Goal: Task Accomplishment & Management: Manage account settings

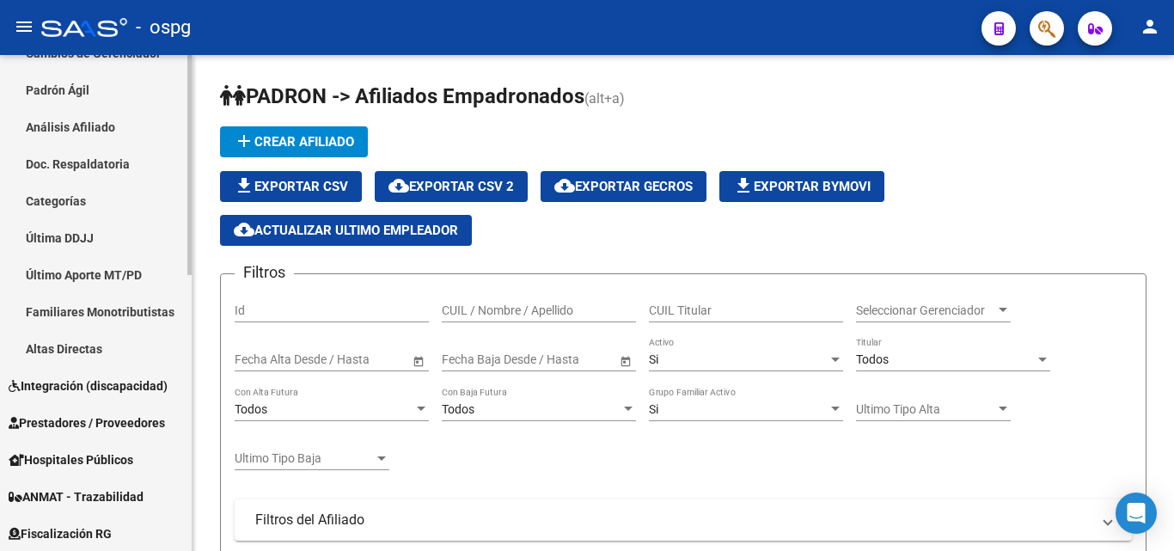
scroll to position [430, 0]
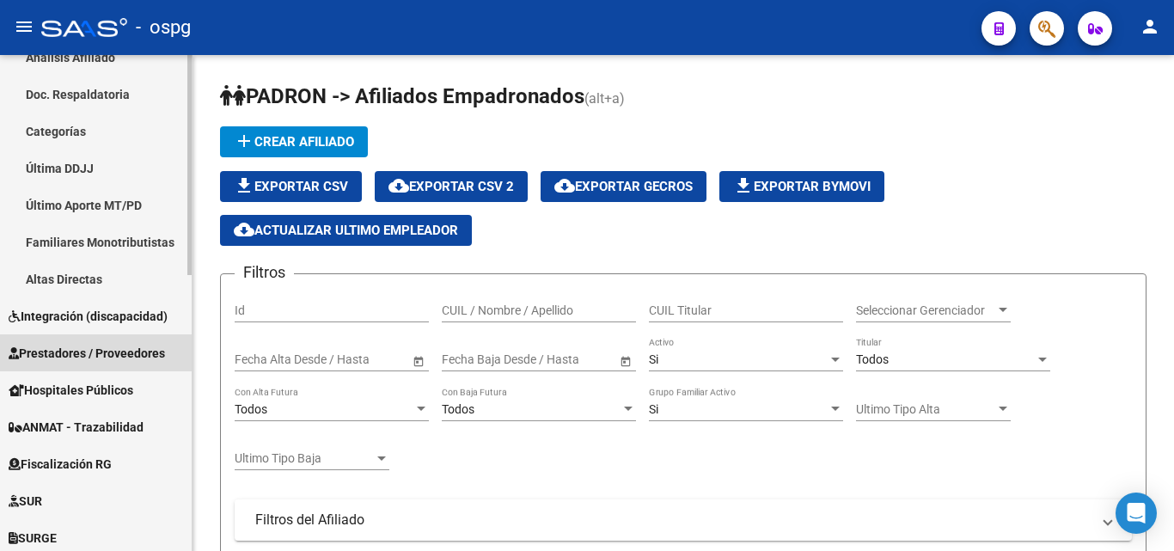
click at [107, 346] on span "Prestadores / Proveedores" at bounding box center [87, 353] width 156 height 19
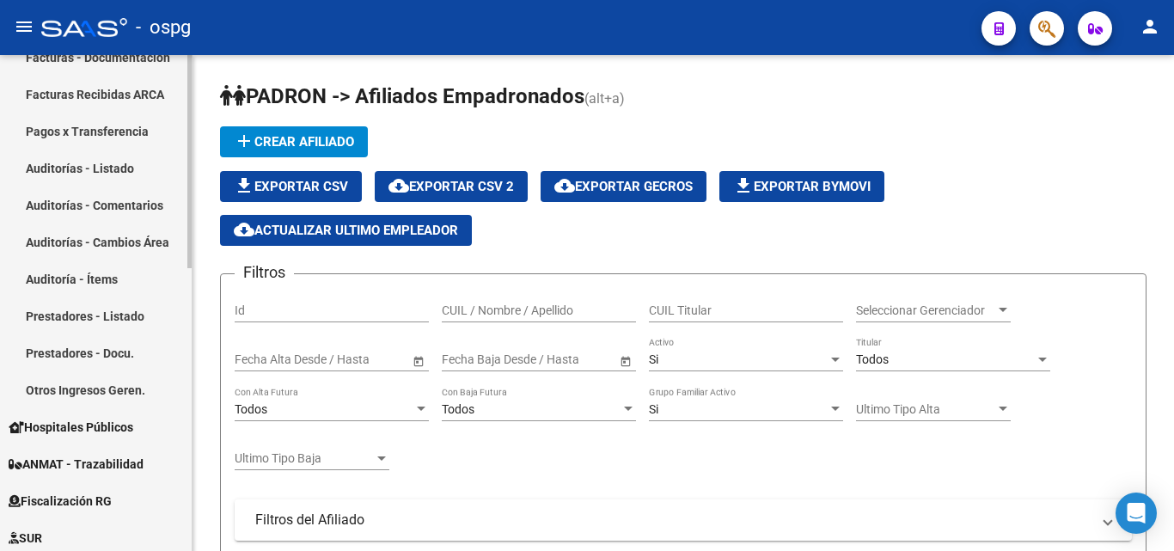
click at [119, 311] on link "Prestadores - Listado" at bounding box center [96, 315] width 192 height 37
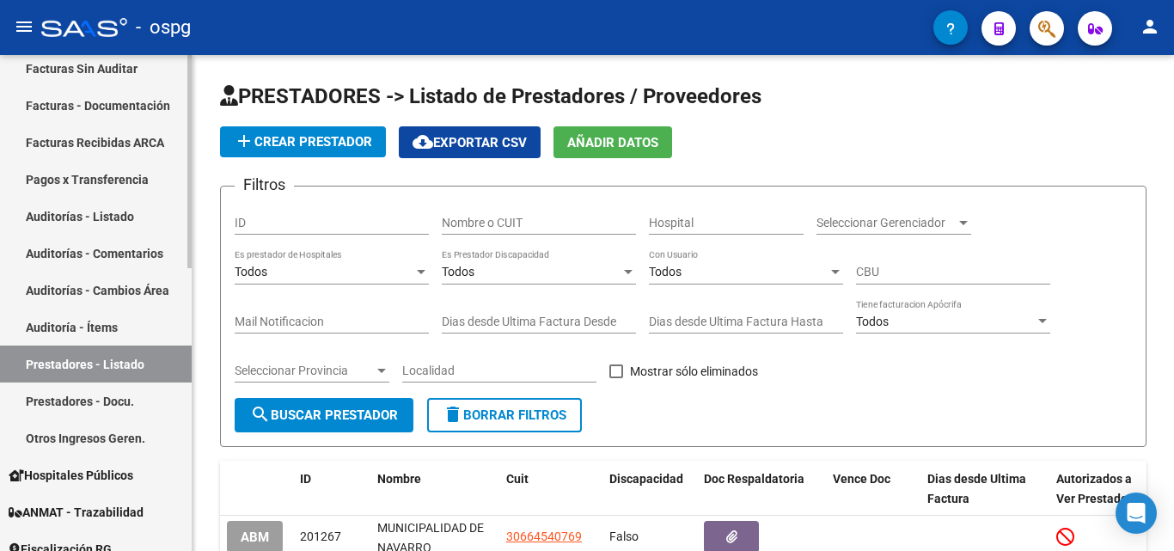
scroll to position [344, 0]
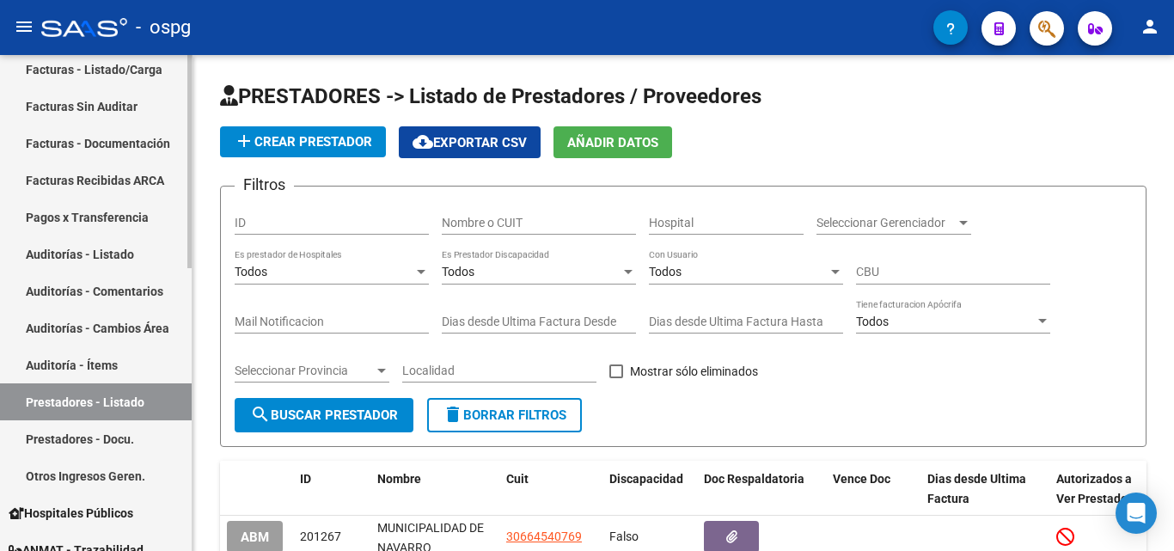
click at [127, 260] on link "Auditorías - Listado" at bounding box center [96, 254] width 192 height 37
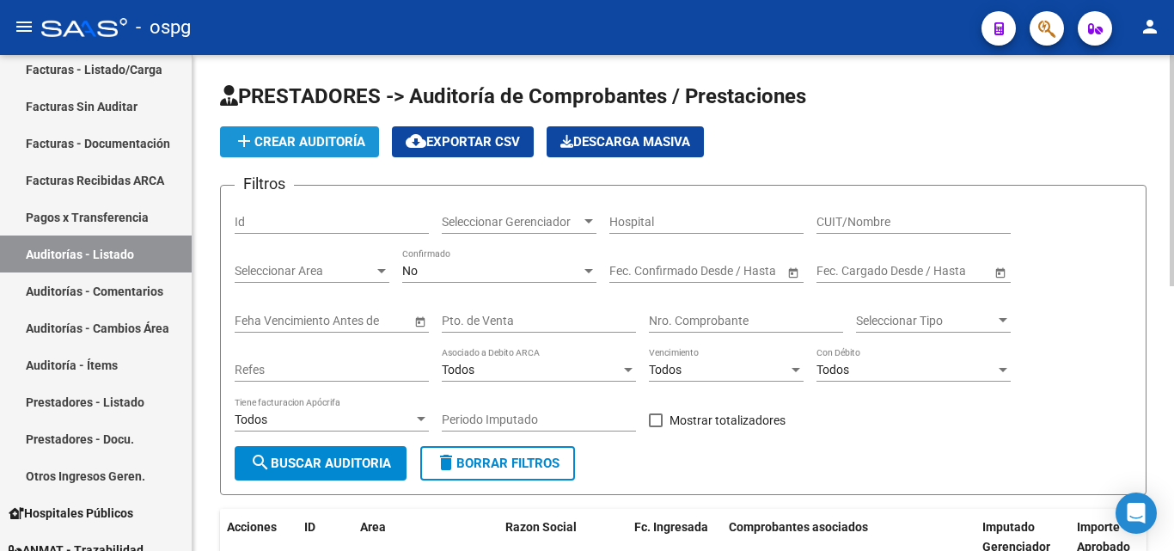
click at [361, 150] on button "add Crear Auditoría" at bounding box center [299, 141] width 159 height 31
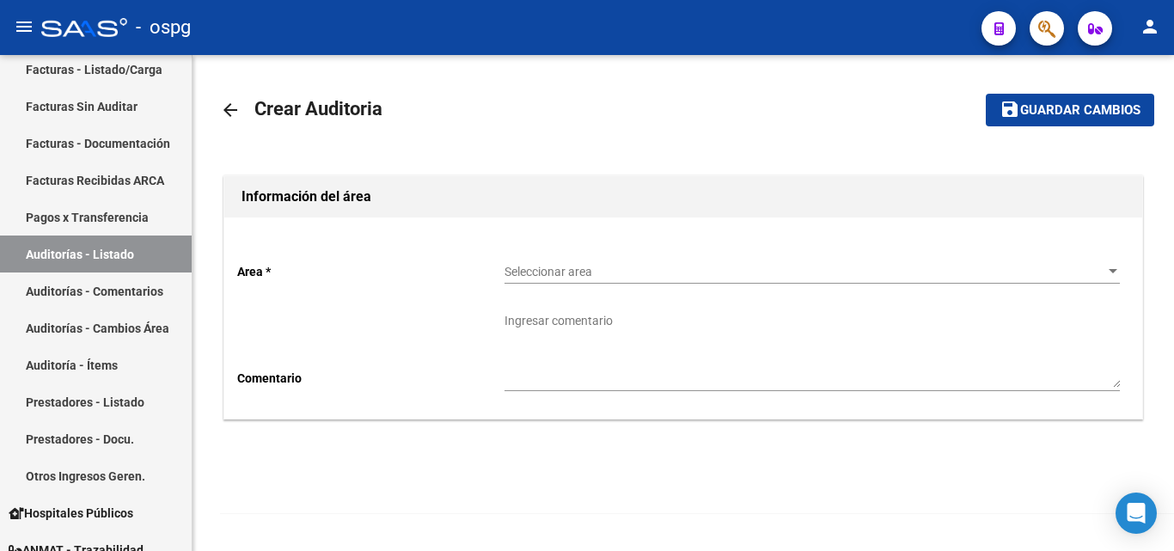
click at [626, 268] on span "Seleccionar area" at bounding box center [805, 272] width 600 height 15
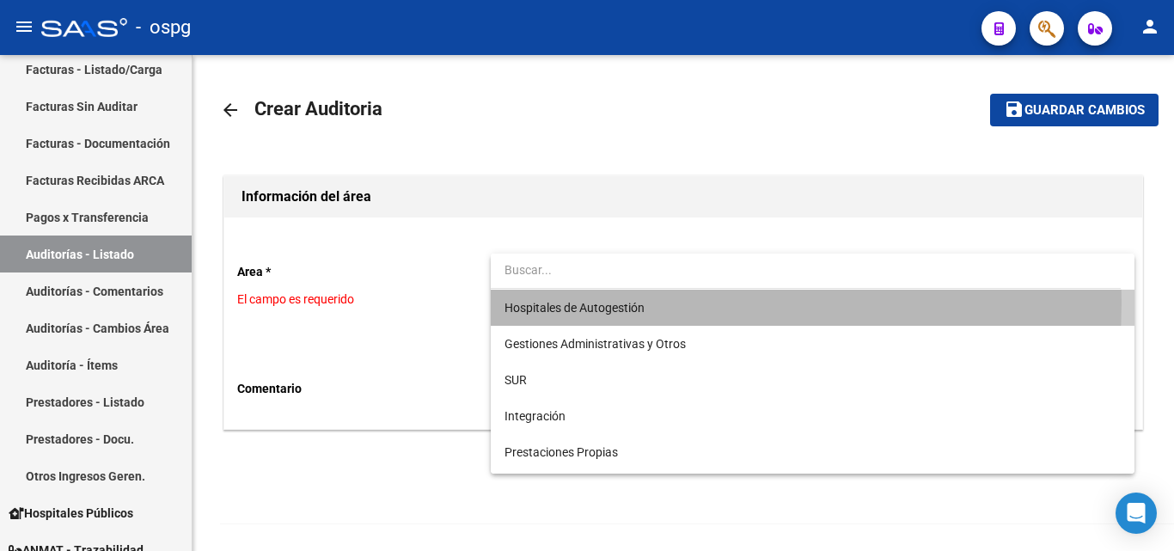
click at [657, 303] on span "Hospitales de Autogestión" at bounding box center [812, 308] width 615 height 36
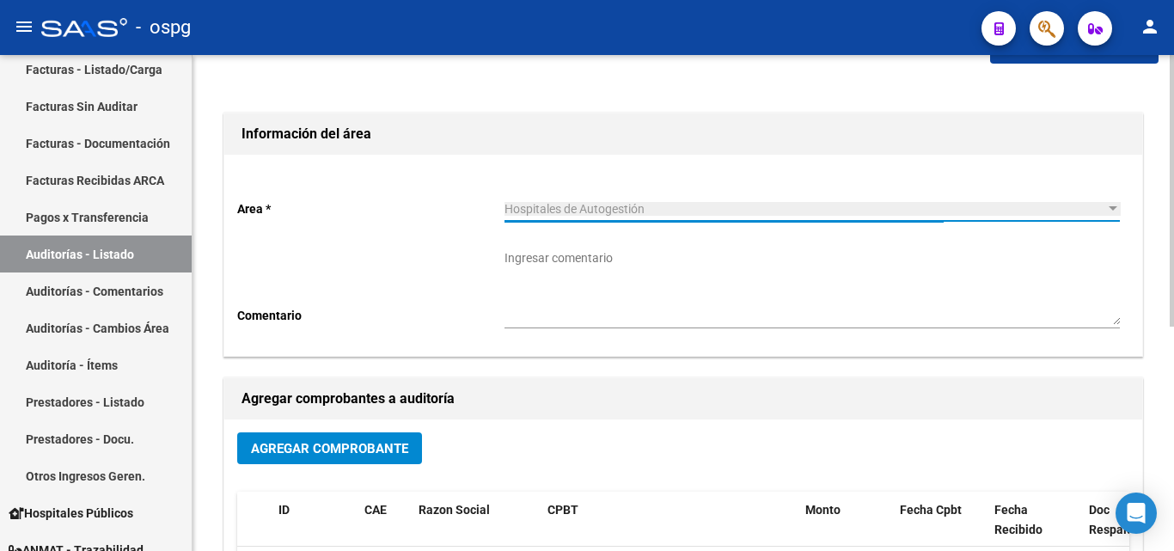
scroll to position [172, 0]
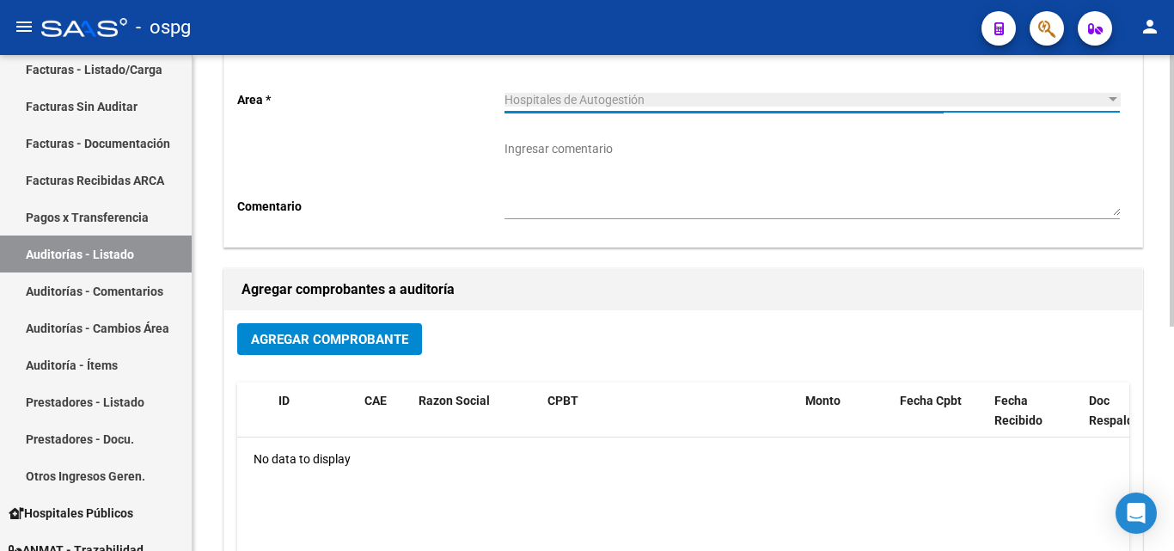
click at [352, 340] on span "Agregar Comprobante" at bounding box center [329, 339] width 157 height 15
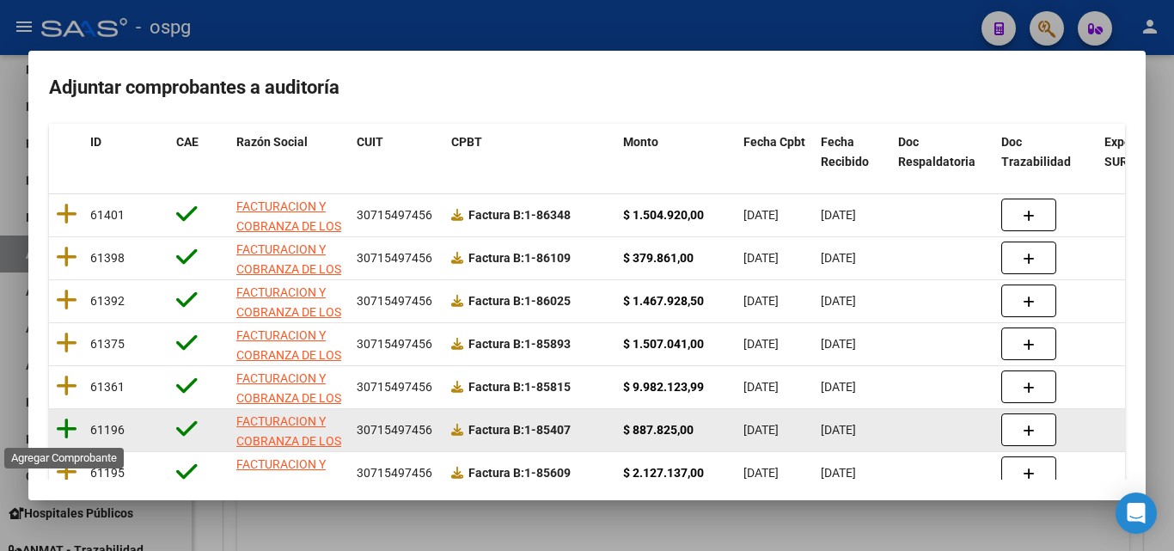
click at [73, 433] on icon at bounding box center [66, 429] width 21 height 24
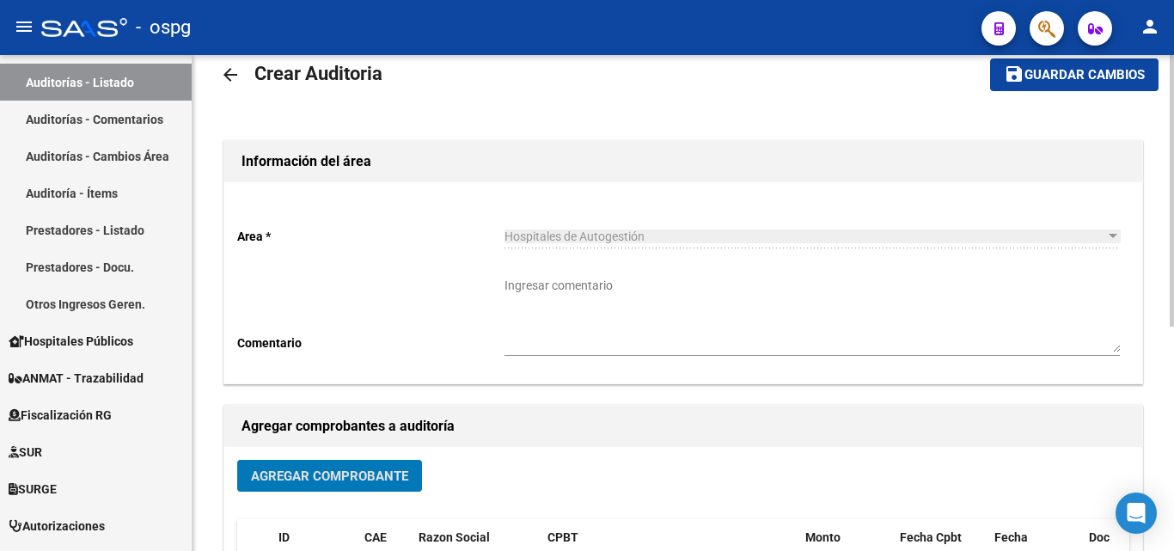
scroll to position [0, 0]
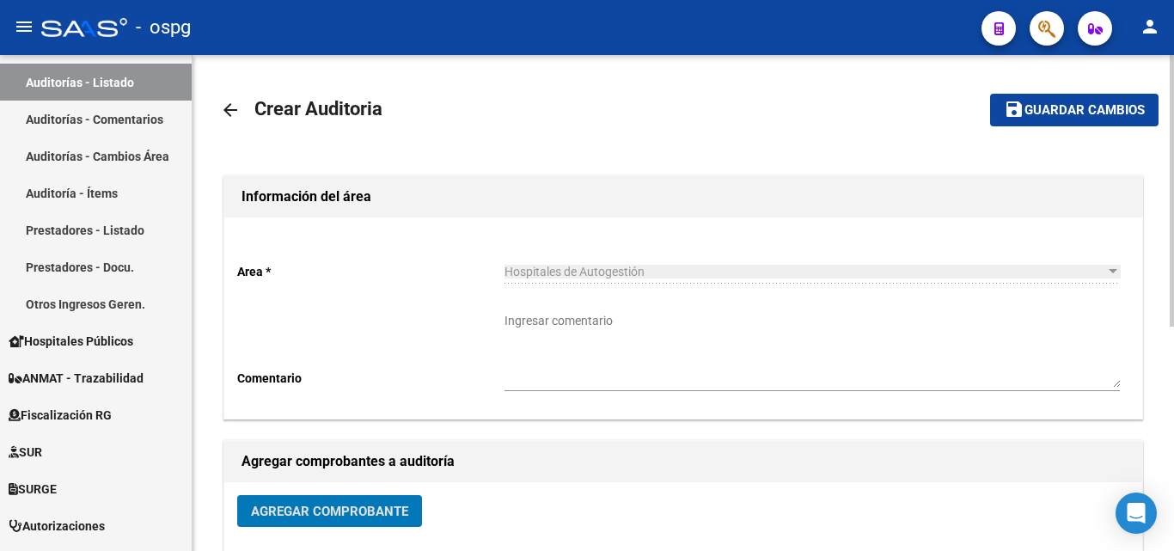
click at [1039, 122] on button "save Guardar cambios" at bounding box center [1074, 110] width 168 height 32
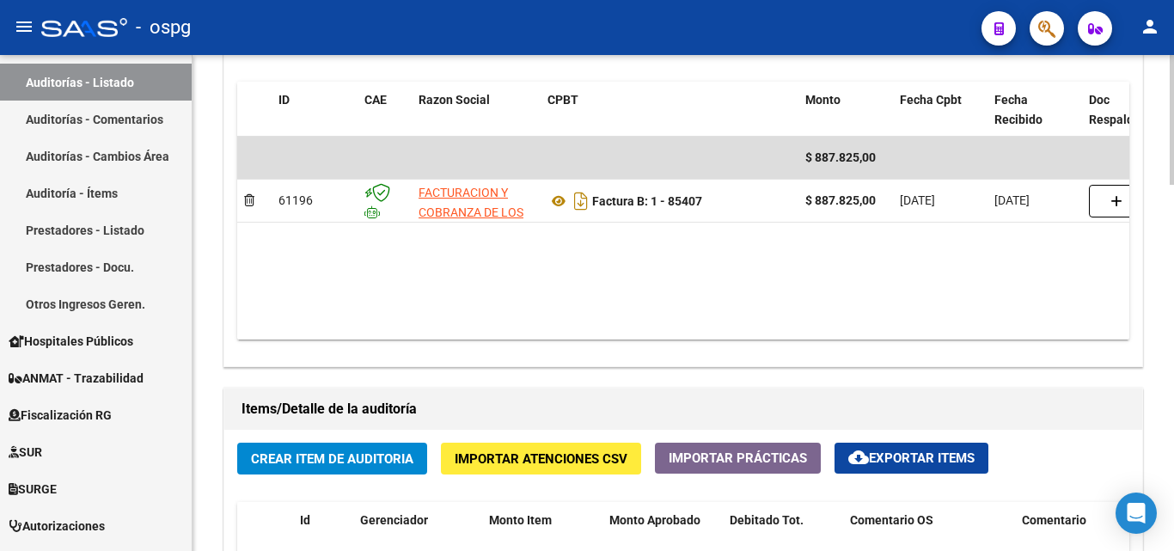
scroll to position [1051, 0]
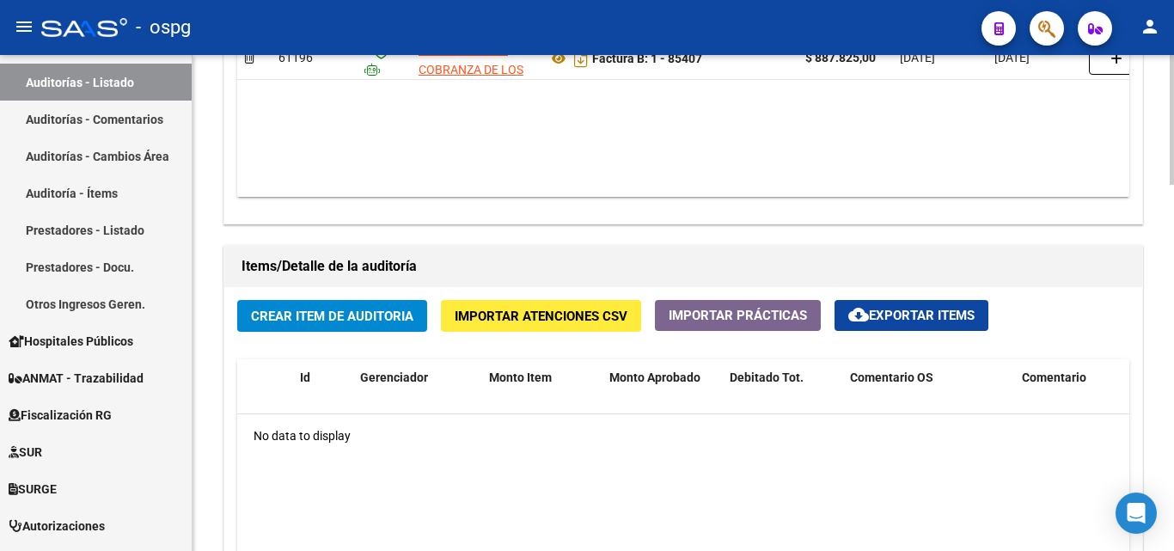
click at [556, 311] on span "Importar Atenciones CSV" at bounding box center [541, 316] width 173 height 15
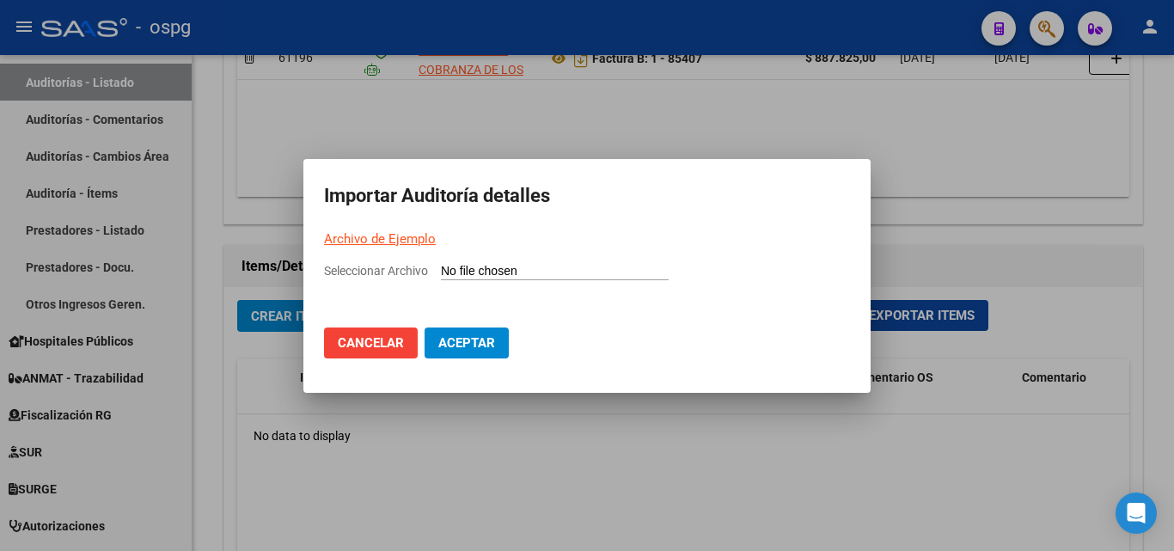
click at [390, 229] on p "Archivo de Ejemplo" at bounding box center [587, 239] width 526 height 20
click at [386, 234] on link "Archivo de Ejemplo" at bounding box center [380, 238] width 112 height 15
click at [390, 238] on link "Archivo de Ejemplo" at bounding box center [380, 238] width 112 height 15
click at [536, 264] on input "Seleccionar Archivo" at bounding box center [555, 272] width 228 height 16
type input "C:\fakepath\facoep saas 85407.csv"
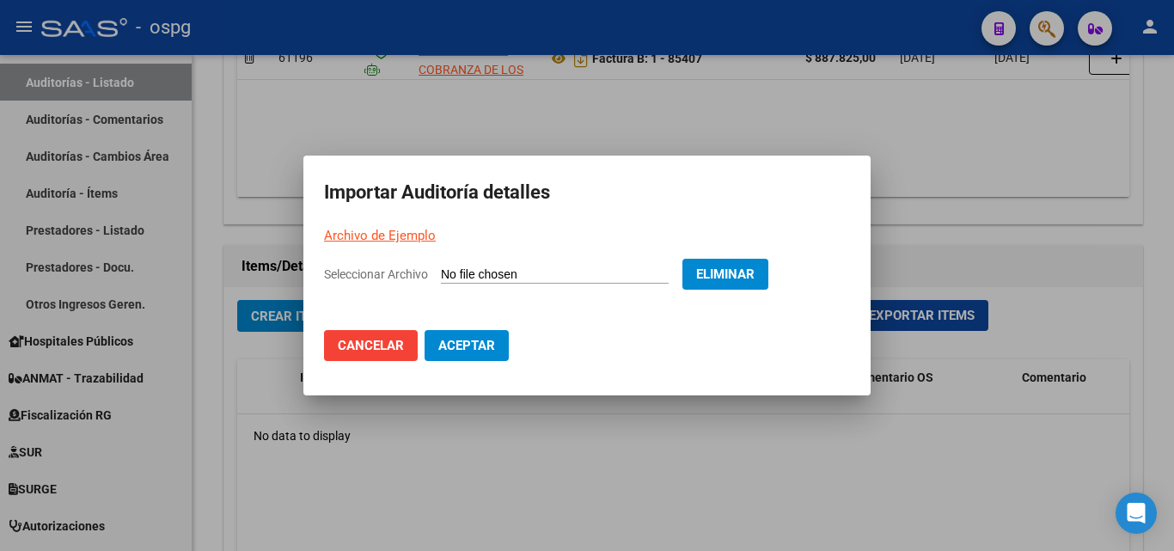
click at [482, 341] on span "Aceptar" at bounding box center [466, 345] width 57 height 15
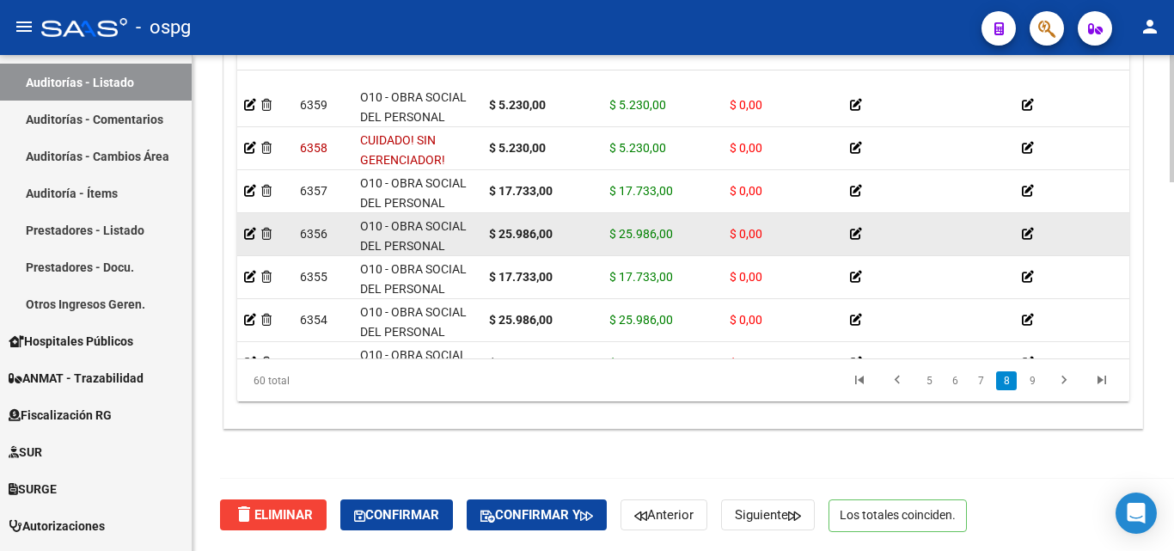
scroll to position [2224, 0]
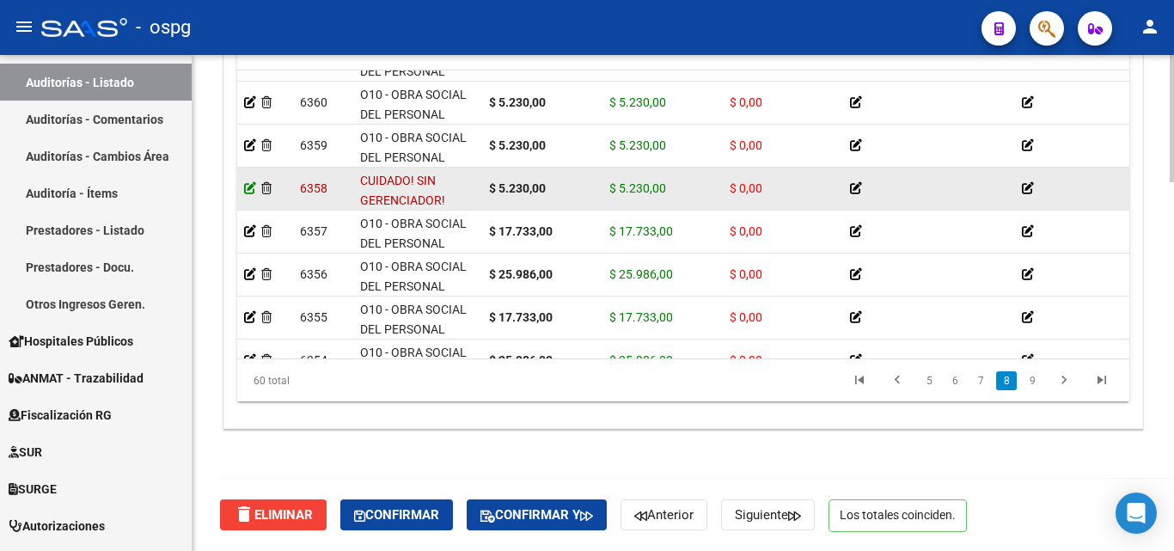
click at [248, 191] on icon at bounding box center [250, 188] width 12 height 12
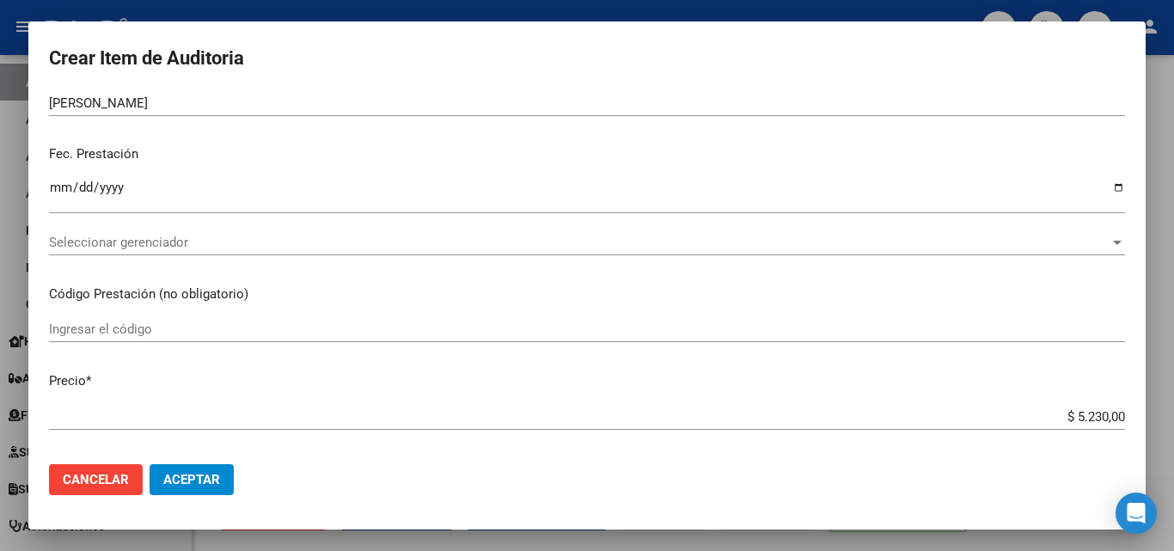
scroll to position [0, 0]
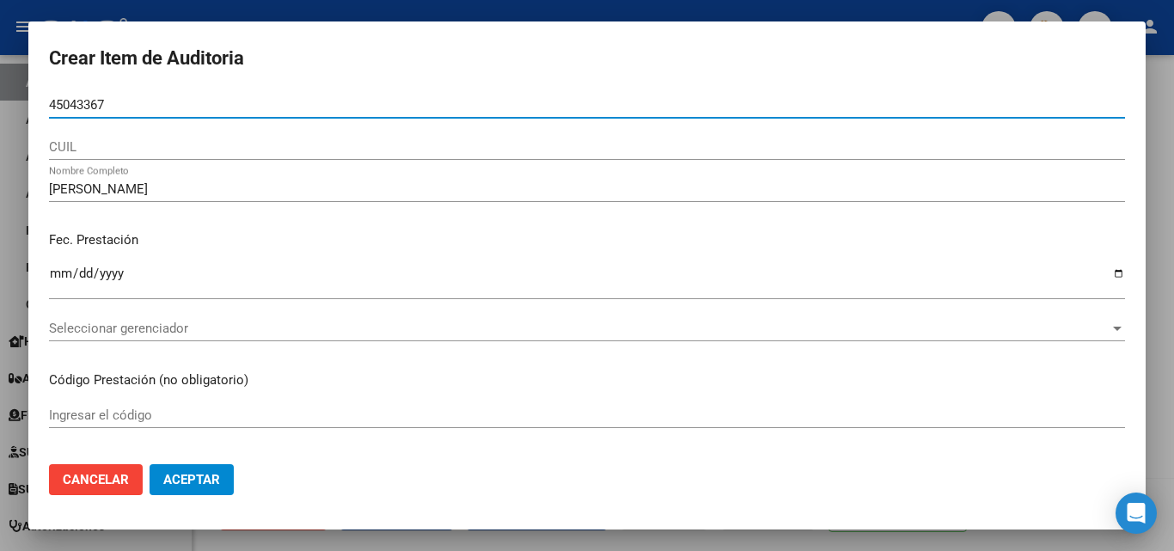
click at [124, 137] on div "CUIL" at bounding box center [587, 147] width 1076 height 26
click at [50, 105] on input "45043367" at bounding box center [587, 104] width 1076 height 15
type input "45043367"
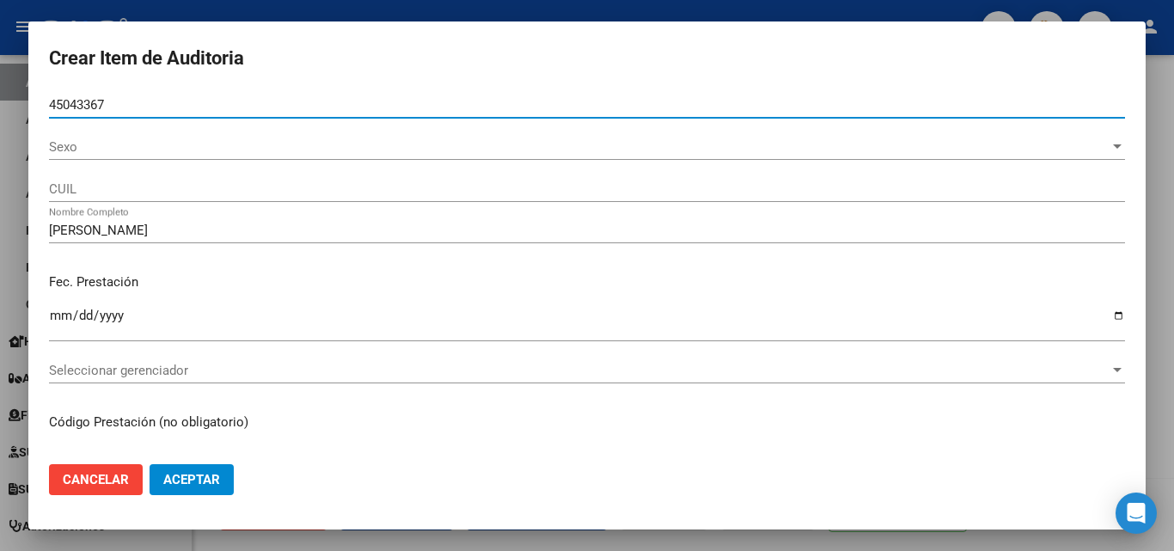
click at [739, 144] on span "Sexo" at bounding box center [579, 146] width 1061 height 15
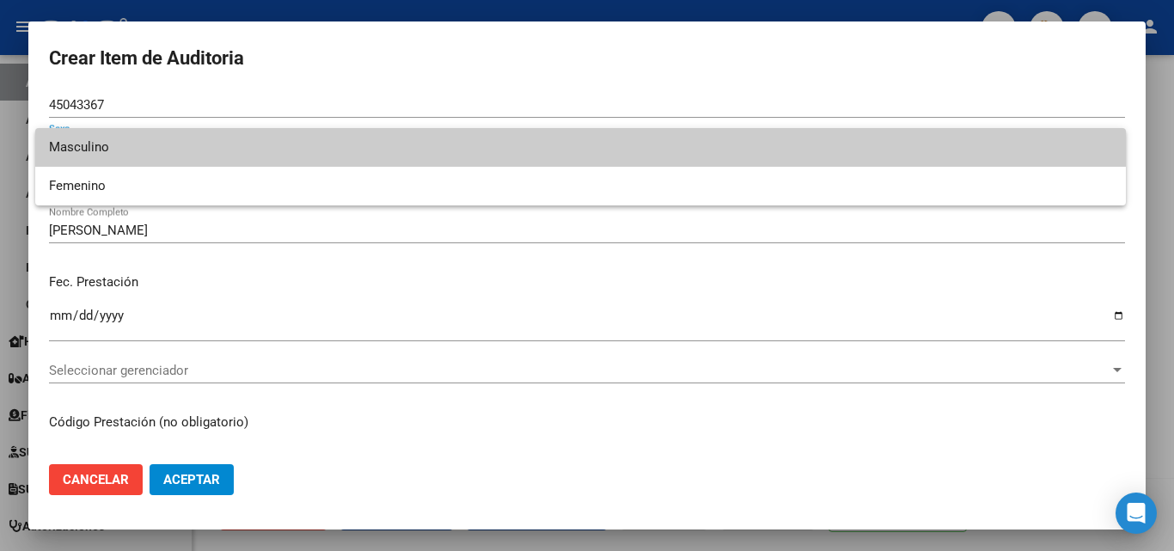
click at [131, 154] on span "Masculino" at bounding box center [580, 147] width 1063 height 39
type input "20450433676"
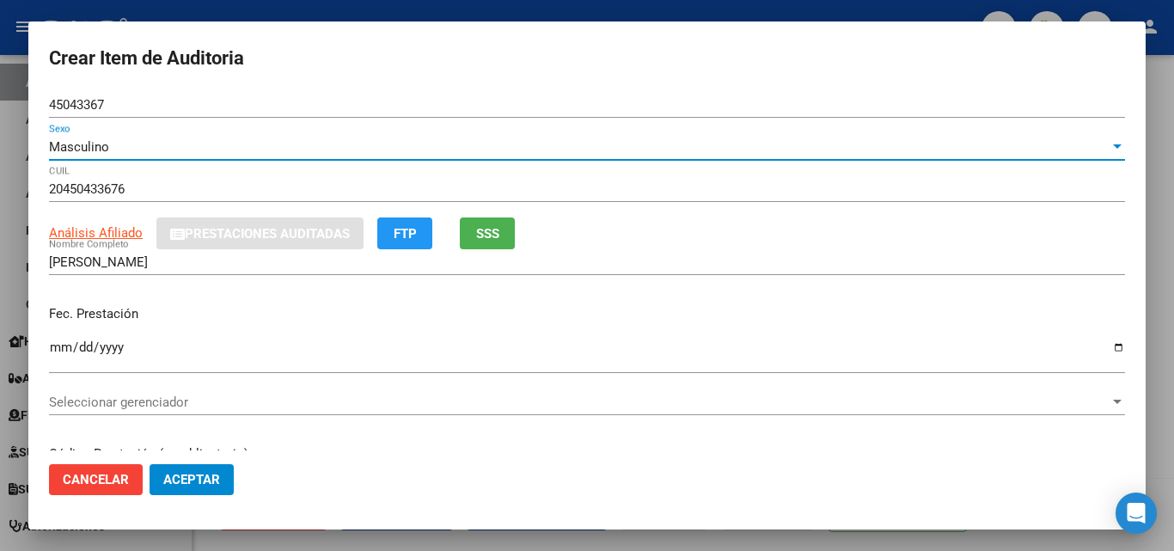
click at [134, 407] on span "Seleccionar gerenciador" at bounding box center [579, 402] width 1061 height 15
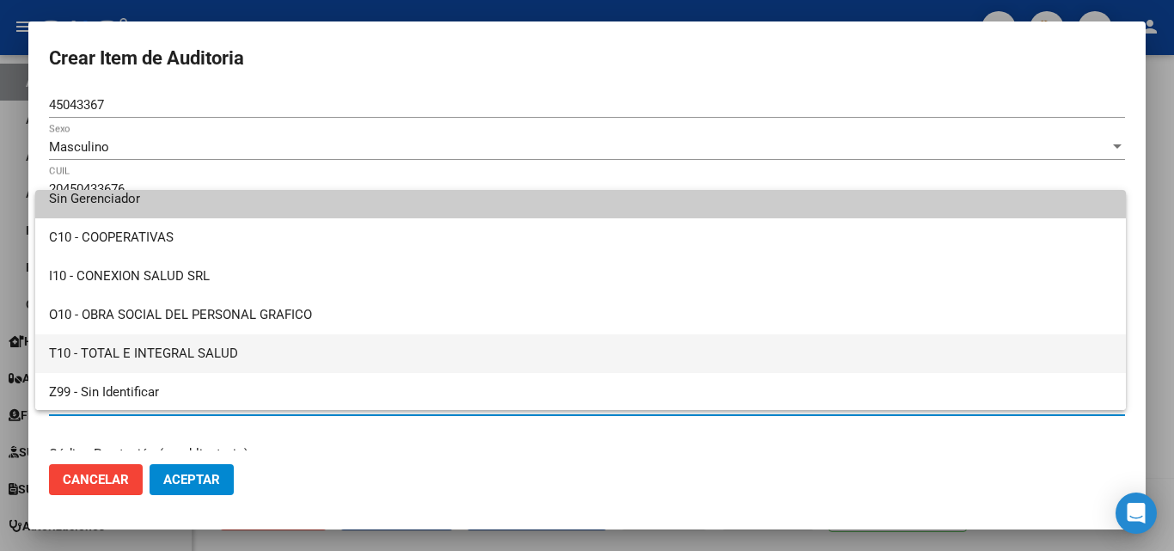
scroll to position [12, 0]
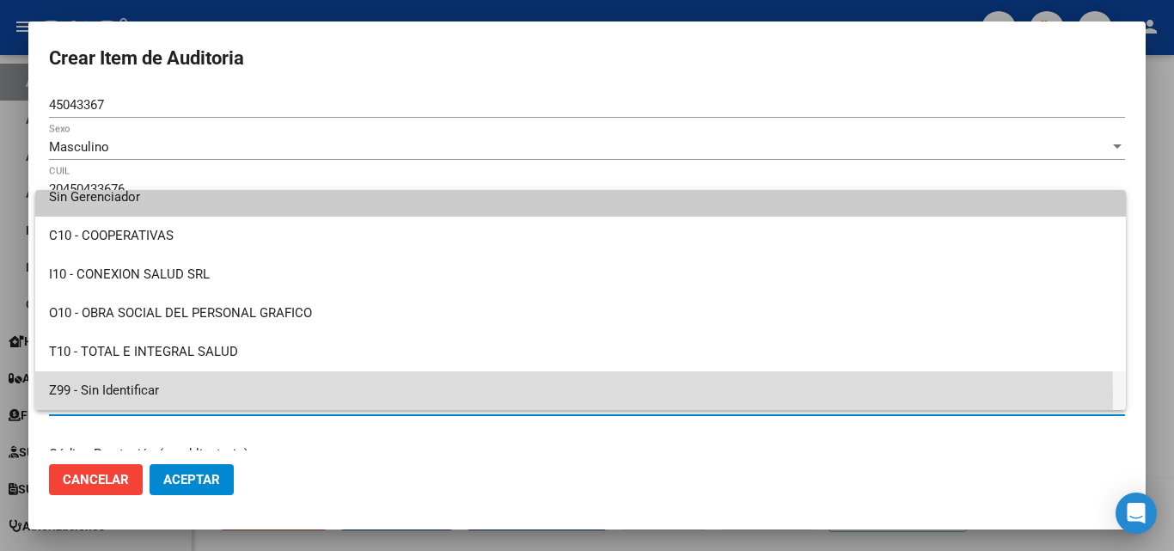
click at [89, 395] on span "Z99 - Sin Identificar" at bounding box center [580, 390] width 1063 height 39
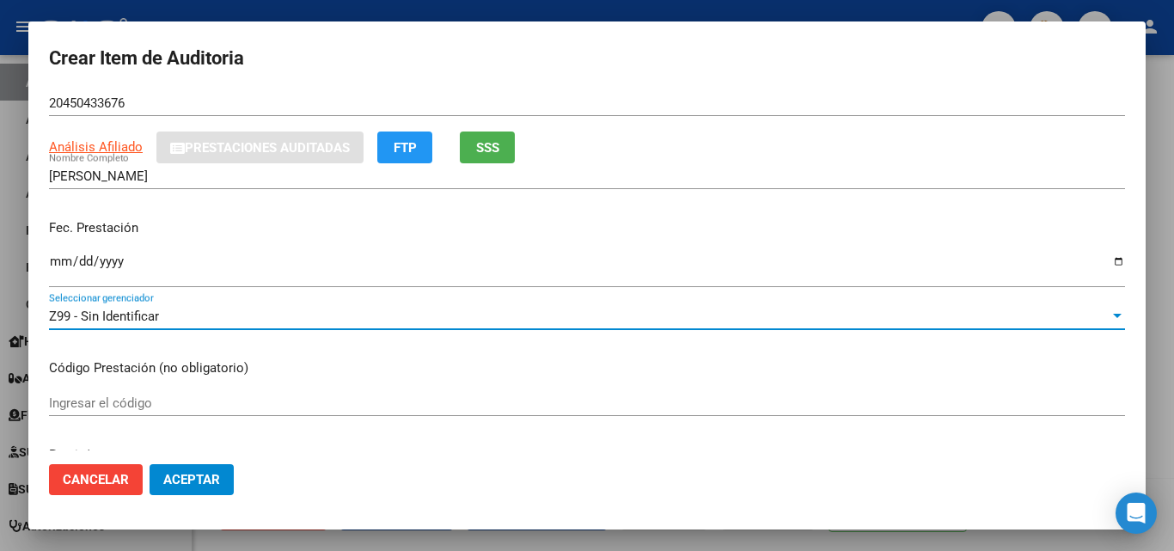
scroll to position [172, 0]
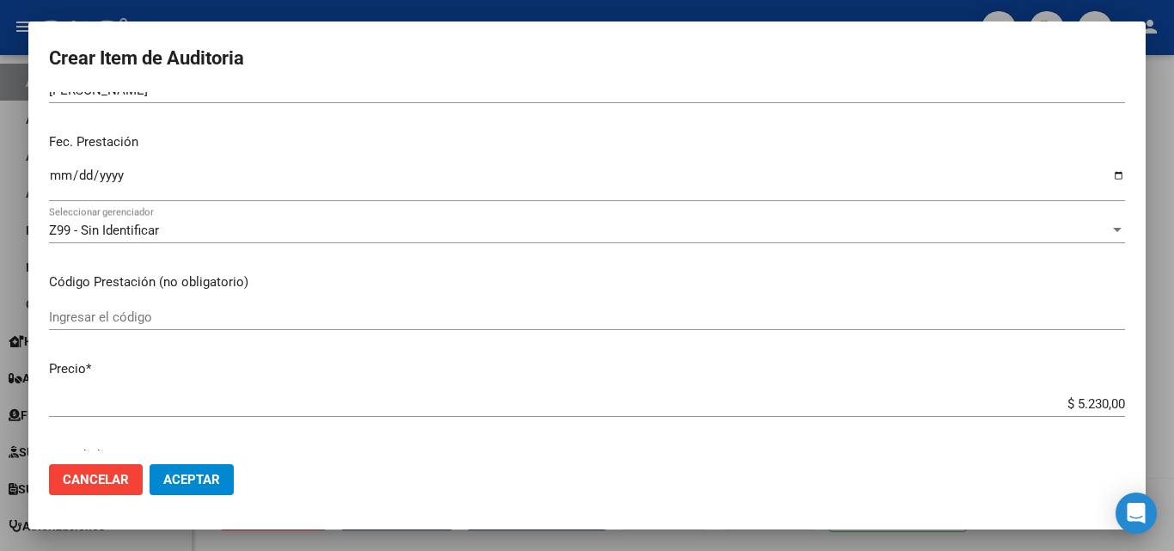
click at [119, 307] on div "Ingresar el código" at bounding box center [587, 317] width 1076 height 26
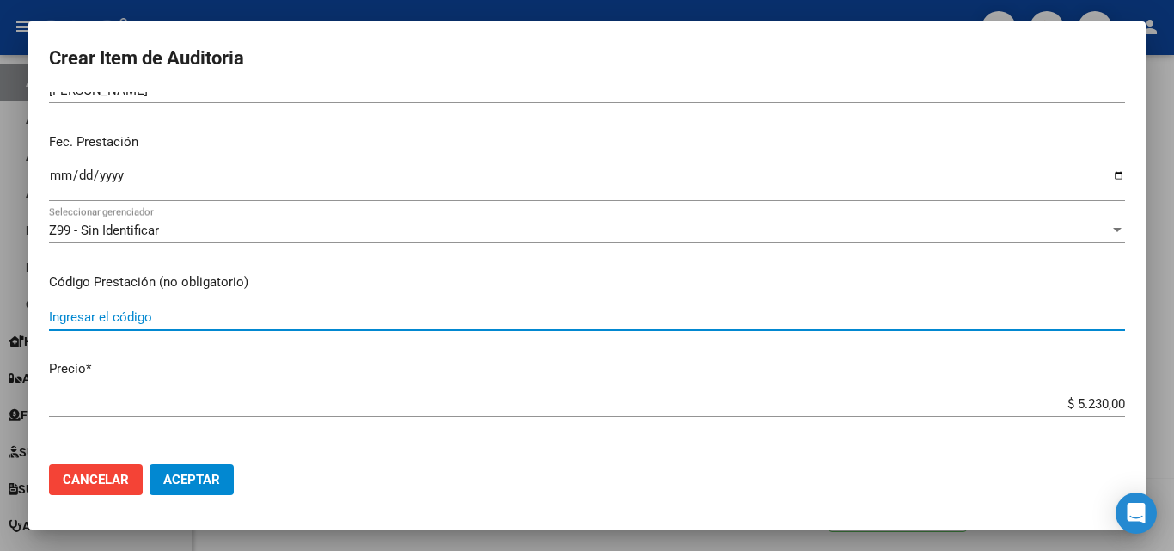
click at [113, 318] on input "Ingresar el código" at bounding box center [587, 316] width 1076 height 15
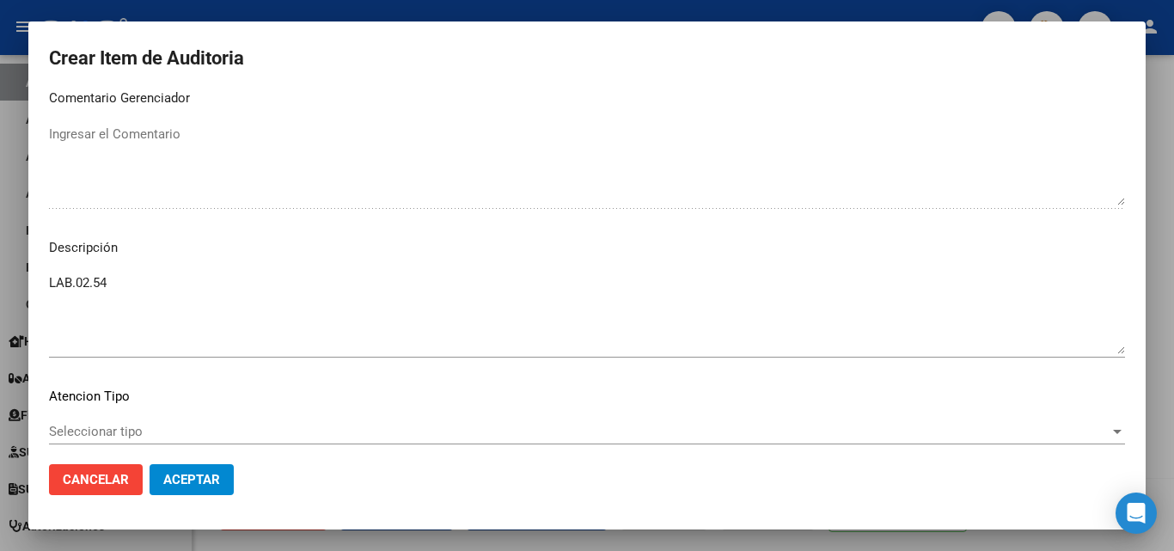
scroll to position [1185, 0]
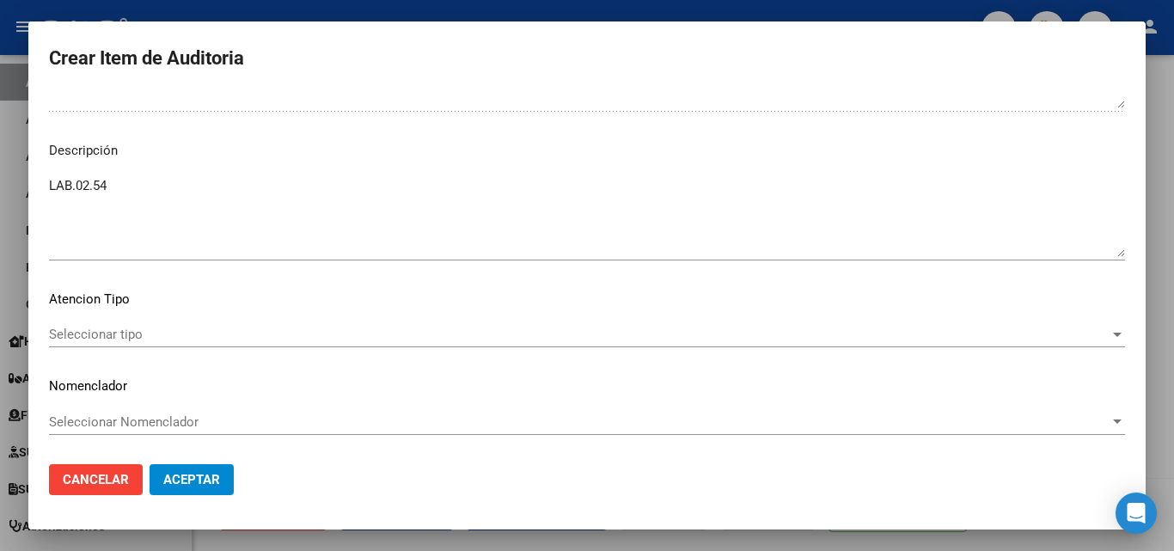
click at [133, 211] on textarea "LAB.02.54" at bounding box center [587, 216] width 1076 height 81
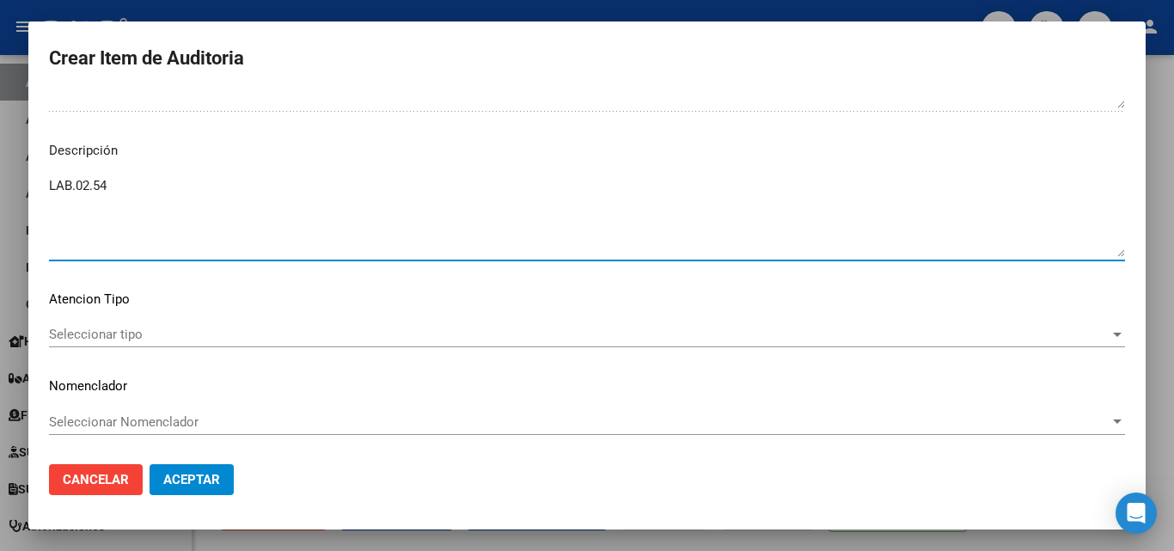
drag, startPoint x: 121, startPoint y: 187, endPoint x: 0, endPoint y: 196, distance: 121.5
click at [0, 196] on div "Crear Item de Auditoria 45043367 Nro Documento Masculino Sexo 20450433676 CUIL …" at bounding box center [587, 275] width 1174 height 551
click at [146, 210] on textarea "LAB.02.54" at bounding box center [587, 216] width 1076 height 81
drag, startPoint x: 158, startPoint y: 202, endPoint x: 125, endPoint y: 180, distance: 39.6
click at [125, 180] on textarea "LAB.02.54" at bounding box center [587, 216] width 1076 height 81
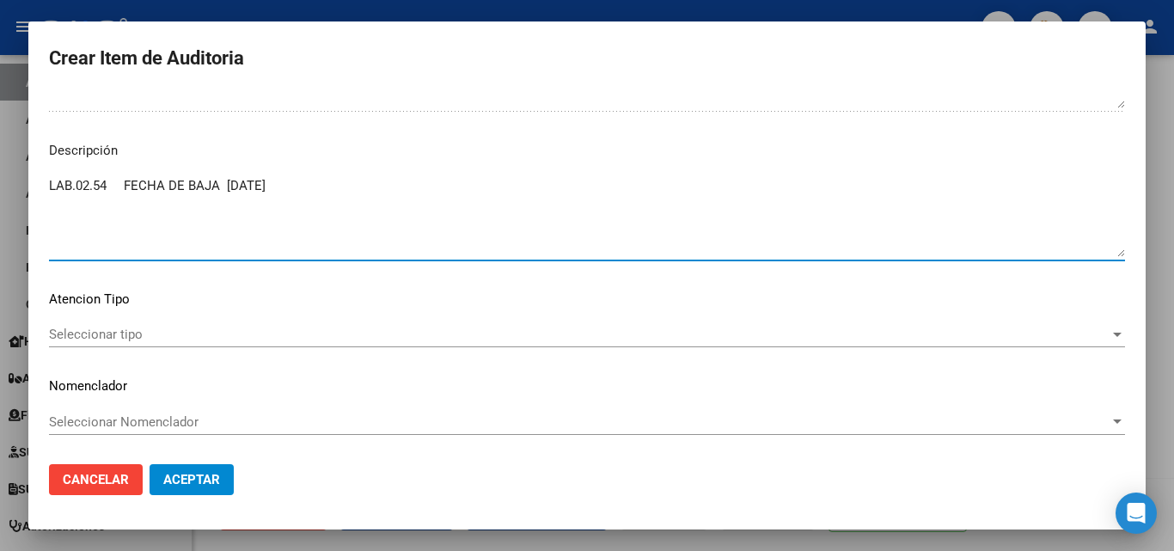
drag, startPoint x: 295, startPoint y: 193, endPoint x: 127, endPoint y: 187, distance: 167.7
click at [127, 187] on textarea "LAB.02.54 FECHA DE BAJA [DATE]" at bounding box center [587, 216] width 1076 height 81
click at [53, 185] on textarea "LFECHA DE BAJA 31/01/2023AB.02.54" at bounding box center [587, 216] width 1076 height 81
drag, startPoint x: 54, startPoint y: 188, endPoint x: 223, endPoint y: 185, distance: 168.5
click at [223, 185] on textarea "LFECHA DE BAJA 31/01/2023AB.02.54" at bounding box center [587, 216] width 1076 height 81
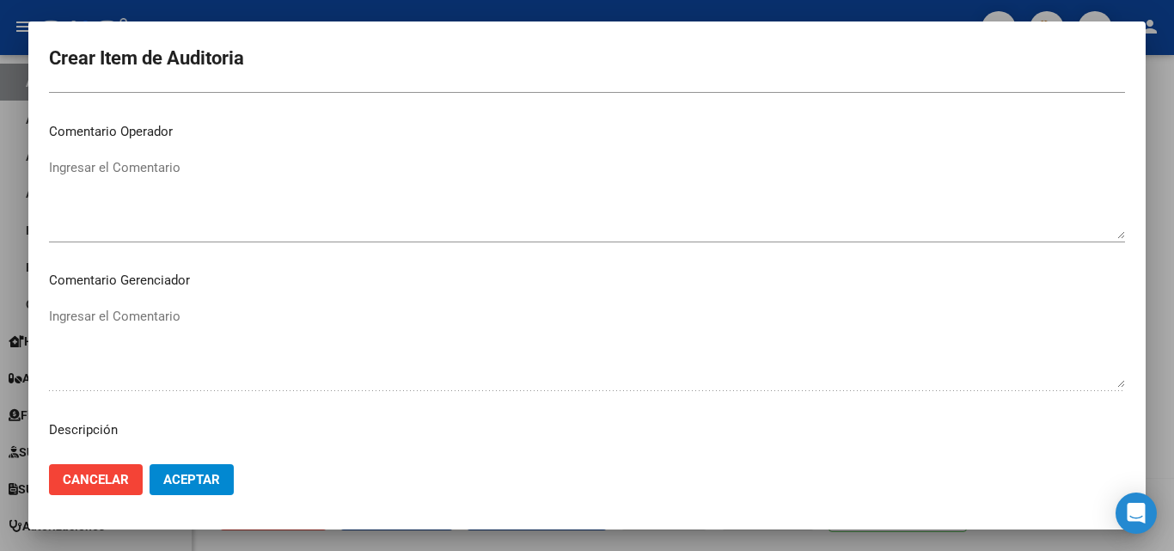
scroll to position [1099, 0]
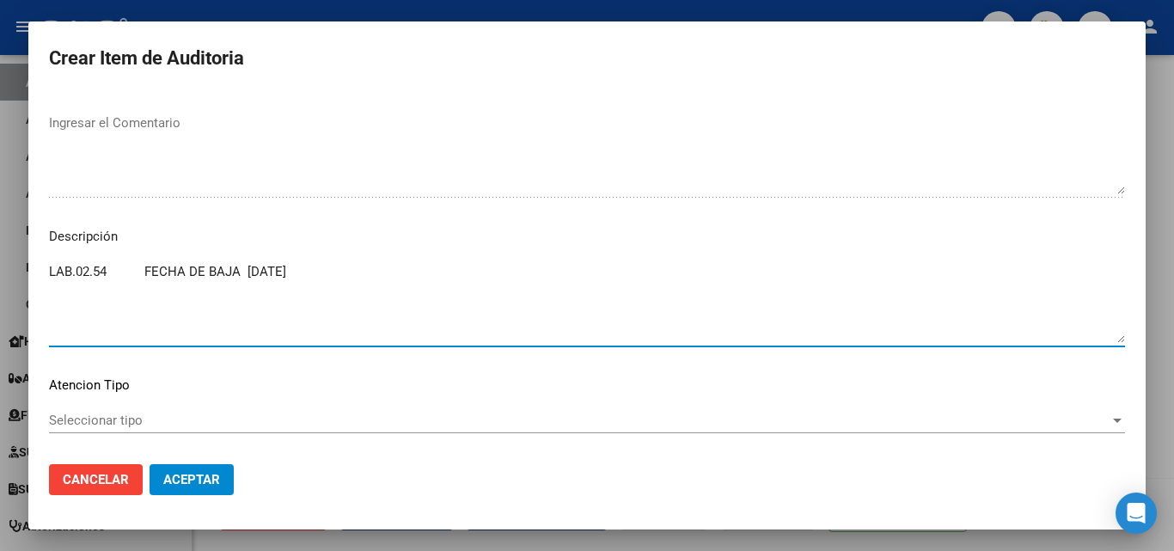
click at [145, 268] on textarea "LAB.02.54 FECHA DE BAJA [DATE]" at bounding box center [587, 302] width 1076 height 81
drag, startPoint x: 145, startPoint y: 268, endPoint x: 5, endPoint y: 276, distance: 140.3
click at [5, 276] on div "Crear Item de Auditoria 45043367 Nro Documento Masculino Sexo 20450433676 CUIL …" at bounding box center [587, 275] width 1174 height 551
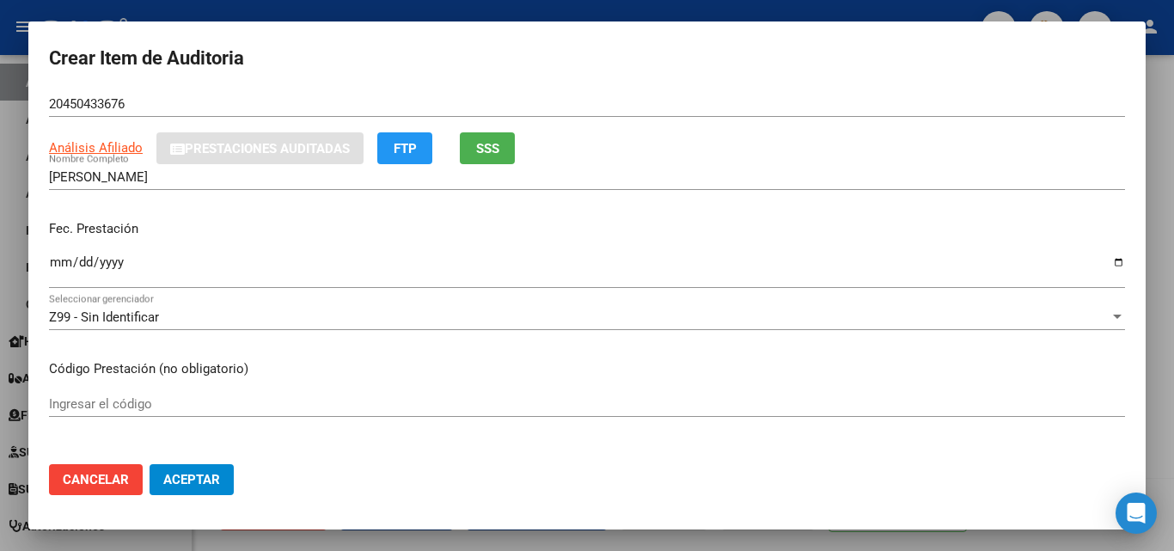
scroll to position [86, 0]
type textarea "FECHA DE BAJA [DATE]"
click at [100, 404] on input "Ingresar el código" at bounding box center [587, 402] width 1076 height 15
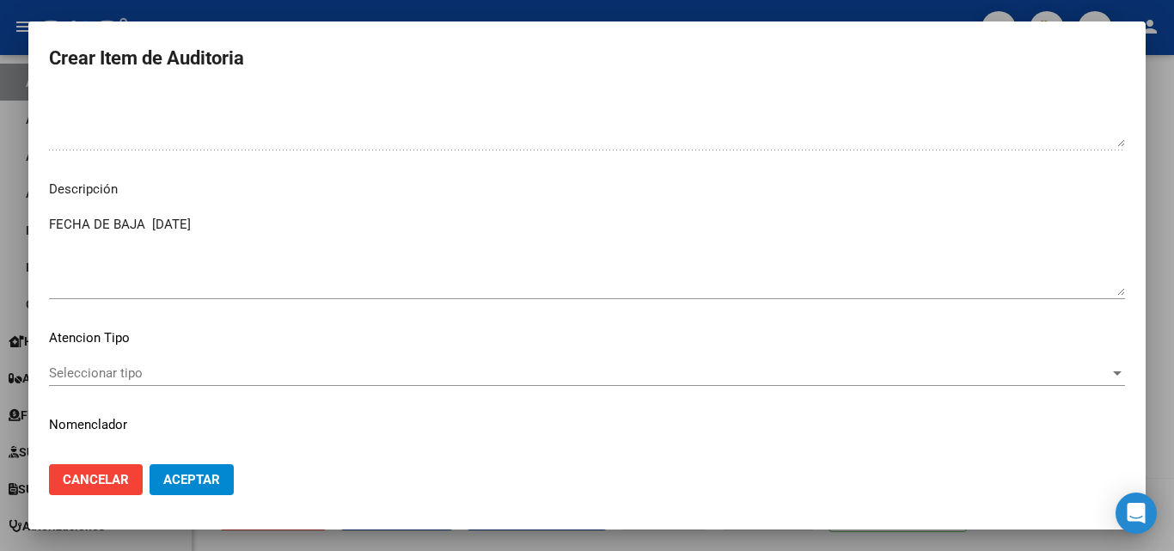
scroll to position [1185, 0]
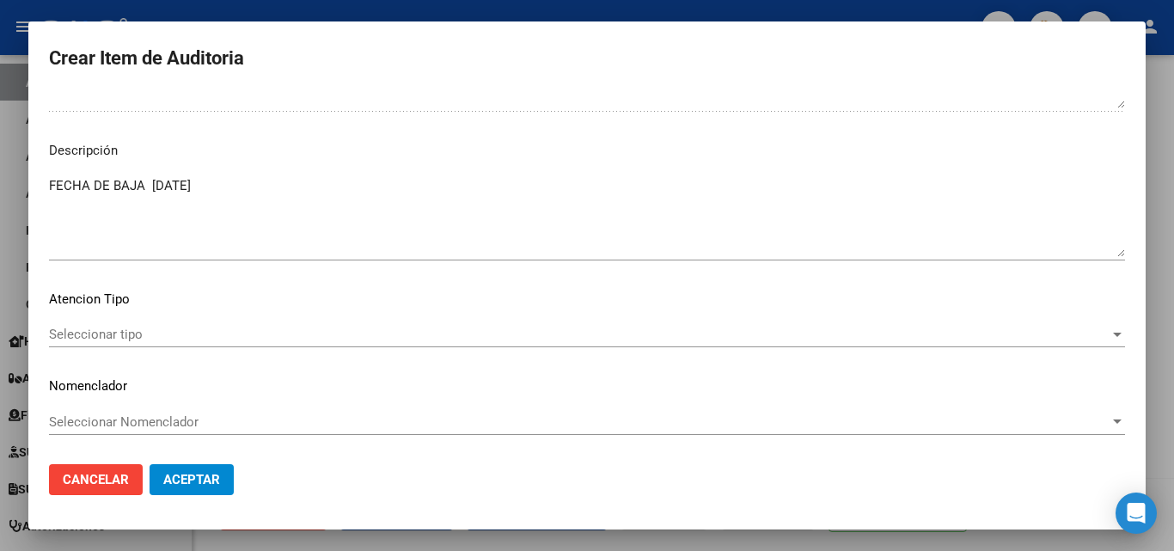
type input "LAB.02.54"
click at [214, 477] on span "Aceptar" at bounding box center [191, 479] width 57 height 15
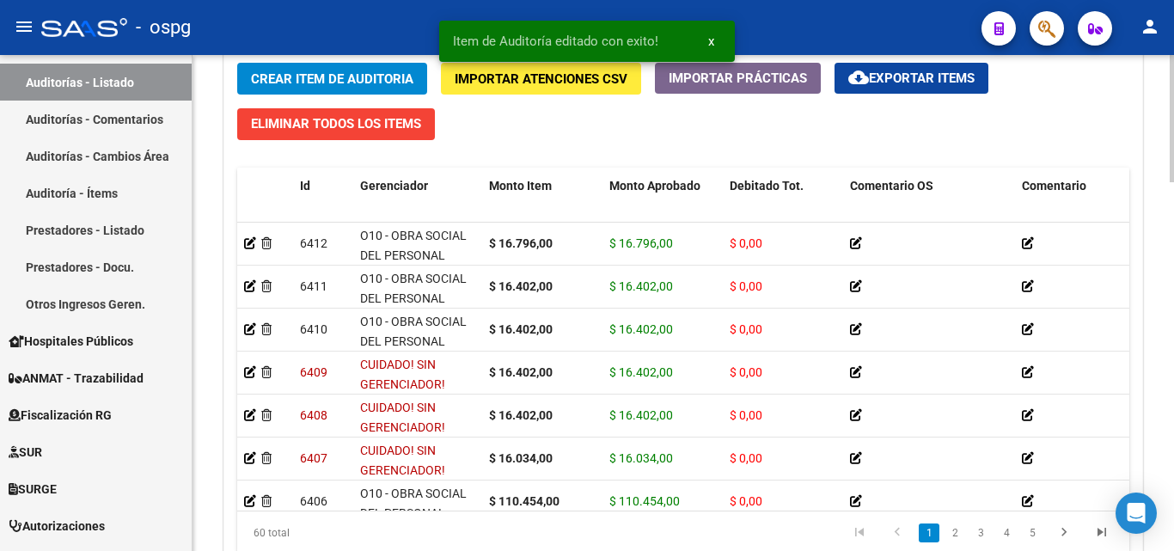
scroll to position [1441, 0]
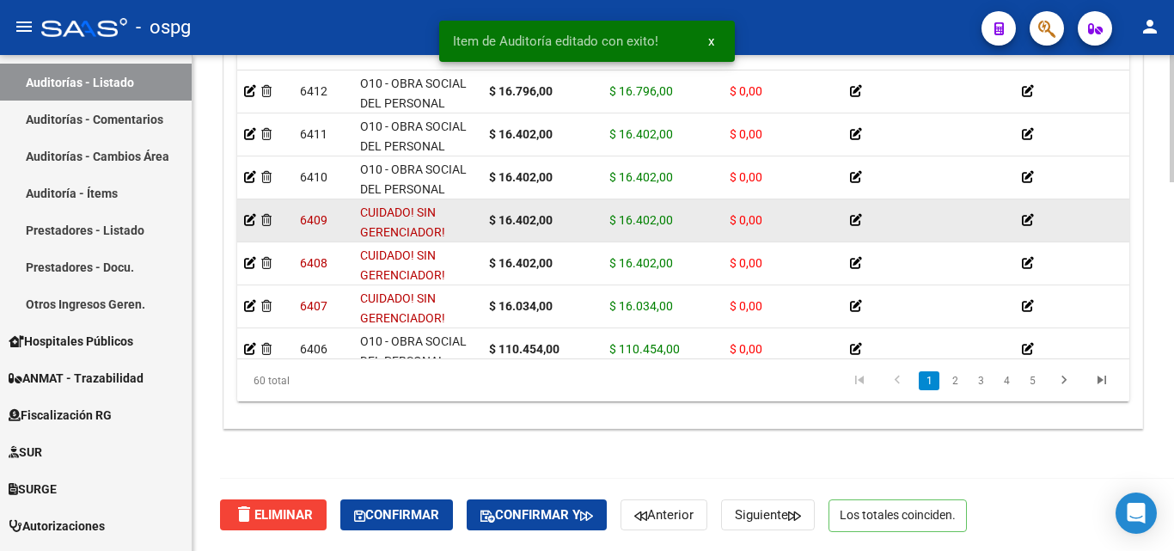
click at [242, 220] on datatable-body-cell at bounding box center [265, 220] width 56 height 42
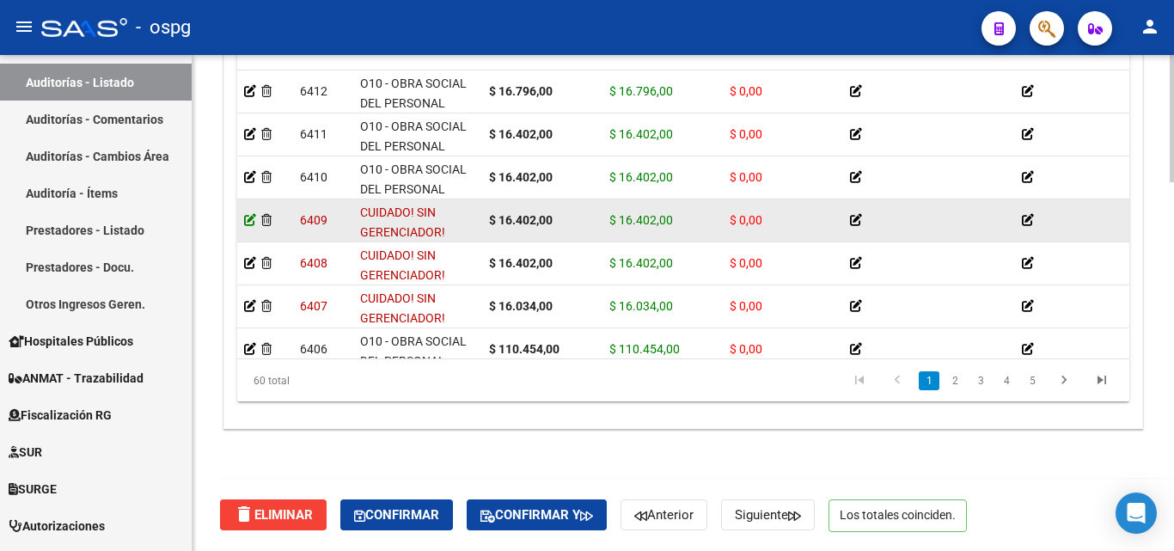
click at [251, 221] on icon at bounding box center [250, 220] width 12 height 12
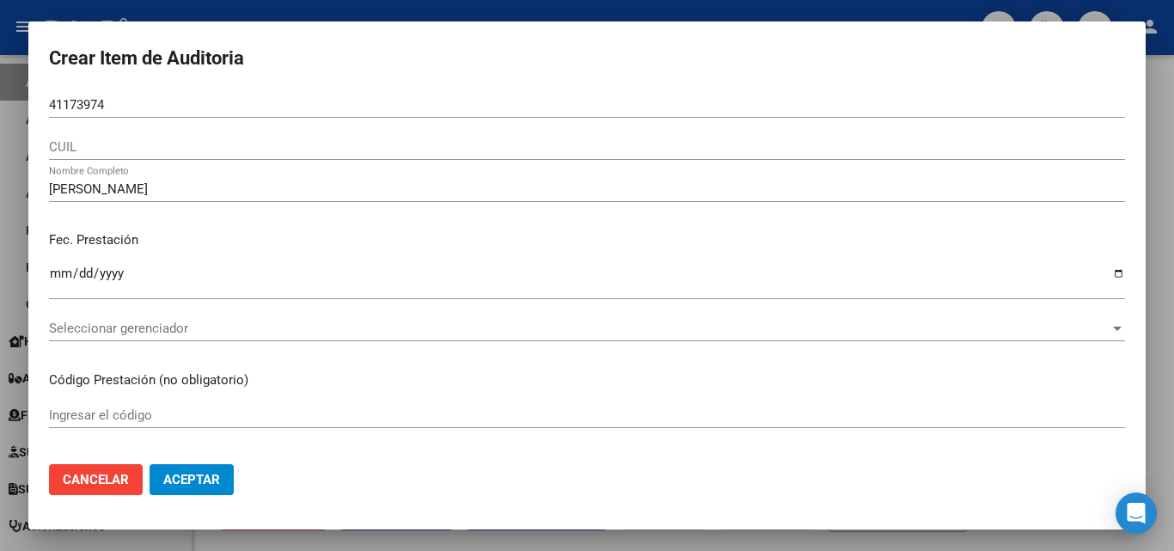
click at [841, 9] on div at bounding box center [587, 275] width 1174 height 551
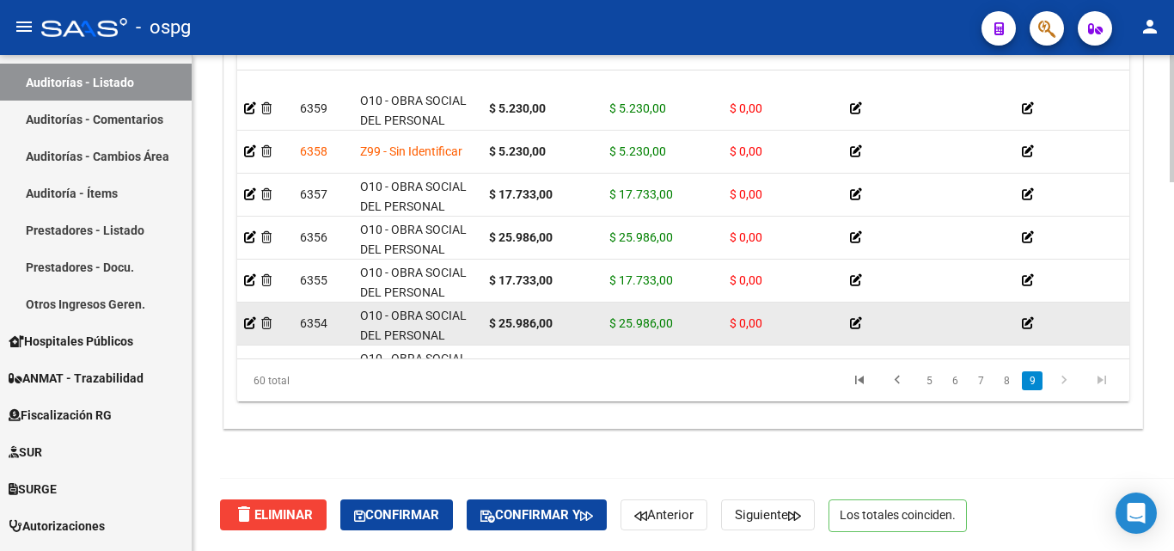
scroll to position [2309, 0]
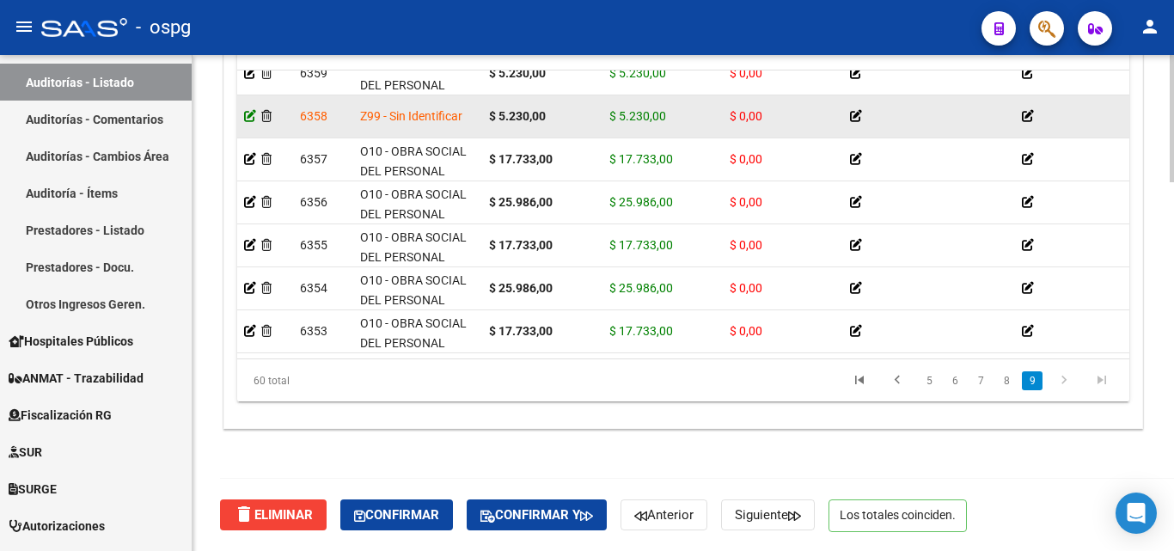
click at [246, 110] on icon at bounding box center [250, 116] width 12 height 12
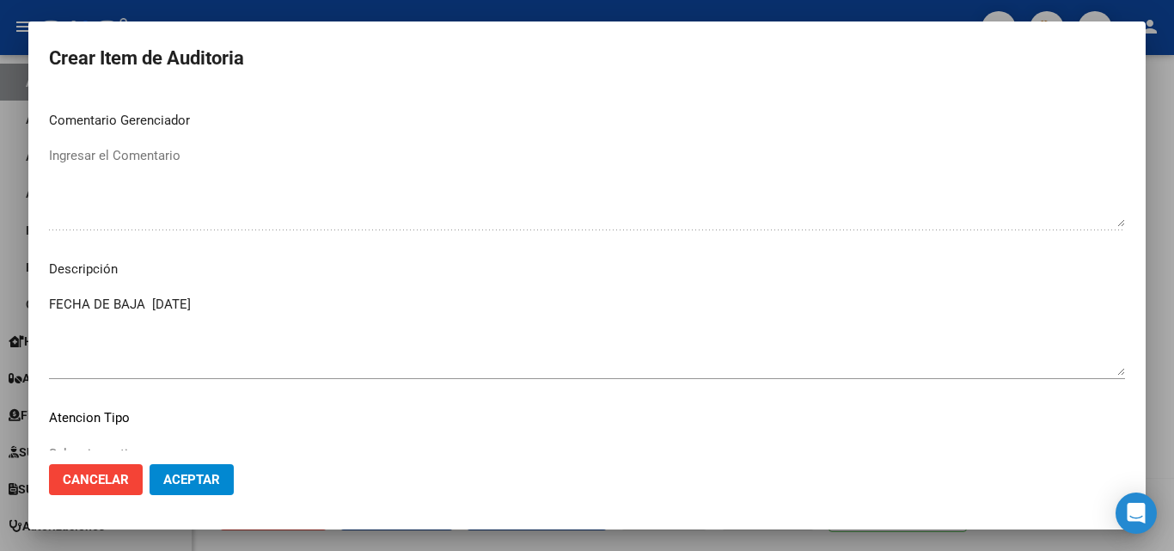
scroll to position [1112, 0]
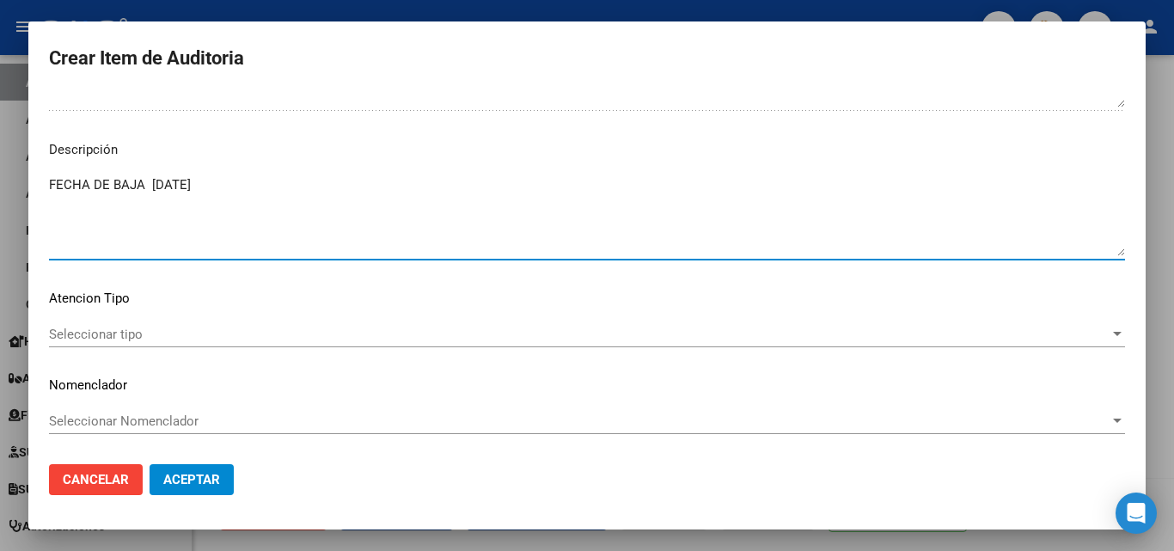
drag, startPoint x: 215, startPoint y: 190, endPoint x: 28, endPoint y: 188, distance: 186.5
click at [28, 188] on mat-dialog-content "45043367 Nro Documento 20450433676 CUIL [PERSON_NAME] Nombre Completo Fec. Pres…" at bounding box center [586, 271] width 1117 height 358
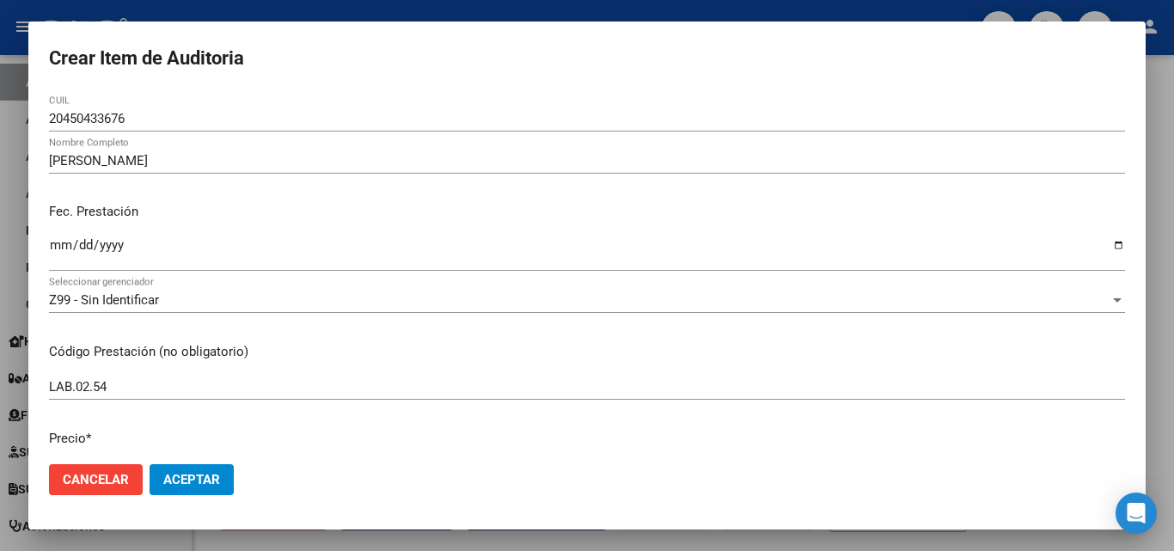
scroll to position [0, 0]
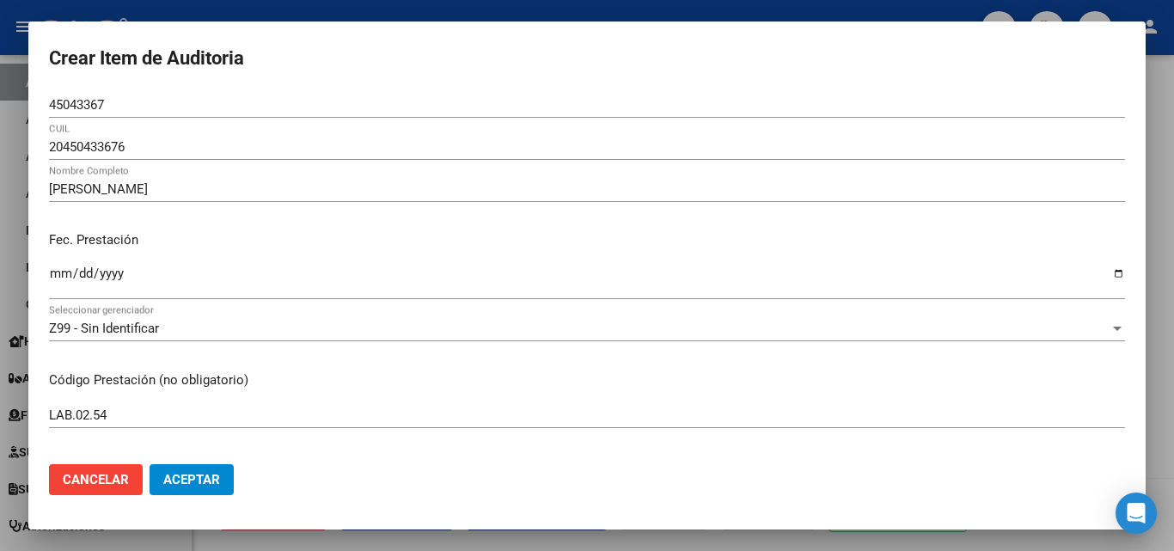
click at [197, 18] on div at bounding box center [587, 275] width 1174 height 551
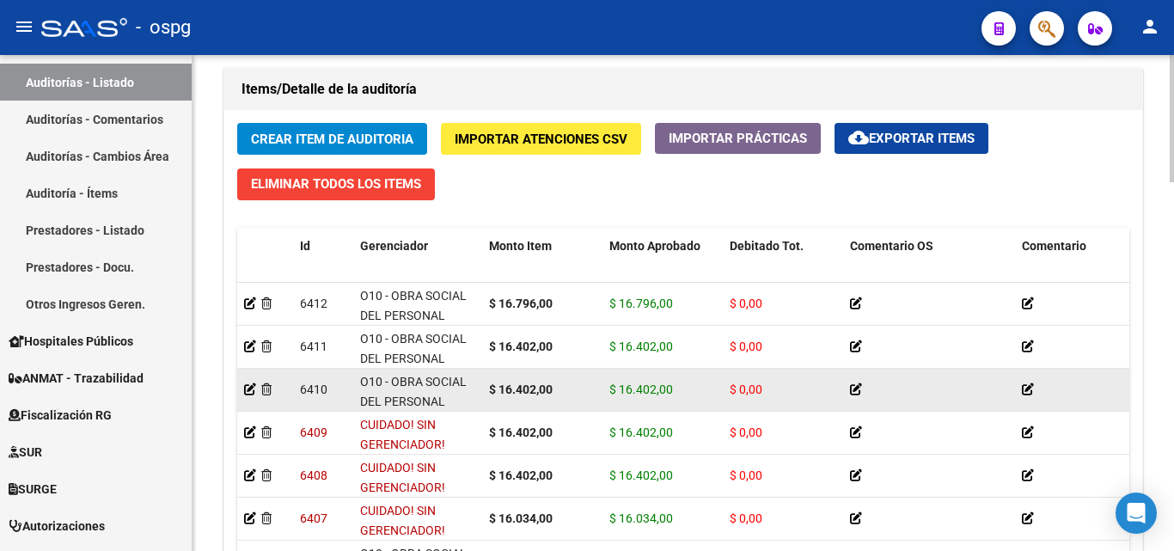
scroll to position [1355, 0]
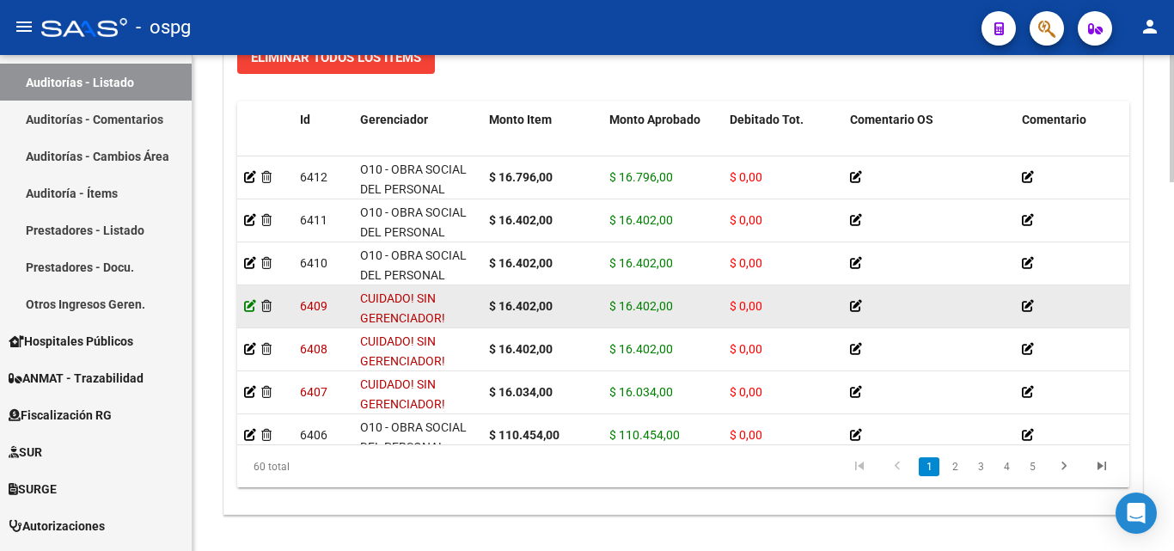
click at [250, 306] on icon at bounding box center [250, 306] width 12 height 12
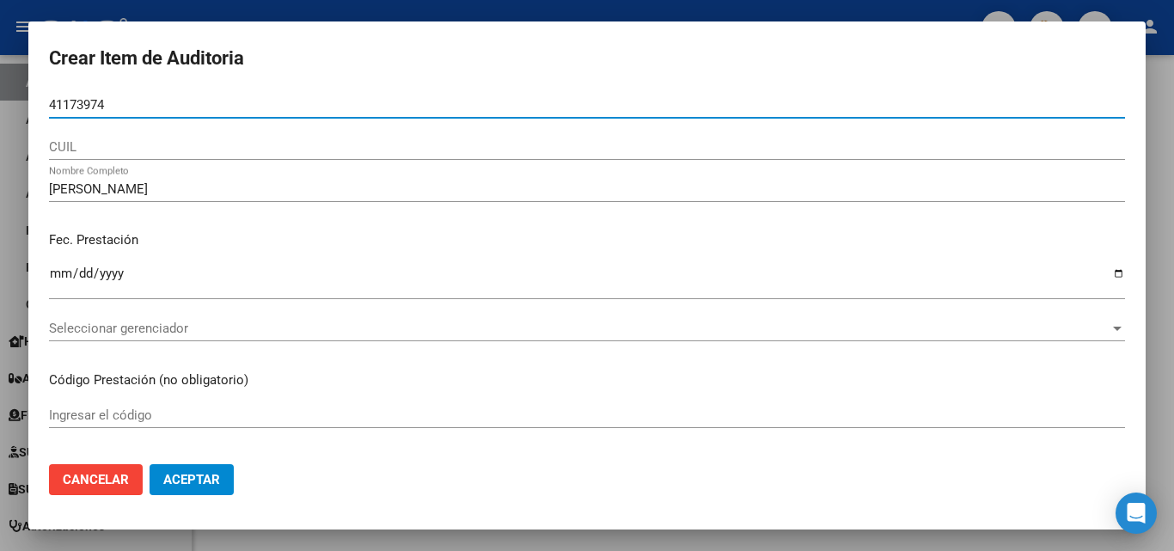
click at [388, 11] on div at bounding box center [587, 275] width 1174 height 551
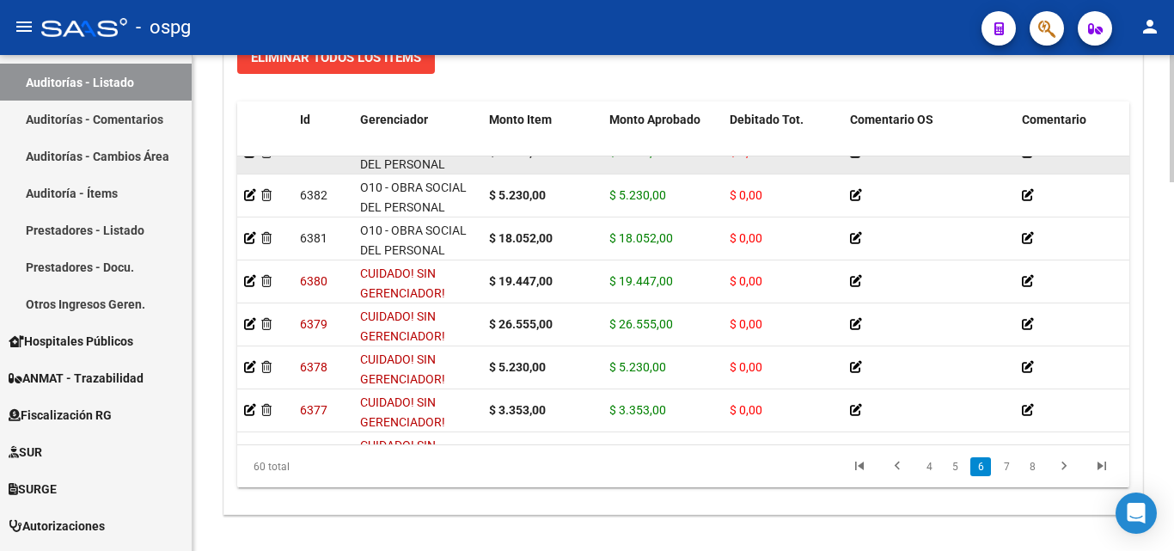
scroll to position [1375, 0]
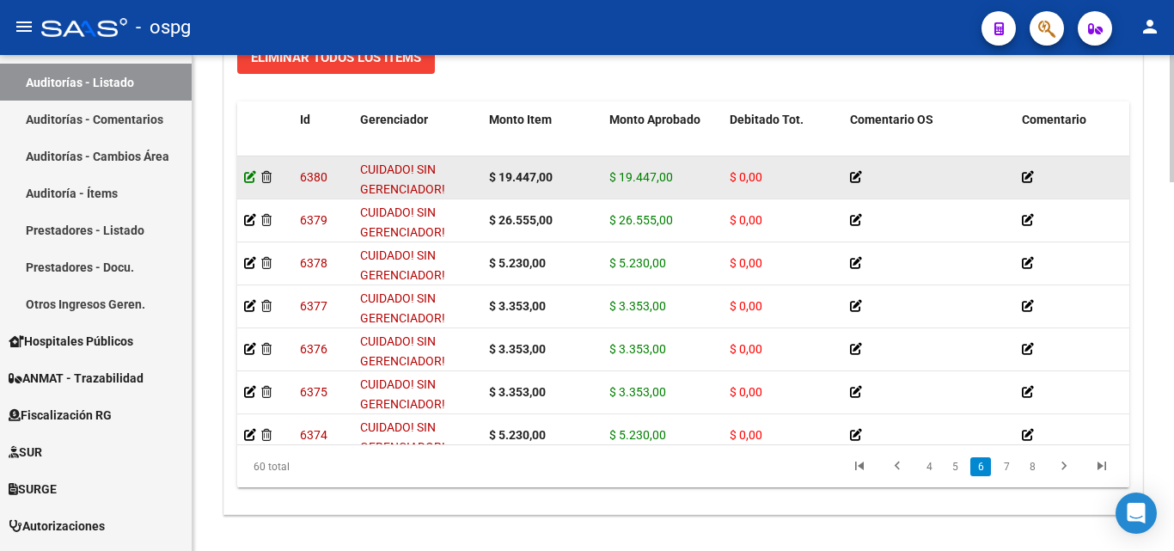
click at [248, 180] on icon at bounding box center [250, 177] width 12 height 12
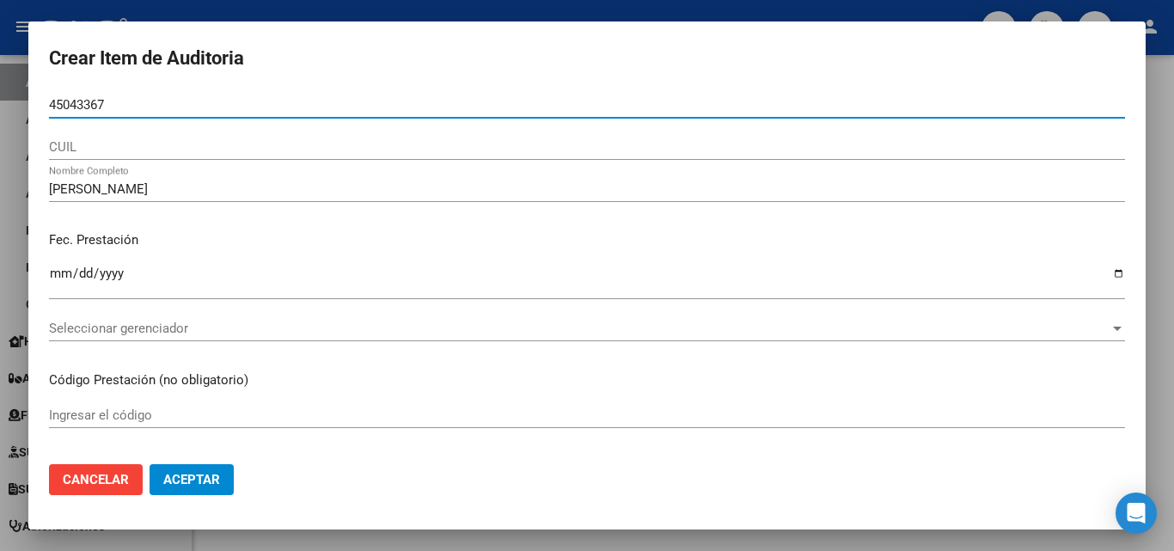
click at [51, 106] on input "45043367" at bounding box center [587, 104] width 1076 height 15
type input "45043367"
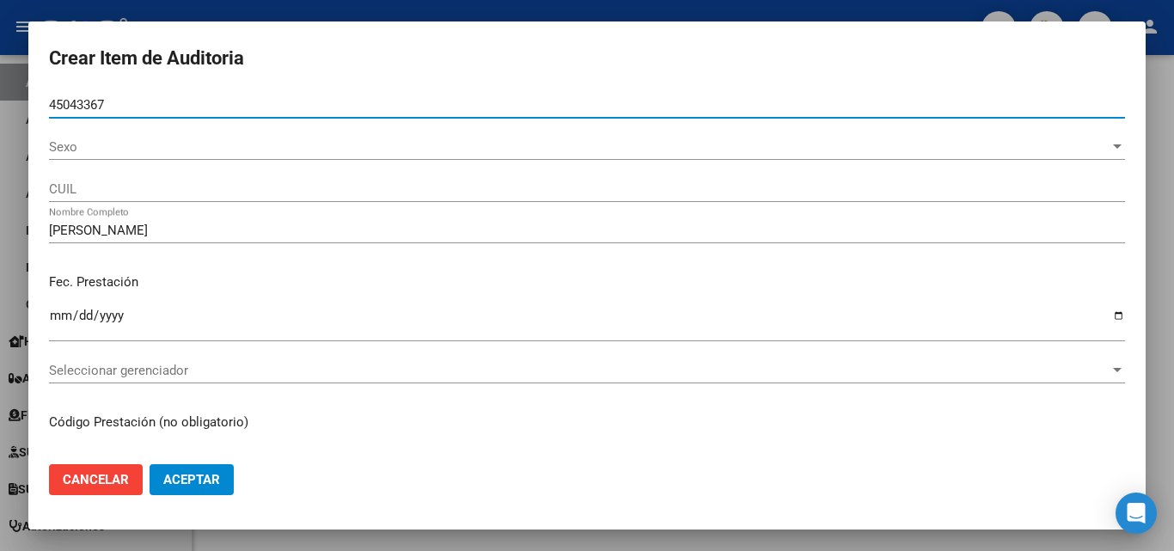
click at [125, 146] on span "Sexo" at bounding box center [579, 146] width 1061 height 15
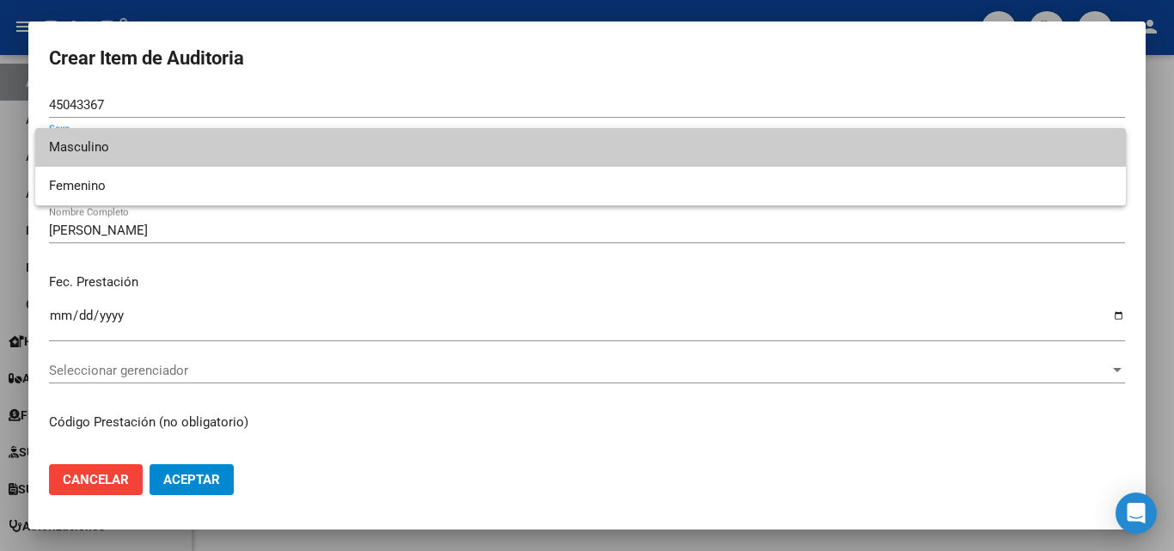
click at [141, 139] on span "Masculino" at bounding box center [580, 147] width 1063 height 39
type input "20450433676"
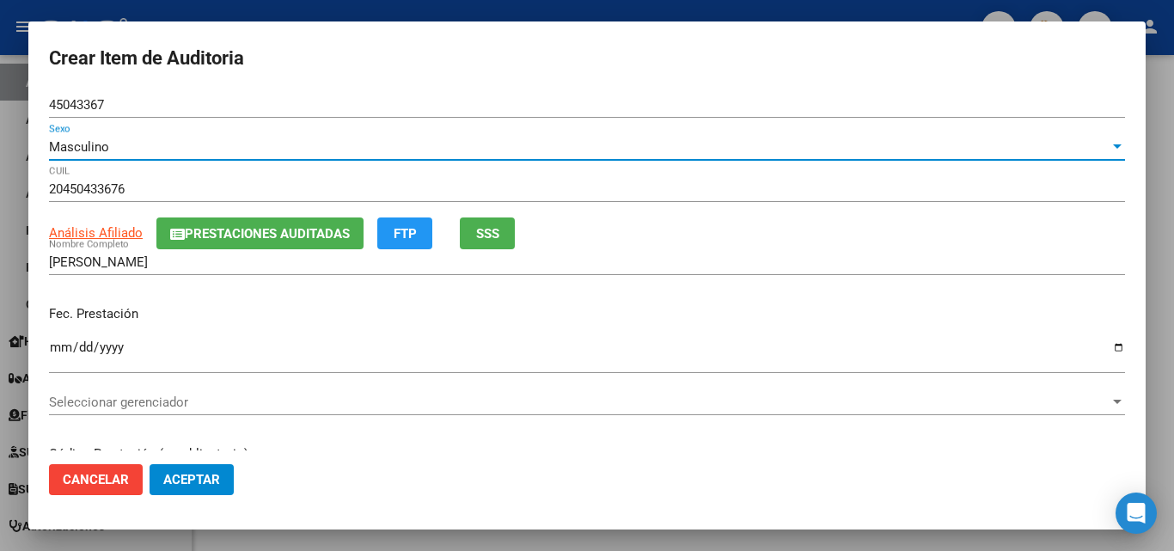
scroll to position [86, 0]
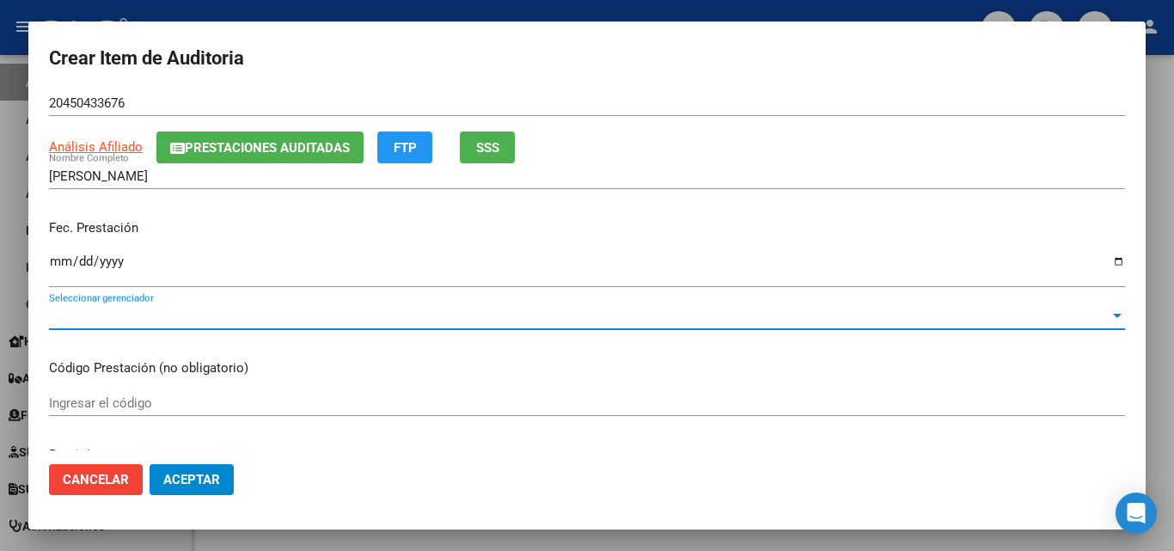
click at [161, 313] on span "Seleccionar gerenciador" at bounding box center [579, 316] width 1061 height 15
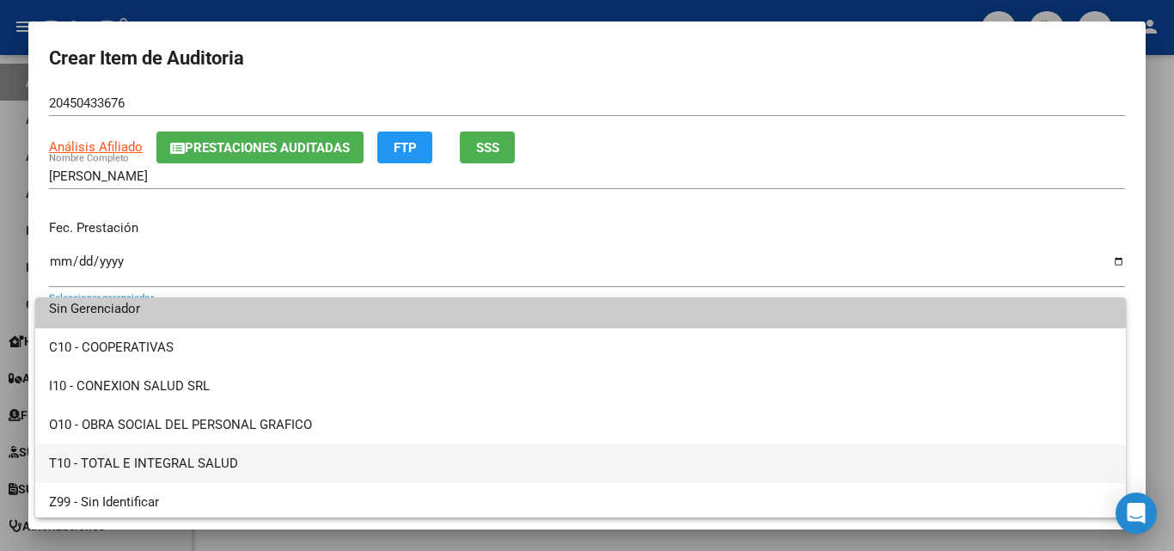
scroll to position [12, 0]
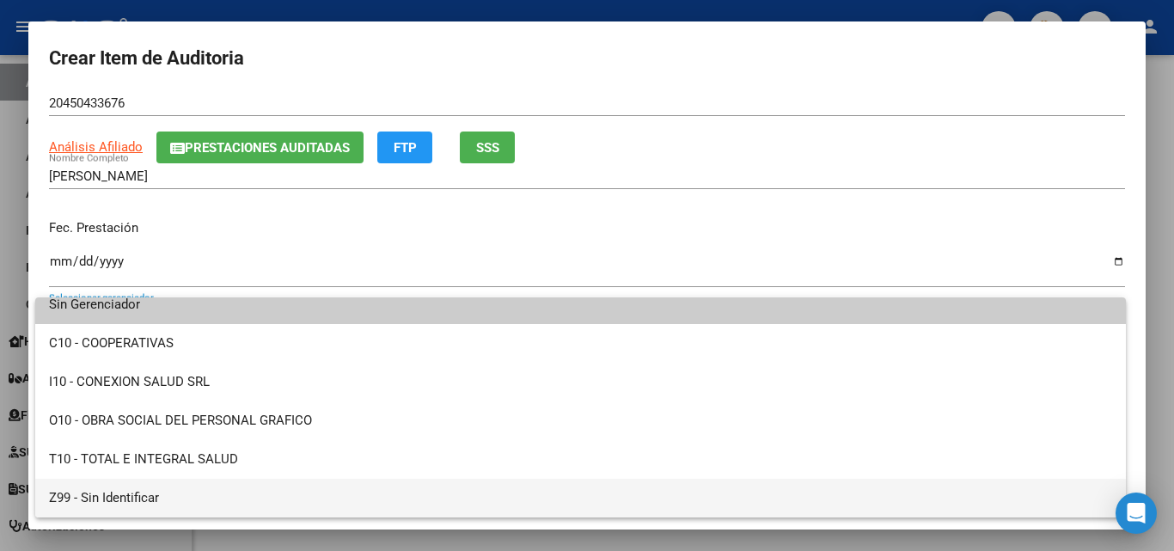
click at [139, 488] on span "Z99 - Sin Identificar" at bounding box center [580, 498] width 1063 height 39
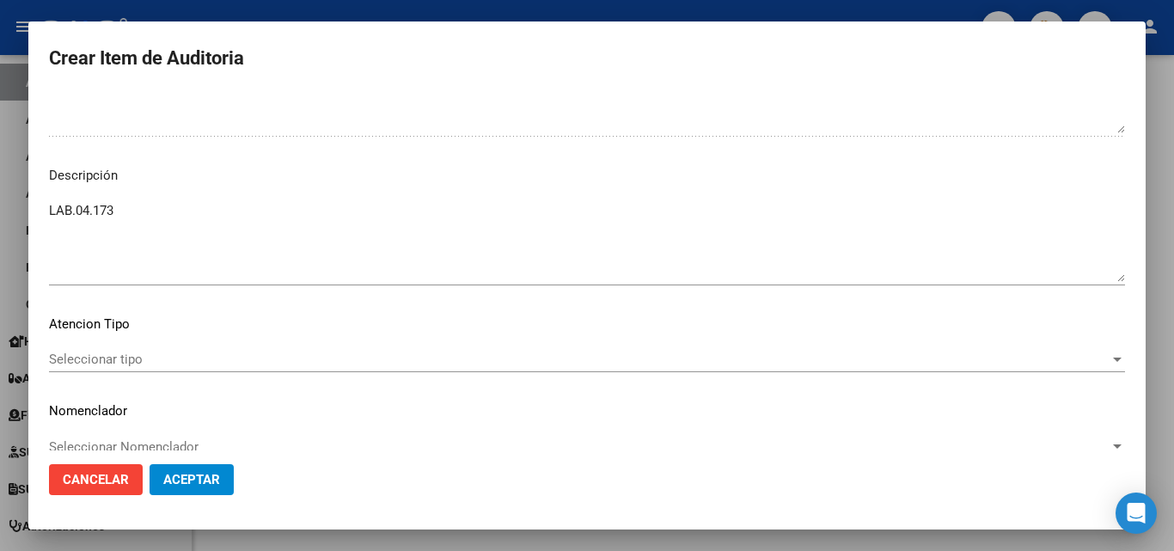
scroll to position [1185, 0]
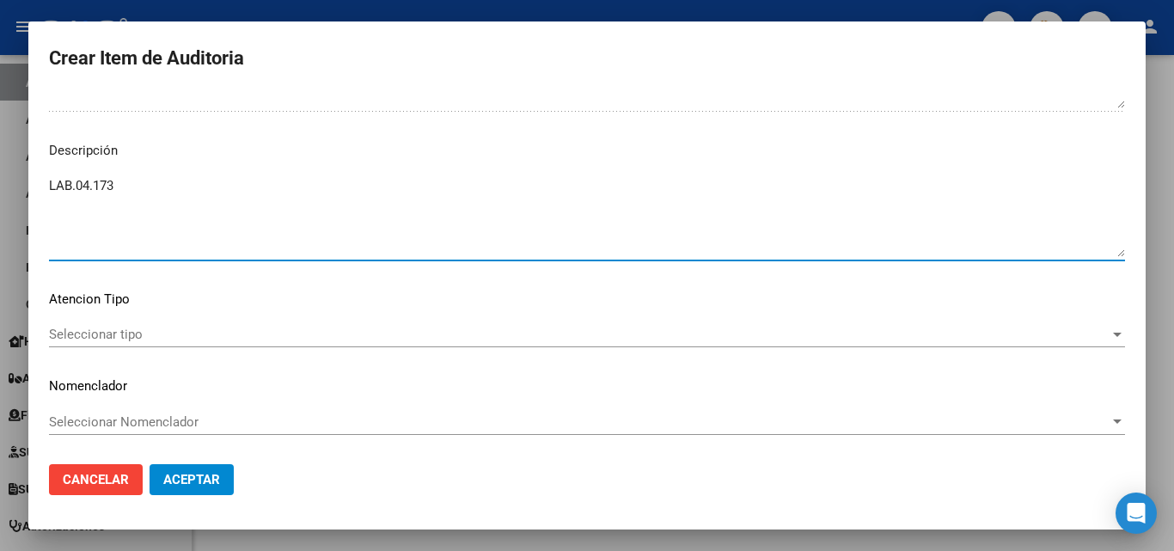
paste textarea "FECHA DE BAJA [DATE]"
drag, startPoint x: 147, startPoint y: 193, endPoint x: 0, endPoint y: 127, distance: 160.8
click at [0, 127] on div "Crear Item de Auditoria 45043367 Nro Documento Masculino Sexo 20450433676 CUIL …" at bounding box center [587, 275] width 1174 height 551
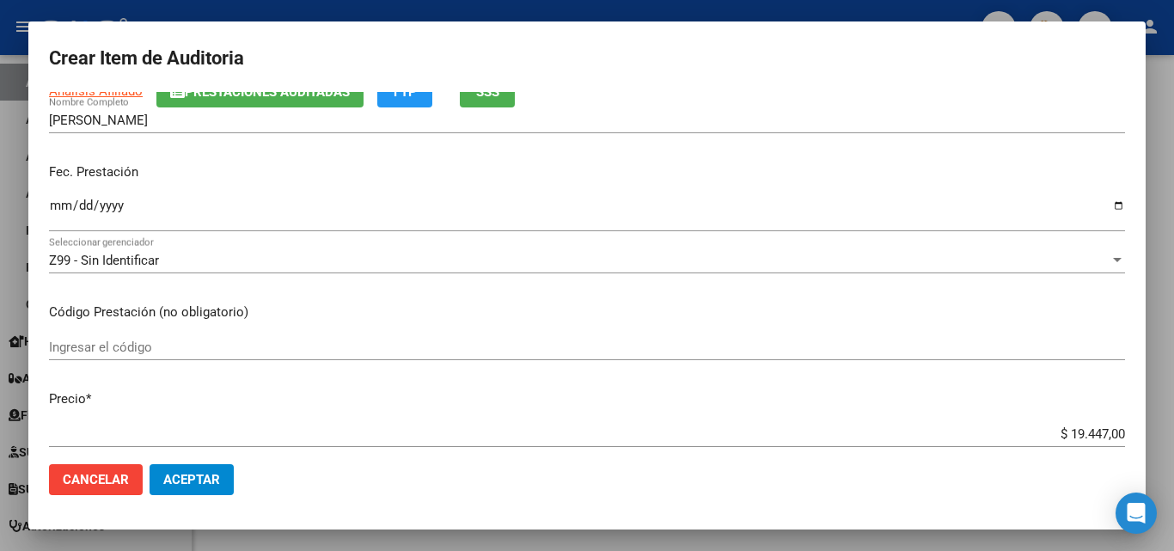
scroll to position [172, 0]
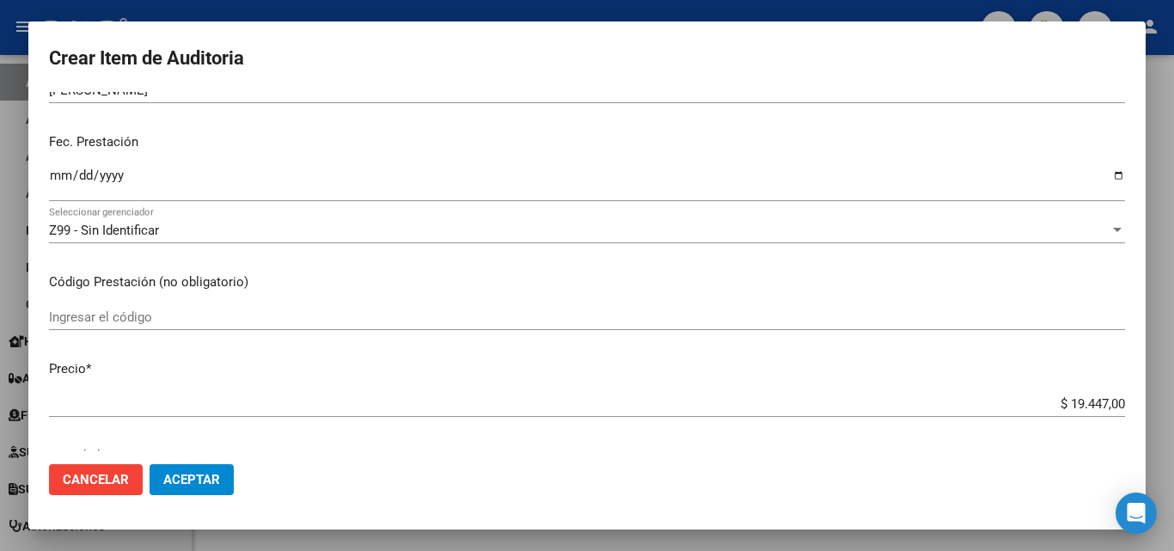
type textarea "FECHA DE BAJA [DATE]"
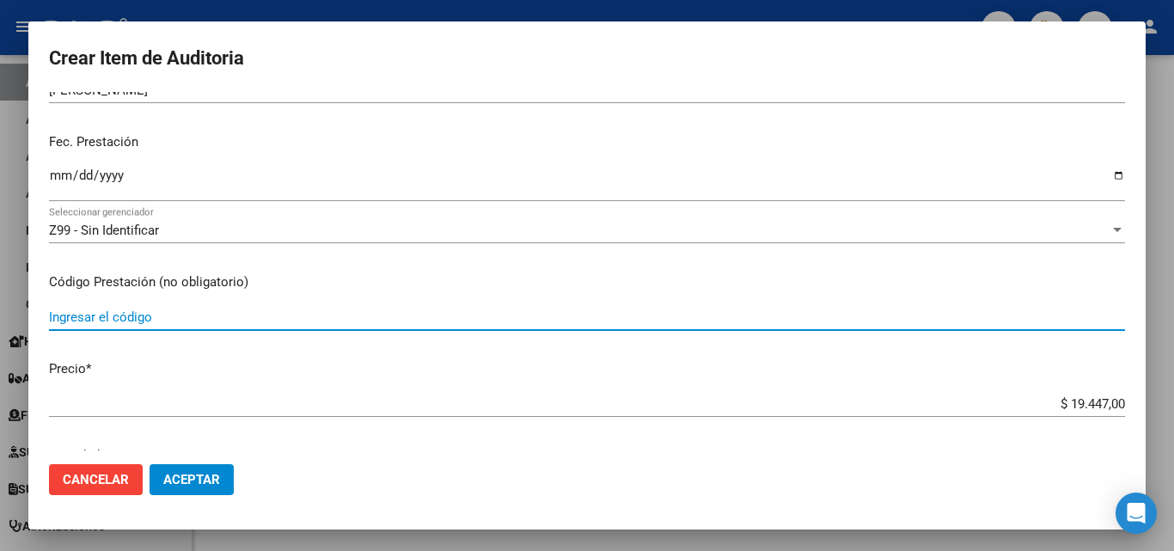
click at [193, 319] on input "Ingresar el código" at bounding box center [587, 316] width 1076 height 15
click at [76, 322] on input "LAB.4.173" at bounding box center [587, 316] width 1076 height 15
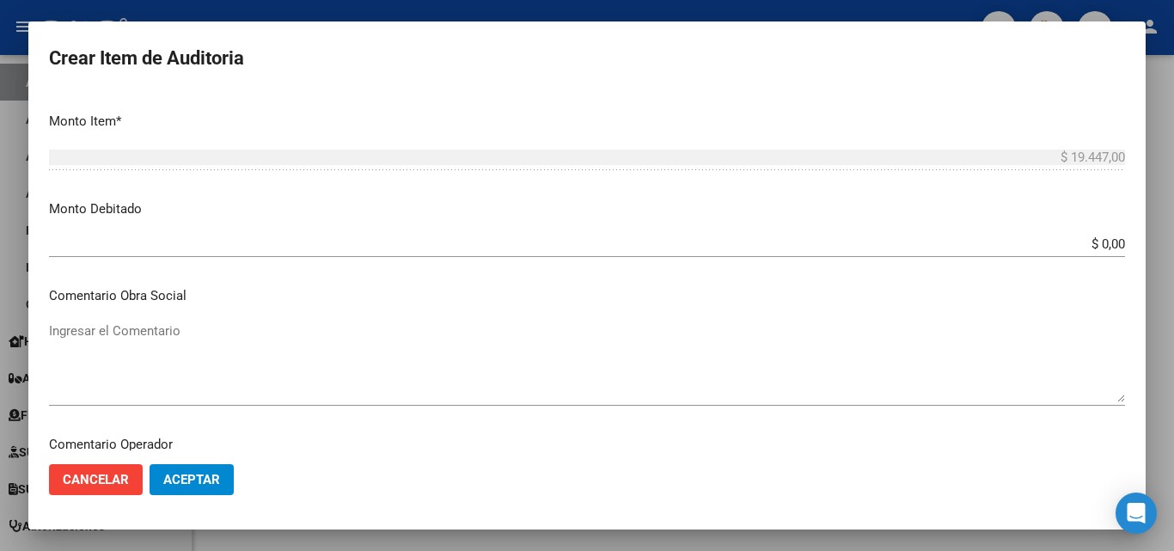
scroll to position [602, 0]
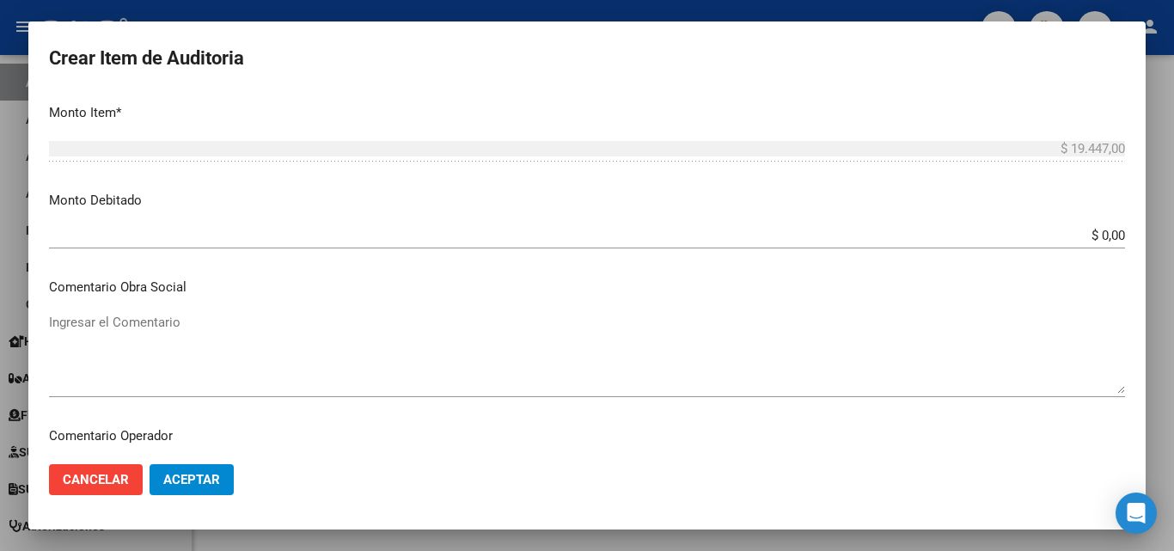
type input "LAB.04.173"
click at [1109, 236] on input "$ 0,00" at bounding box center [587, 235] width 1076 height 15
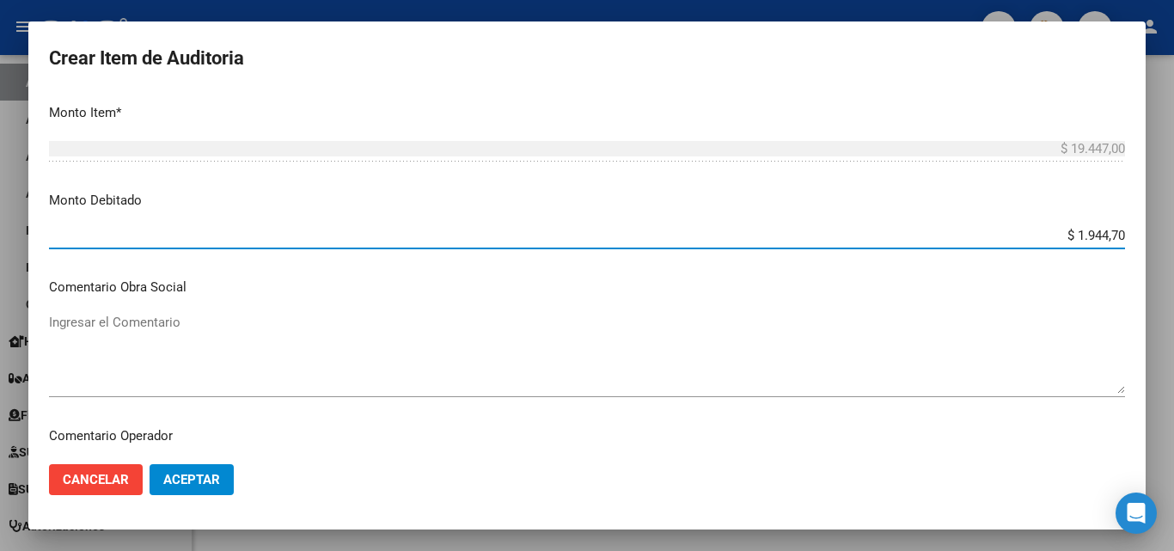
type input "$ 19.447,00"
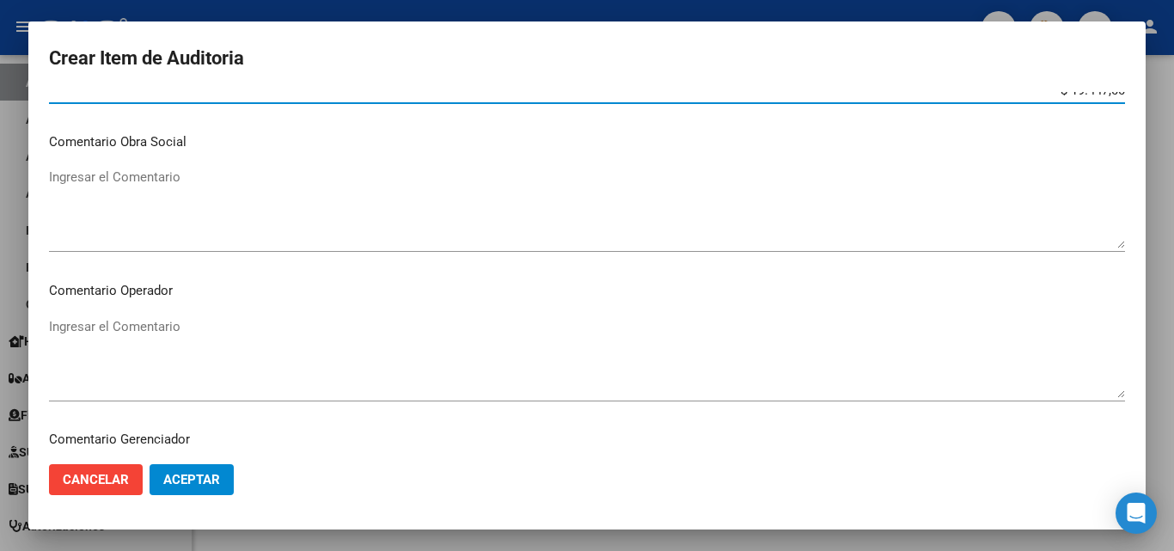
scroll to position [774, 0]
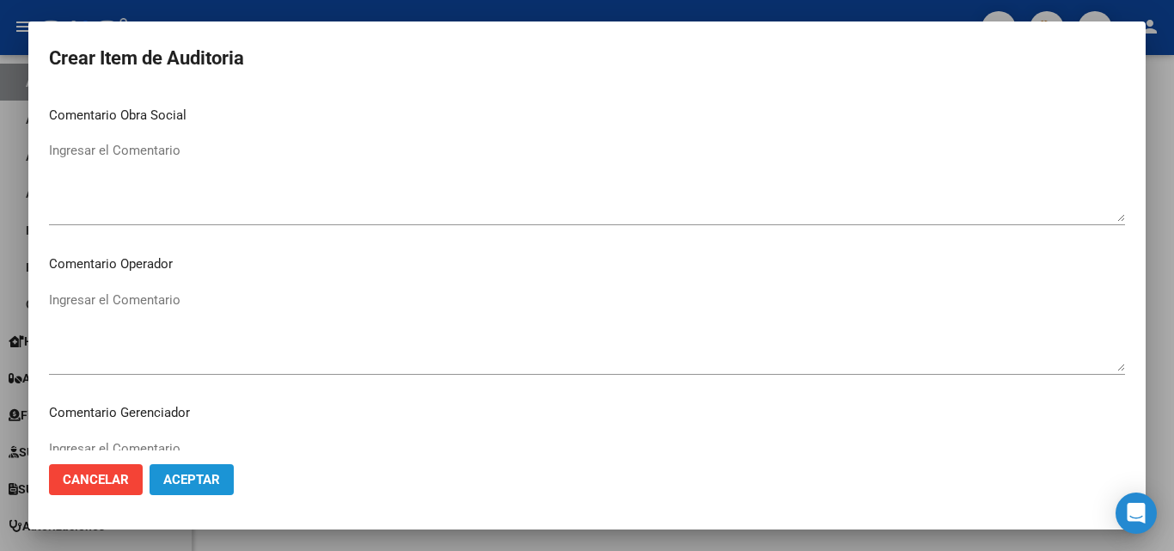
click at [203, 470] on button "Aceptar" at bounding box center [192, 479] width 84 height 31
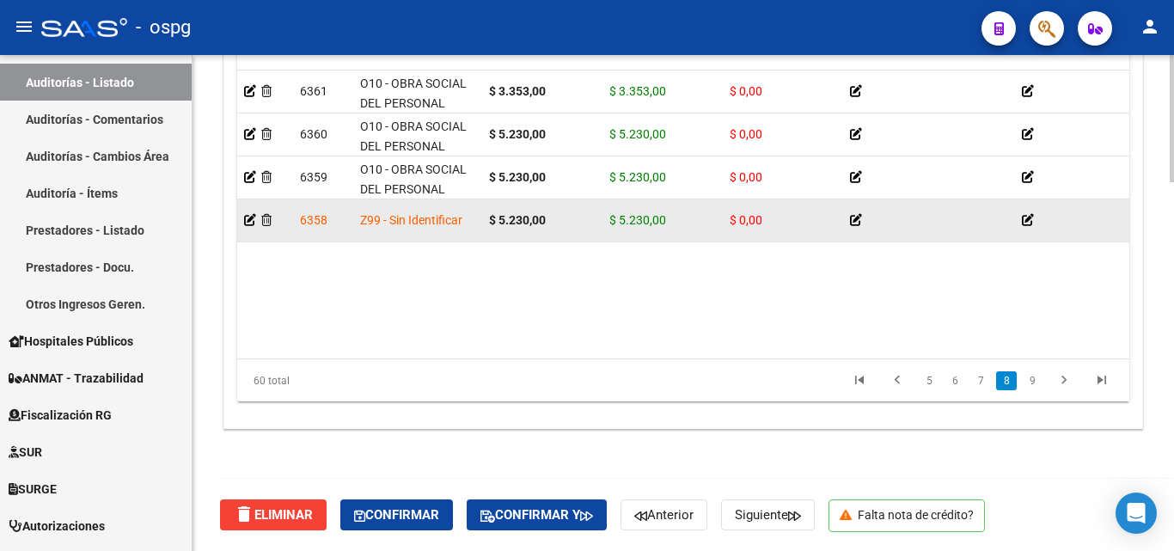
scroll to position [2309, 0]
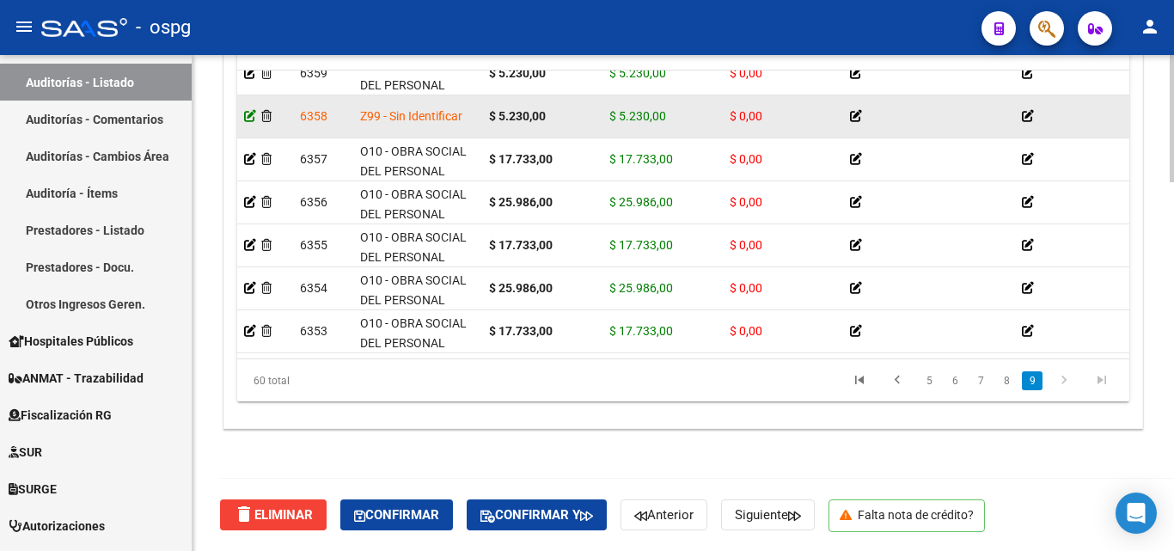
click at [248, 110] on icon at bounding box center [250, 116] width 12 height 12
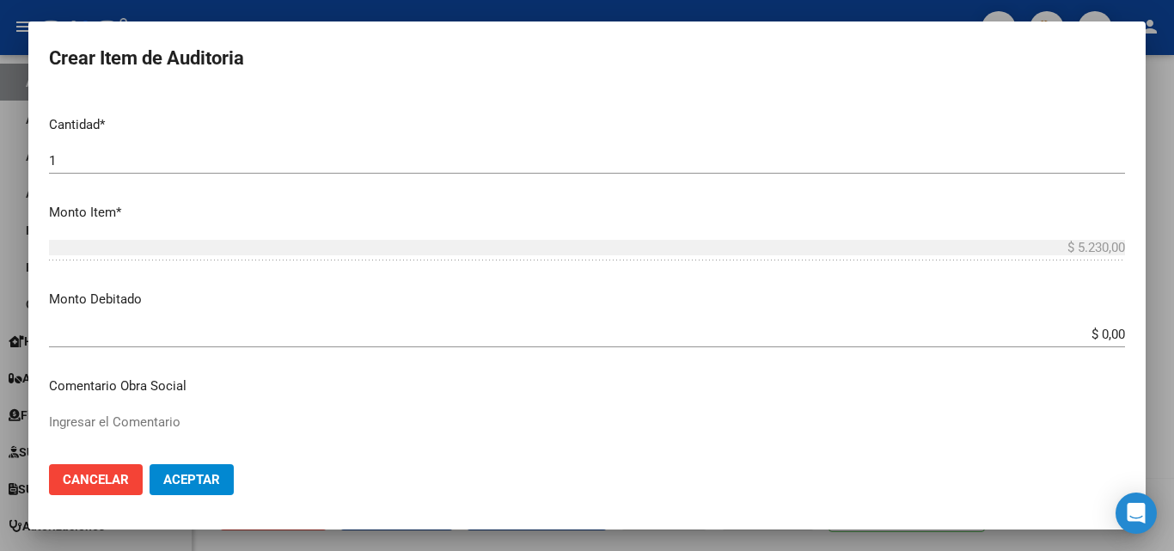
scroll to position [430, 0]
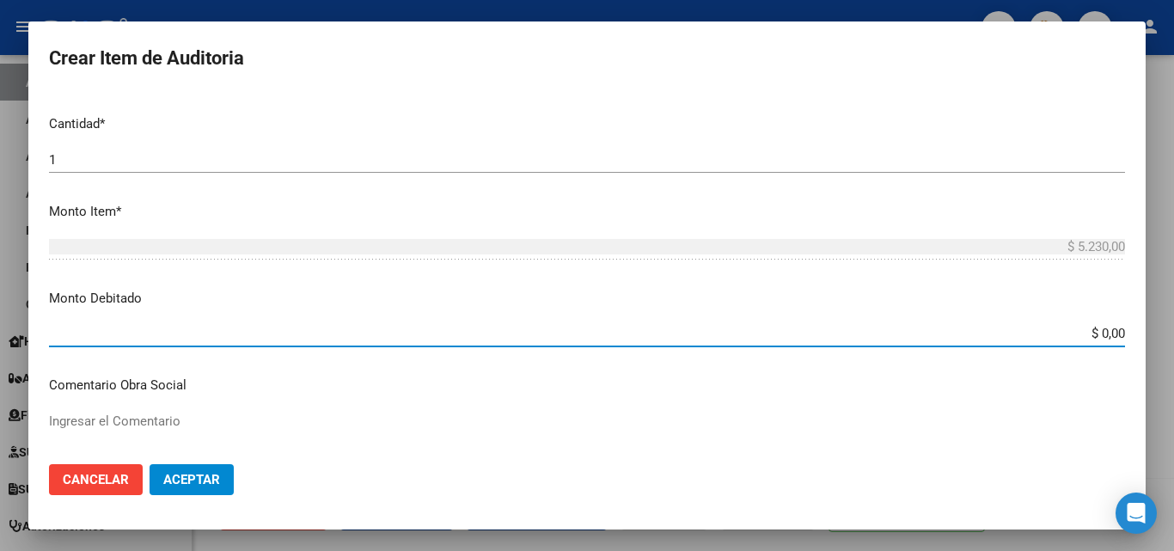
click at [1109, 335] on input "$ 0,00" at bounding box center [587, 333] width 1076 height 15
type input "$ 5.230,00"
click at [179, 484] on span "Aceptar" at bounding box center [191, 479] width 57 height 15
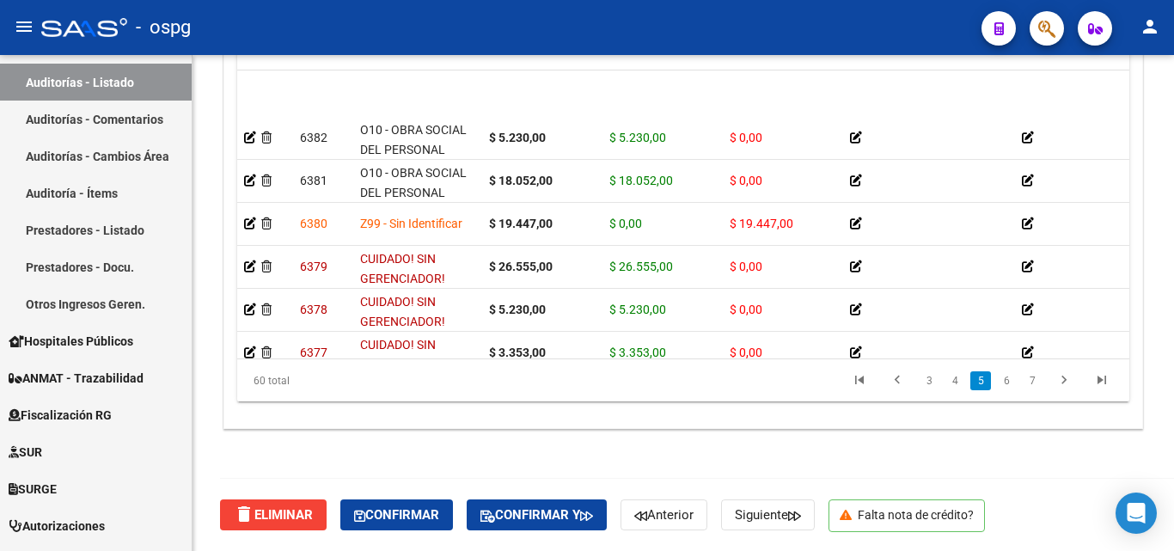
scroll to position [1203, 0]
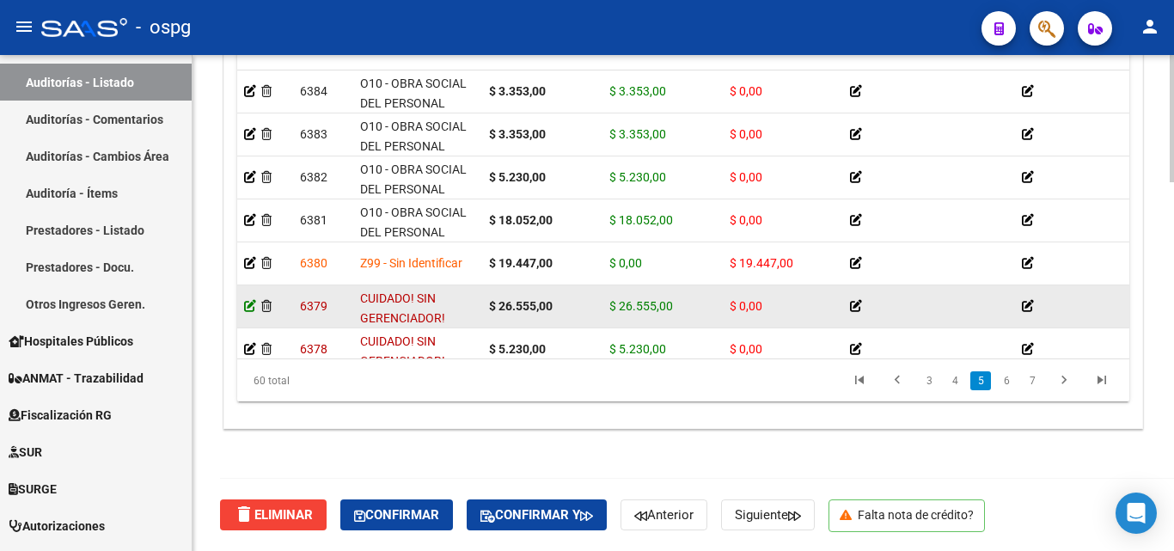
click at [250, 302] on icon at bounding box center [250, 306] width 12 height 12
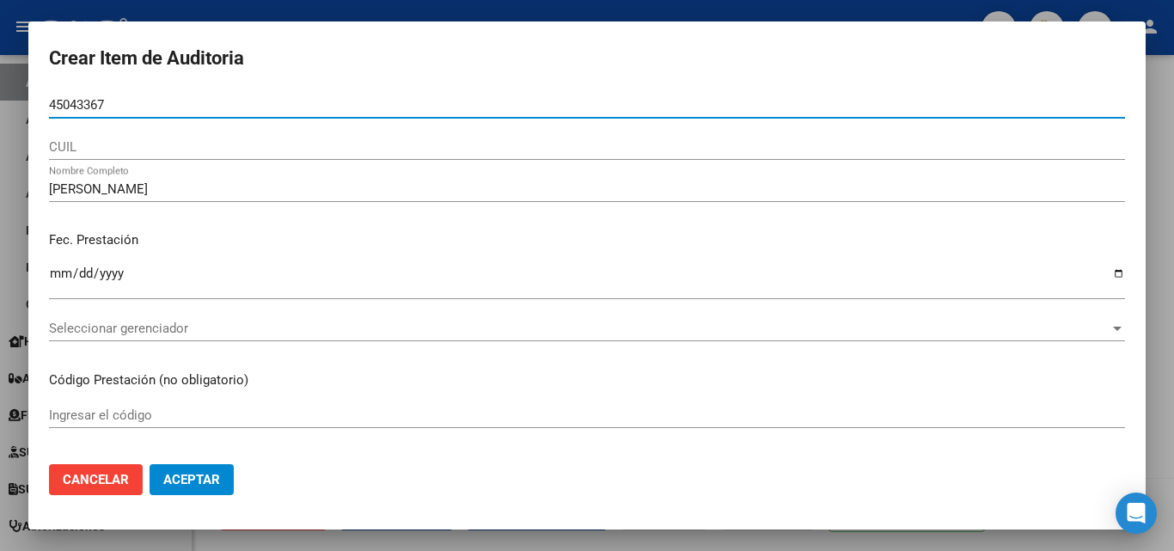
click at [50, 107] on input "45043367" at bounding box center [587, 104] width 1076 height 15
type input "45043367"
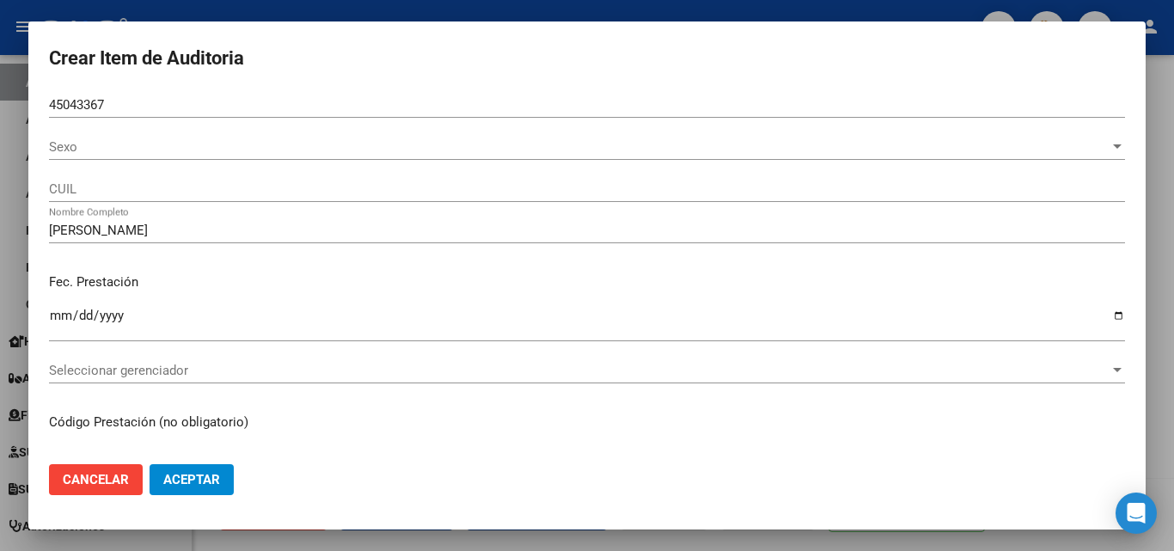
click at [89, 161] on div "Sexo Sexo" at bounding box center [587, 155] width 1076 height 42
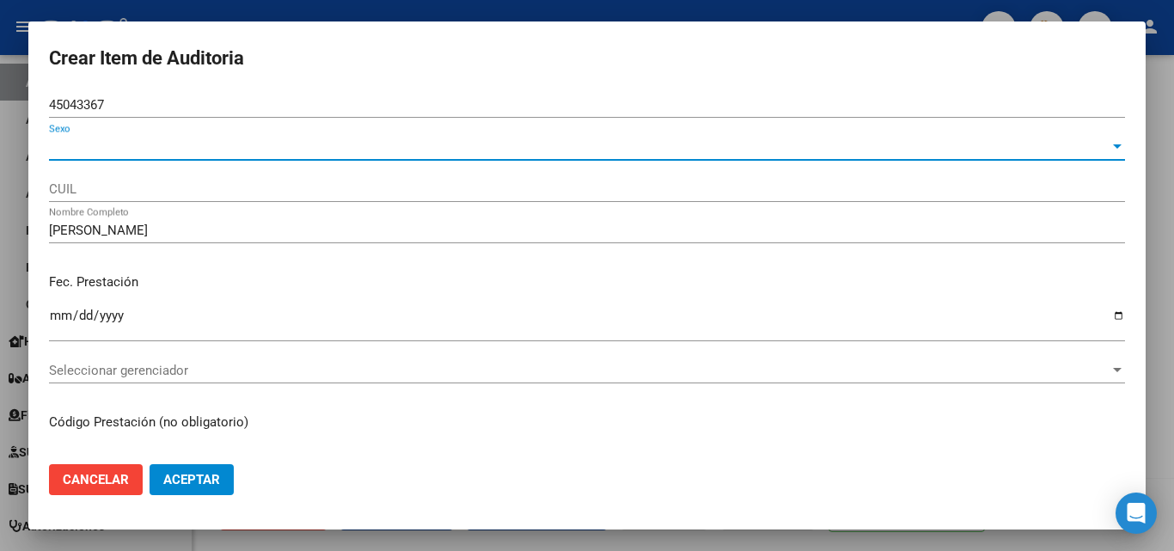
click at [97, 148] on span "Sexo" at bounding box center [579, 146] width 1061 height 15
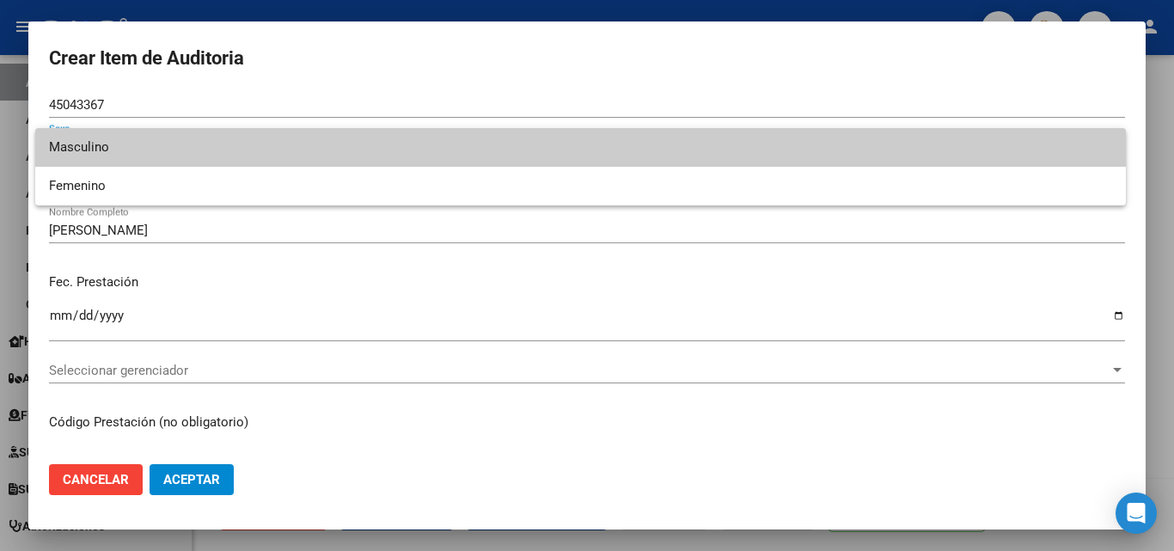
click at [156, 157] on span "Masculino" at bounding box center [580, 147] width 1063 height 39
type input "20450433676"
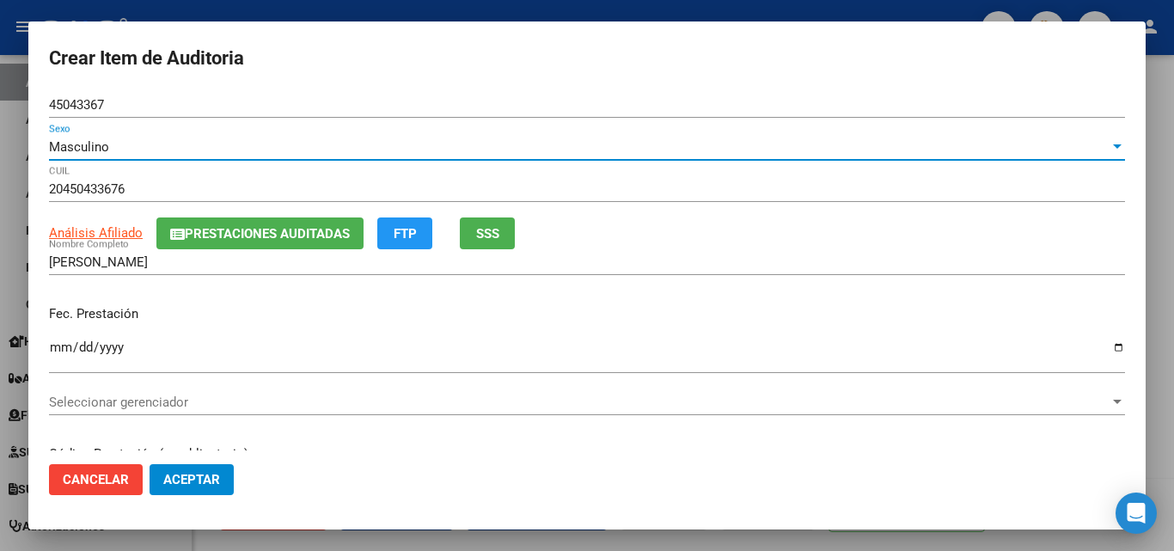
scroll to position [86, 0]
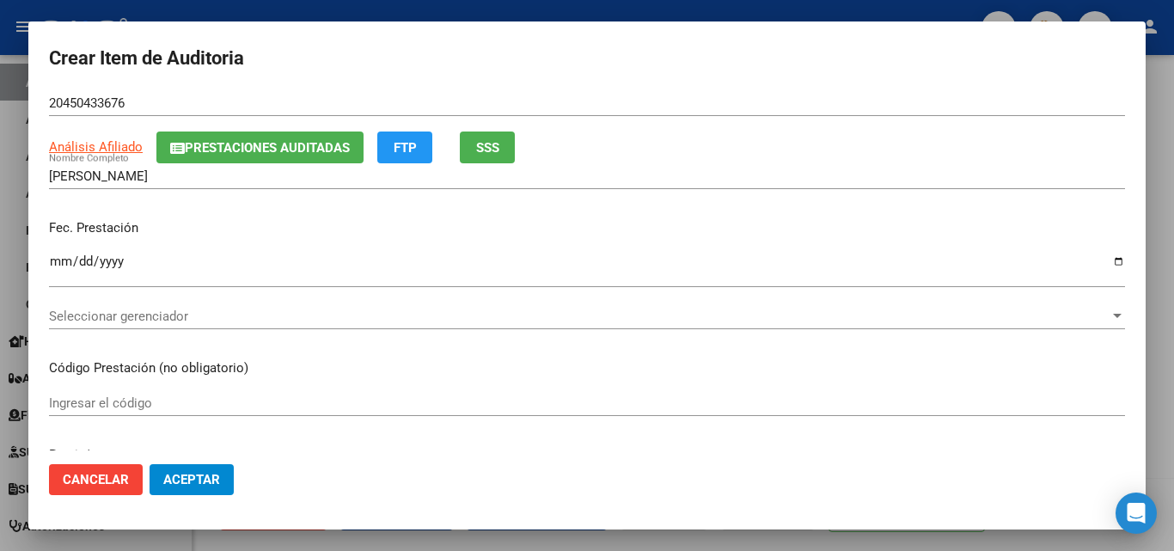
click at [115, 314] on span "Seleccionar gerenciador" at bounding box center [579, 316] width 1061 height 15
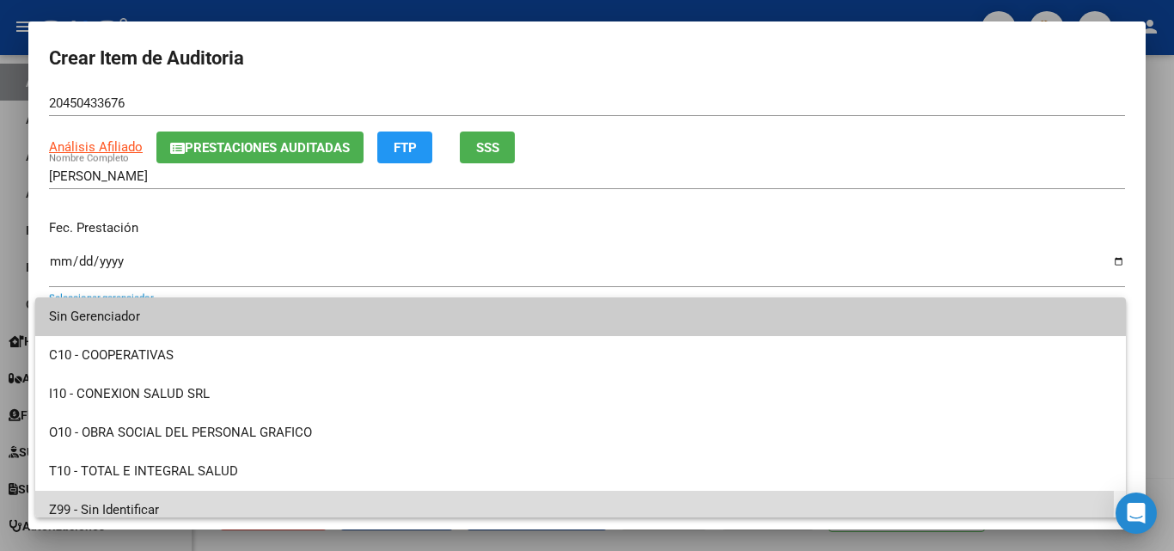
click at [199, 499] on span "Z99 - Sin Identificar" at bounding box center [580, 510] width 1063 height 39
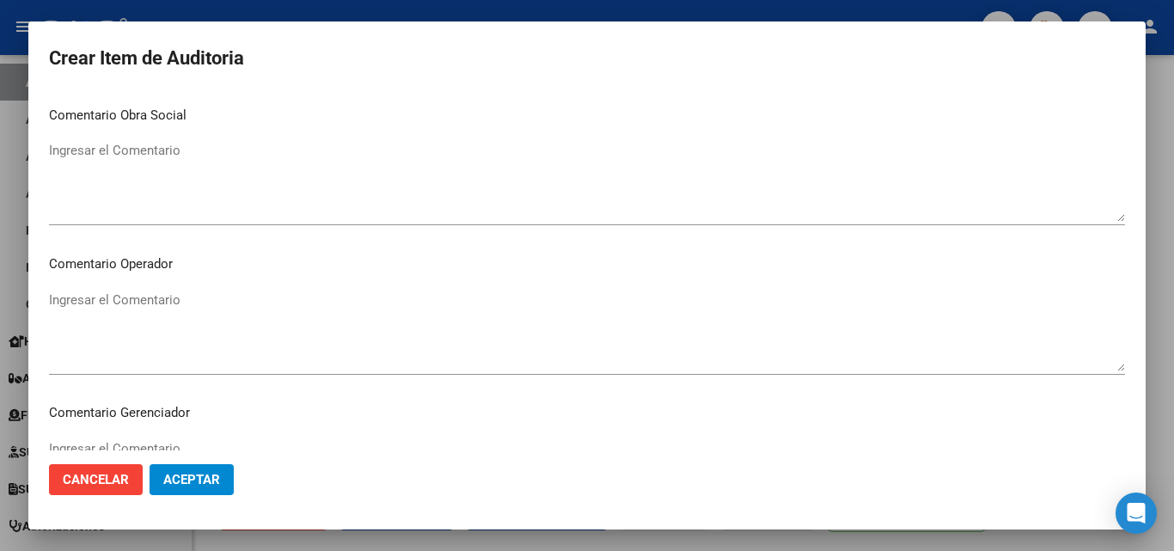
scroll to position [1117, 0]
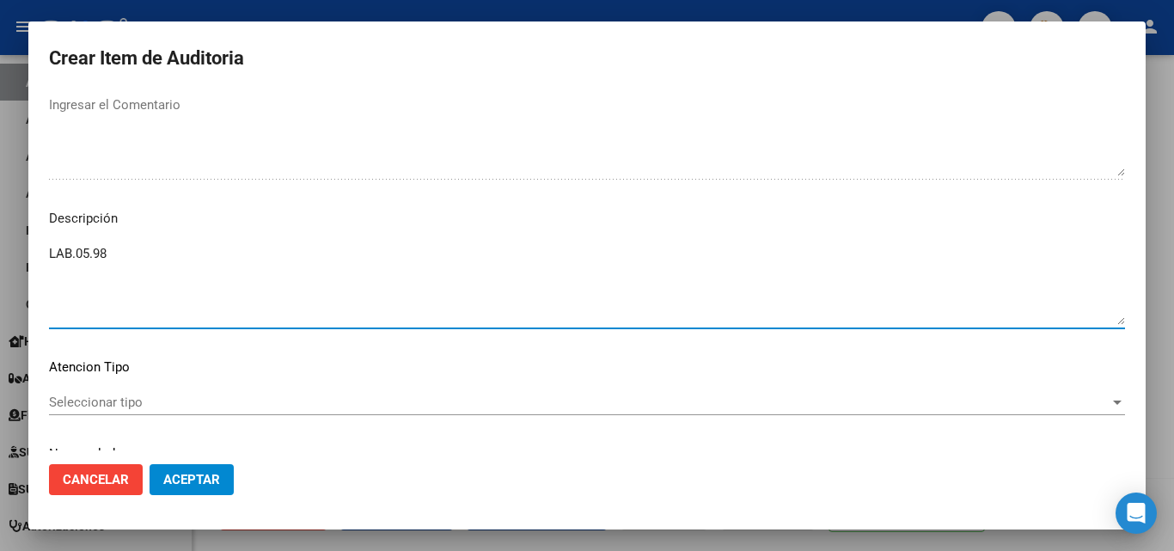
paste textarea "FECHA DE BAJA [DATE]"
drag, startPoint x: 150, startPoint y: 255, endPoint x: 132, endPoint y: 259, distance: 18.4
click at [132, 259] on textarea "LAB.05.98 FECHA DE BAJA [DATE]" at bounding box center [587, 284] width 1076 height 81
click at [142, 252] on textarea "LAB.05.98 FECHA DE BAJA [DATE]" at bounding box center [587, 284] width 1076 height 81
drag, startPoint x: 144, startPoint y: 253, endPoint x: 138, endPoint y: 236, distance: 18.2
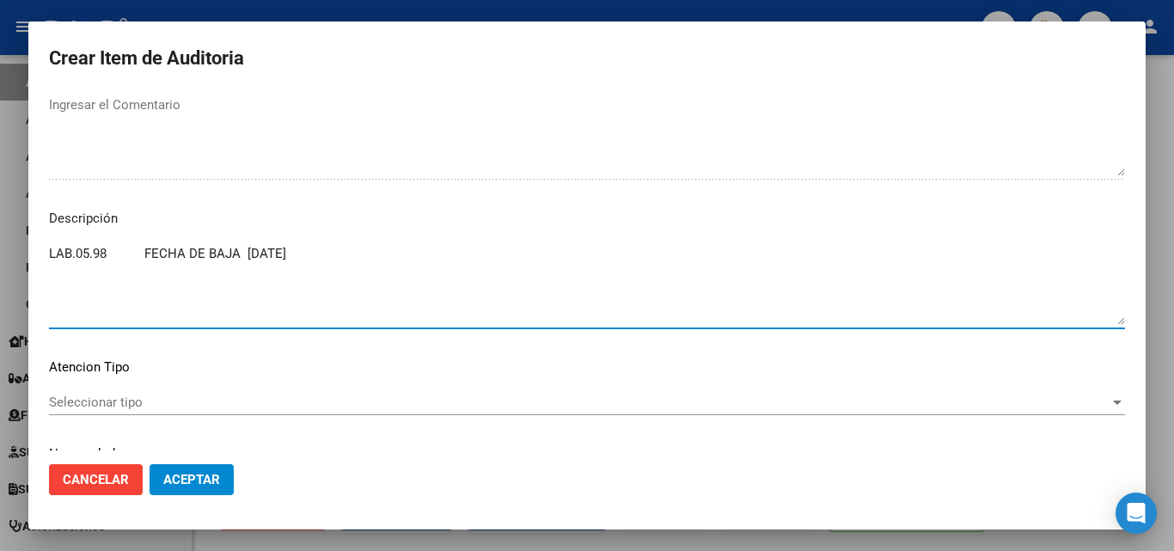
click at [0, 313] on div "Crear Item de Auditoria 45043367 Nro Documento Masculino Sexo 20450433676 CUIL …" at bounding box center [587, 275] width 1174 height 551
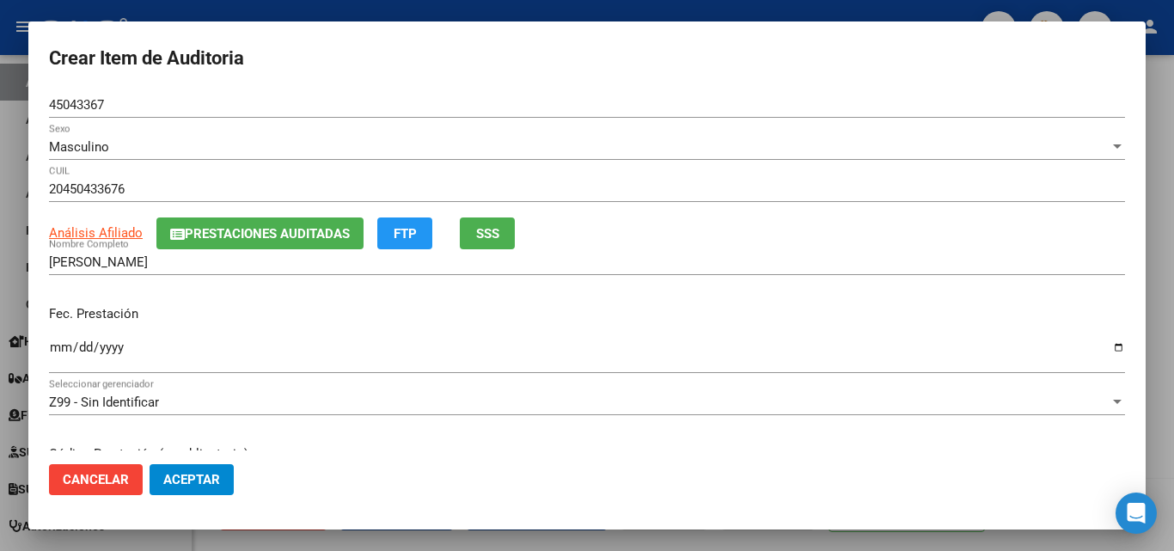
scroll to position [86, 0]
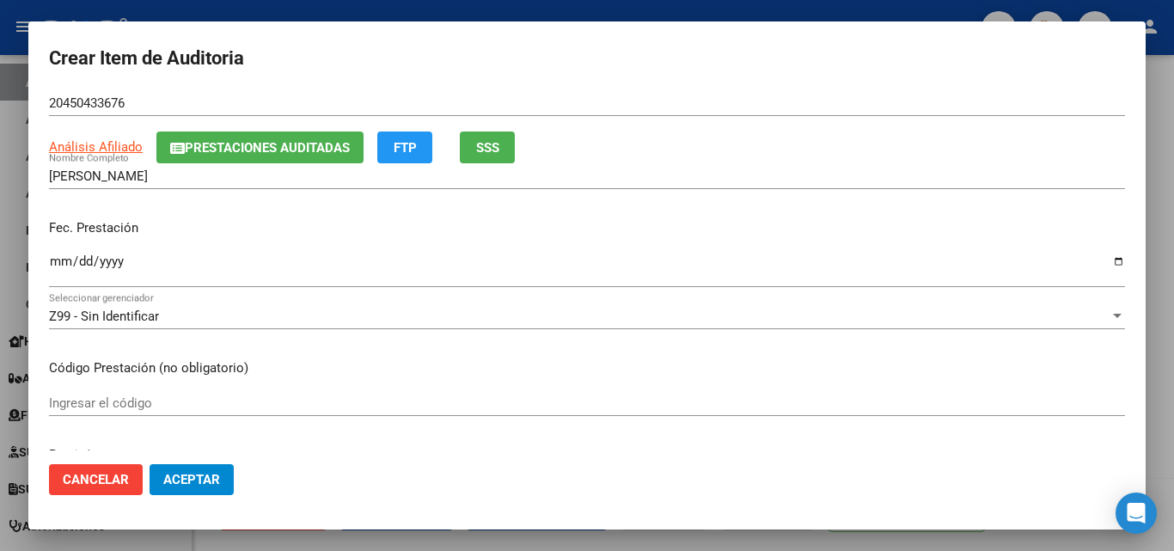
type textarea "FECHA DE BAJA [DATE]"
click at [125, 395] on div "Ingresar el código" at bounding box center [587, 403] width 1076 height 26
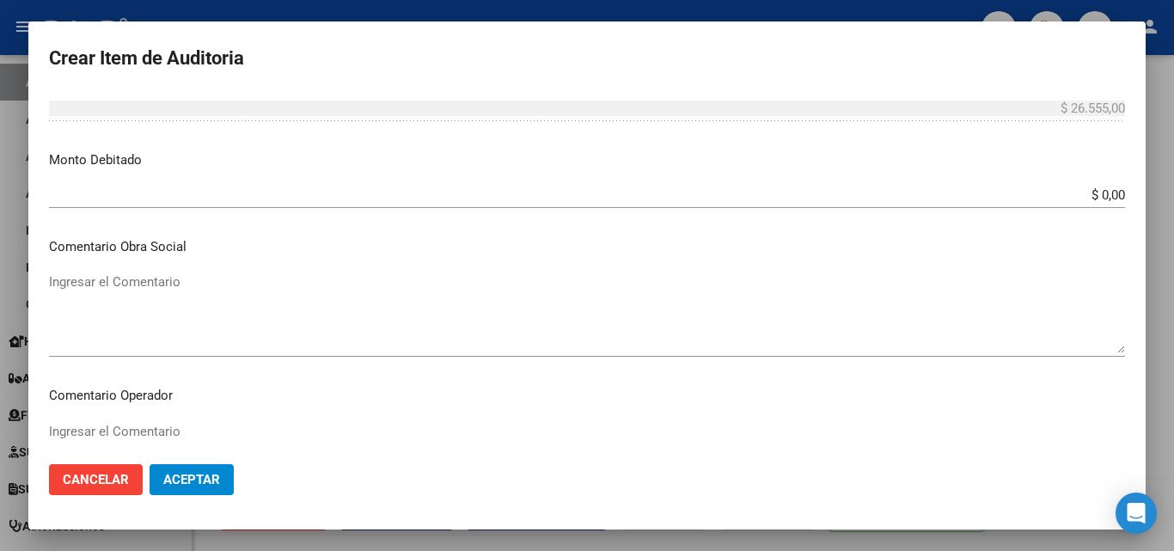
scroll to position [602, 0]
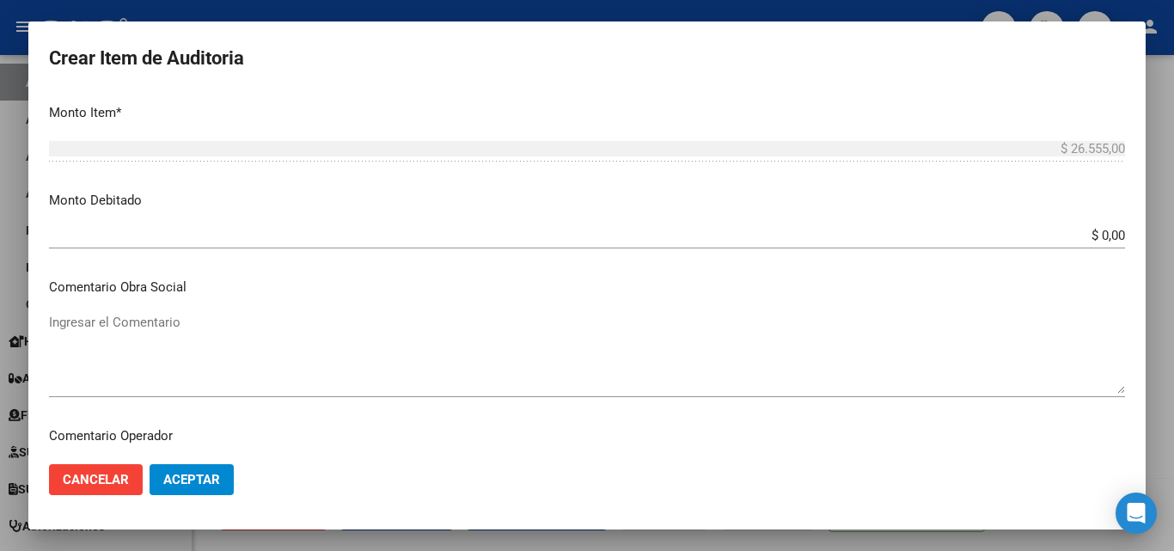
type input "LAB.05.98"
click at [1108, 237] on input "$ 0,00" at bounding box center [587, 235] width 1076 height 15
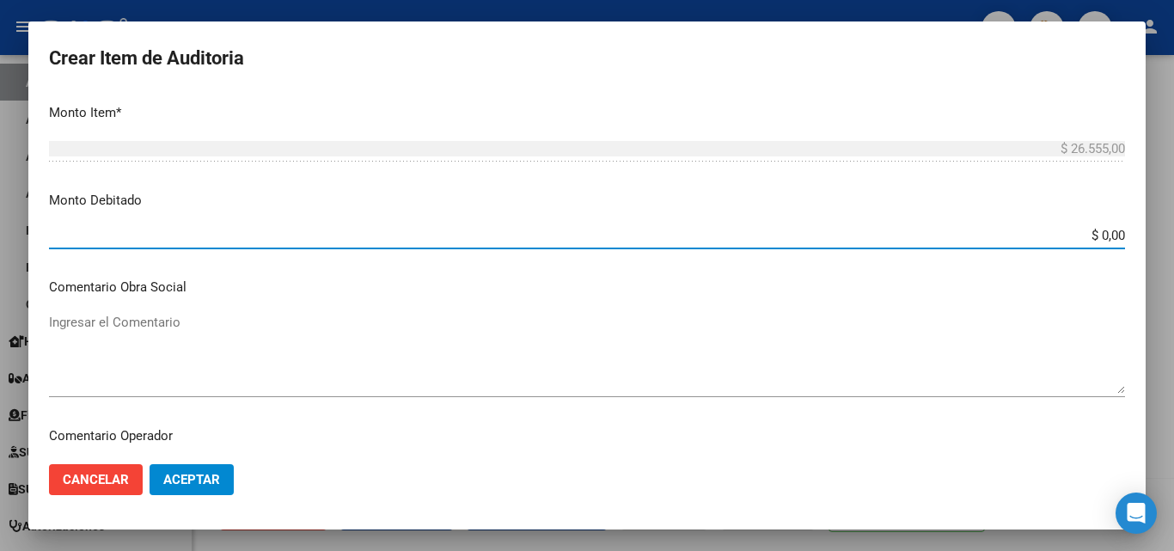
click at [1111, 229] on input "$ 0,00" at bounding box center [587, 235] width 1076 height 15
type input "$ 26.555,00"
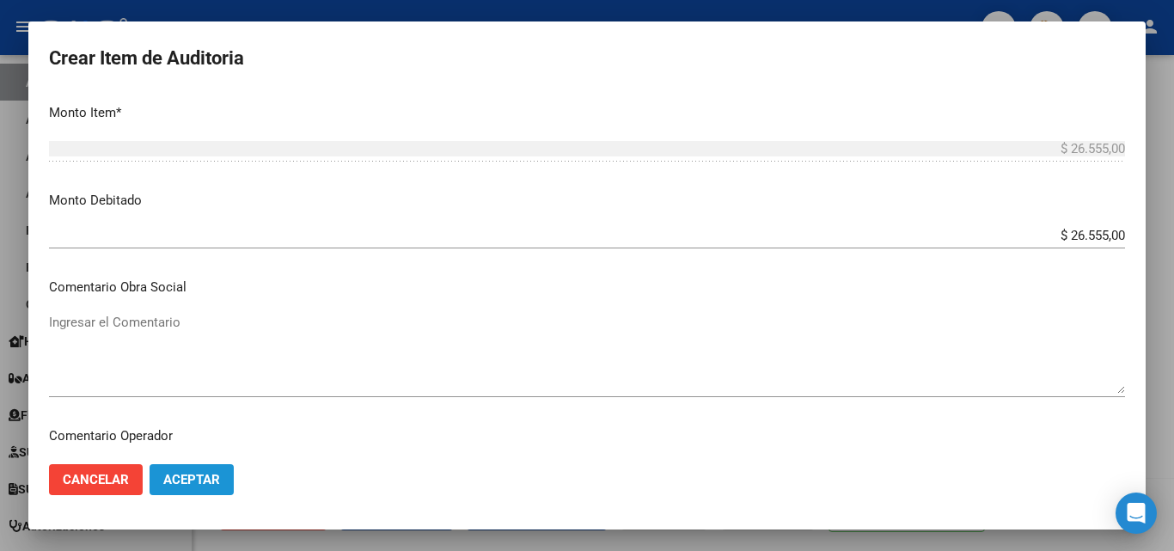
click at [230, 471] on button "Aceptar" at bounding box center [192, 479] width 84 height 31
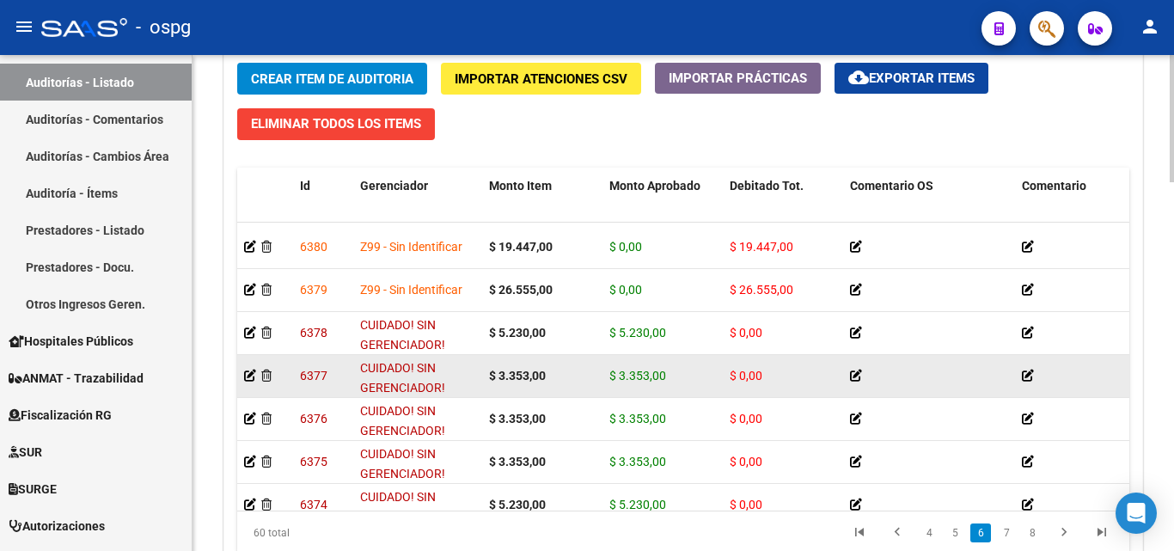
scroll to position [1375, 0]
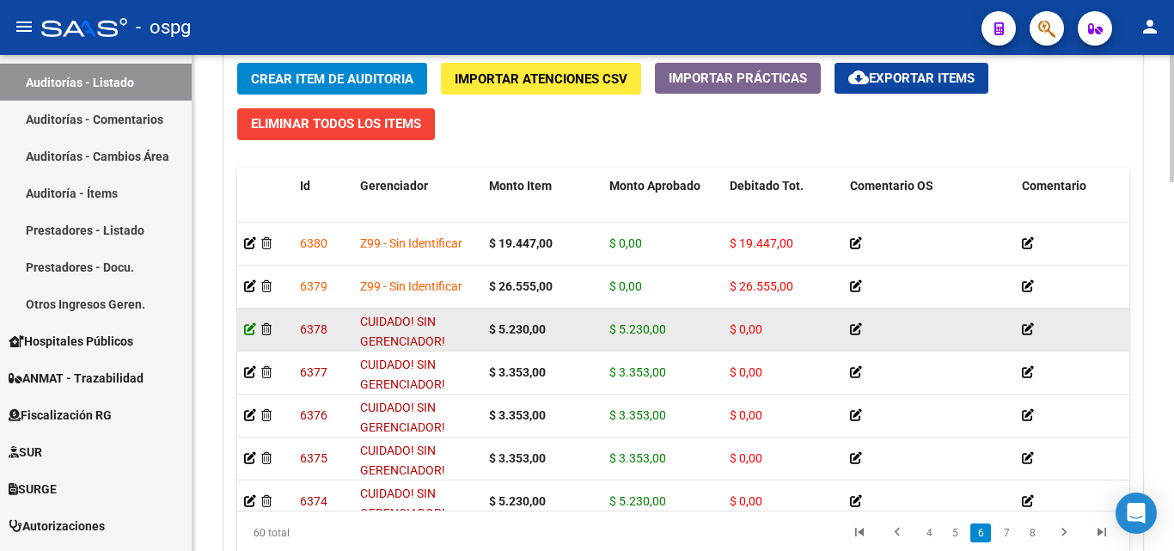
click at [244, 327] on icon at bounding box center [250, 329] width 12 height 12
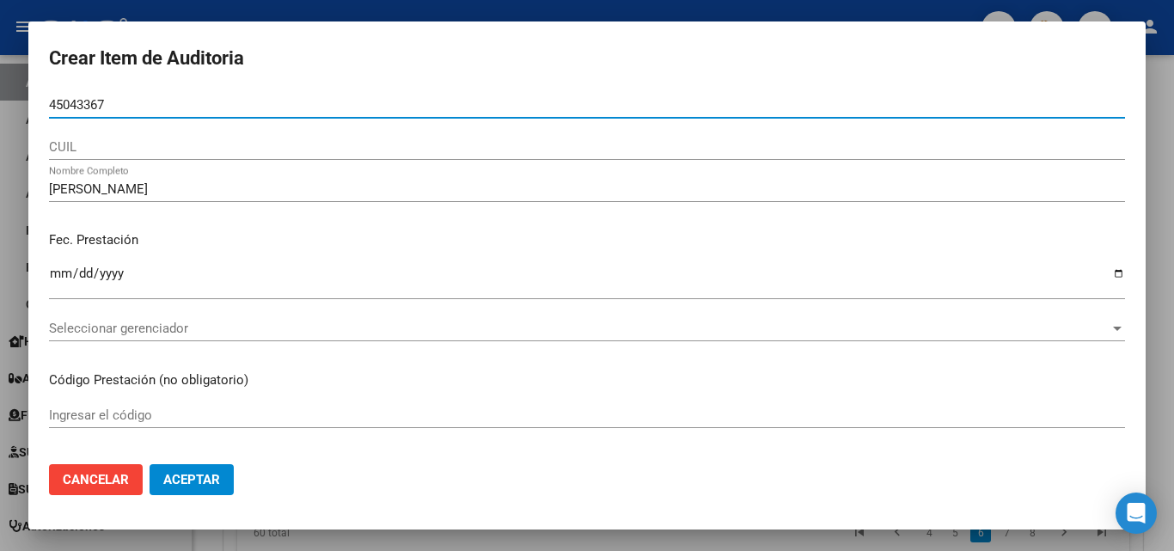
click at [50, 103] on input "45043367" at bounding box center [587, 104] width 1076 height 15
type input "45043367"
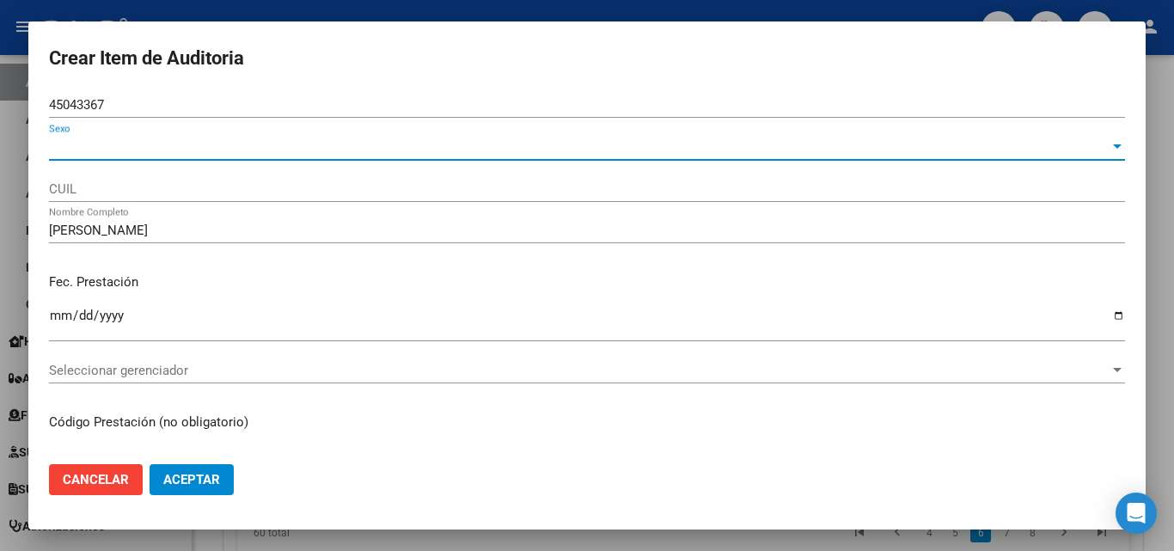
click at [170, 145] on span "Sexo" at bounding box center [579, 146] width 1061 height 15
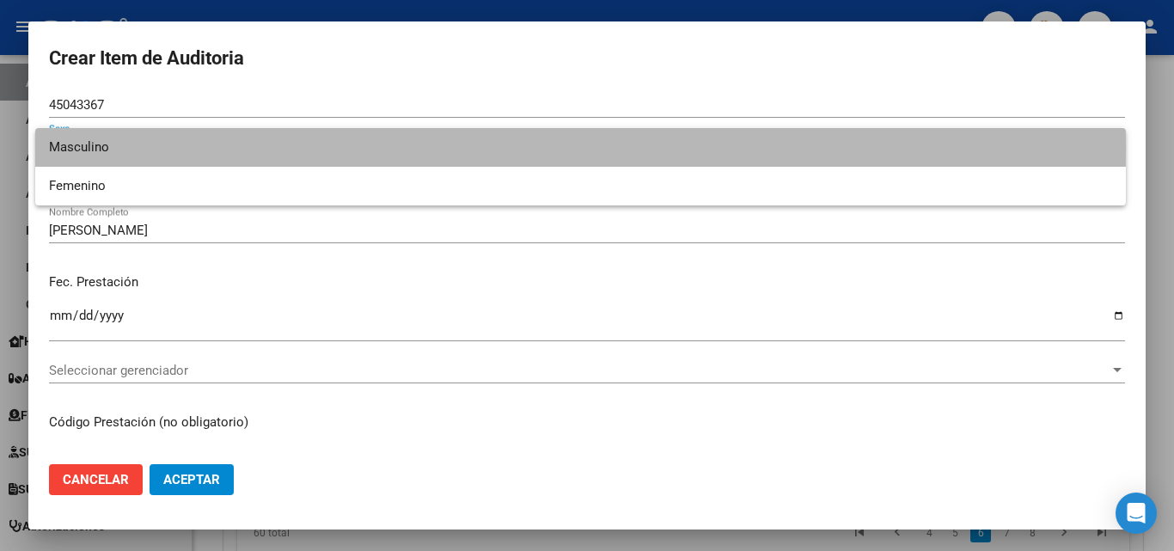
click at [168, 147] on span "Masculino" at bounding box center [580, 147] width 1063 height 39
type input "20450433676"
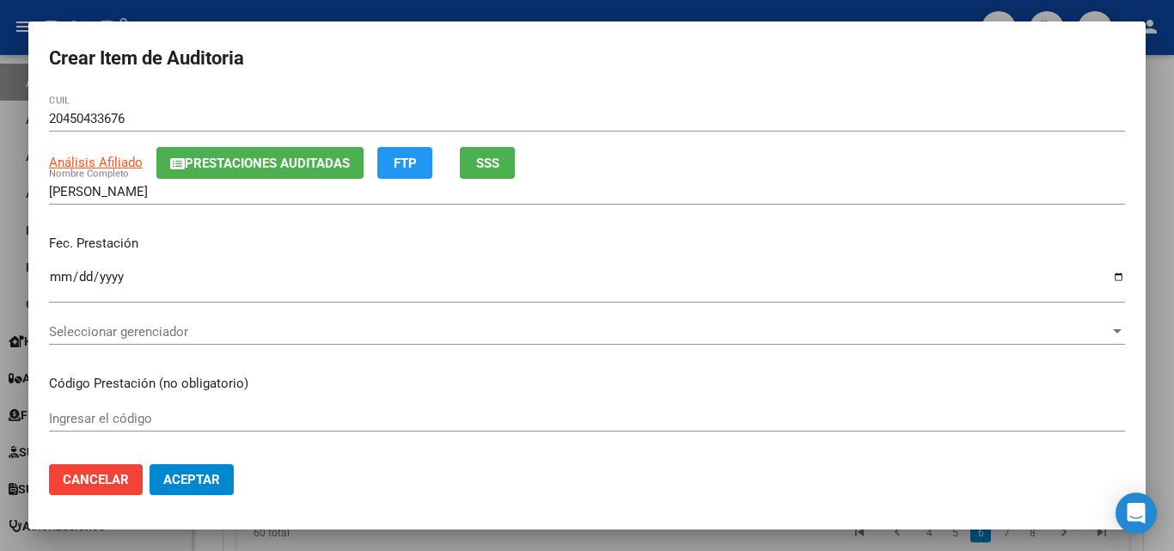
scroll to position [172, 0]
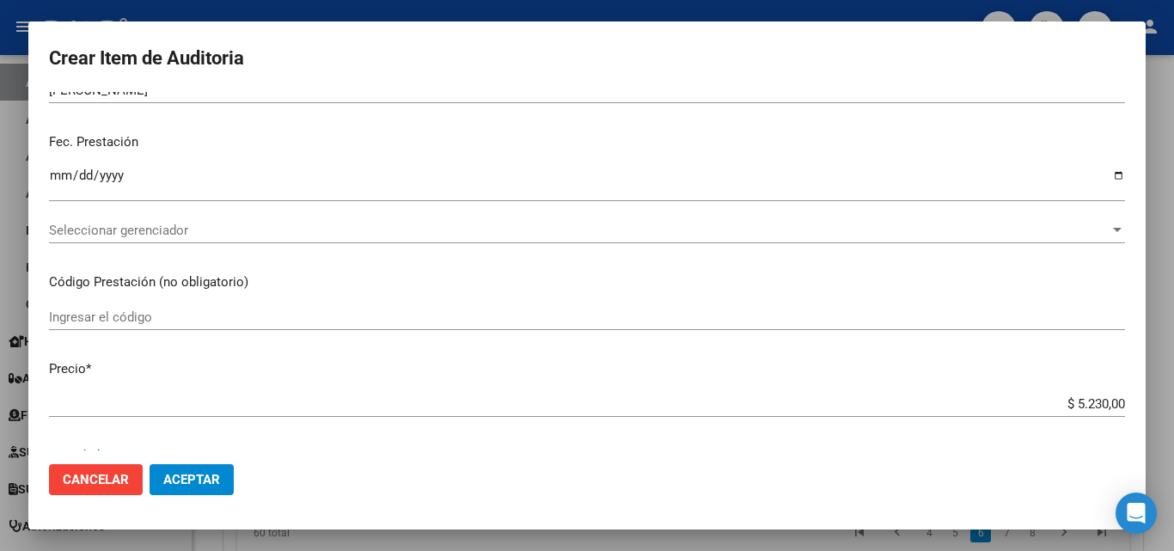
click at [167, 242] on div "Seleccionar gerenciador Seleccionar gerenciador" at bounding box center [587, 230] width 1076 height 26
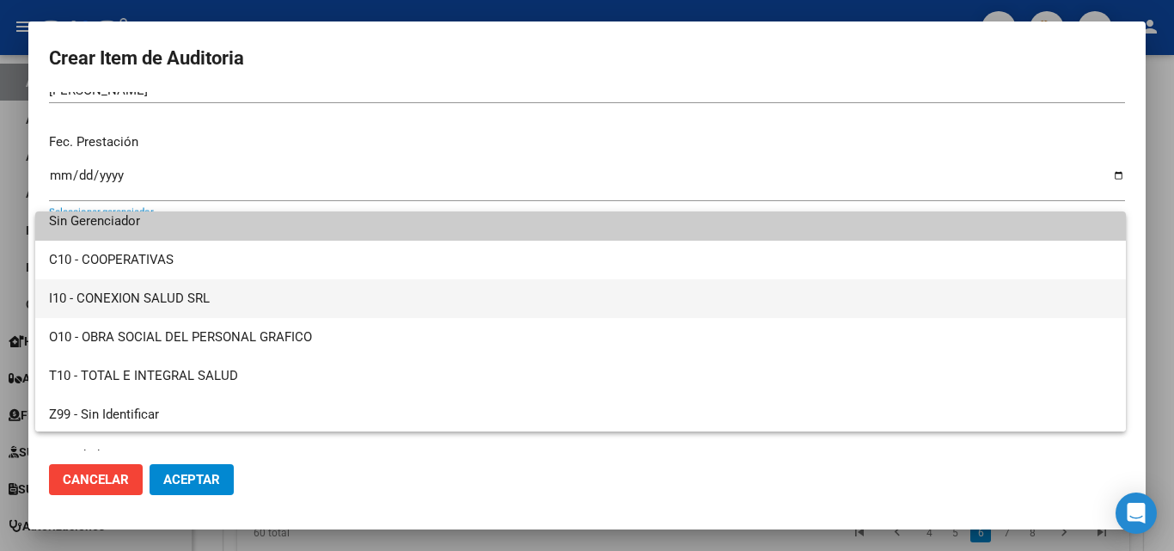
scroll to position [12, 0]
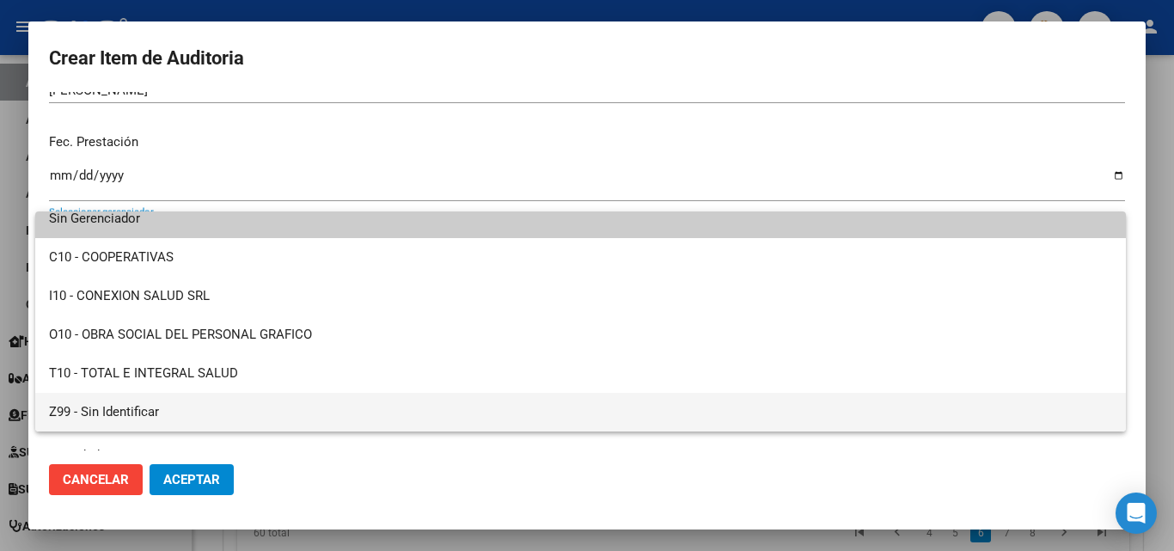
click at [113, 409] on span "Z99 - Sin Identificar" at bounding box center [580, 412] width 1063 height 39
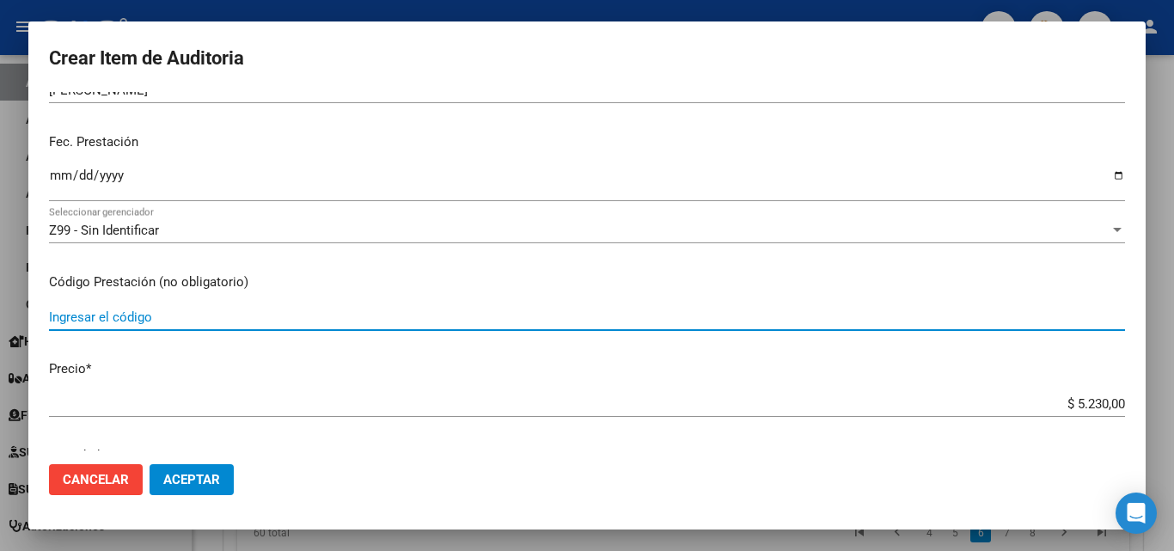
click at [149, 315] on input "Ingresar el código" at bounding box center [587, 316] width 1076 height 15
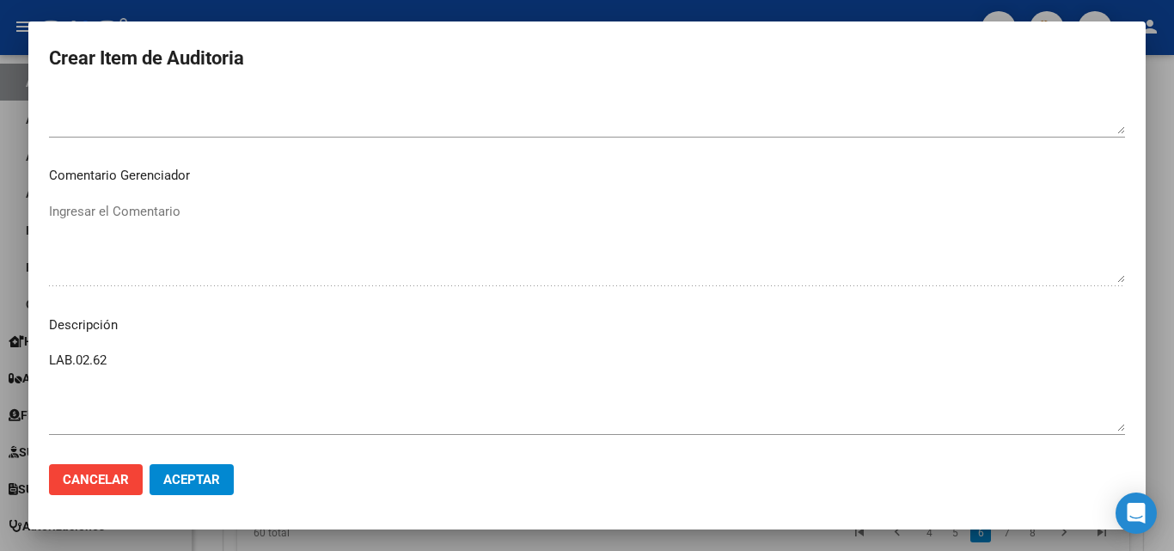
scroll to position [1031, 0]
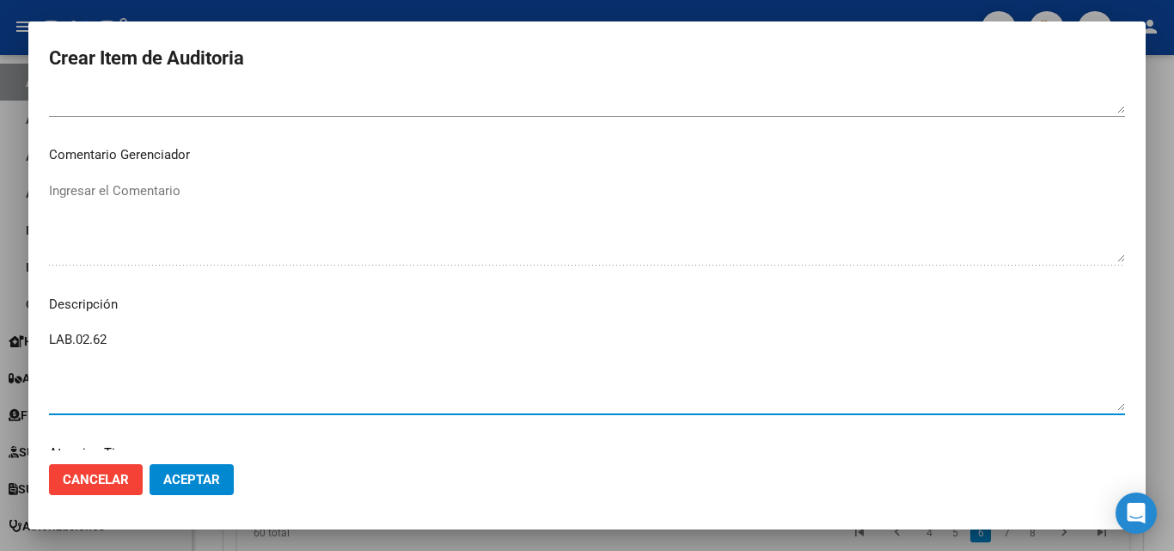
paste textarea "FECHA DE BAJA [DATE]"
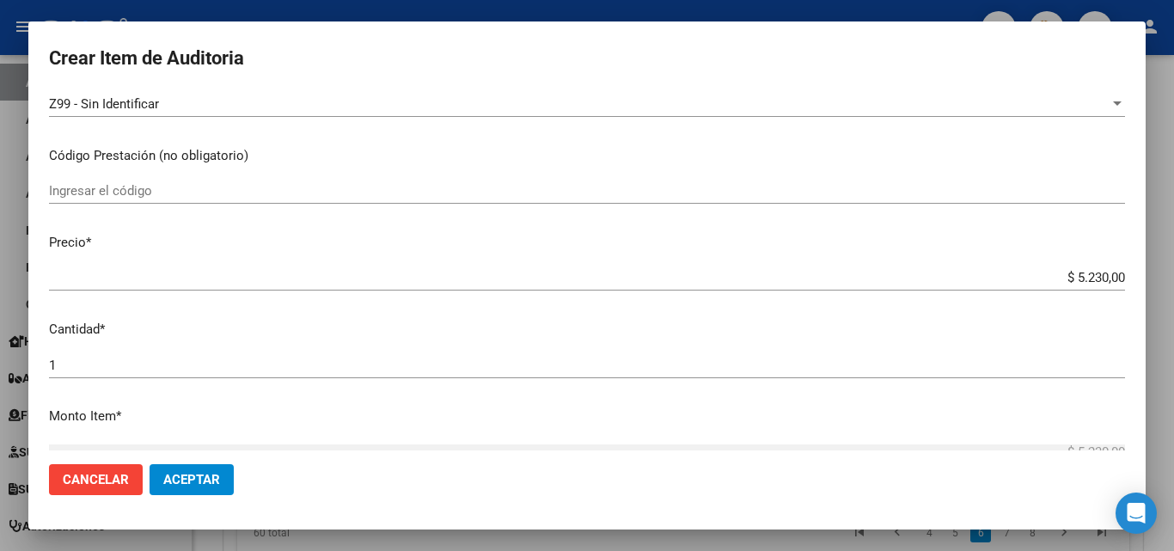
scroll to position [258, 0]
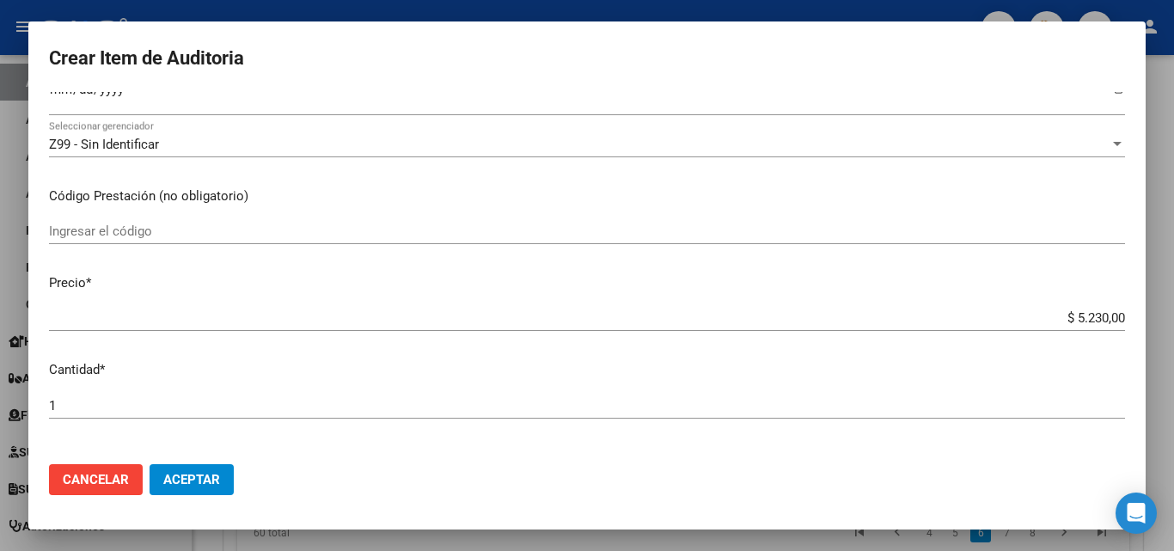
type textarea "LAB.02.62 FECHA DE BAJA [DATE]"
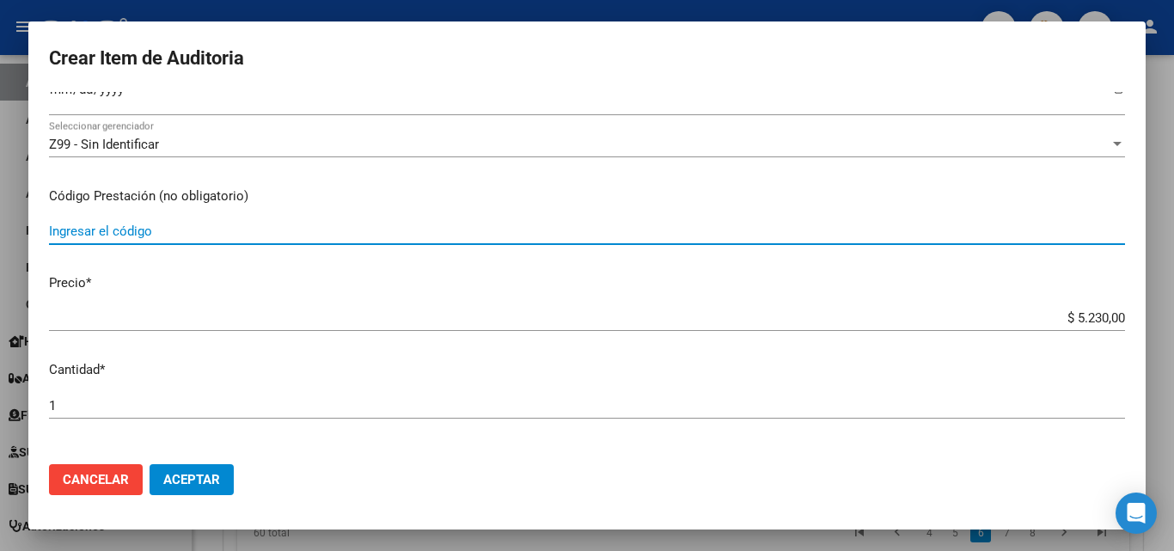
click at [177, 232] on input "Ingresar el código" at bounding box center [587, 230] width 1076 height 15
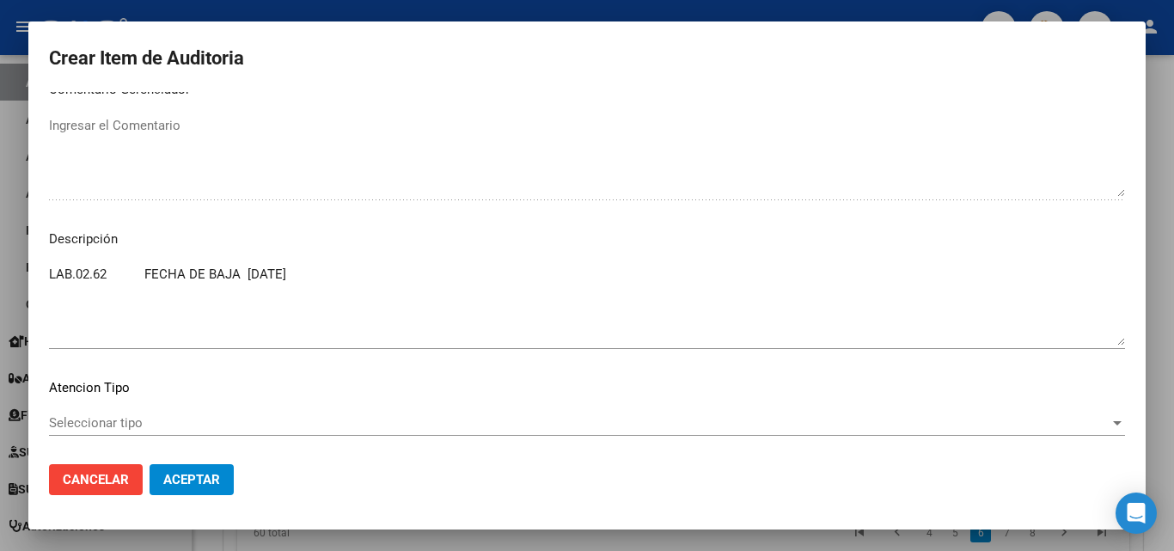
scroll to position [1185, 0]
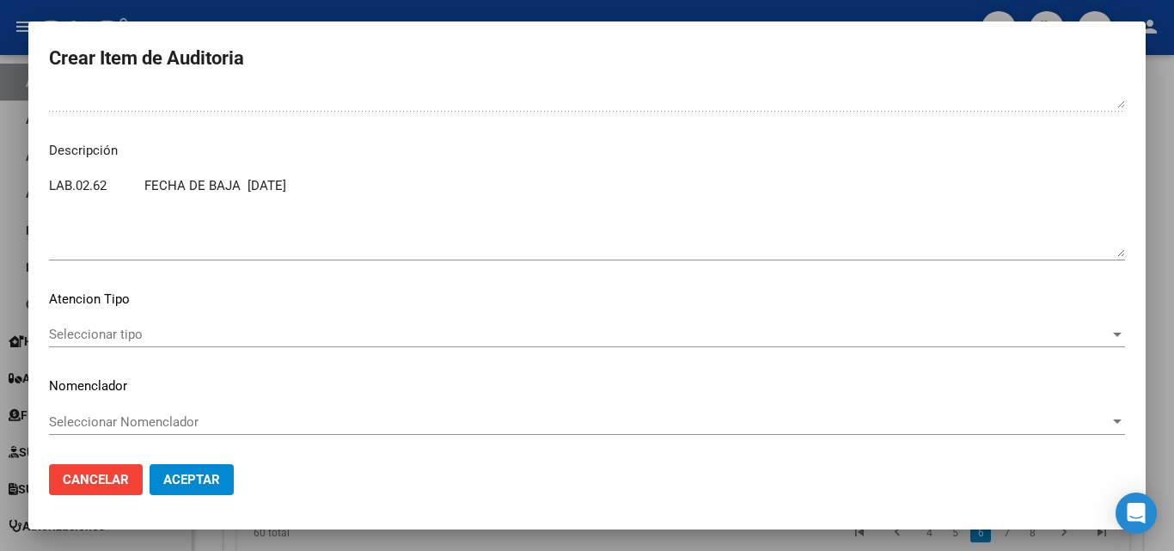
type input "LAB.02.62"
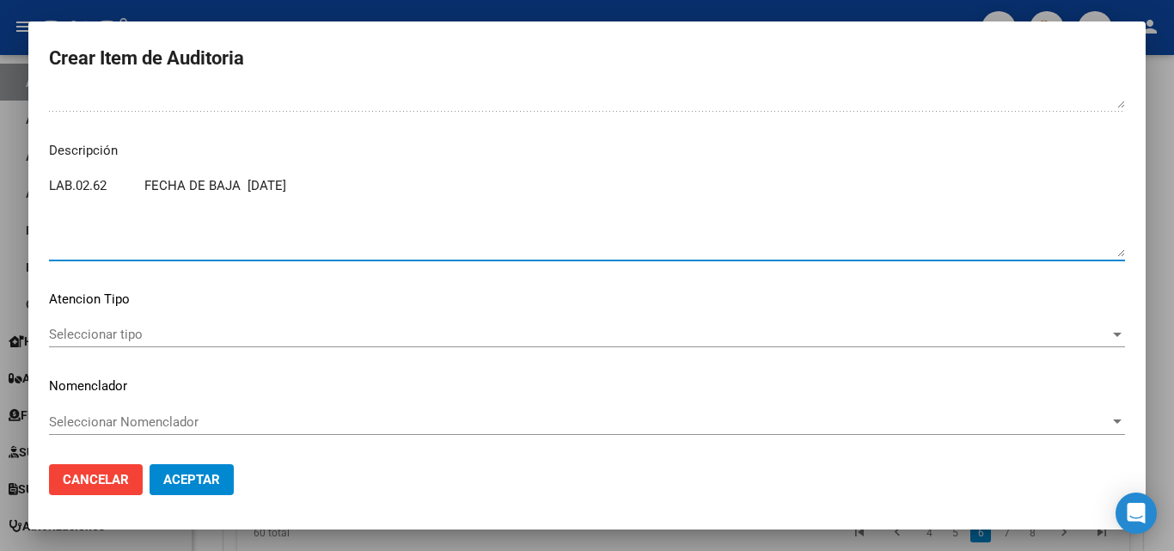
drag, startPoint x: 140, startPoint y: 184, endPoint x: 0, endPoint y: 208, distance: 142.2
click at [0, 208] on div "Crear Item de Auditoria 45043367 Nro Documento Masculino Sexo 20450433676 CUIL …" at bounding box center [587, 275] width 1174 height 551
click at [52, 186] on textarea "FECHA DE BAJA [DATE]" at bounding box center [587, 216] width 1076 height 81
drag, startPoint x: 52, startPoint y: 186, endPoint x: 24, endPoint y: 193, distance: 29.2
click at [24, 193] on div "Crear Item de Auditoria 45043367 Nro Documento Masculino Sexo 20450433676 CUIL …" at bounding box center [587, 275] width 1174 height 551
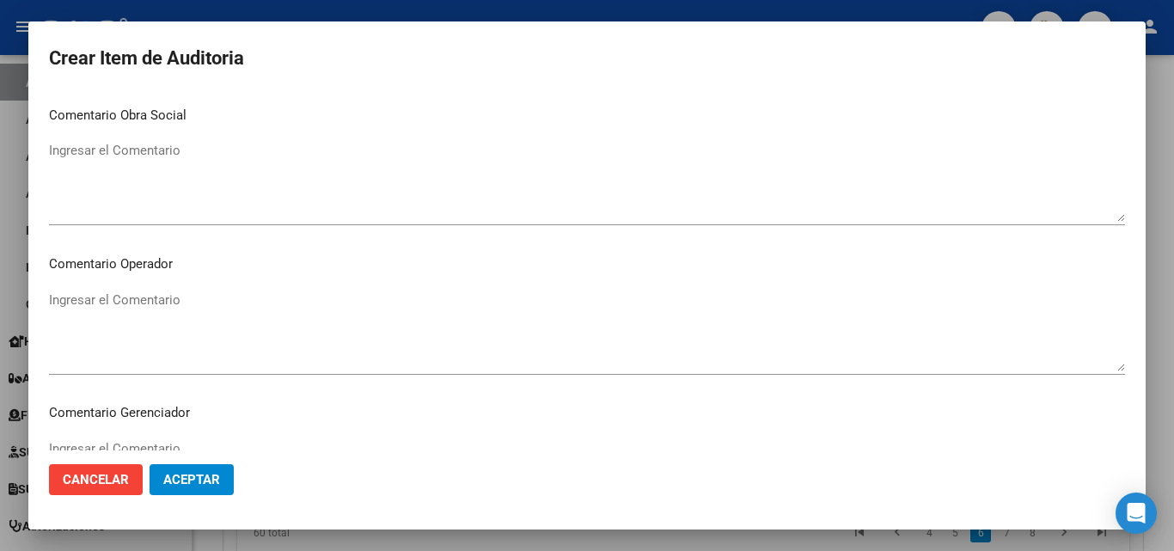
scroll to position [602, 0]
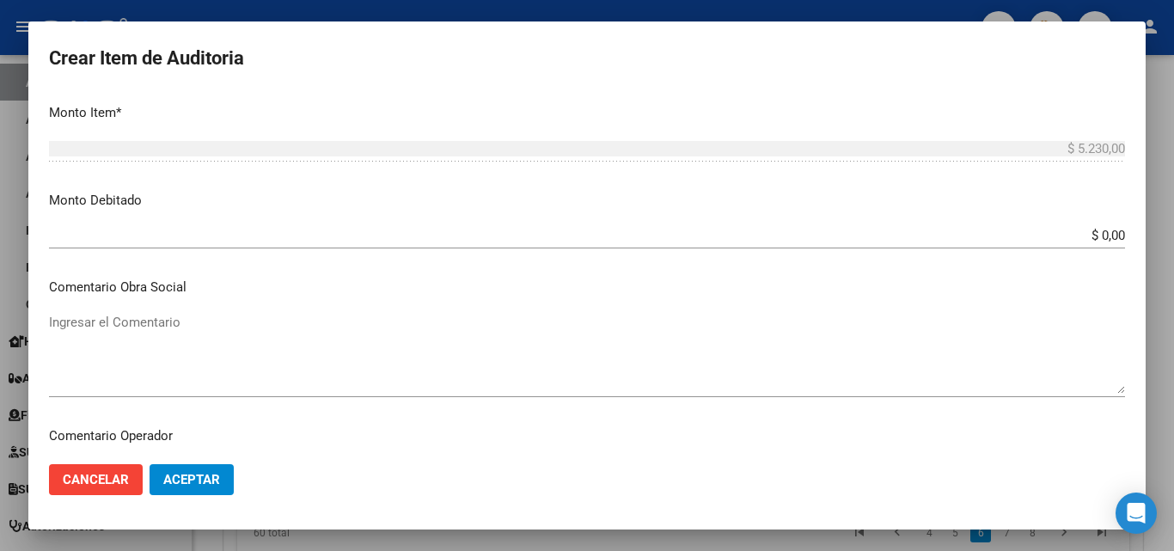
type textarea "FECHA DE BAJA [DATE]"
click at [1113, 236] on app-form-text-field "Monto Debitado $ 0,00 Ingresar el monto" at bounding box center [594, 217] width 1090 height 53
click at [1110, 239] on input "$ 0,00" at bounding box center [587, 235] width 1076 height 15
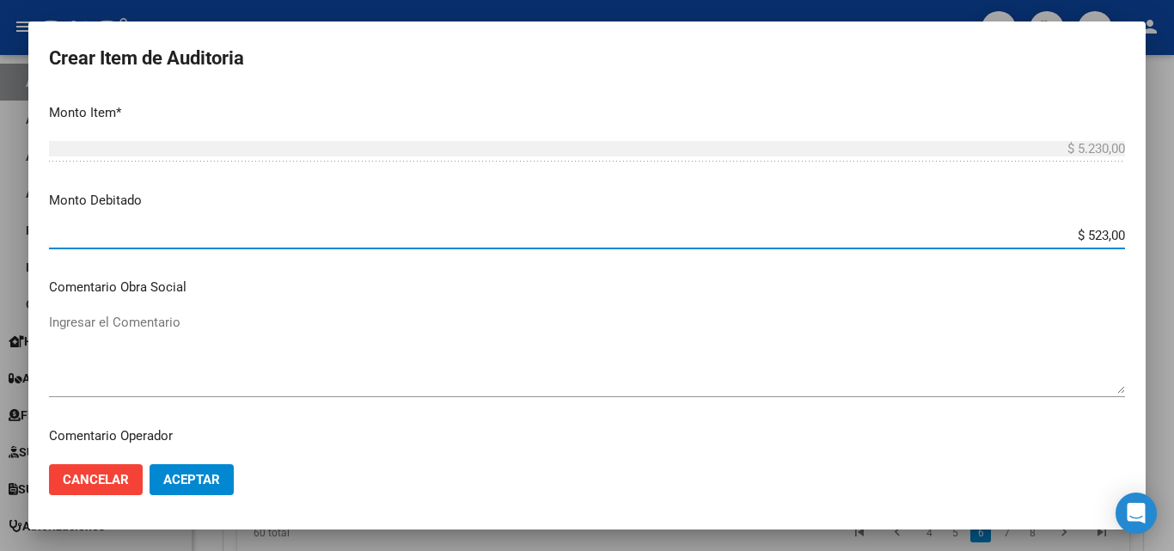
type input "$ 5.230,00"
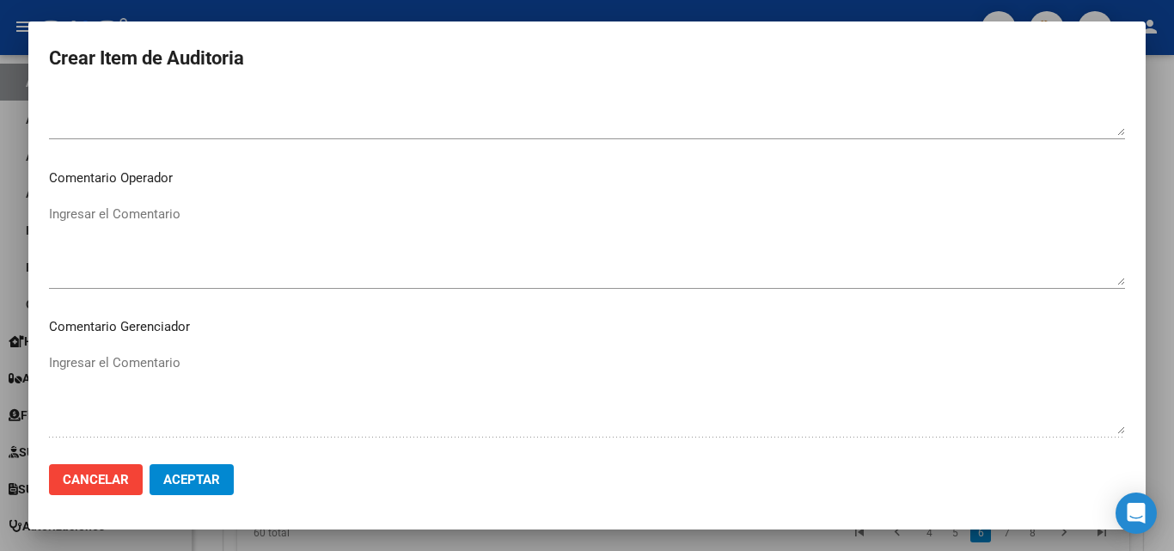
scroll to position [1185, 0]
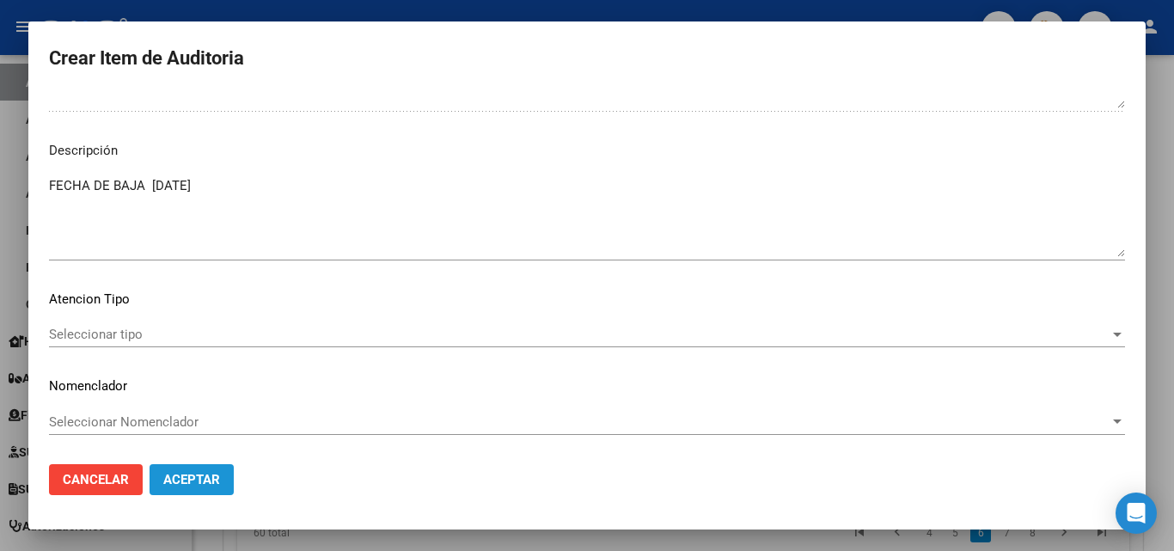
click at [229, 471] on button "Aceptar" at bounding box center [192, 479] width 84 height 31
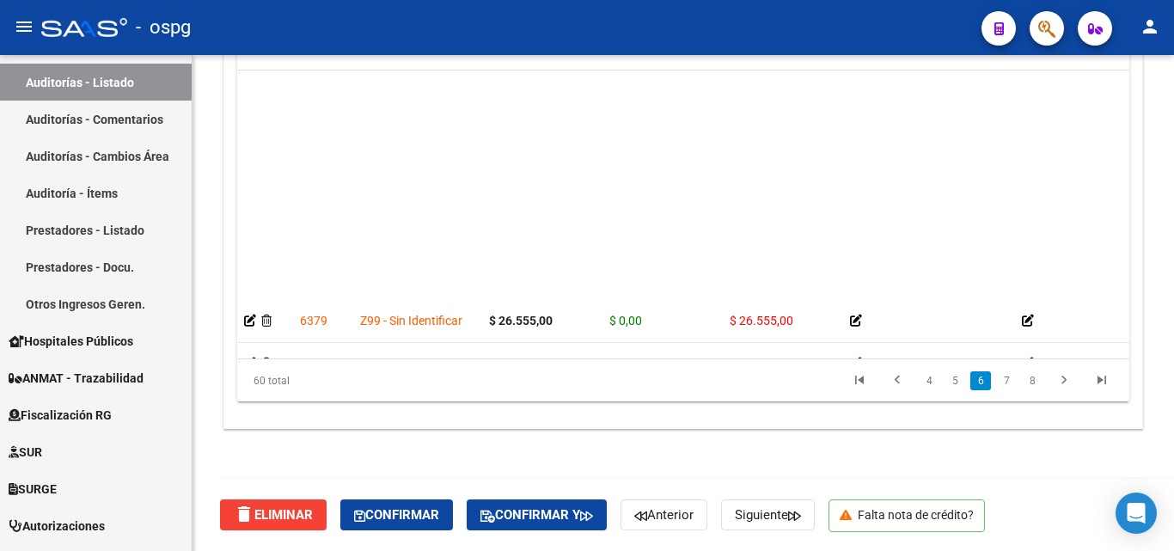
scroll to position [1461, 0]
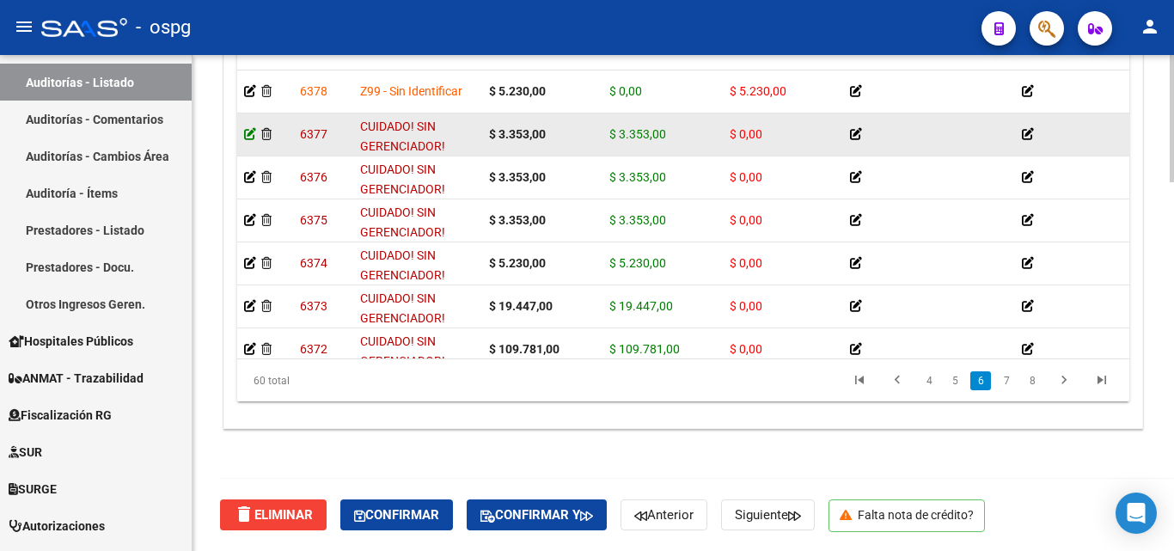
click at [247, 132] on icon at bounding box center [250, 134] width 12 height 12
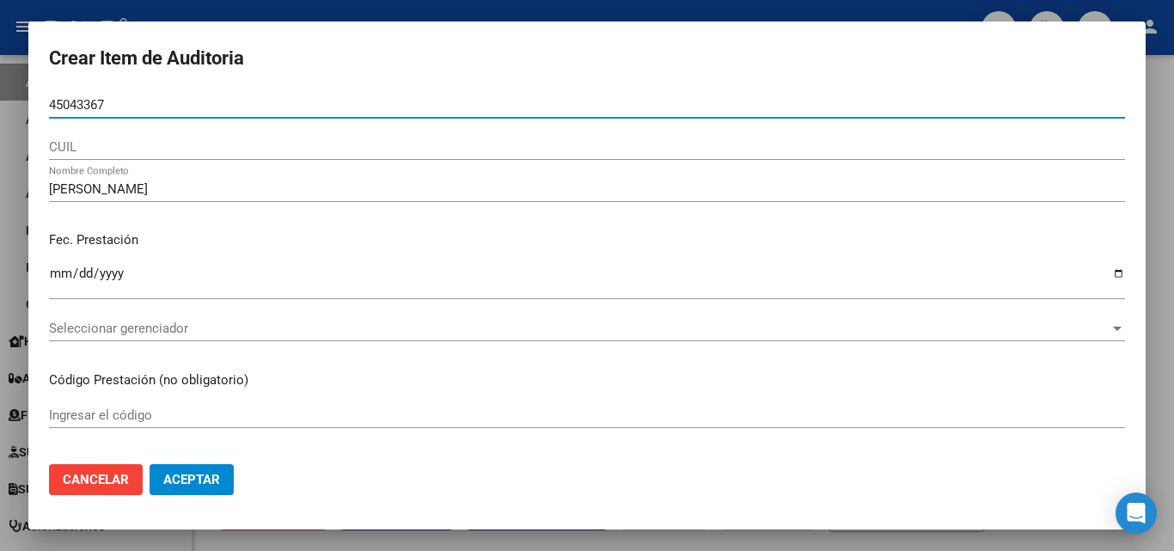
click at [50, 107] on input "45043367" at bounding box center [587, 104] width 1076 height 15
type input "45043367"
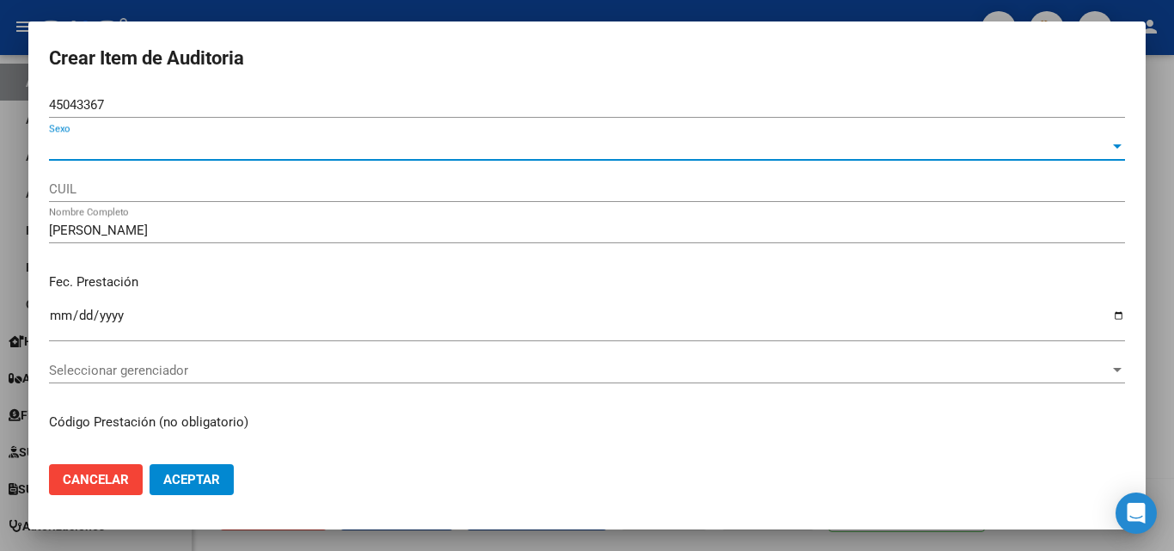
click at [133, 143] on span "Sexo" at bounding box center [579, 146] width 1061 height 15
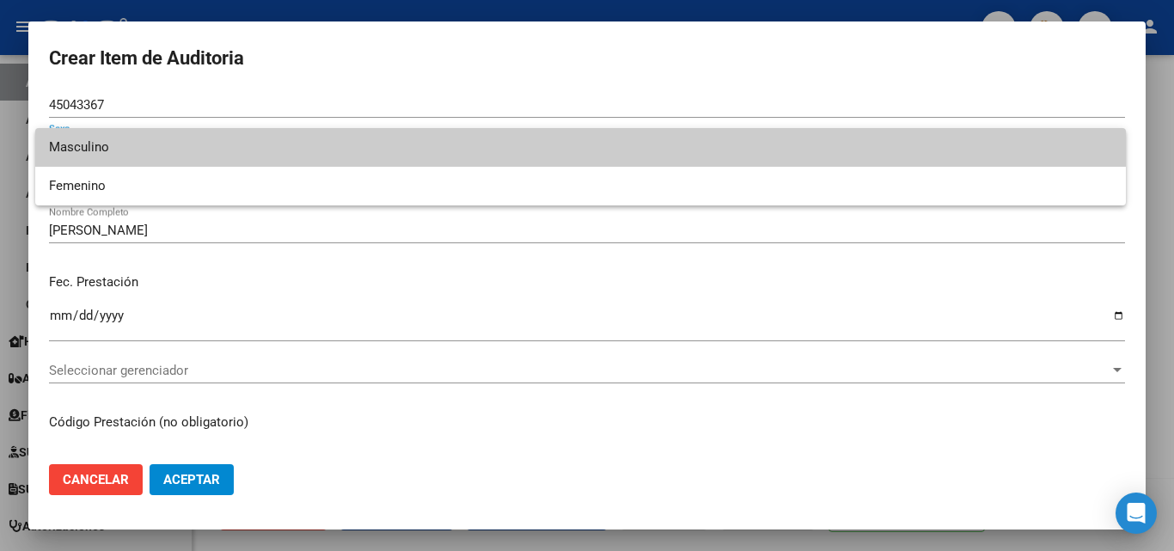
click at [104, 137] on span "Masculino" at bounding box center [580, 147] width 1063 height 39
type input "20450433676"
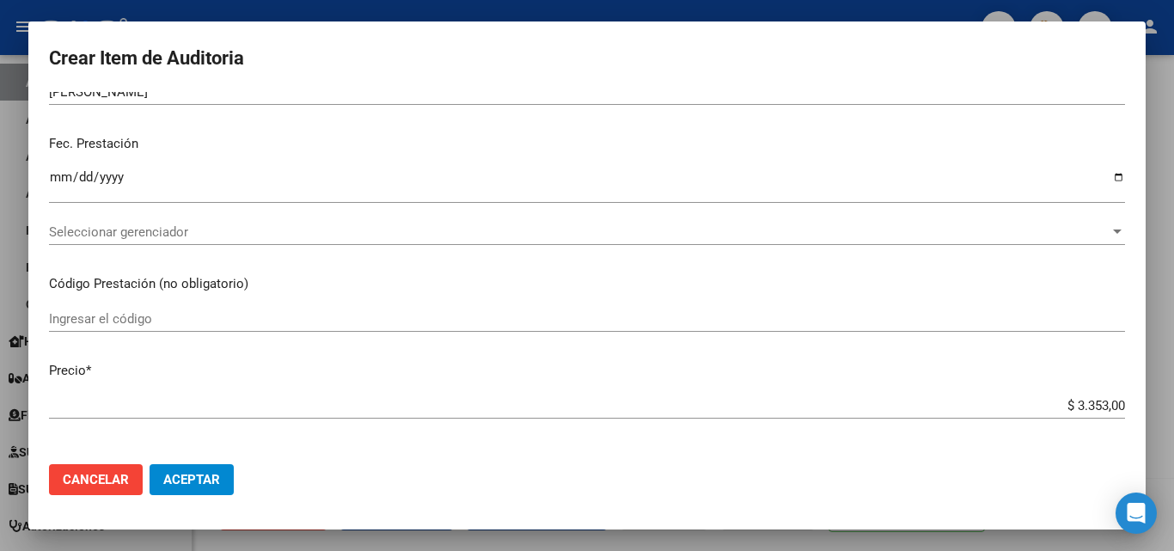
scroll to position [172, 0]
click at [115, 241] on div "Seleccionar gerenciador Seleccionar gerenciador" at bounding box center [587, 230] width 1076 height 26
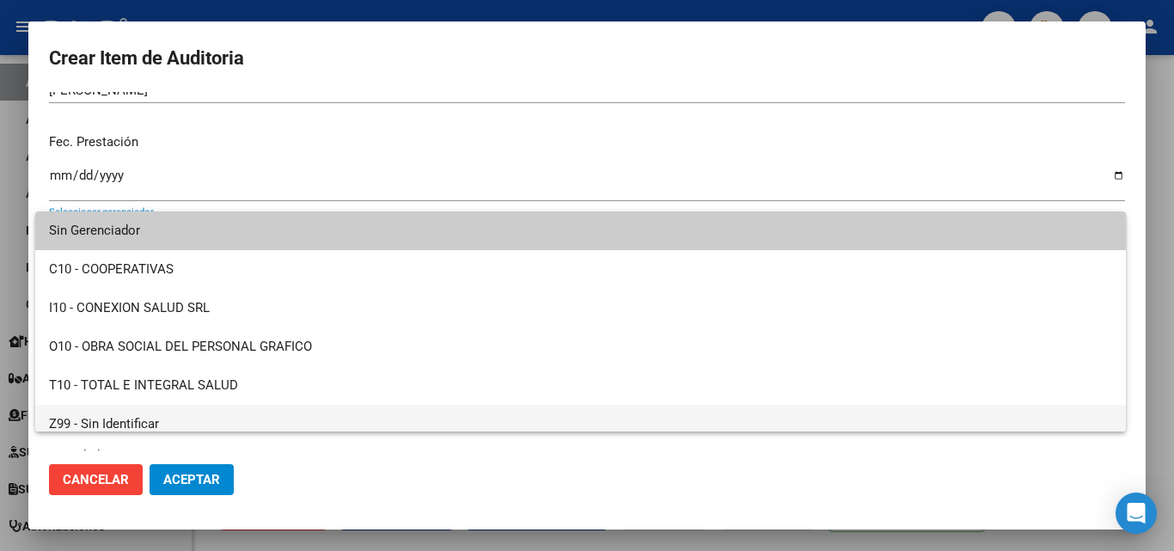
click at [153, 424] on span "Z99 - Sin Identificar" at bounding box center [580, 424] width 1063 height 39
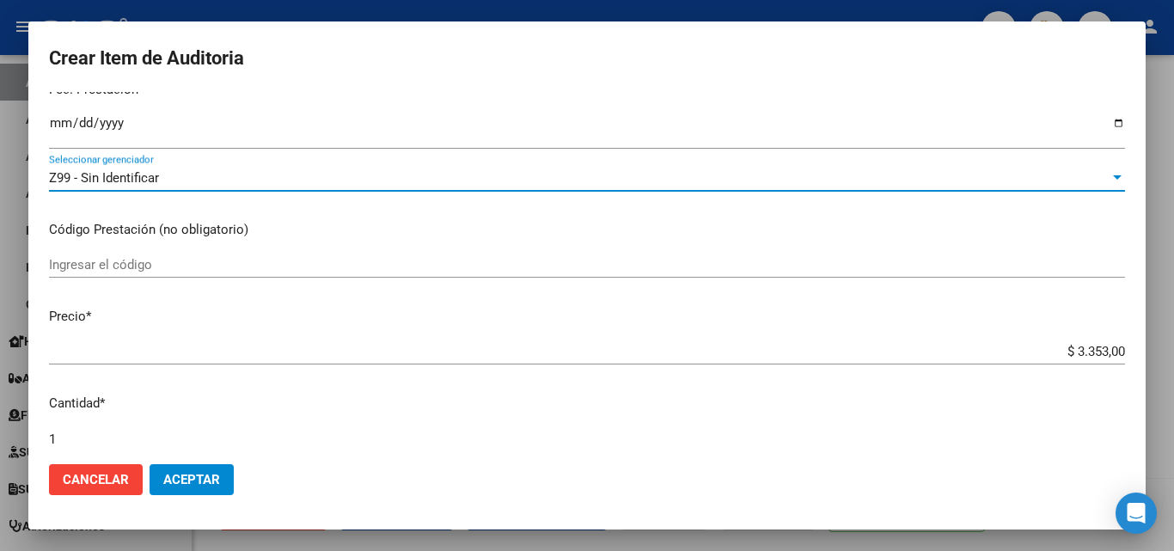
scroll to position [344, 0]
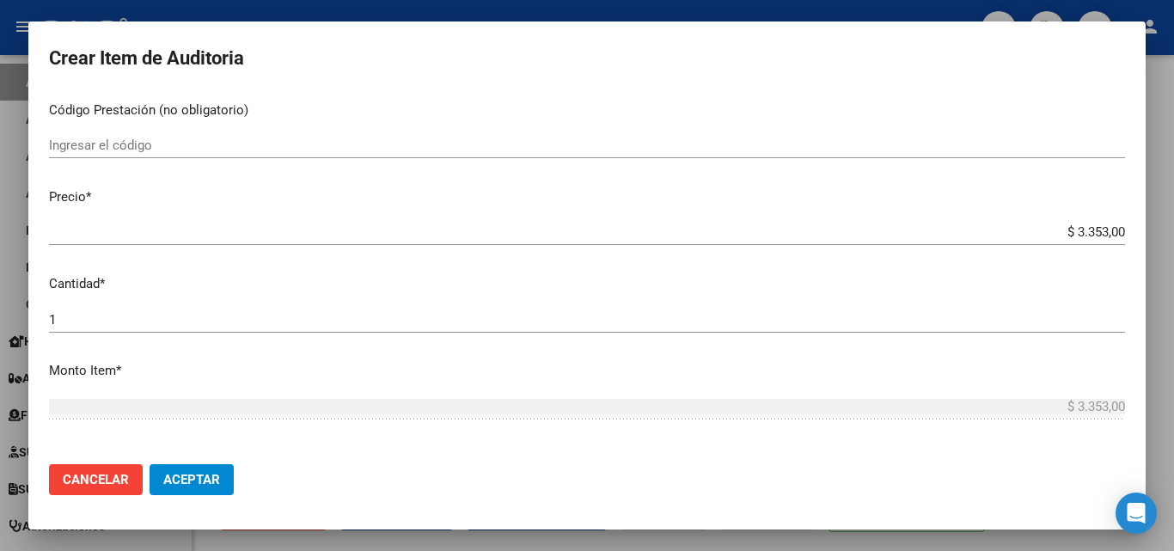
click at [144, 136] on div "Ingresar el código" at bounding box center [587, 145] width 1076 height 26
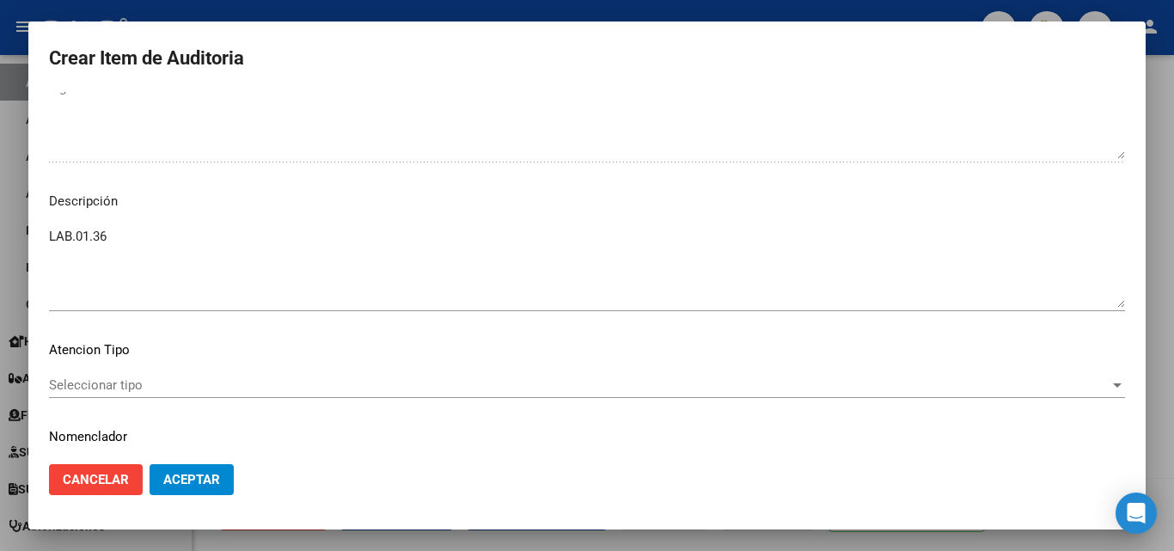
scroll to position [1185, 0]
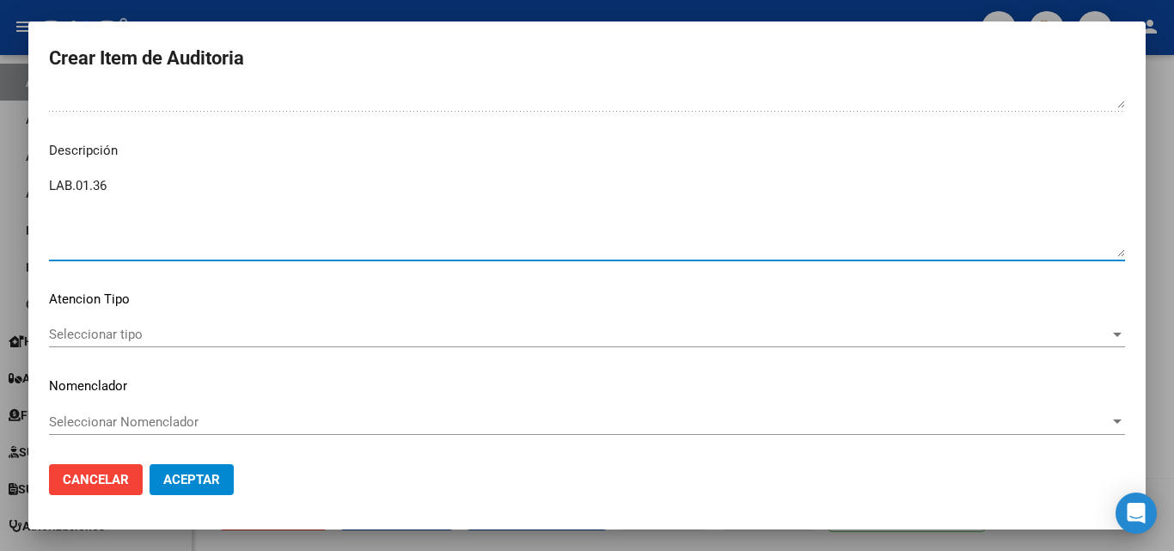
drag, startPoint x: 112, startPoint y: 209, endPoint x: 22, endPoint y: 232, distance: 92.4
click at [22, 232] on div "Crear Item de Auditoria 45043367 Nro Documento Masculino Sexo 20450433676 CUIL …" at bounding box center [587, 275] width 1174 height 551
drag, startPoint x: 101, startPoint y: 181, endPoint x: 69, endPoint y: 205, distance: 40.6
drag, startPoint x: 69, startPoint y: 205, endPoint x: 431, endPoint y: 187, distance: 363.2
click at [431, 187] on textarea "LAB.01.36" at bounding box center [587, 216] width 1076 height 81
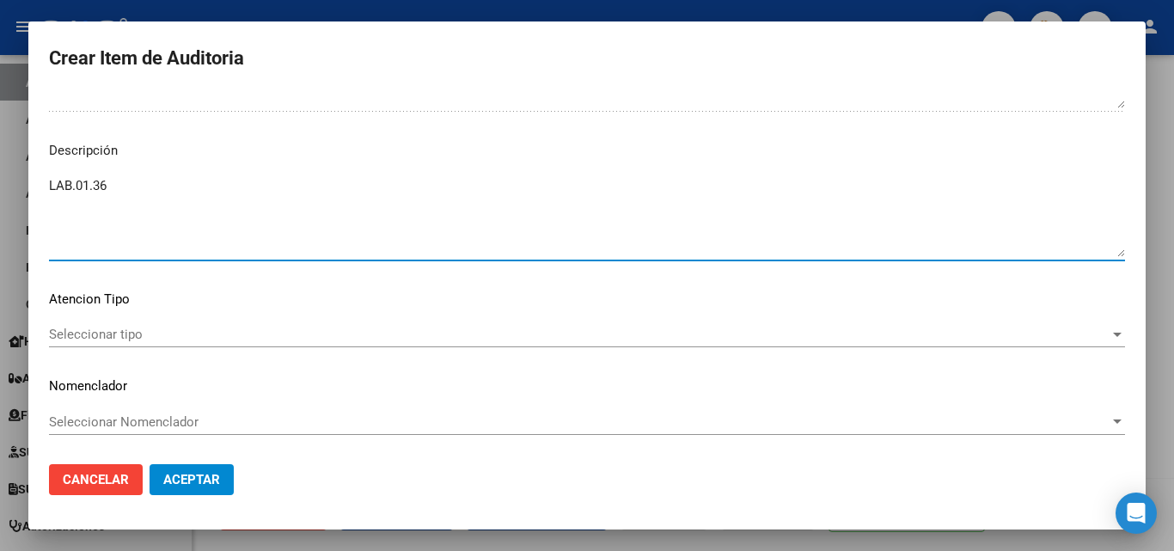
paste textarea "FECHA DE BAJA [DATE]"
click at [258, 220] on textarea "LAB.01.36 FECHA DE BAJA [DATE]" at bounding box center [587, 216] width 1076 height 81
drag, startPoint x: 141, startPoint y: 187, endPoint x: 25, endPoint y: 172, distance: 116.9
click at [25, 172] on div "Crear Item de Auditoria 45043367 Nro Documento Masculino Sexo 20450433676 CUIL …" at bounding box center [587, 275] width 1174 height 551
click at [54, 187] on textarea "FECHA DE BAJA [DATE]" at bounding box center [587, 216] width 1076 height 81
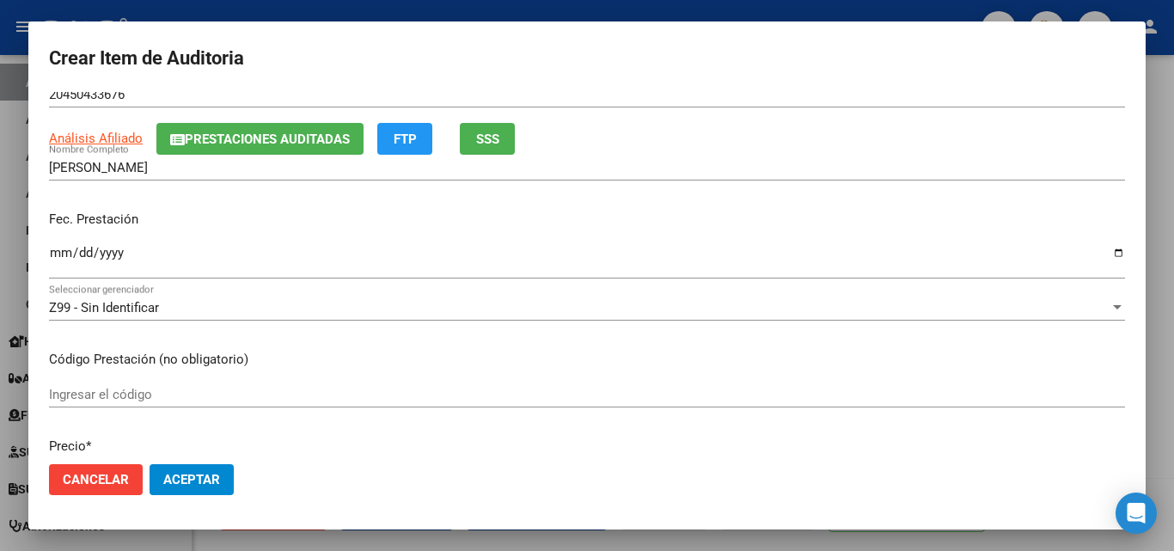
scroll to position [258, 0]
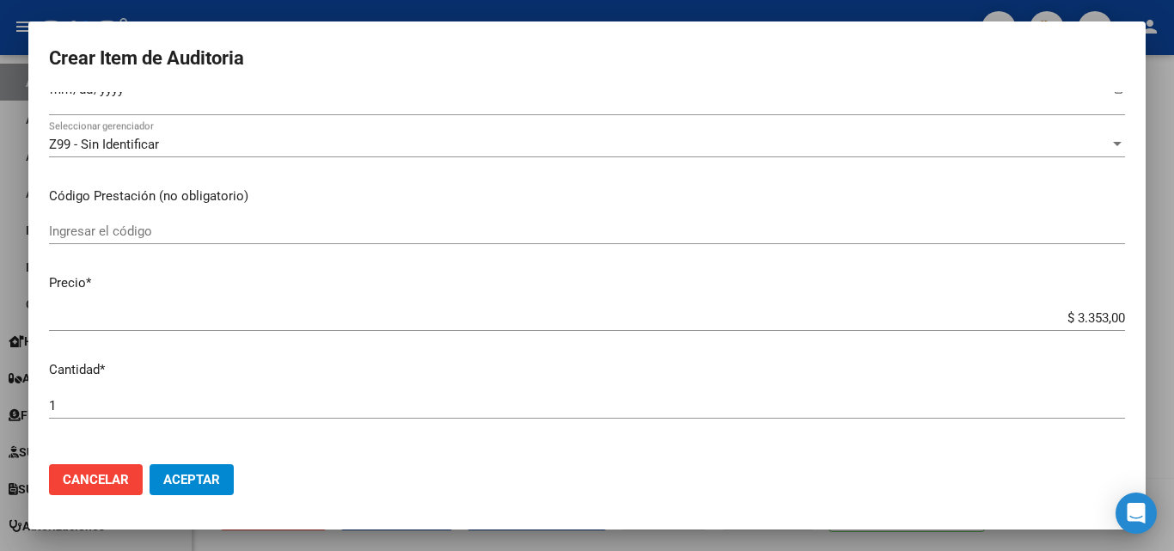
type textarea "FECHA DE BAJA [DATE]"
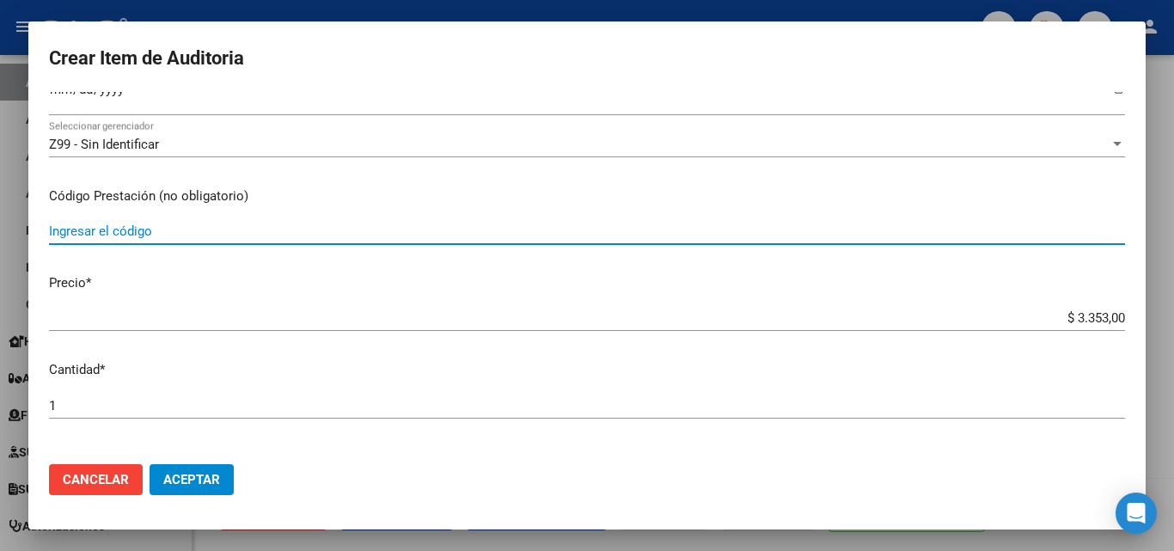
click at [139, 239] on input "Ingresar el código" at bounding box center [587, 230] width 1076 height 15
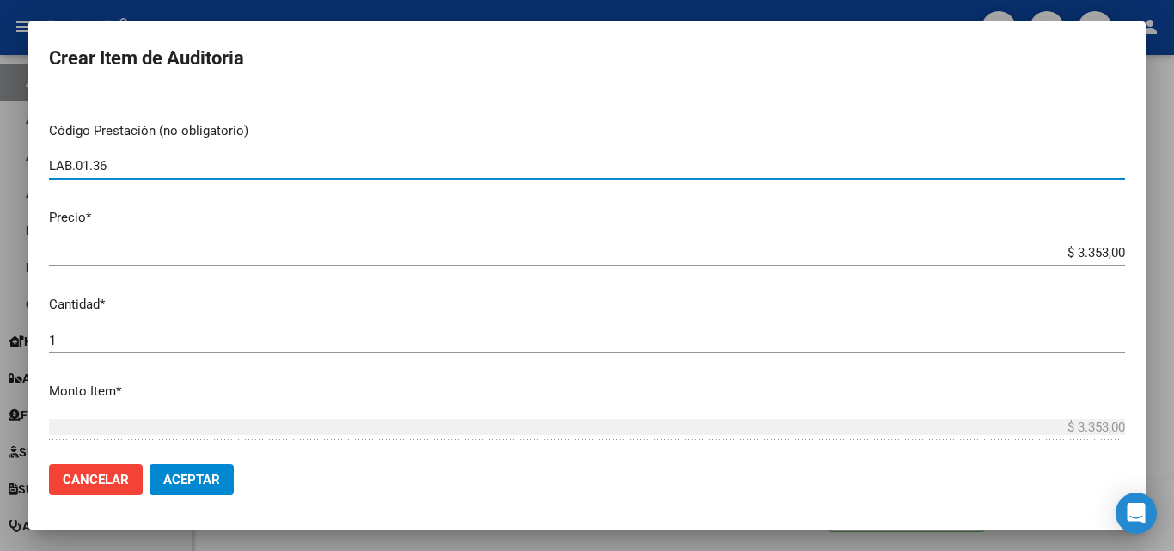
scroll to position [430, 0]
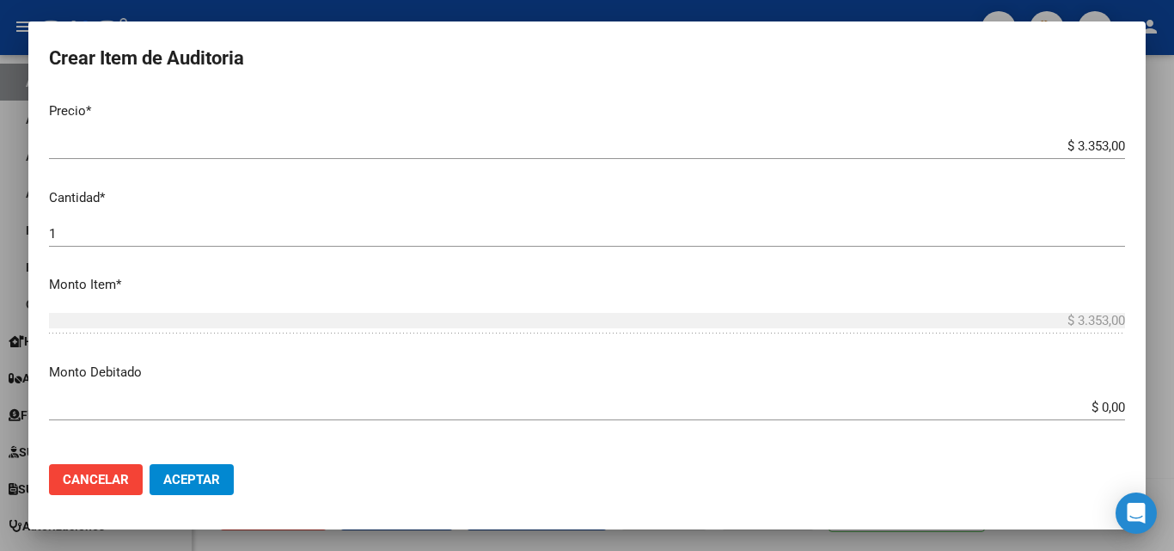
type input "LAB.01.36"
click at [1106, 409] on input "$ 0,00" at bounding box center [587, 407] width 1076 height 15
click at [1116, 407] on app-form-text-field "Monto Debitado $ 0,00 Ingresar el monto" at bounding box center [594, 389] width 1090 height 53
click at [1110, 407] on input "$ 0,00" at bounding box center [587, 407] width 1076 height 15
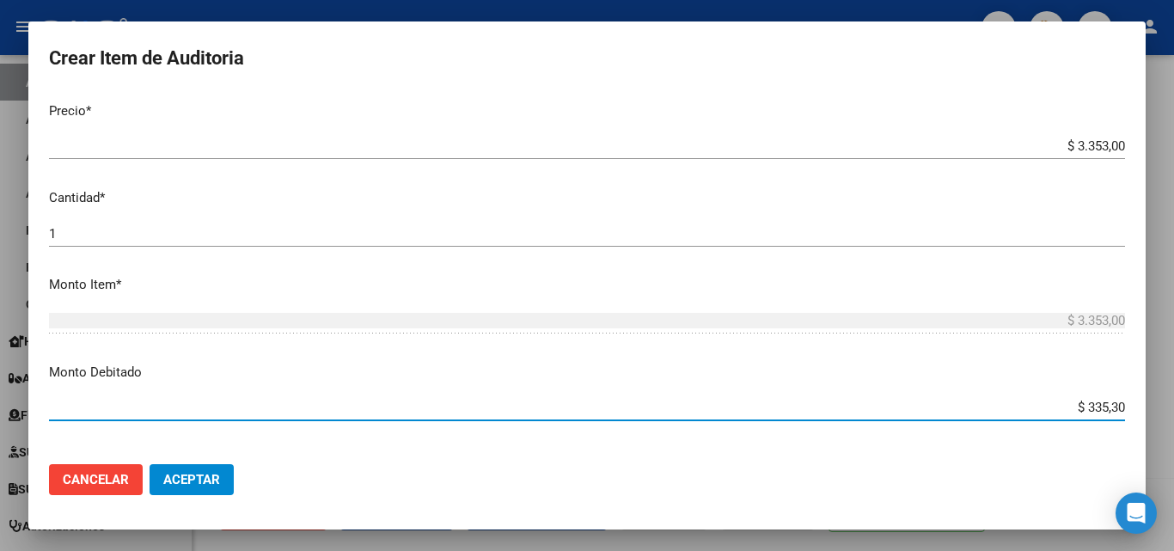
type input "$ 3.353,00"
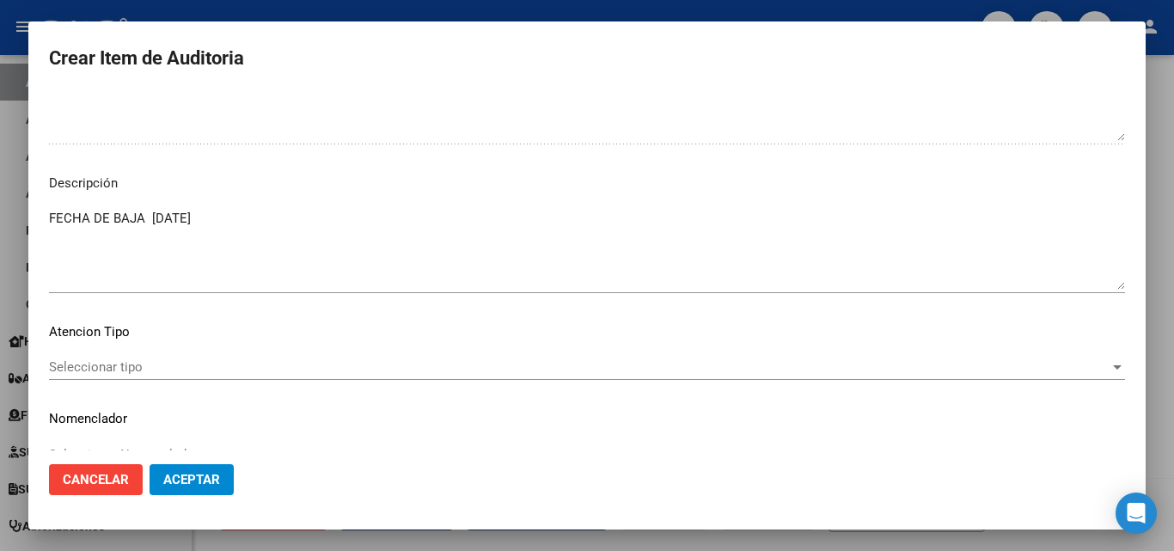
scroll to position [1185, 0]
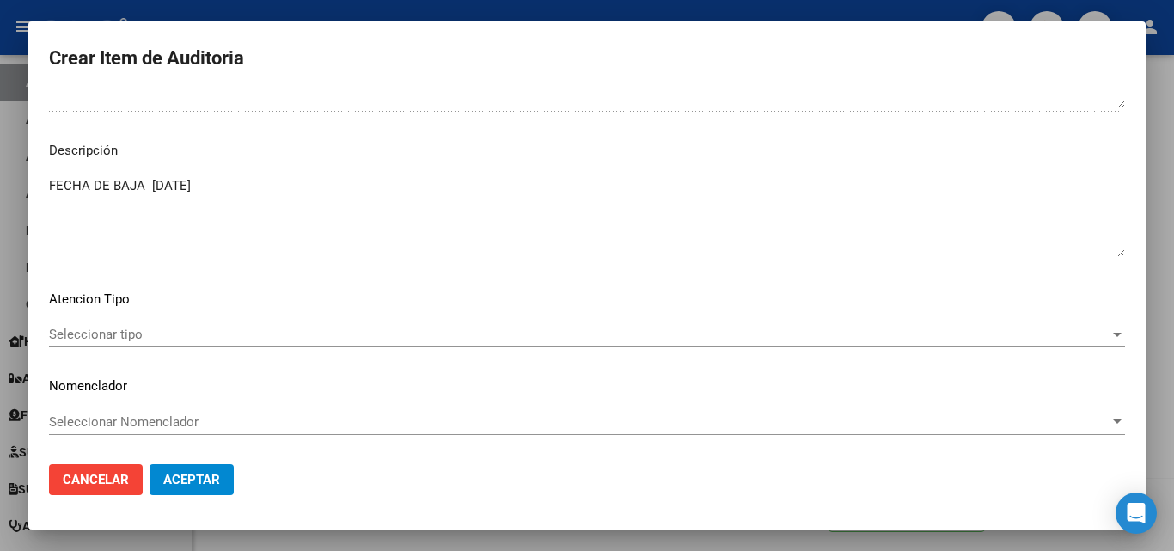
click at [216, 480] on span "Aceptar" at bounding box center [191, 479] width 57 height 15
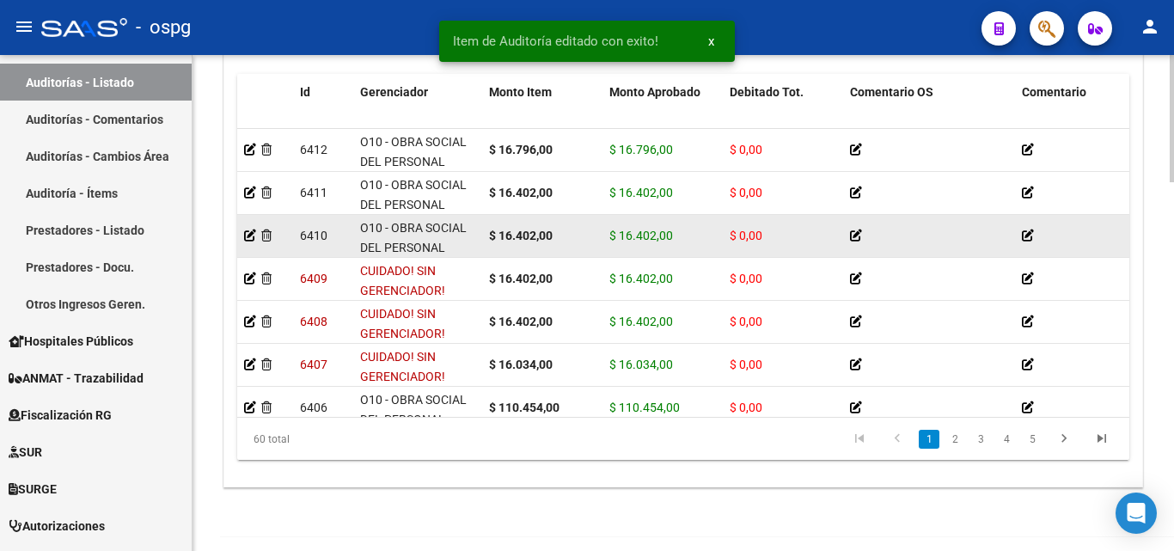
scroll to position [1441, 0]
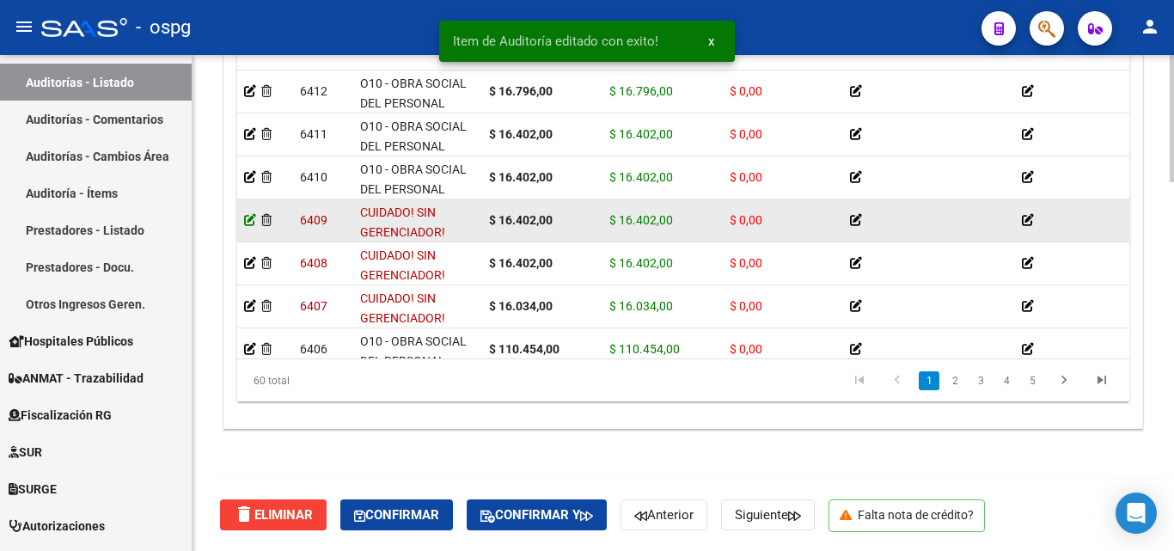
click at [250, 220] on icon at bounding box center [250, 220] width 12 height 12
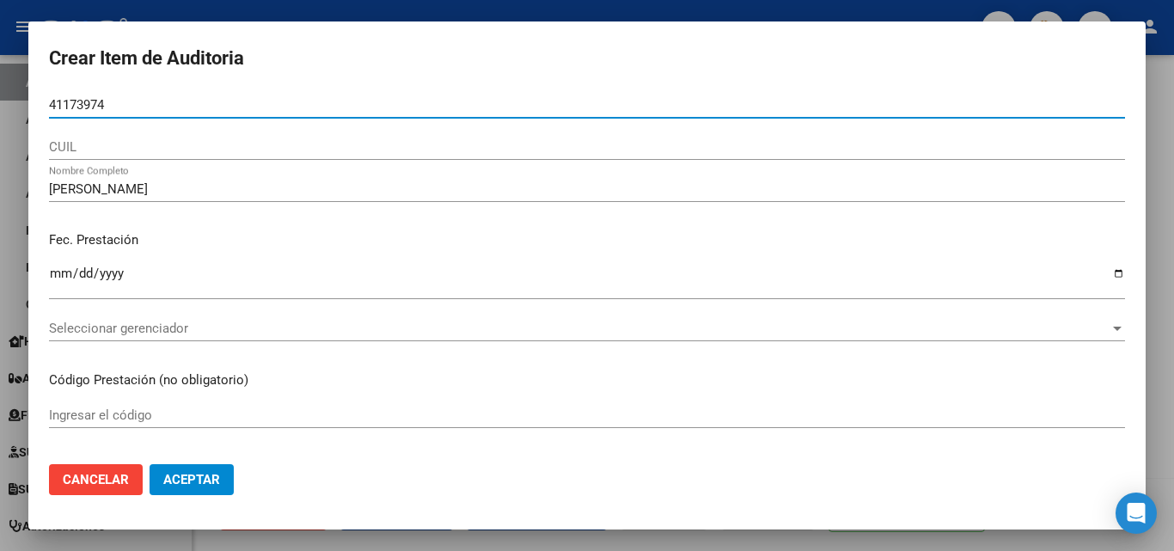
click at [932, 3] on div at bounding box center [587, 275] width 1174 height 551
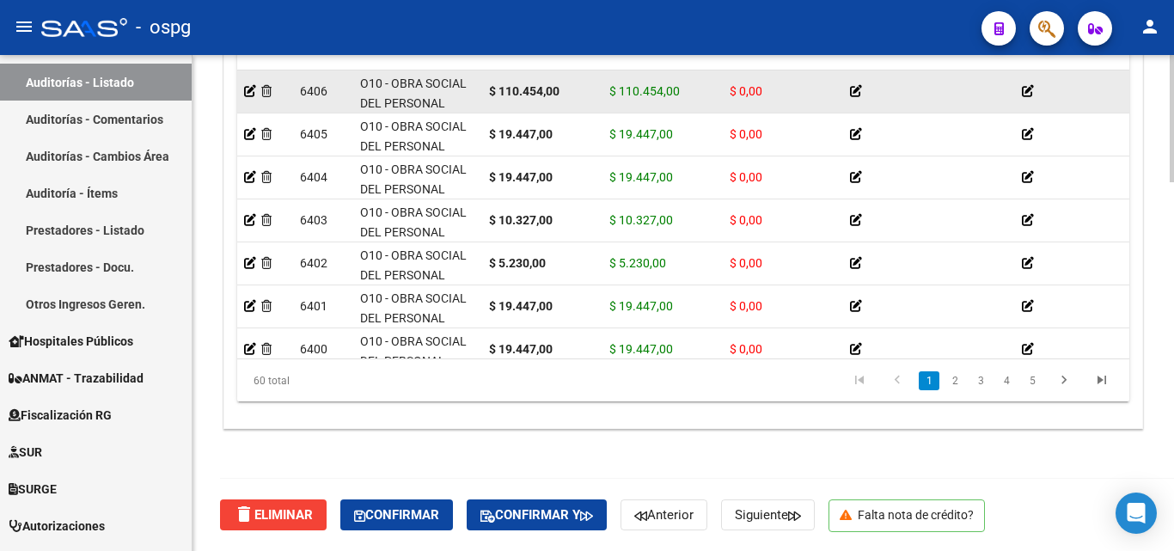
scroll to position [0, 0]
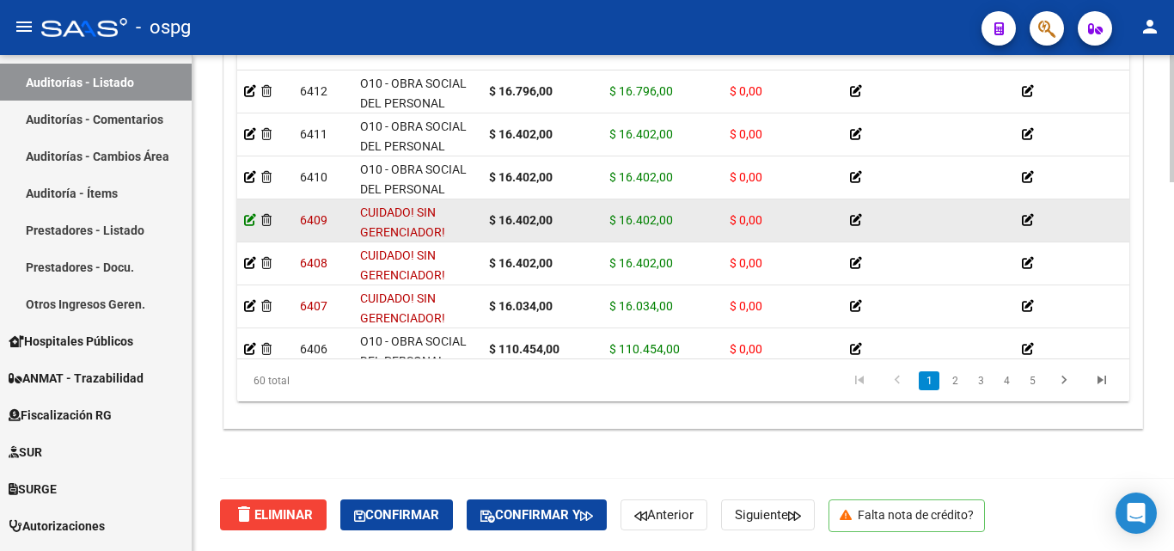
click at [250, 224] on icon at bounding box center [250, 220] width 12 height 12
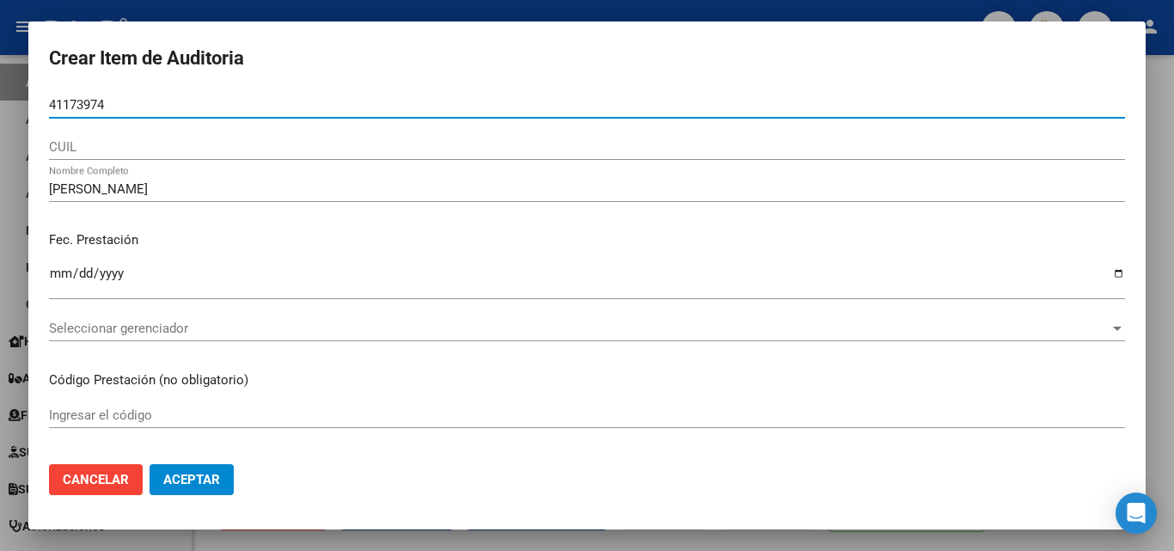
click at [359, 11] on div at bounding box center [587, 275] width 1174 height 551
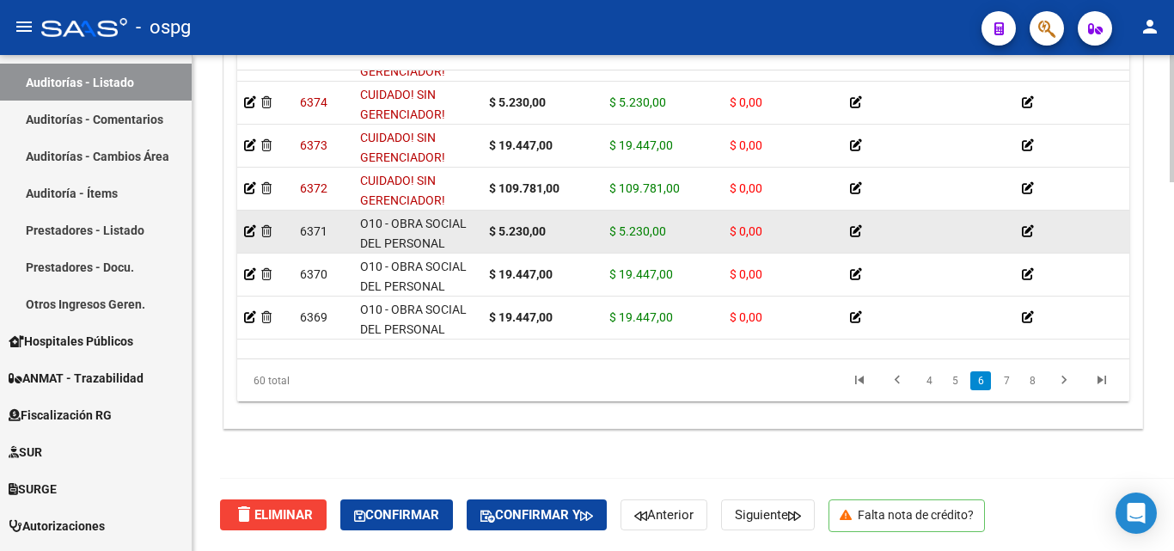
scroll to position [1536, 0]
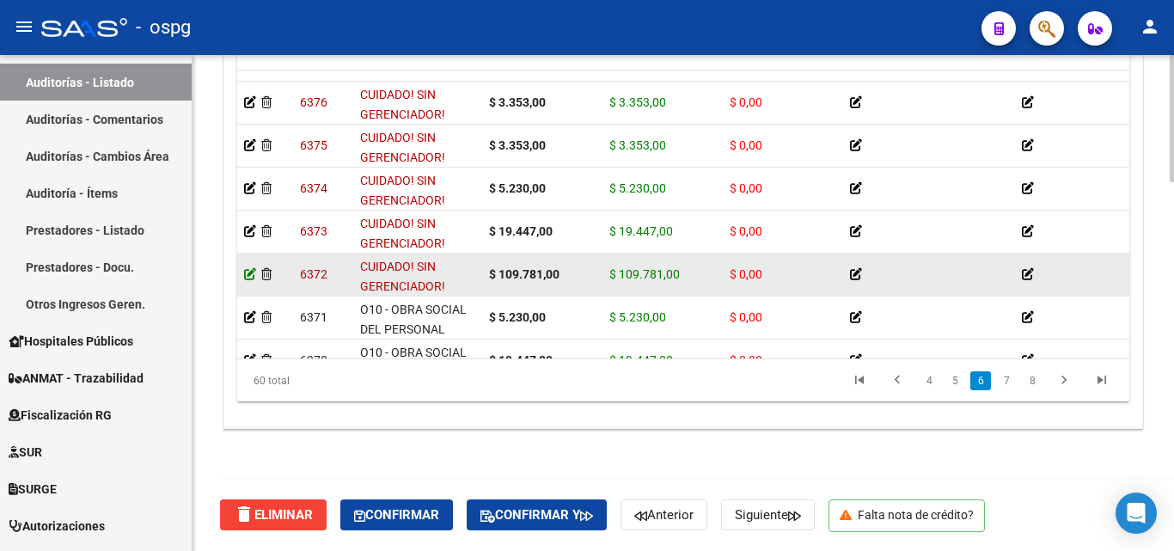
click at [251, 273] on icon at bounding box center [250, 274] width 12 height 12
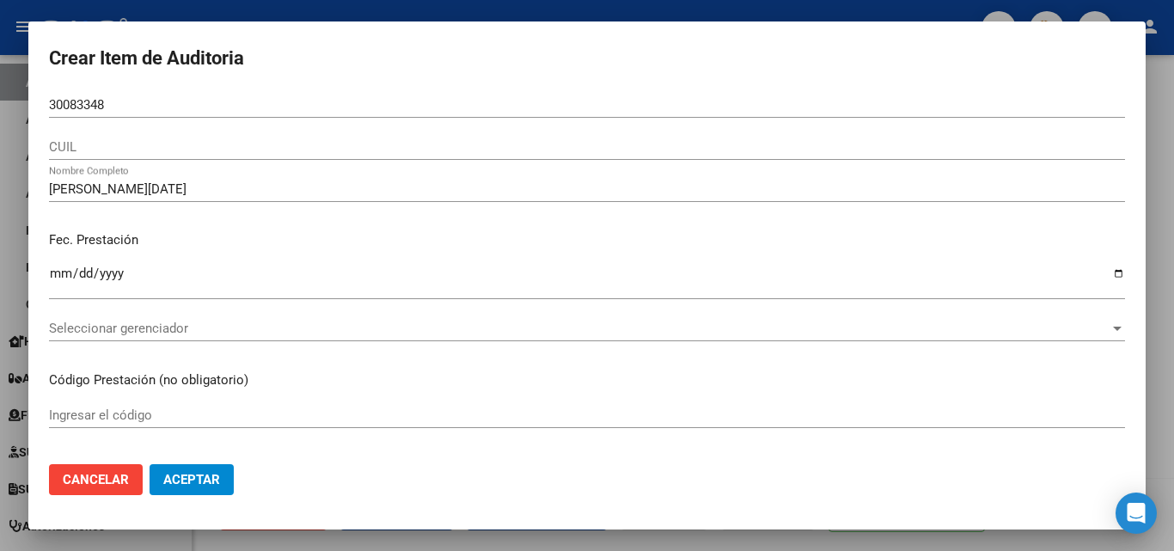
click at [318, 14] on div at bounding box center [587, 275] width 1174 height 551
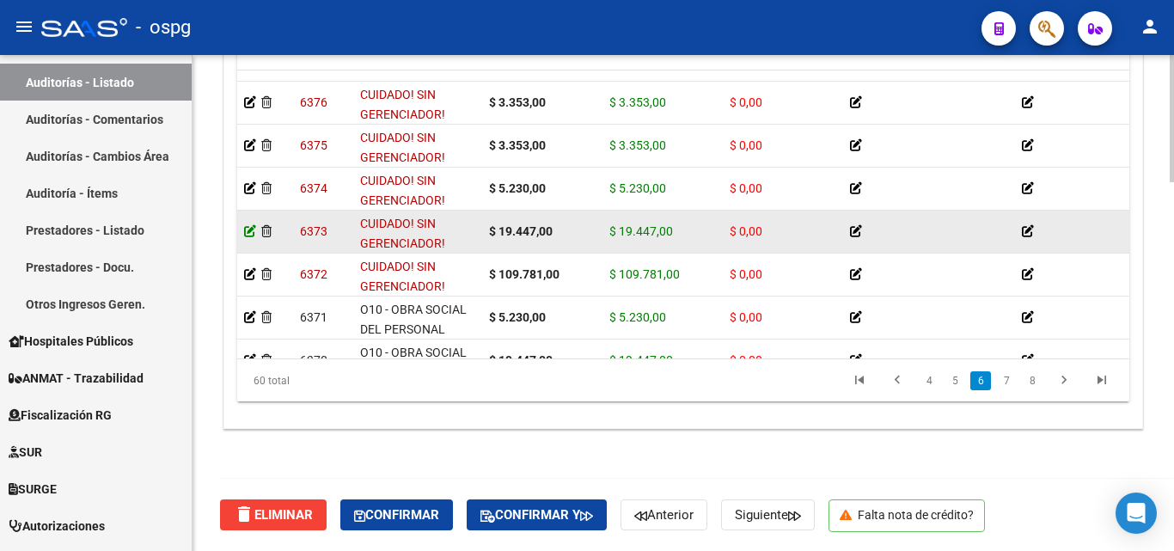
click at [245, 233] on icon at bounding box center [250, 231] width 12 height 12
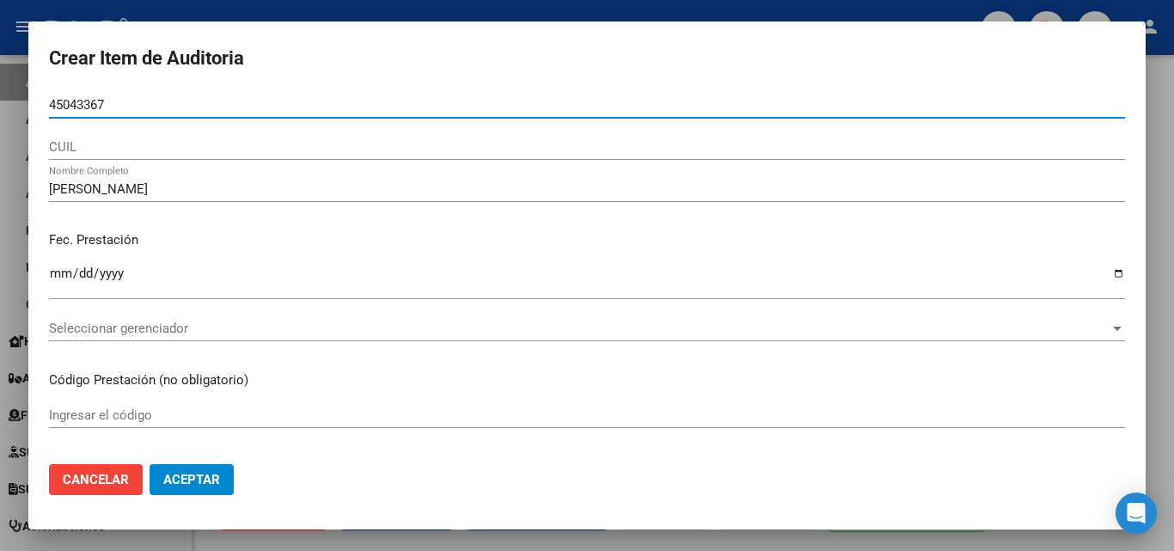
click at [51, 103] on input "45043367" at bounding box center [587, 104] width 1076 height 15
type input "45043367"
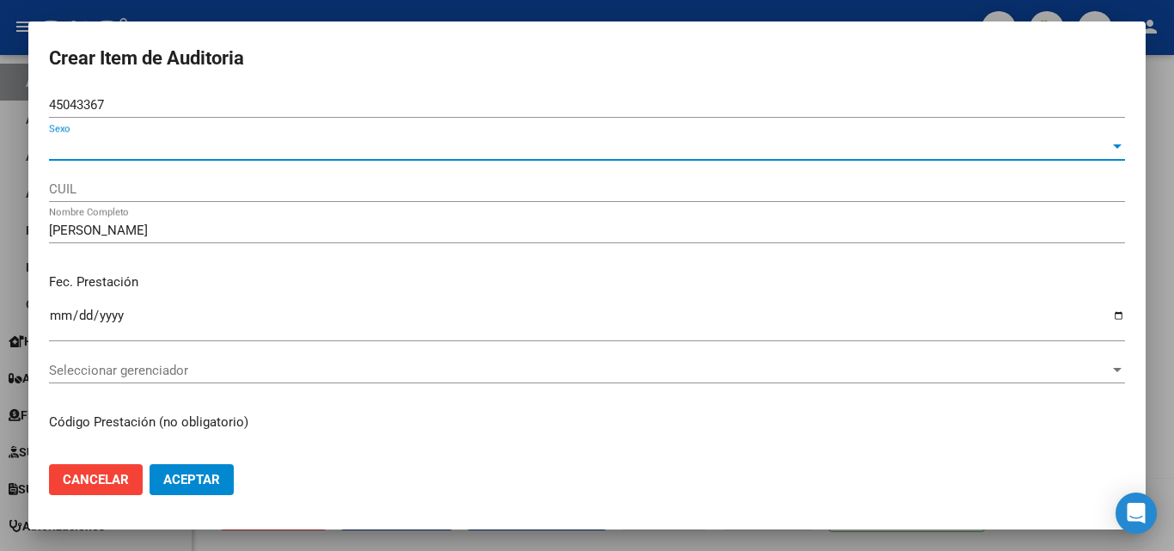
click at [94, 150] on span "Sexo" at bounding box center [579, 146] width 1061 height 15
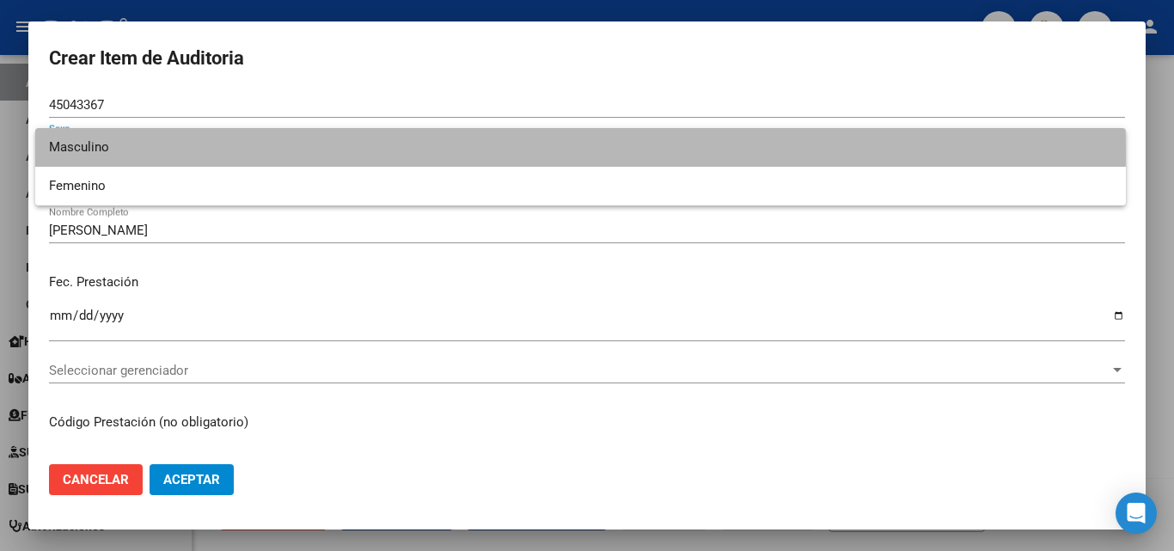
click at [95, 156] on span "Masculino" at bounding box center [580, 147] width 1063 height 39
type input "20450433676"
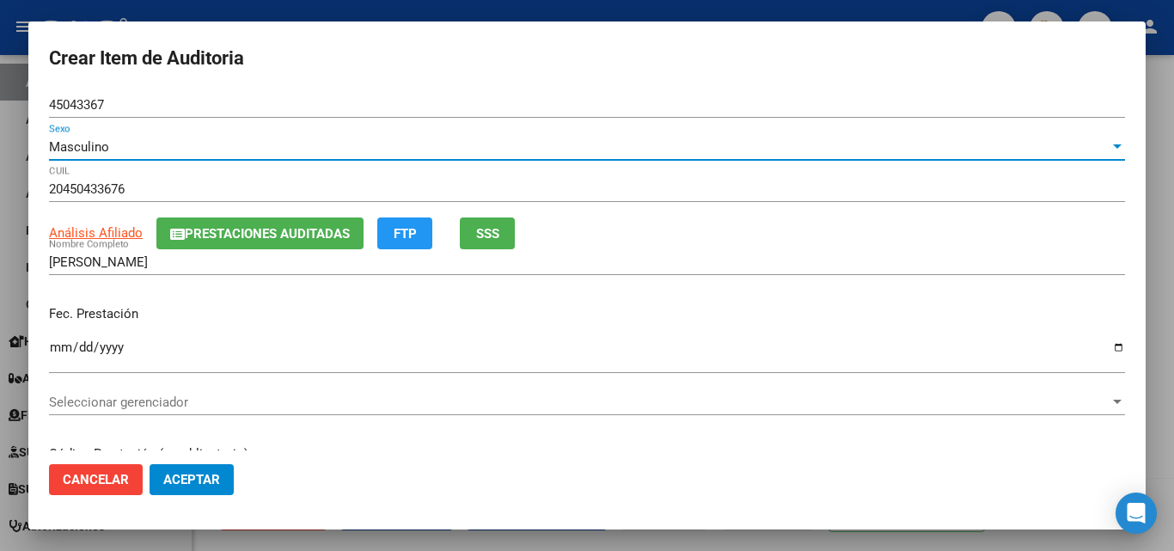
click at [186, 409] on span "Seleccionar gerenciador" at bounding box center [579, 402] width 1061 height 15
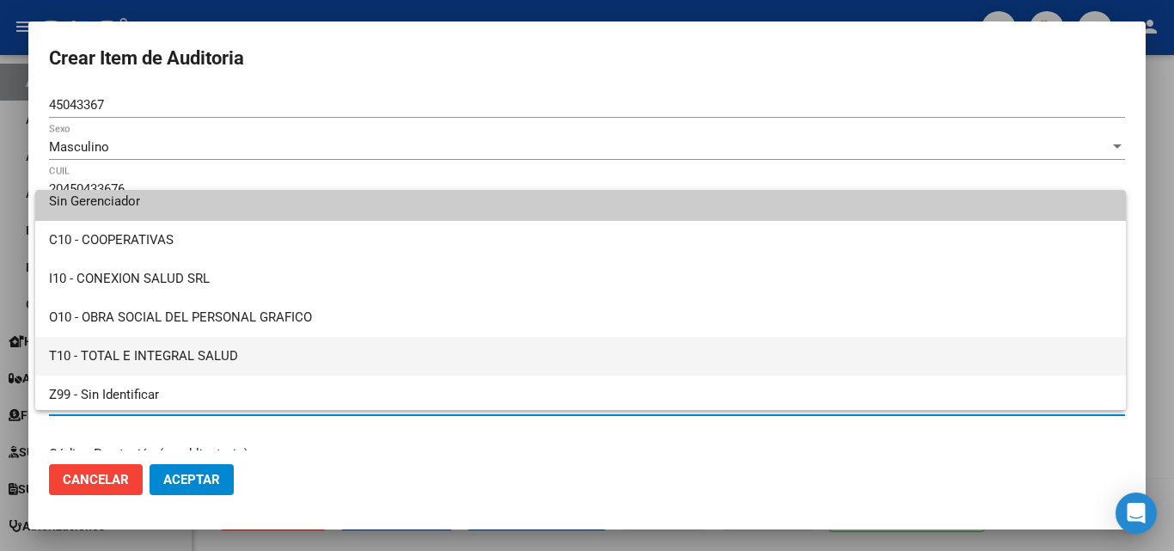
scroll to position [12, 0]
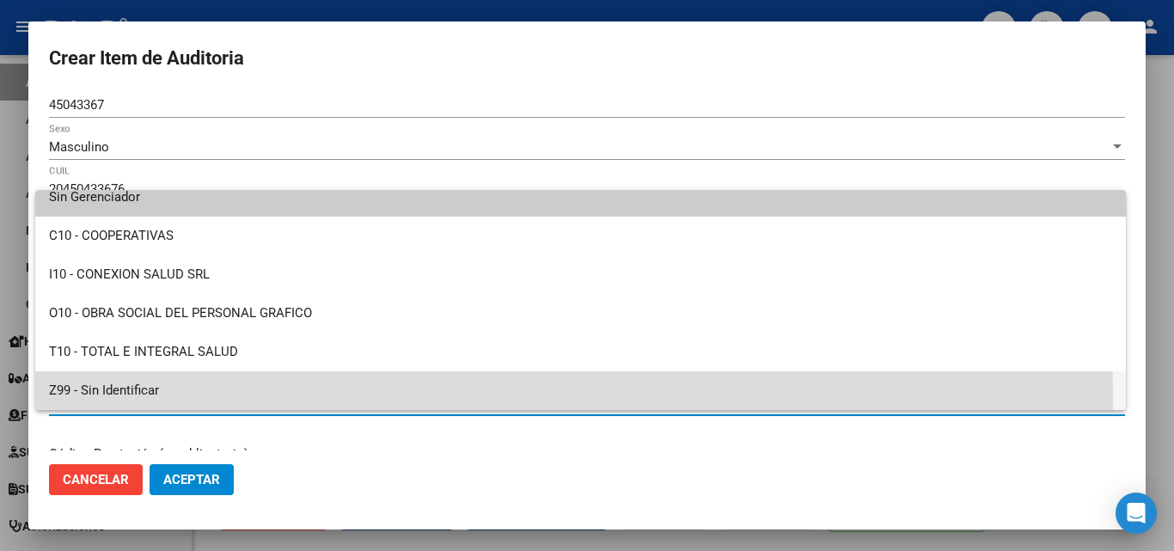
click at [123, 396] on span "Z99 - Sin Identificar" at bounding box center [580, 390] width 1063 height 39
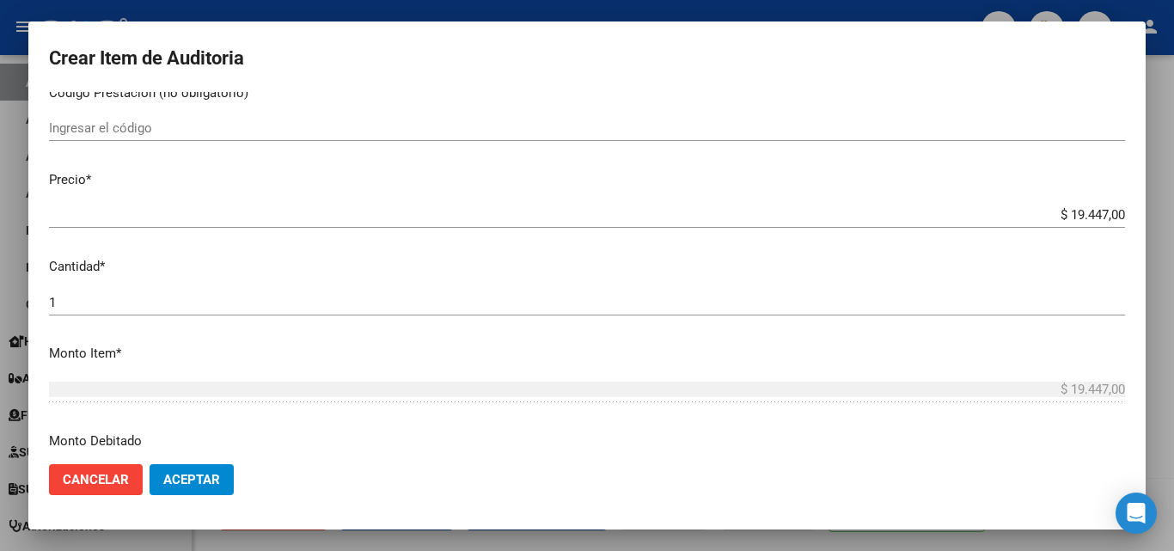
scroll to position [258, 0]
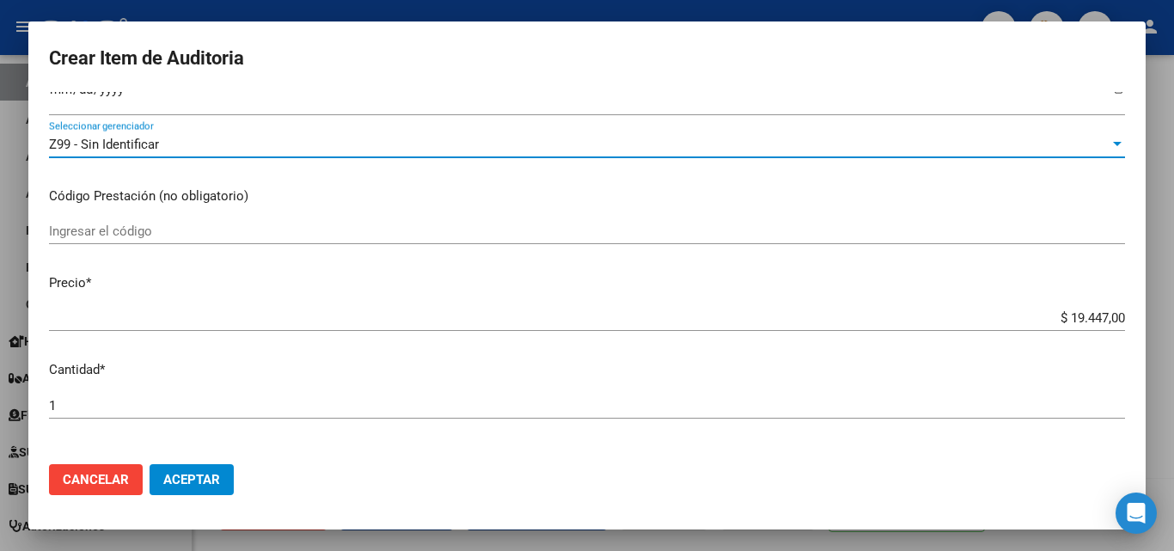
click at [114, 222] on div "Ingresar el código" at bounding box center [587, 231] width 1076 height 26
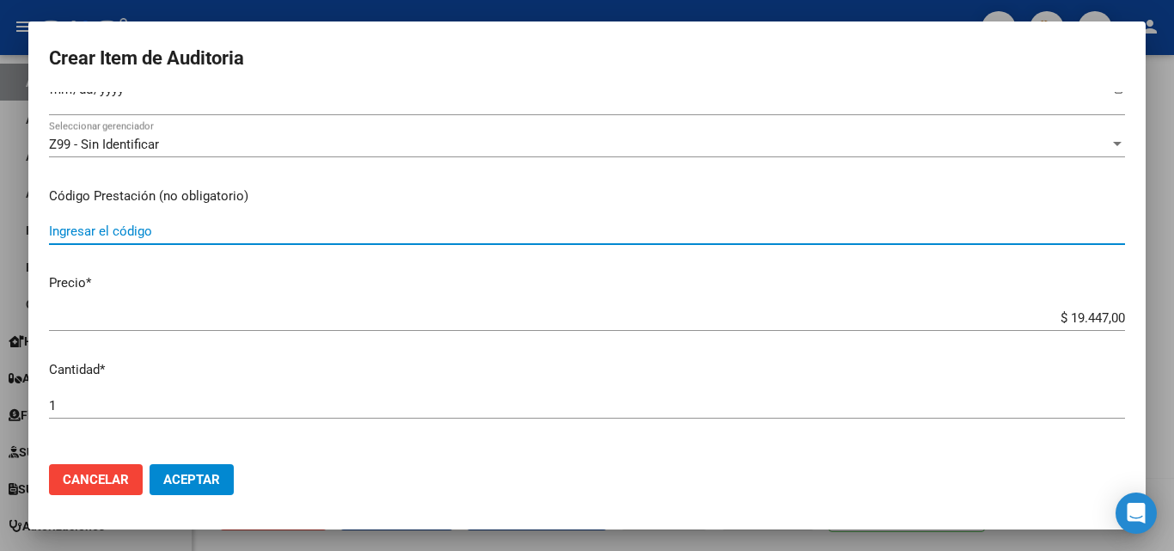
click at [101, 231] on input "Ingresar el código" at bounding box center [587, 230] width 1076 height 15
click at [106, 223] on input "Ingresar el código" at bounding box center [587, 230] width 1076 height 15
click at [99, 228] on input "Ingresar el código" at bounding box center [587, 230] width 1076 height 15
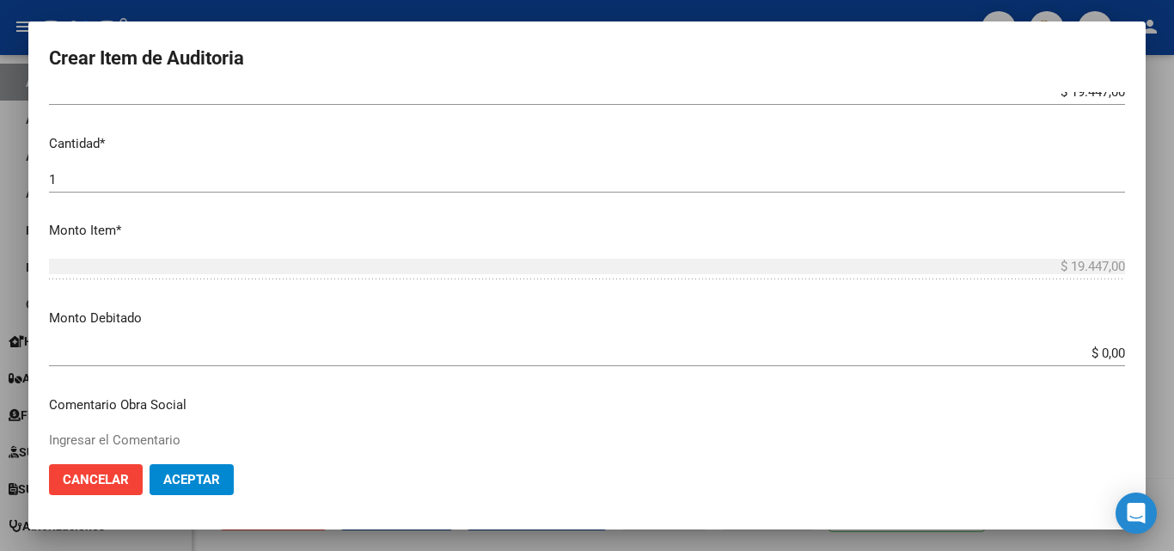
scroll to position [602, 0]
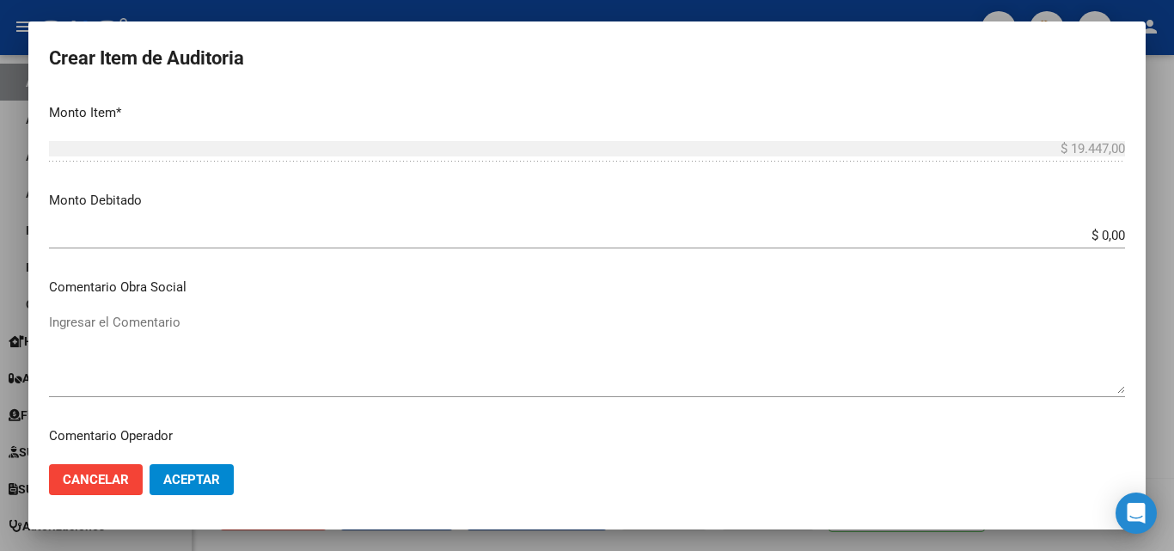
click at [113, 245] on div "$ 0,00 Ingresar el monto" at bounding box center [587, 236] width 1076 height 26
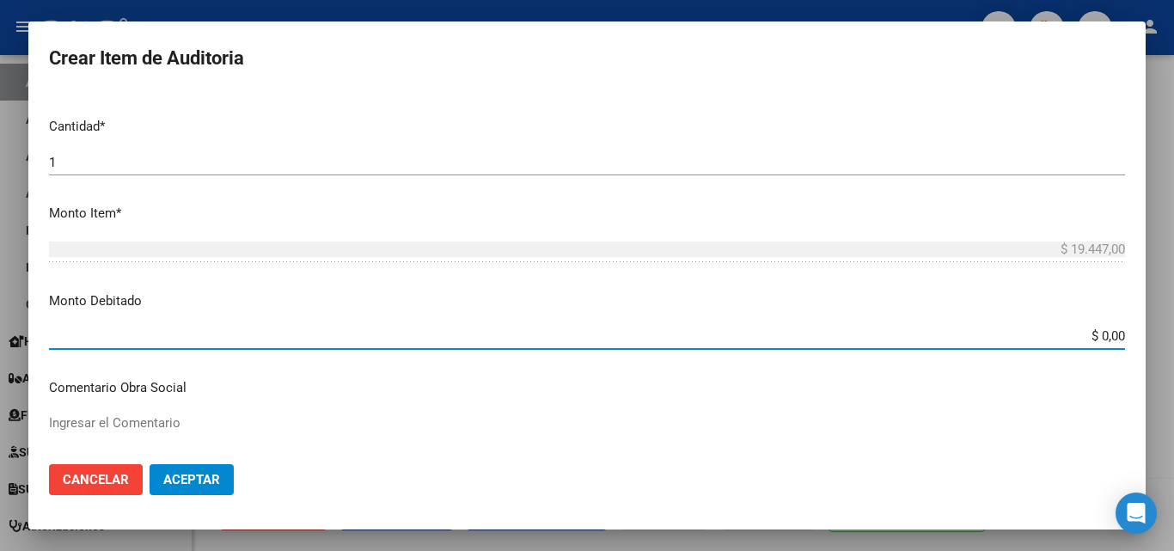
scroll to position [258, 0]
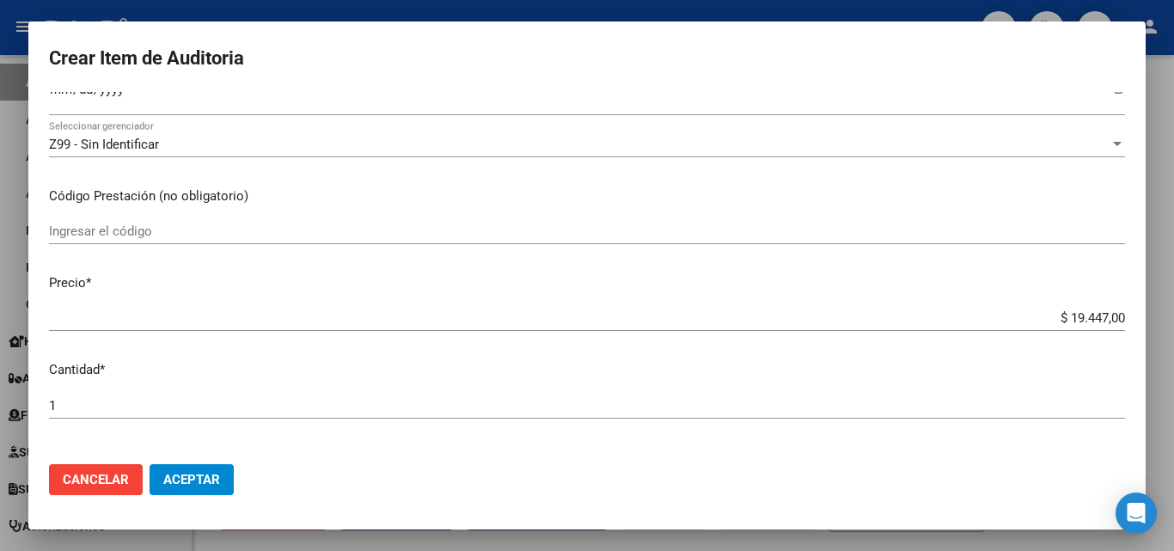
click at [154, 217] on mat-dialog-content "45043367 Nro Documento Masculino Sexo 20450433676 CUIL Análisis Afiliado Presta…" at bounding box center [586, 271] width 1117 height 358
click at [177, 209] on mat-dialog-content "45043367 Nro Documento Masculino Sexo 20450433676 CUIL Análisis Afiliado Presta…" at bounding box center [586, 271] width 1117 height 358
click at [163, 226] on input "Ingresar el código" at bounding box center [587, 230] width 1076 height 15
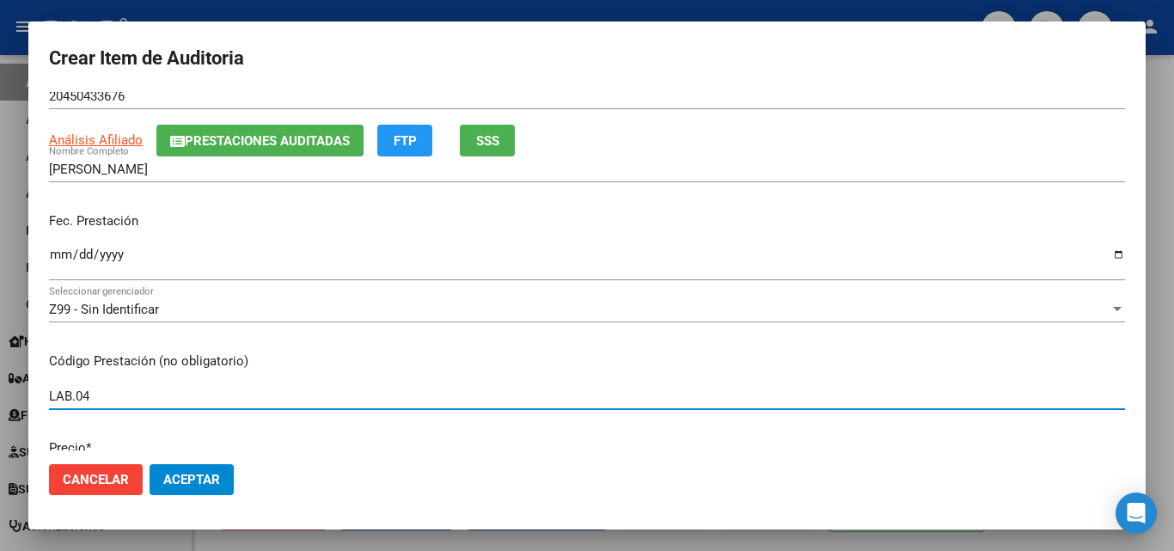
scroll to position [86, 0]
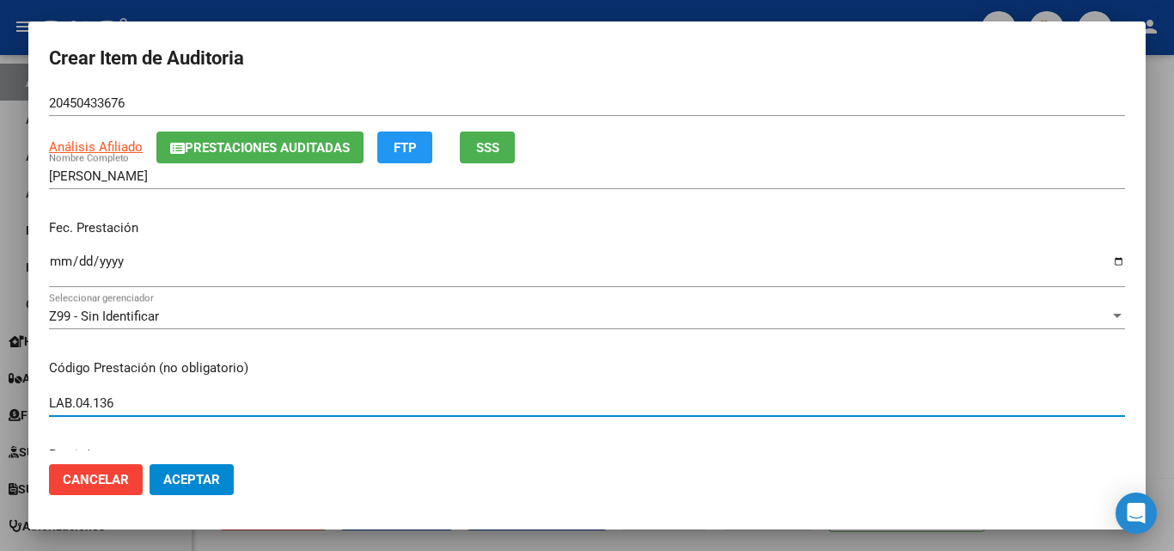
type input "LAB.04.136"
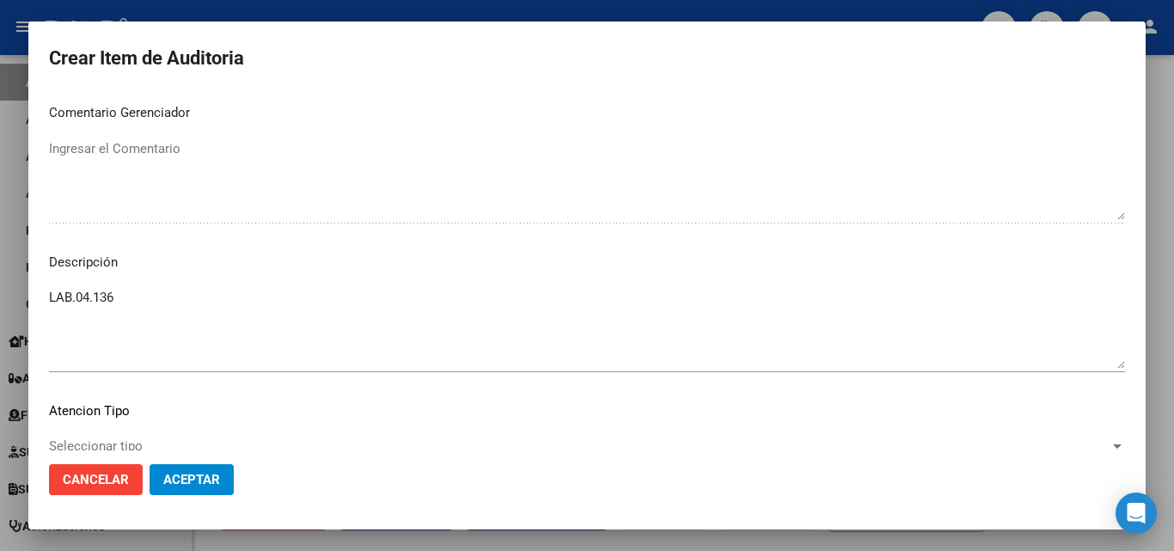
scroll to position [1117, 0]
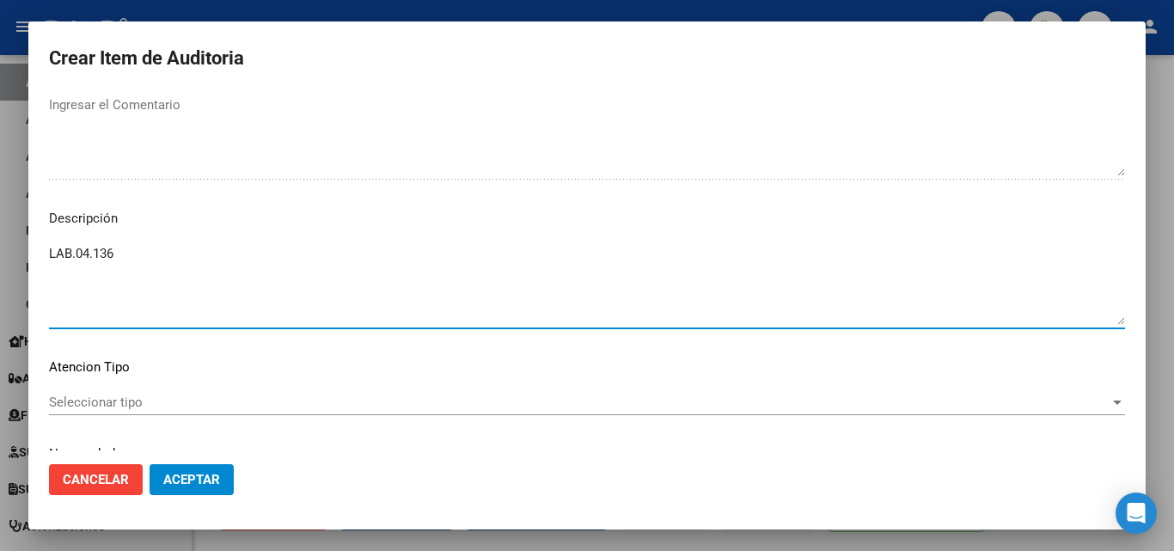
click at [141, 257] on textarea "LAB.04.136" at bounding box center [587, 284] width 1076 height 81
drag, startPoint x: 141, startPoint y: 257, endPoint x: 0, endPoint y: 281, distance: 143.0
click at [0, 281] on div "Crear Item de Auditoria 45043367 Nro Documento Masculino Sexo 20450433676 CUIL …" at bounding box center [587, 275] width 1174 height 551
paste textarea "FECHA DE BAJA [DATE]"
drag, startPoint x: 54, startPoint y: 254, endPoint x: 0, endPoint y: 250, distance: 54.3
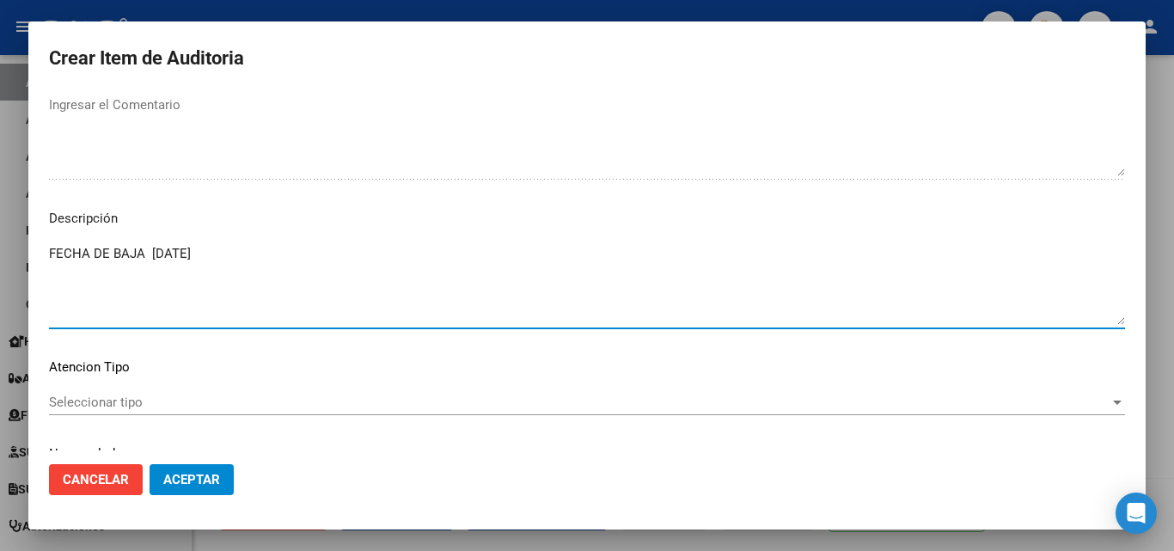
click at [0, 255] on div "Crear Item de Auditoria 45043367 Nro Documento Masculino Sexo 20450433676 CUIL …" at bounding box center [587, 275] width 1174 height 551
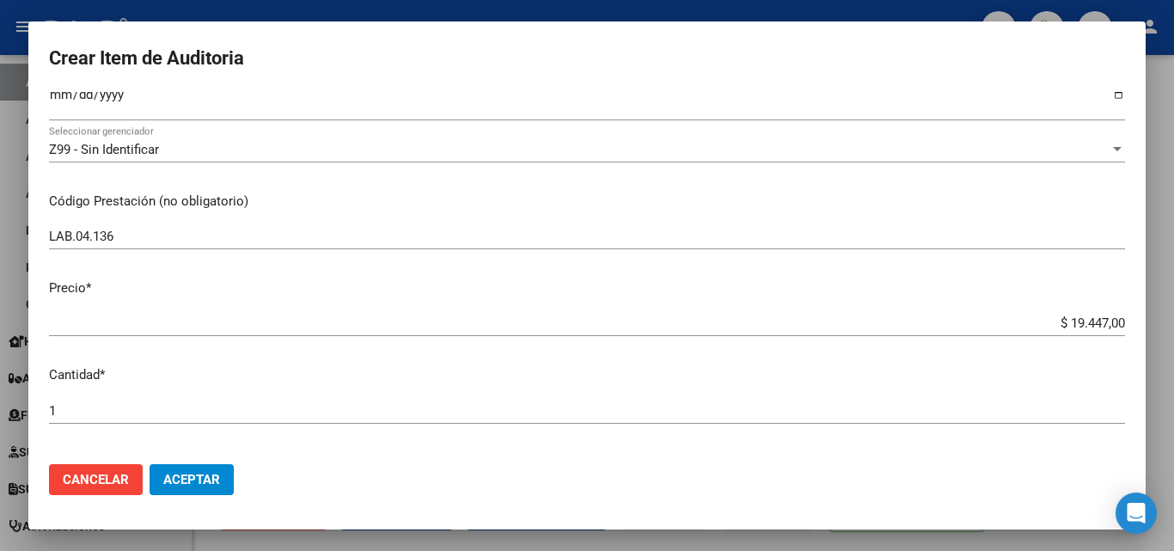
scroll to position [258, 0]
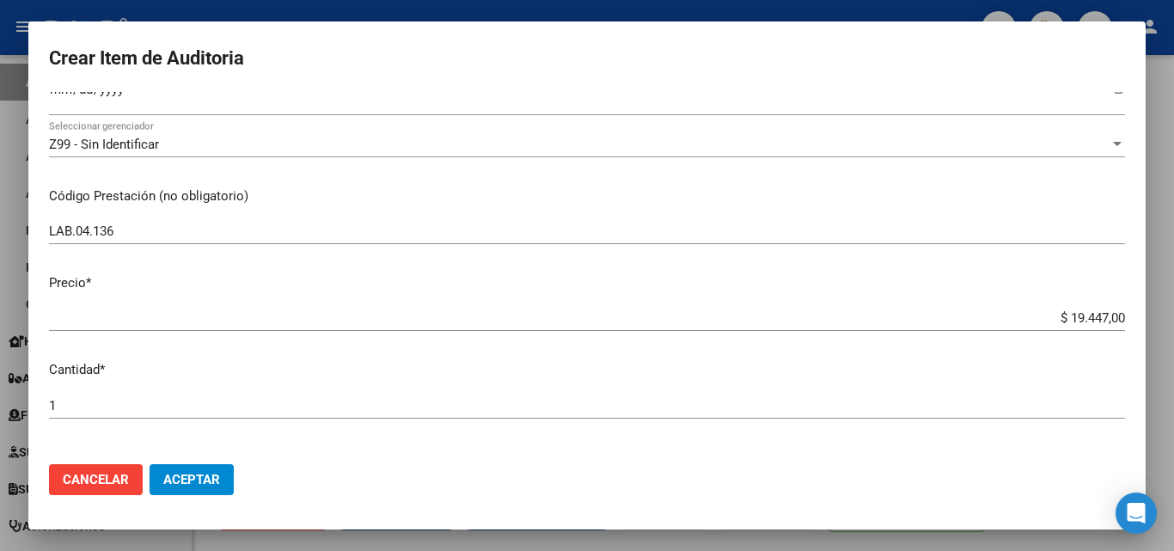
type textarea "FECHA DE BAJA [DATE]"
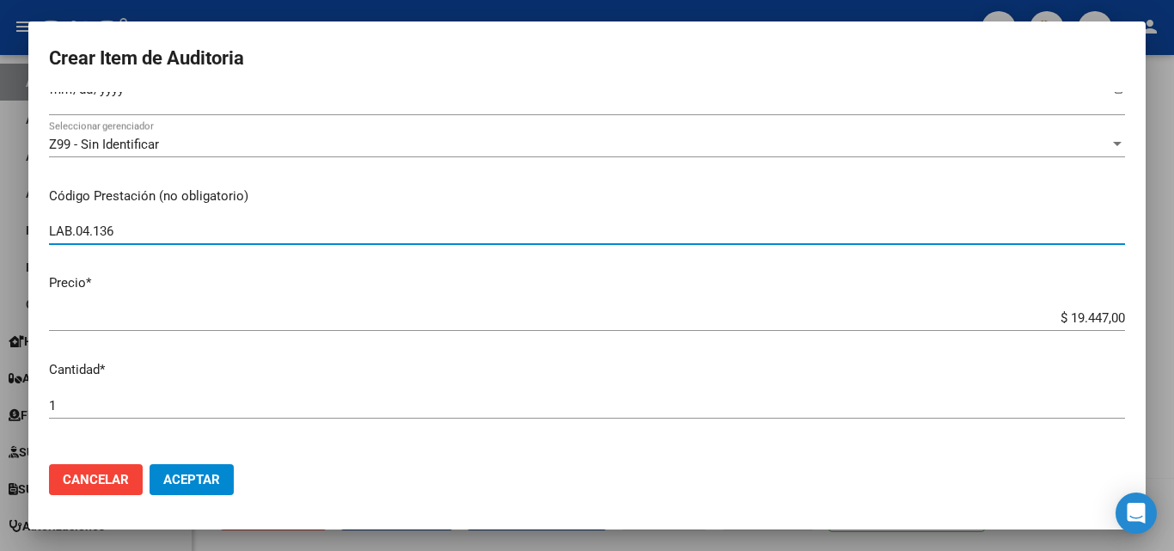
click at [271, 229] on input "LAB.04.136" at bounding box center [587, 230] width 1076 height 15
type input "LAB.04.136"
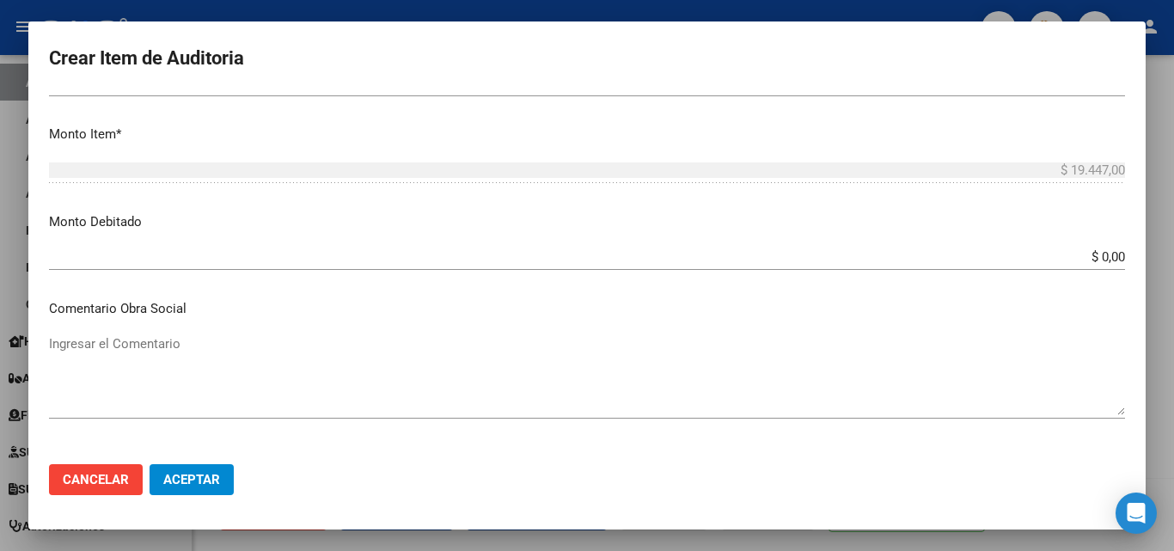
scroll to position [602, 0]
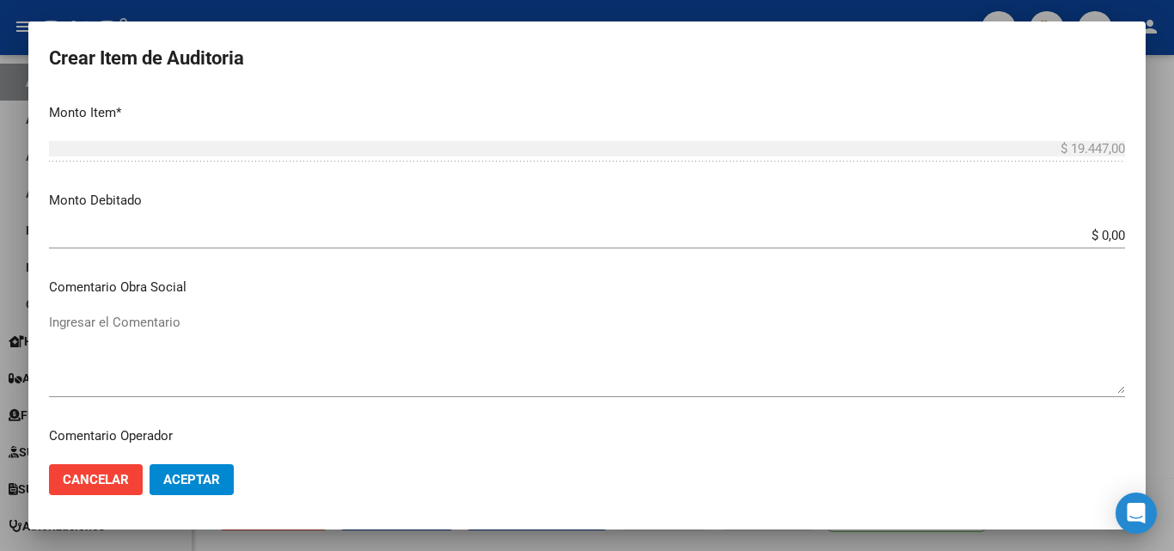
click at [1114, 239] on app-form-text-field "Monto Debitado $ 0,00 Ingresar el monto" at bounding box center [594, 217] width 1090 height 53
click at [1113, 236] on app-form-text-field "Monto Debitado $ 0,00 Ingresar el monto" at bounding box center [594, 217] width 1090 height 53
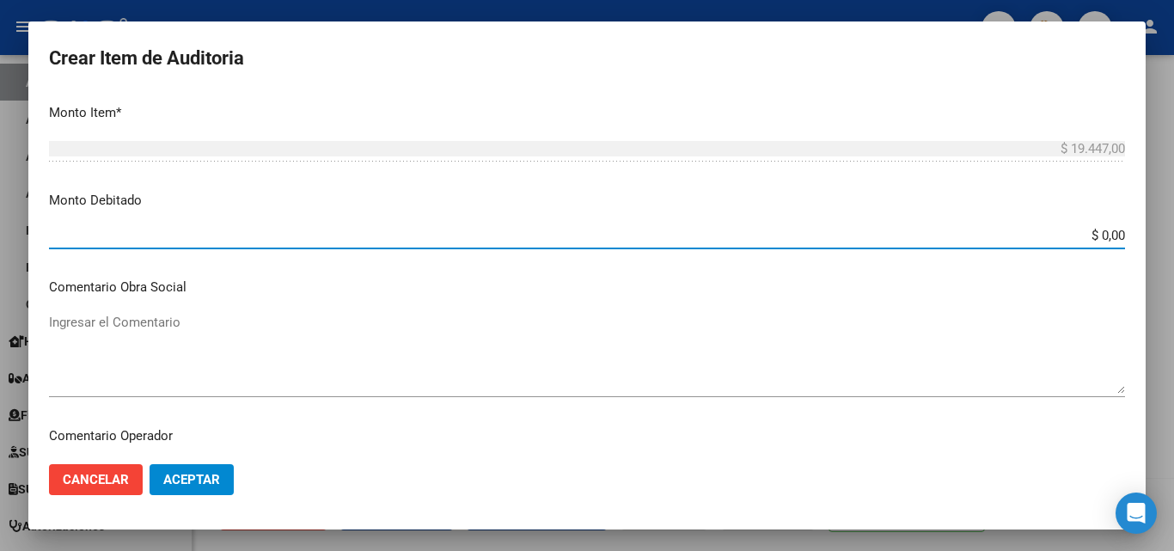
click at [1109, 235] on input "$ 0,00" at bounding box center [587, 235] width 1076 height 15
type input "$ 19.447,00"
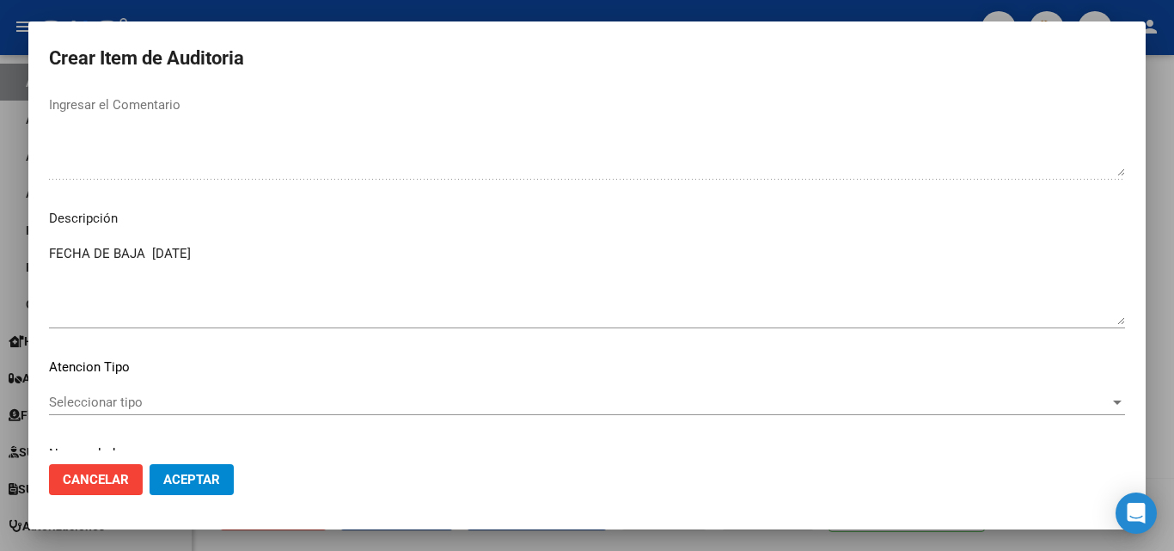
scroll to position [1185, 0]
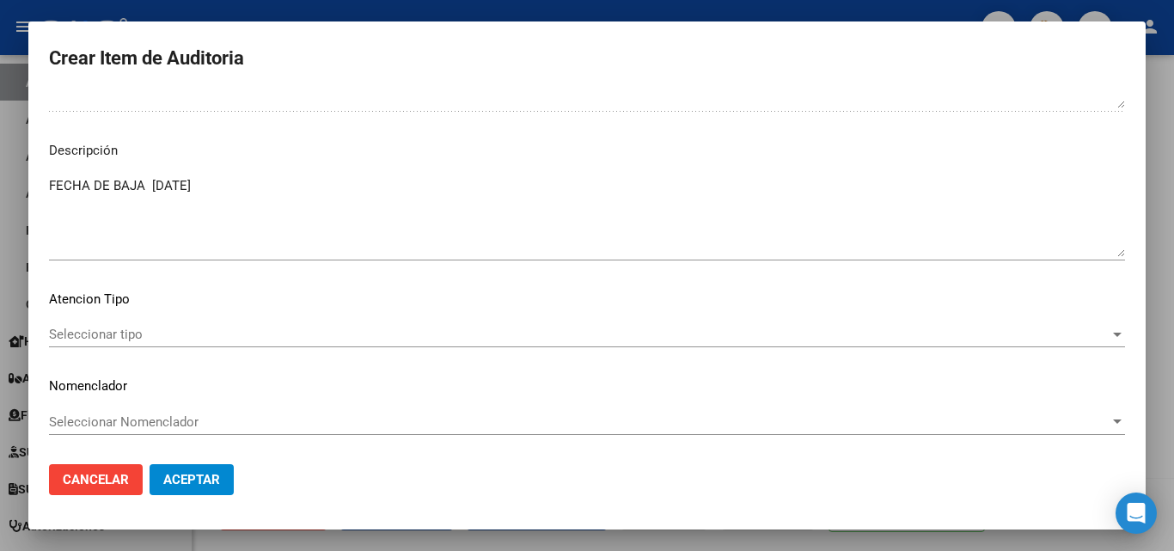
click at [203, 462] on mat-dialog-actions "Cancelar Aceptar" at bounding box center [587, 479] width 1076 height 58
click at [198, 473] on span "Aceptar" at bounding box center [191, 479] width 57 height 15
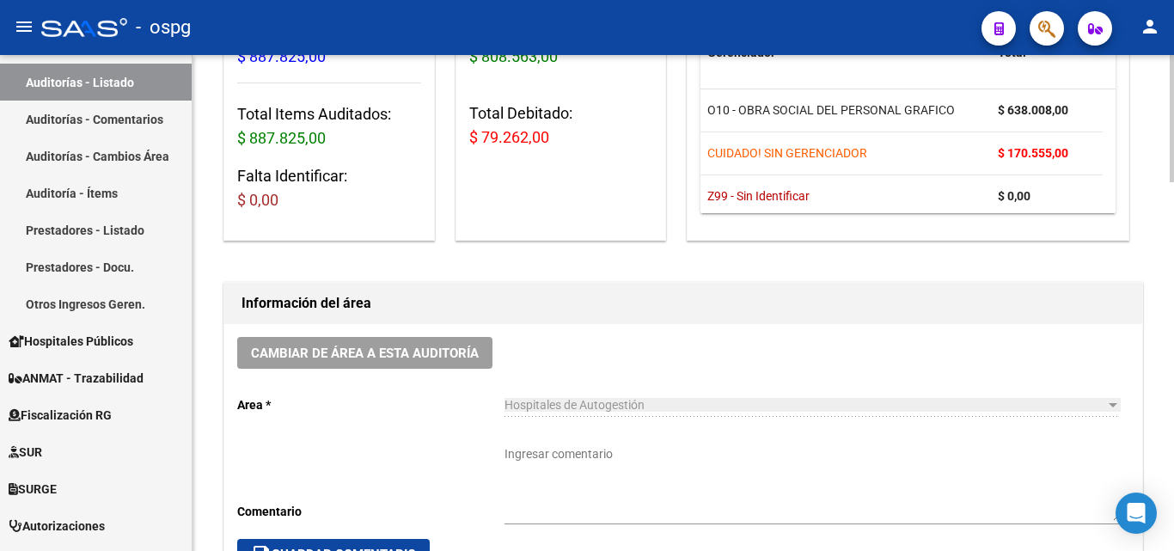
scroll to position [86, 0]
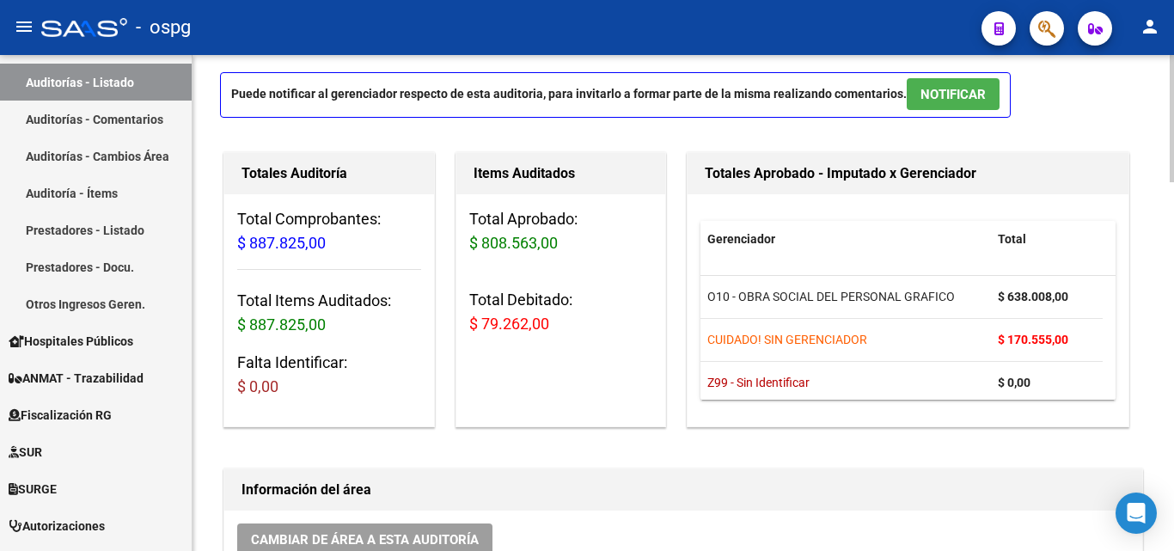
click at [603, 379] on div "Items Auditados Total Aprobado: $ 808.563,00 Total Debitado: $ 79.262,00" at bounding box center [561, 289] width 211 height 275
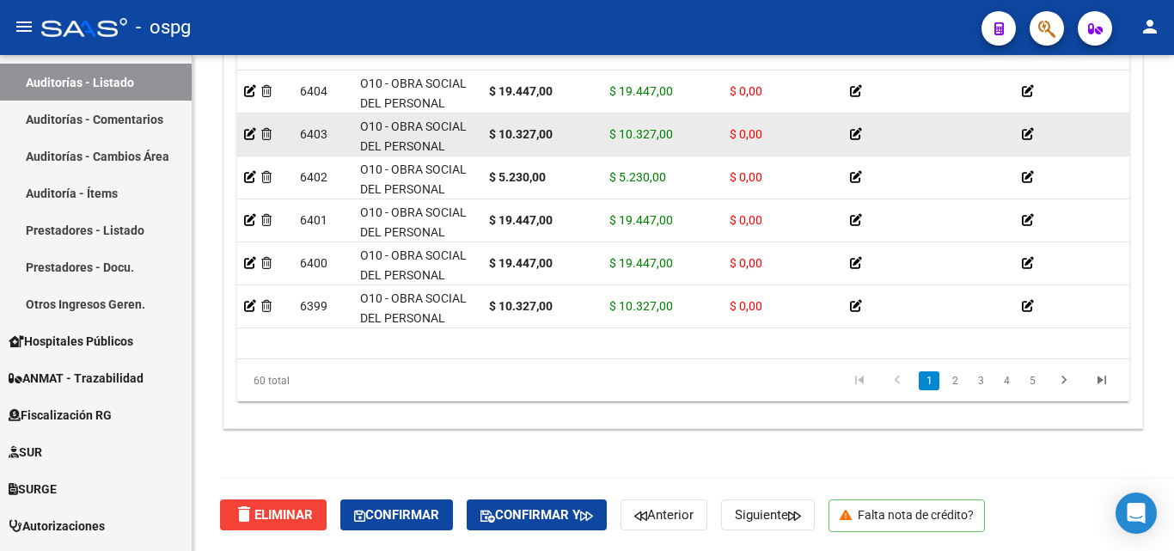
scroll to position [0, 0]
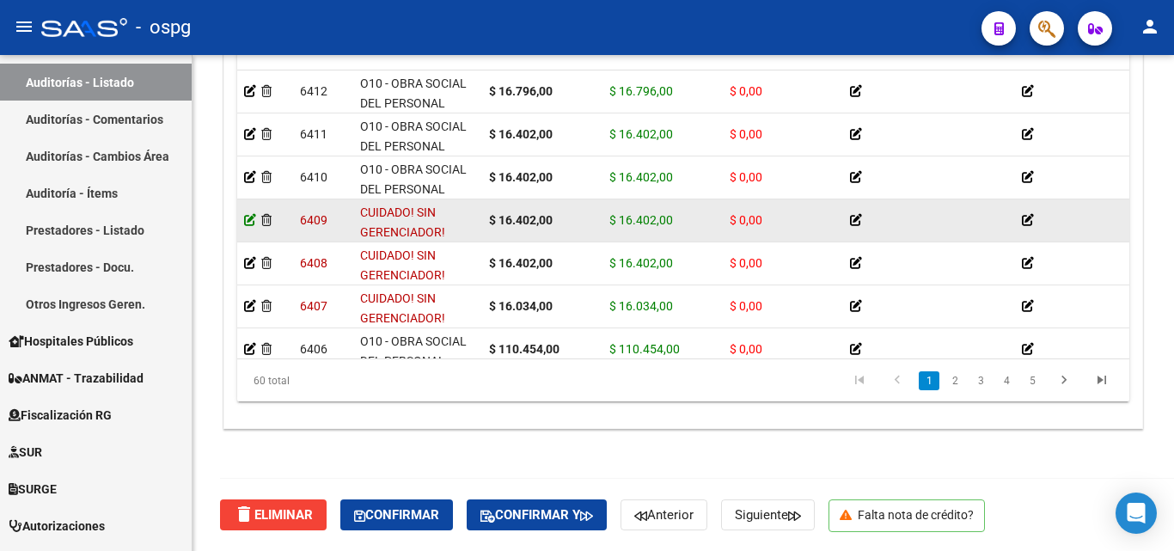
click at [249, 214] on icon at bounding box center [250, 220] width 12 height 12
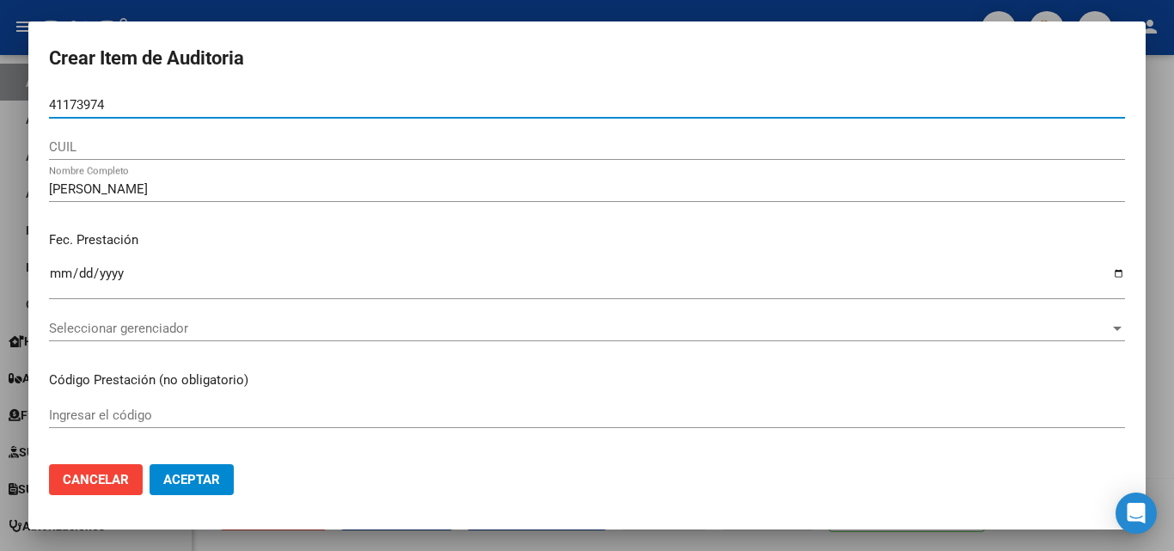
click at [358, 9] on div at bounding box center [587, 275] width 1174 height 551
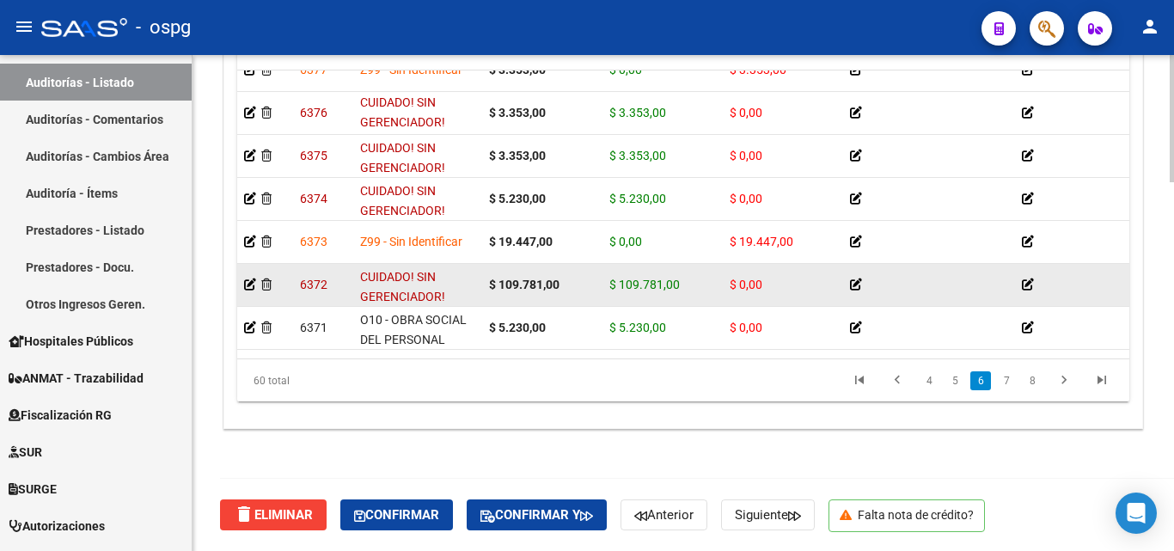
scroll to position [1547, 0]
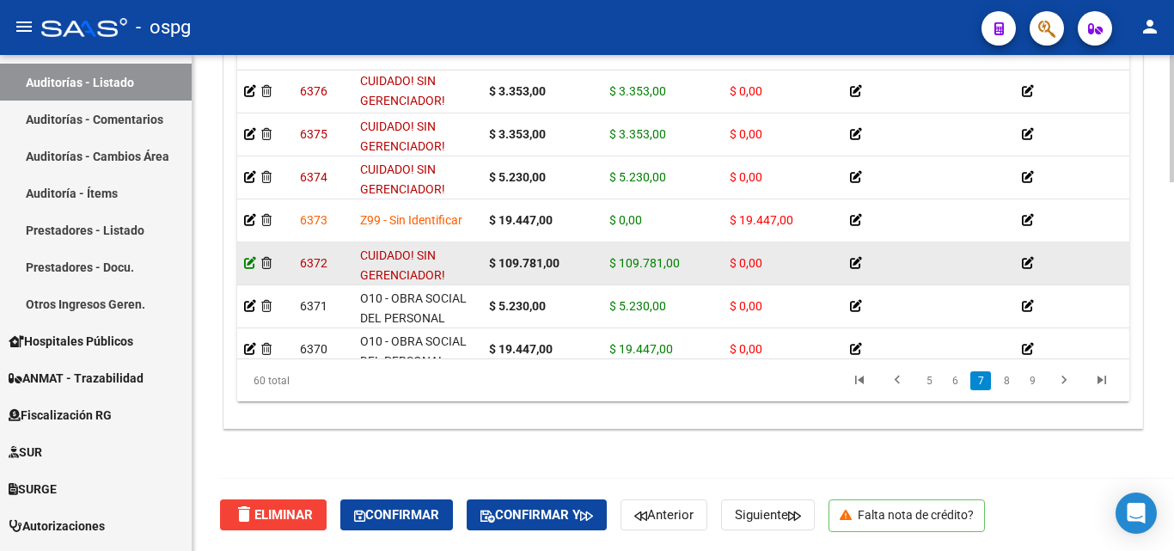
click at [249, 262] on icon at bounding box center [250, 263] width 12 height 12
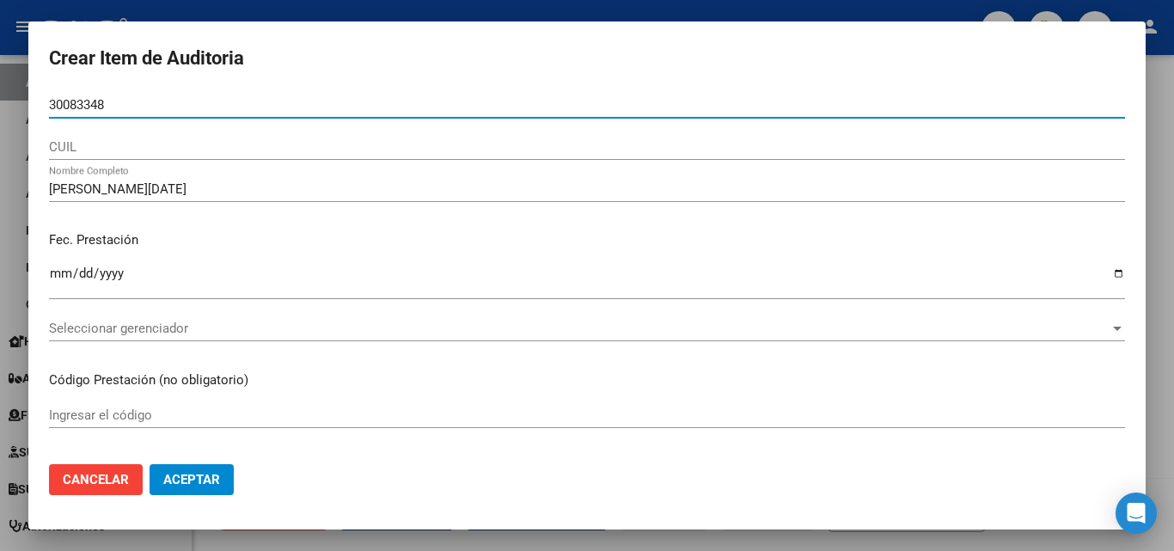
click at [243, 6] on div at bounding box center [587, 275] width 1174 height 551
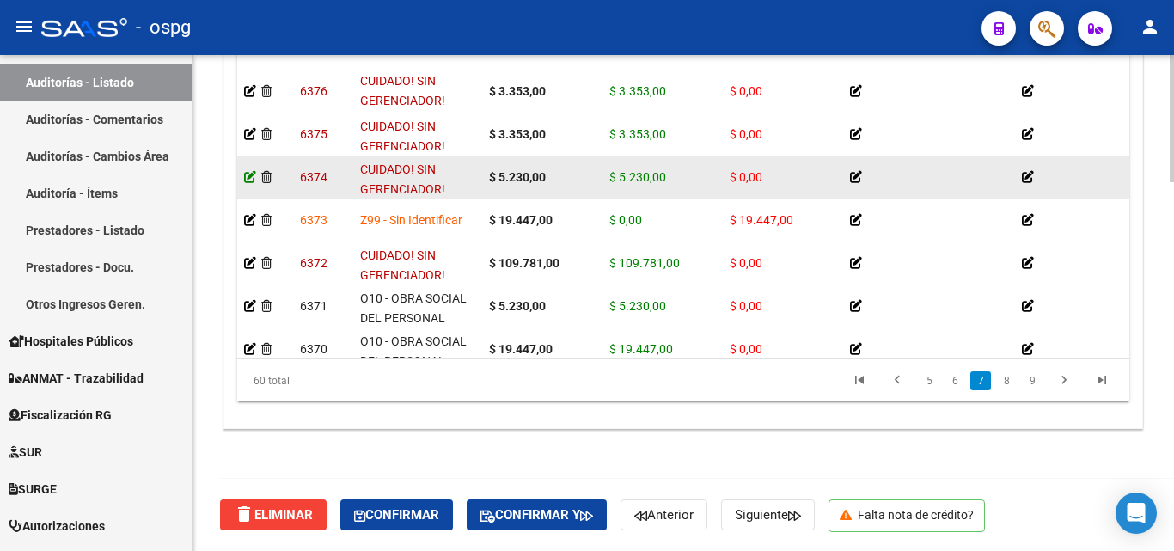
click at [250, 175] on icon at bounding box center [250, 177] width 12 height 12
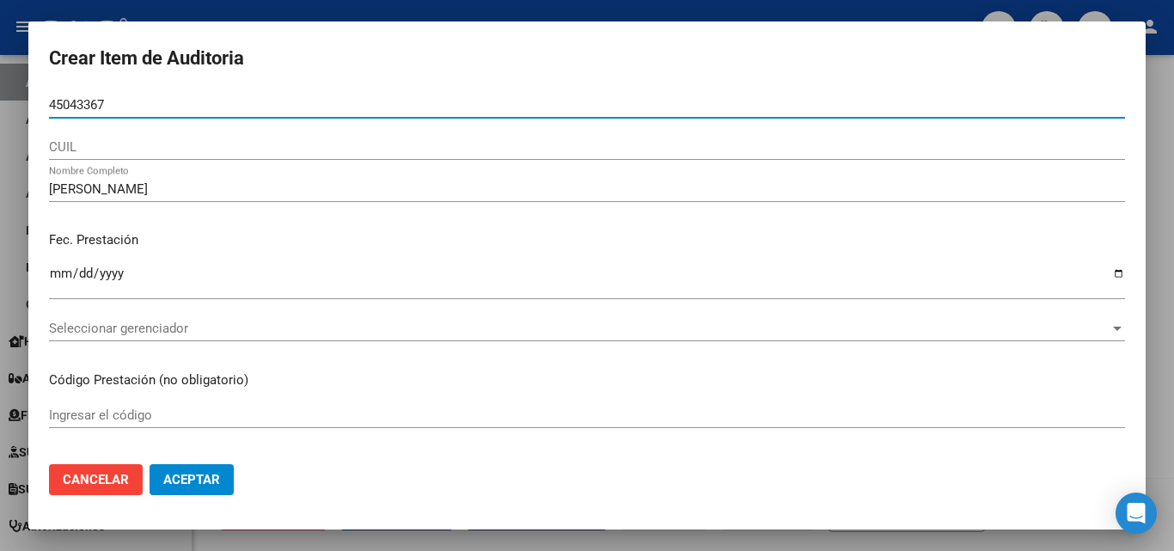
click at [53, 101] on input "45043367" at bounding box center [587, 104] width 1076 height 15
click at [51, 111] on input "45043367" at bounding box center [587, 104] width 1076 height 15
type input "45043367"
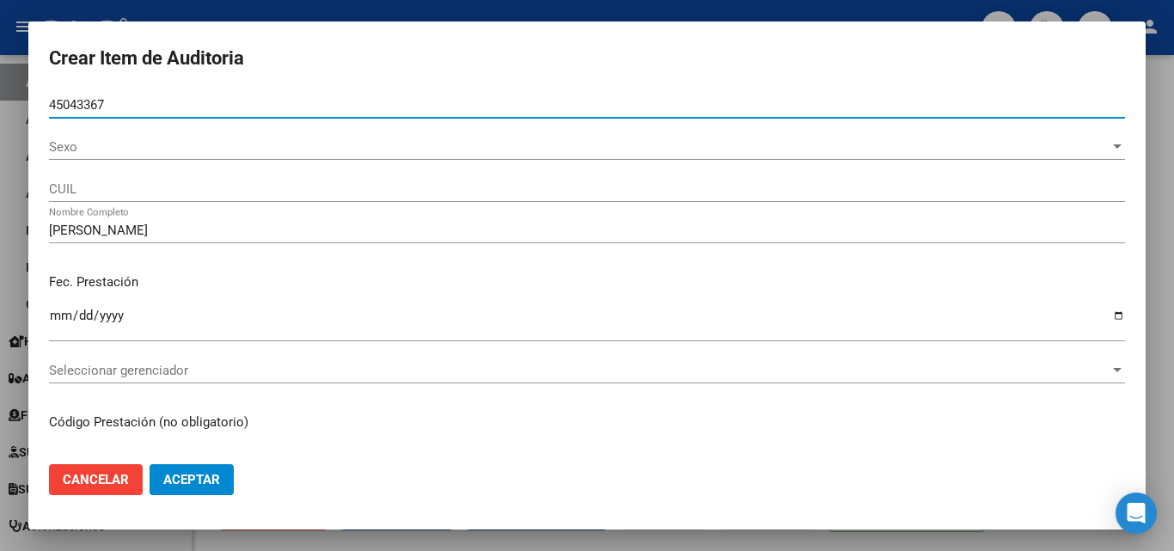
click at [119, 134] on div "Sexo Sexo" at bounding box center [587, 147] width 1076 height 26
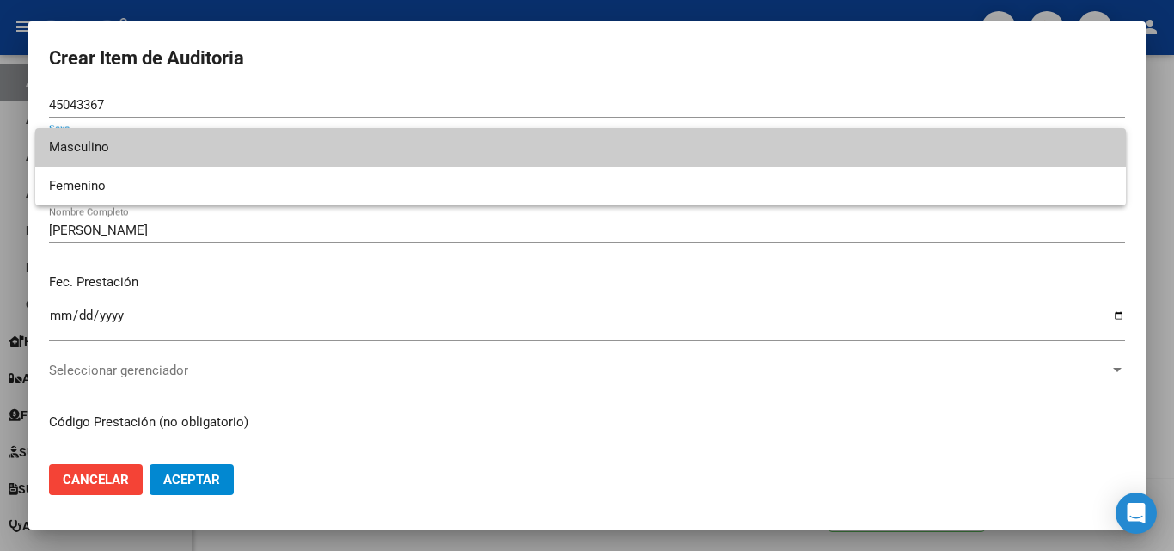
click at [144, 150] on span "Masculino" at bounding box center [580, 147] width 1063 height 39
type input "20450433676"
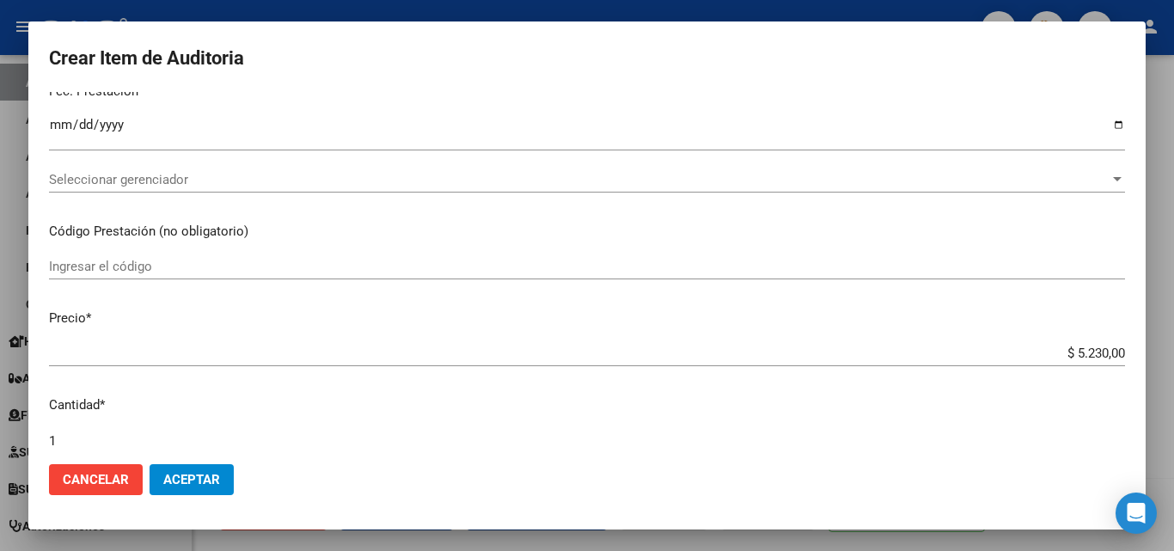
scroll to position [258, 0]
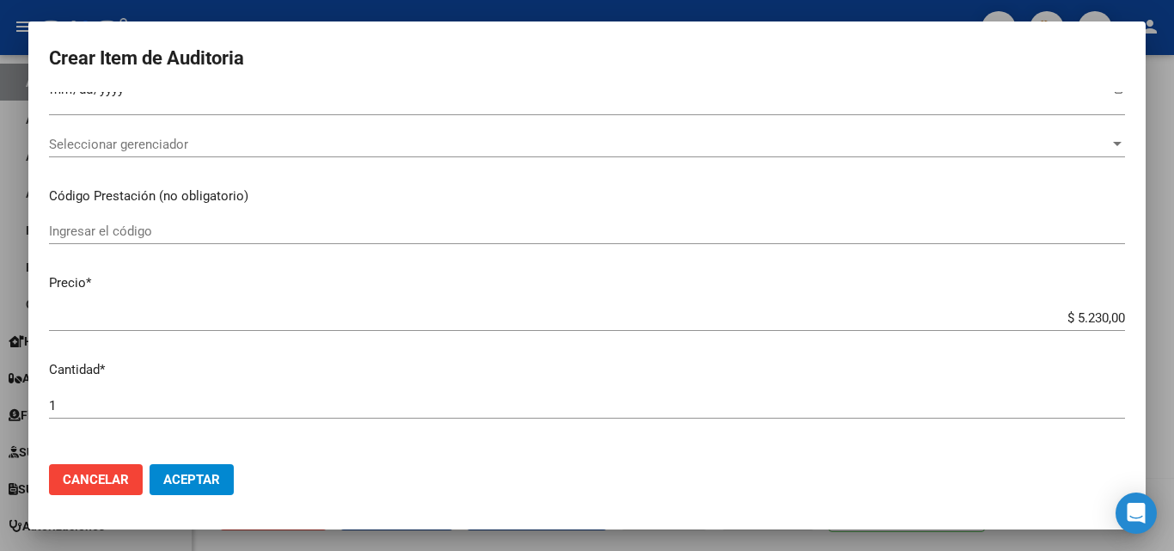
click at [132, 145] on span "Seleccionar gerenciador" at bounding box center [579, 144] width 1061 height 15
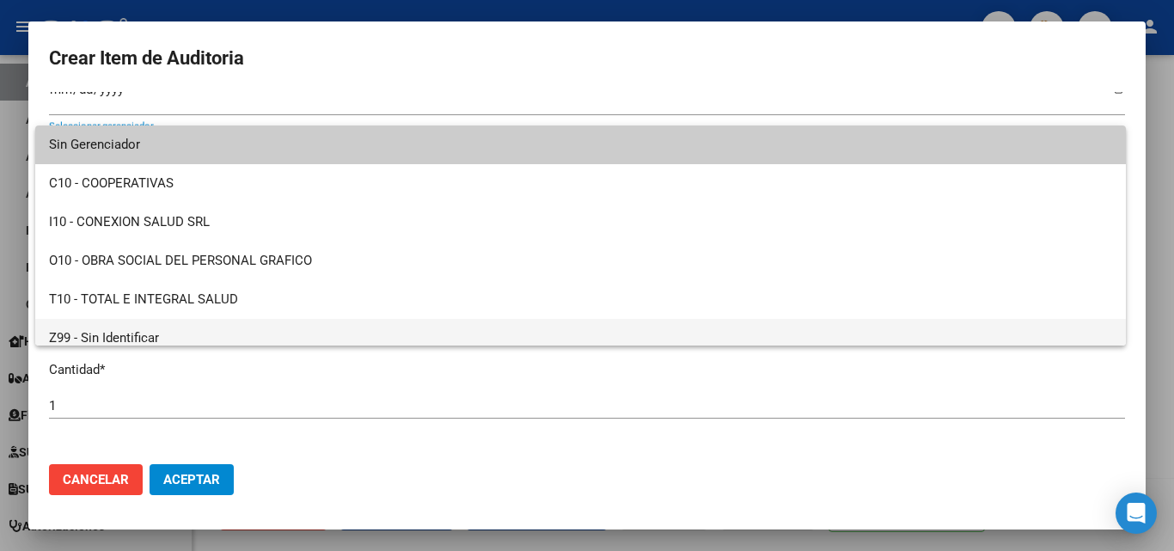
click at [167, 333] on span "Z99 - Sin Identificar" at bounding box center [580, 338] width 1063 height 39
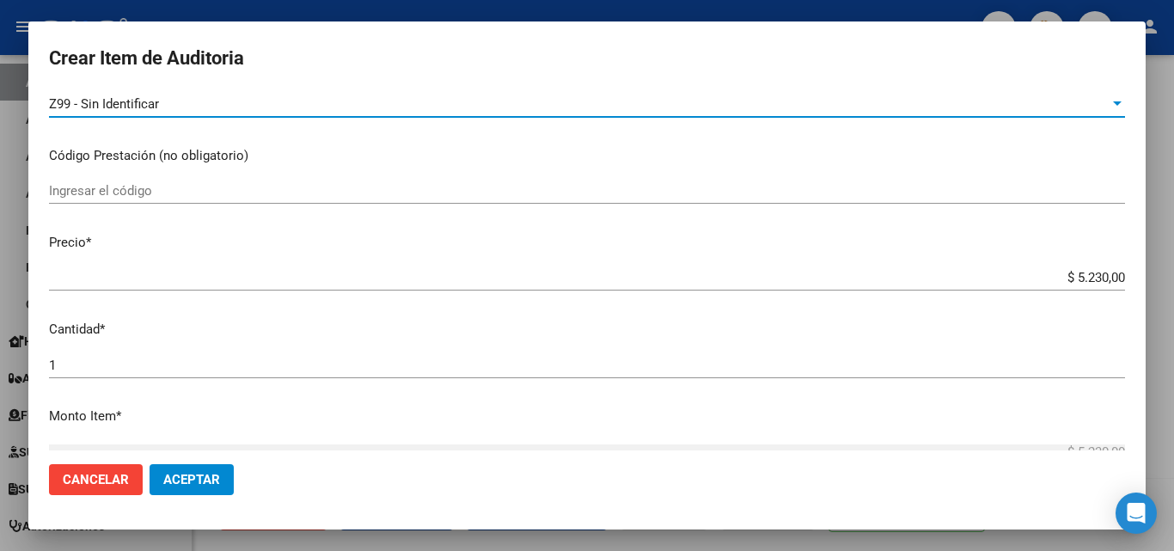
scroll to position [344, 0]
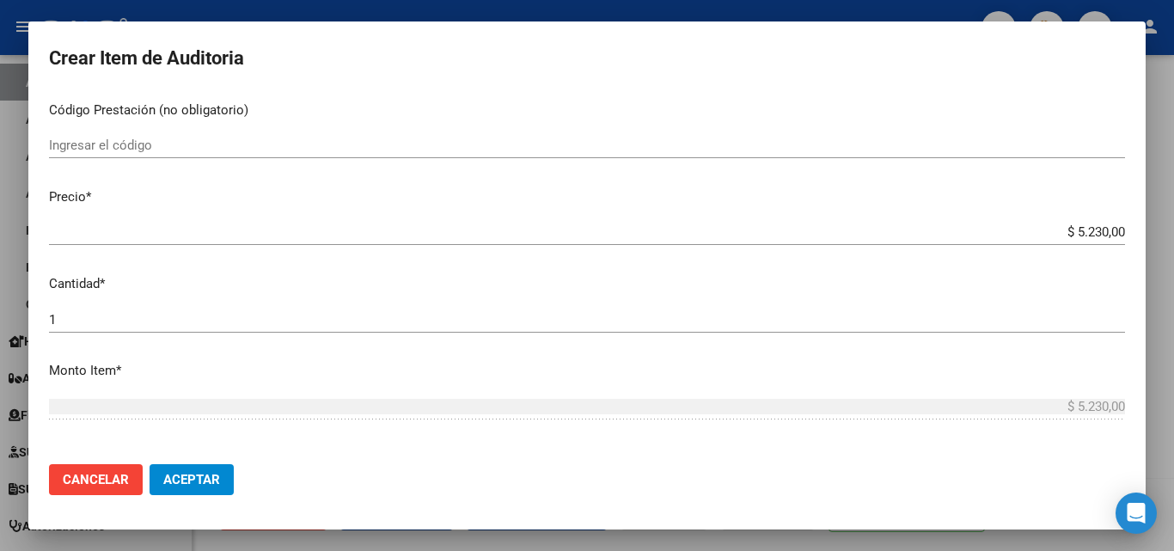
click at [168, 157] on div "Ingresar el código" at bounding box center [587, 145] width 1076 height 26
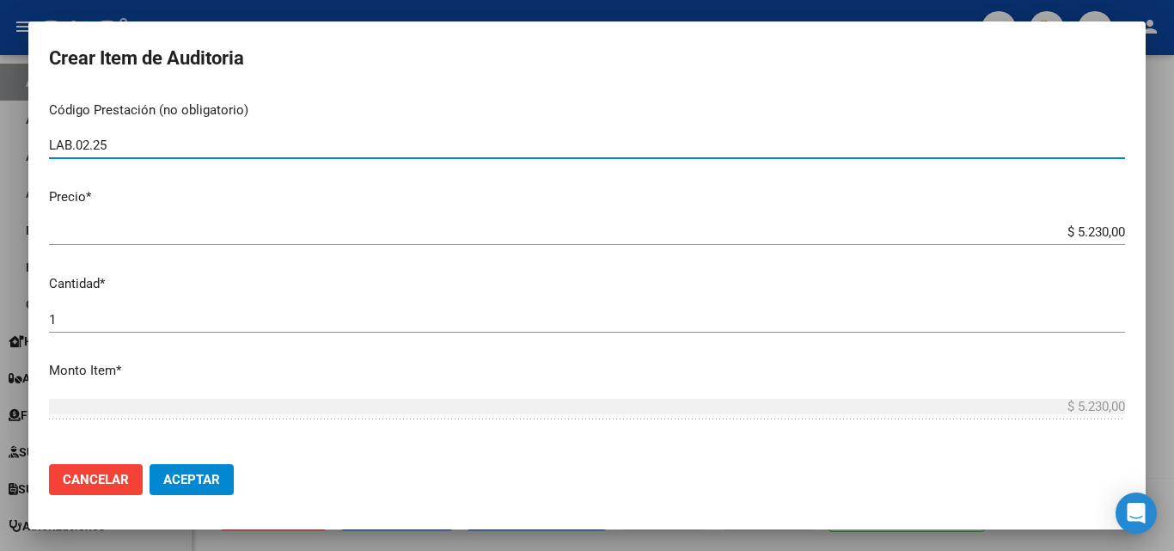
scroll to position [430, 0]
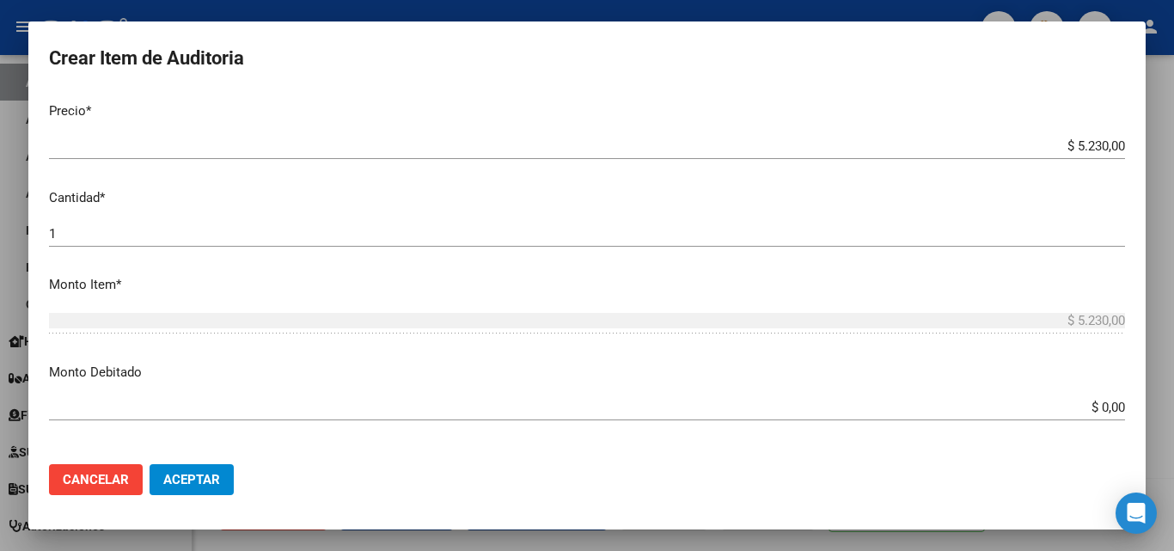
type input "LAB.02.25"
click at [1111, 406] on input "$ 0,00" at bounding box center [587, 407] width 1076 height 15
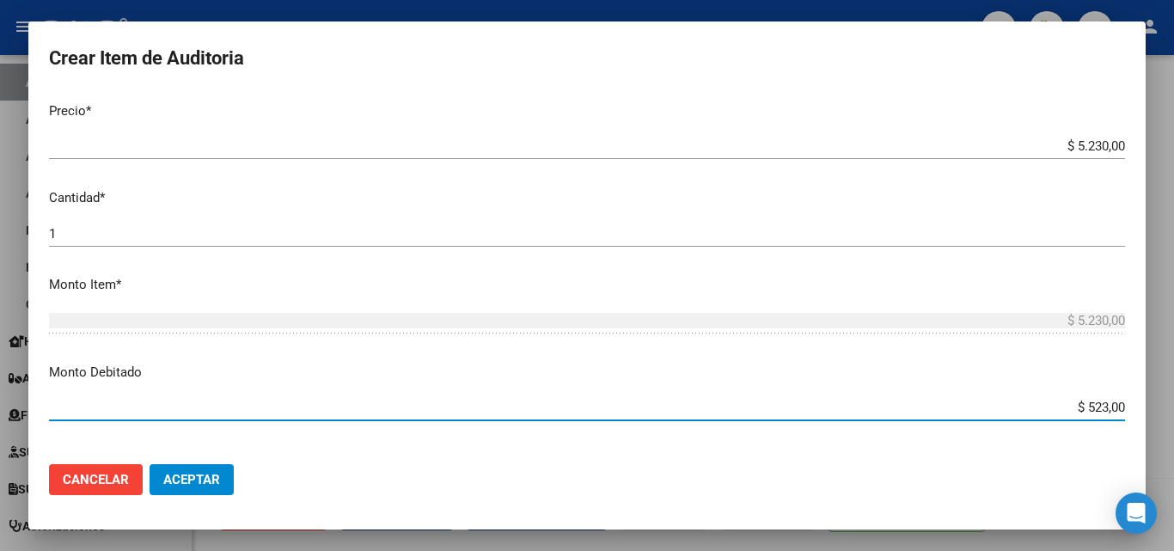
type input "$ 5.230,00"
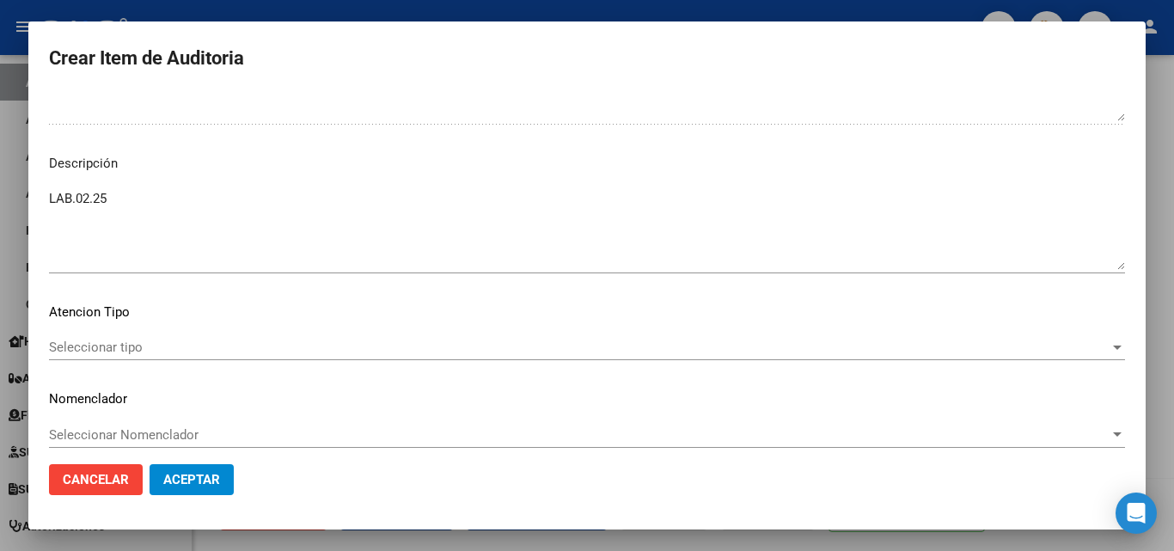
scroll to position [1185, 0]
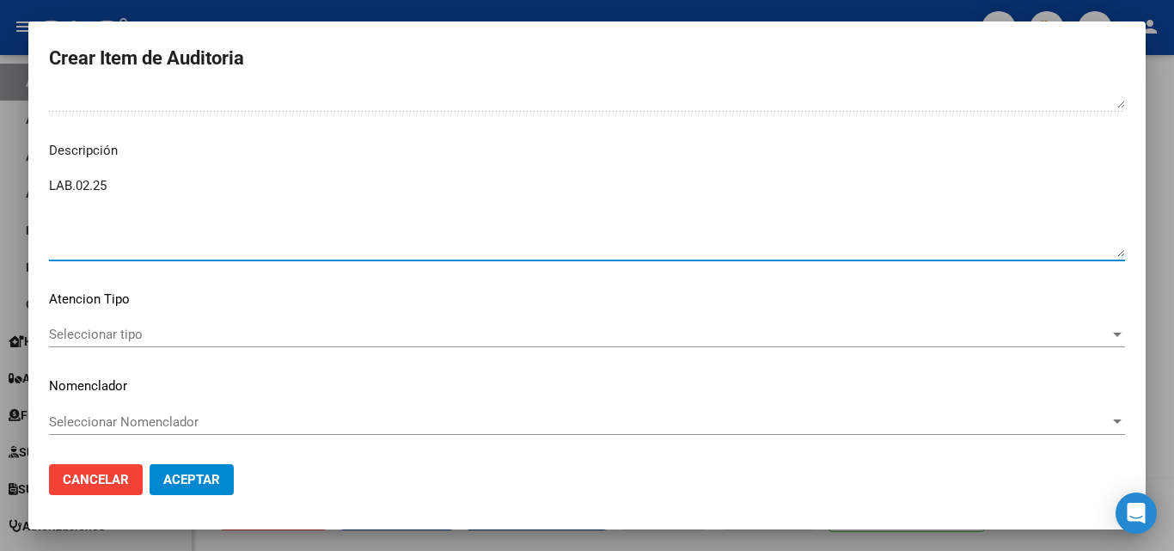
drag, startPoint x: 135, startPoint y: 179, endPoint x: 0, endPoint y: 197, distance: 136.1
click at [0, 197] on div "Crear Item de Auditoria 45043367 Nro Documento Masculino Sexo 20450433676 CUIL …" at bounding box center [587, 275] width 1174 height 551
paste textarea "FECHA DE BAJA [DATE]"
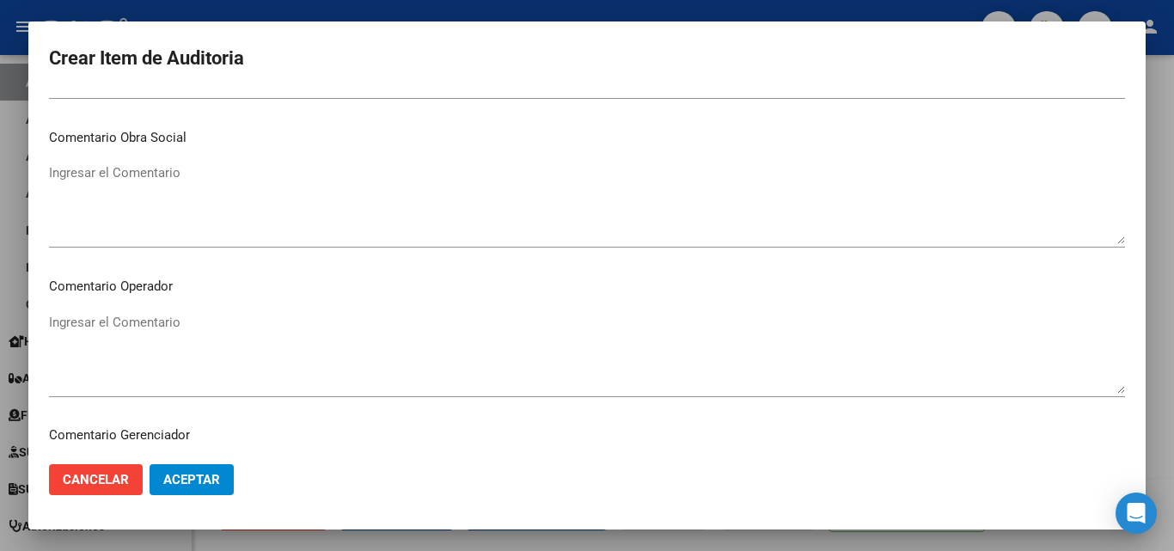
scroll to position [688, 0]
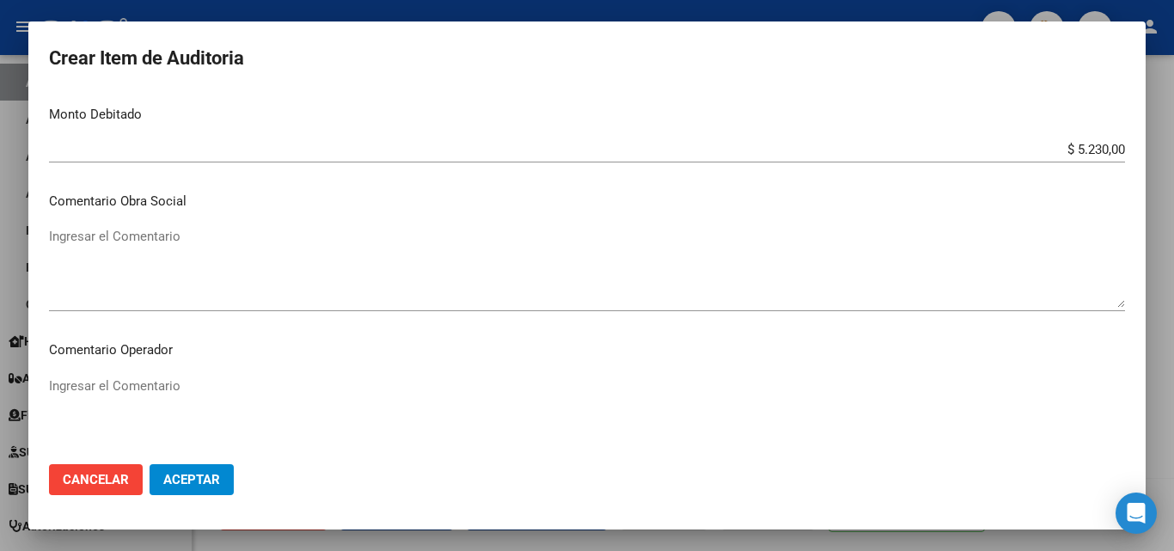
type textarea "FECHA DE BAJA [DATE]"
click at [202, 480] on span "Aceptar" at bounding box center [191, 479] width 57 height 15
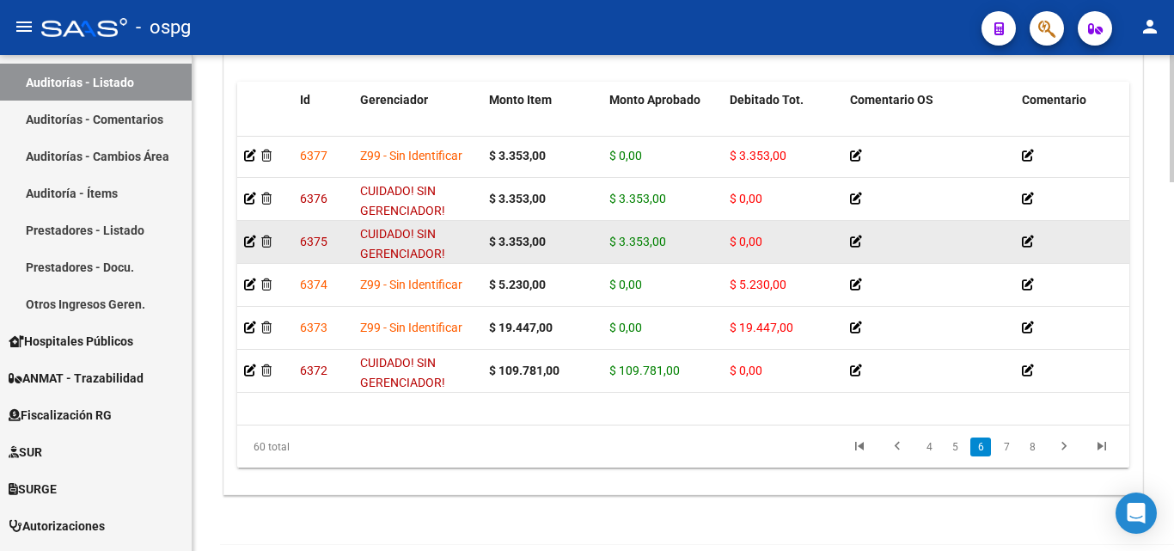
scroll to position [1547, 0]
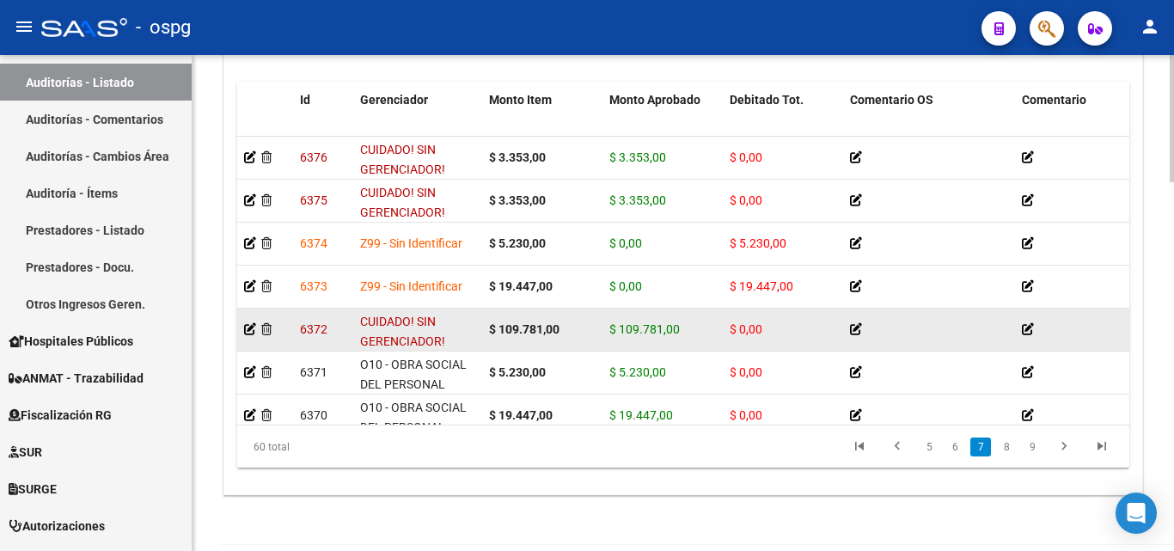
click at [258, 333] on div at bounding box center [265, 330] width 42 height 20
click at [249, 326] on icon at bounding box center [250, 329] width 12 height 12
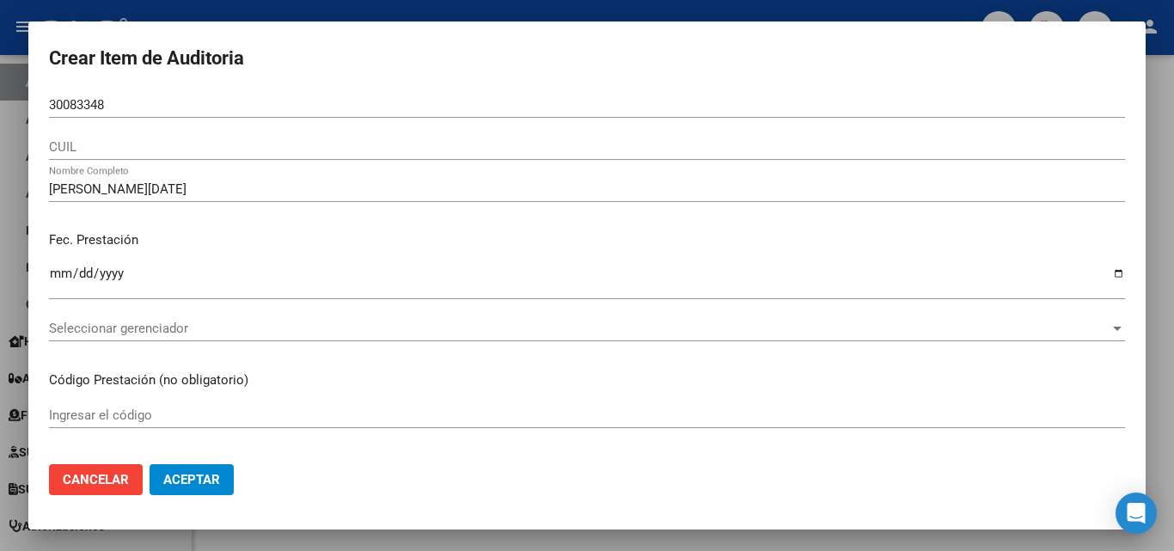
click at [170, 14] on div at bounding box center [587, 275] width 1174 height 551
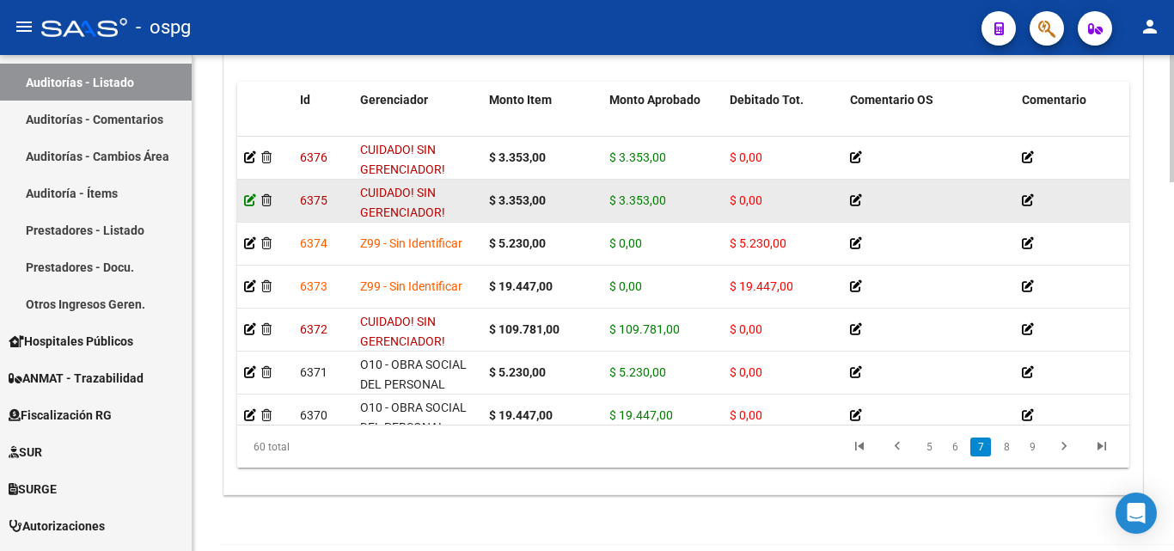
click at [247, 198] on icon at bounding box center [250, 200] width 12 height 12
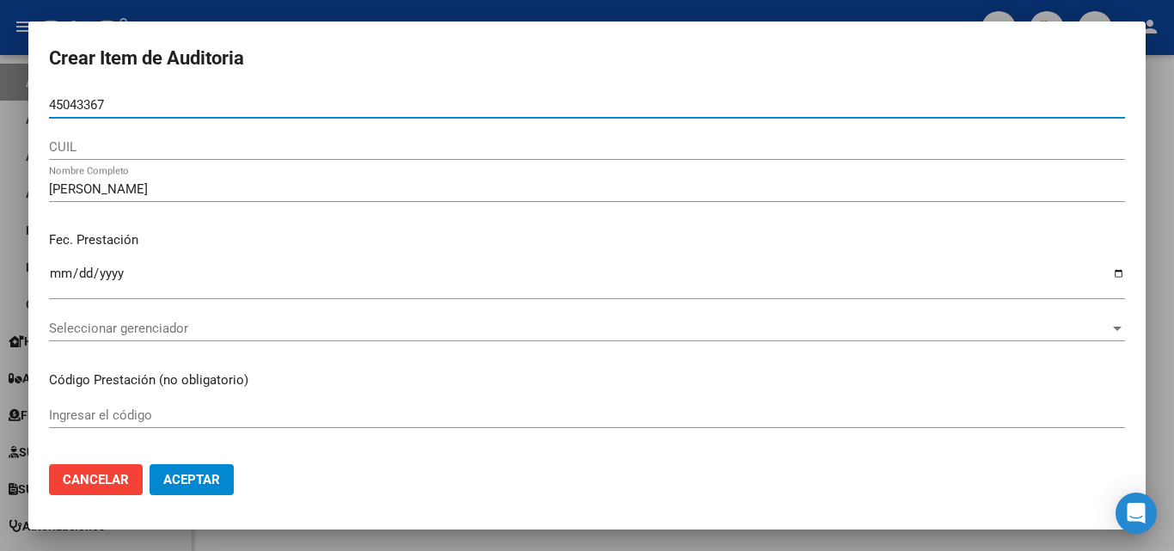
click at [52, 104] on input "45043367" at bounding box center [587, 104] width 1076 height 15
type input "45043367"
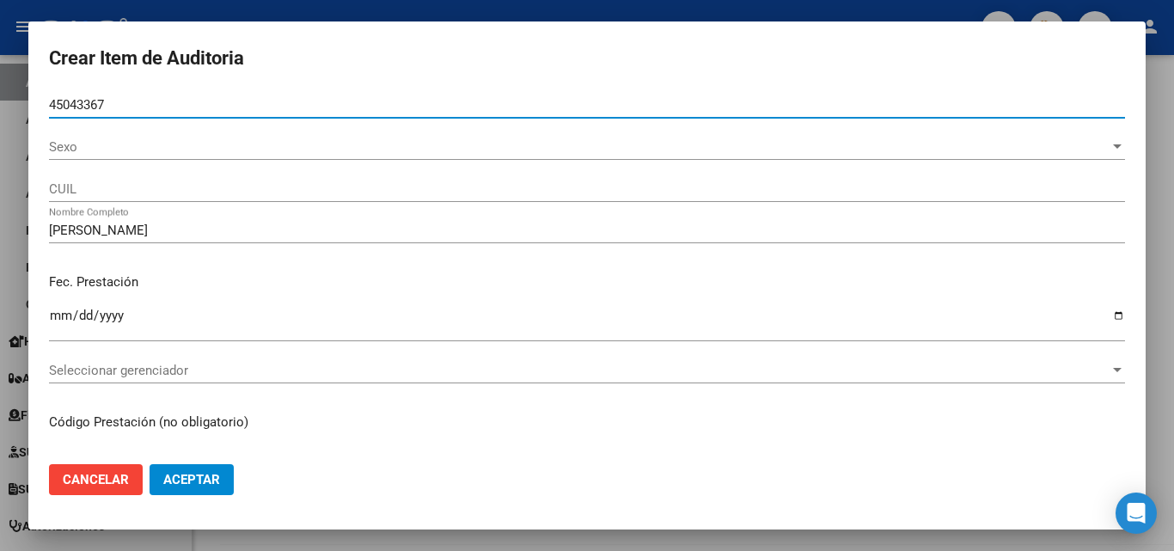
click at [86, 148] on span "Sexo" at bounding box center [579, 146] width 1061 height 15
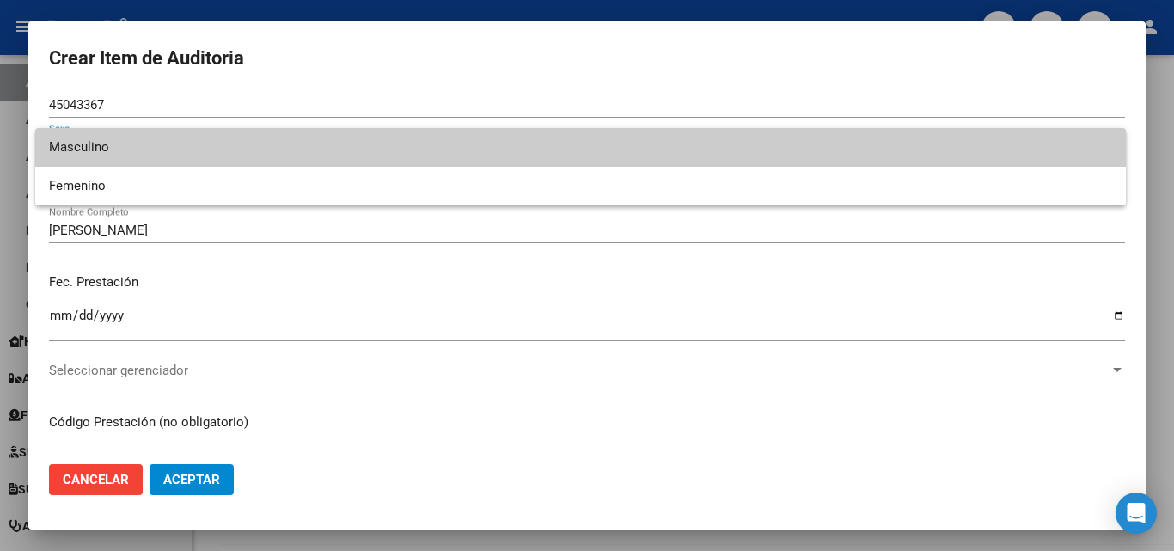
click at [86, 163] on span "Masculino" at bounding box center [580, 147] width 1063 height 39
type input "20450433676"
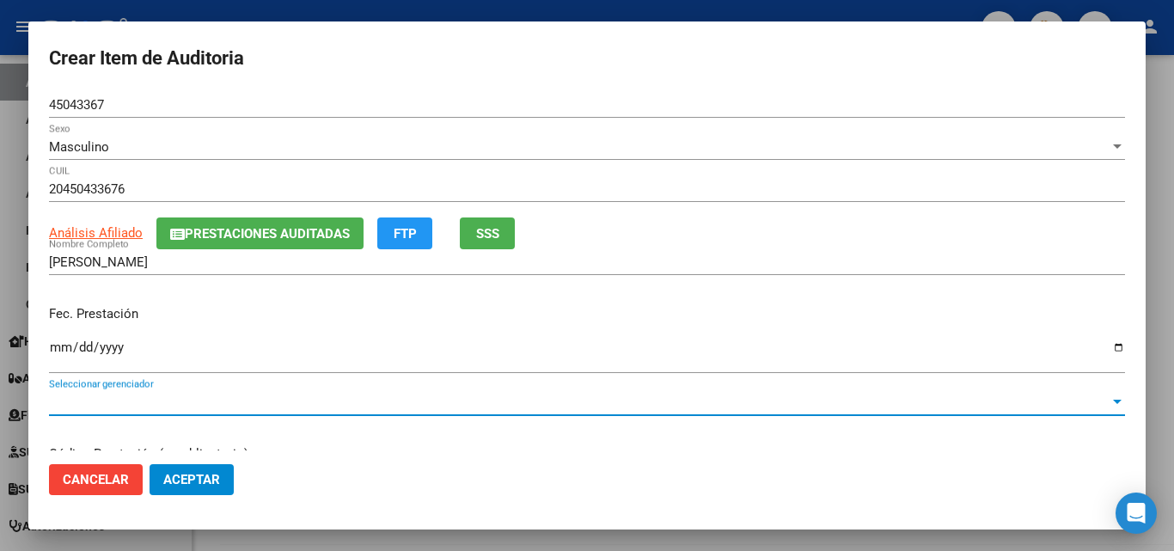
click at [104, 395] on span "Seleccionar gerenciador" at bounding box center [579, 402] width 1061 height 15
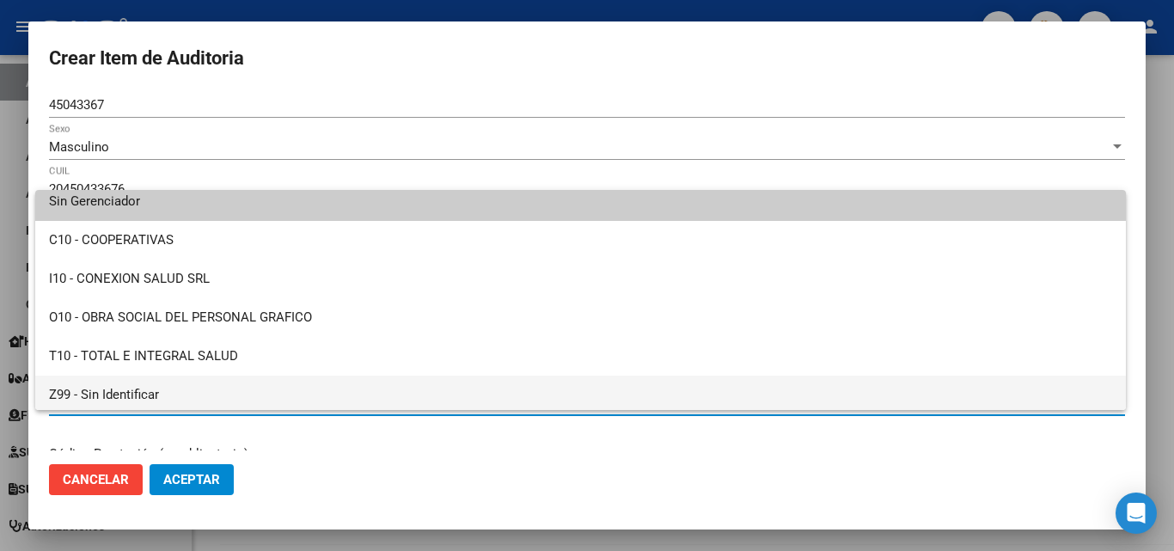
scroll to position [12, 0]
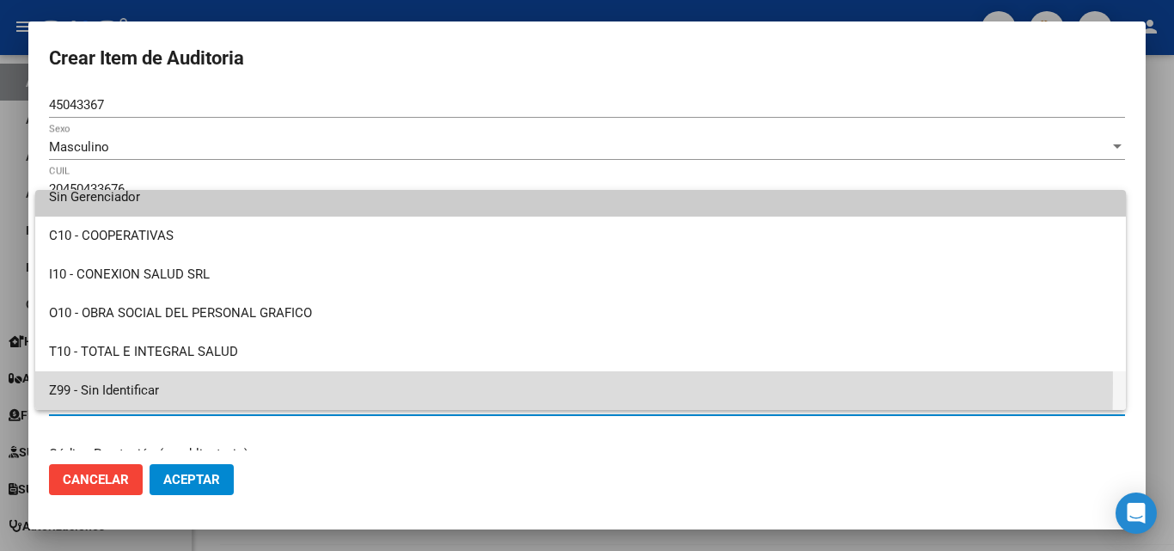
click at [101, 382] on span "Z99 - Sin Identificar" at bounding box center [580, 390] width 1063 height 39
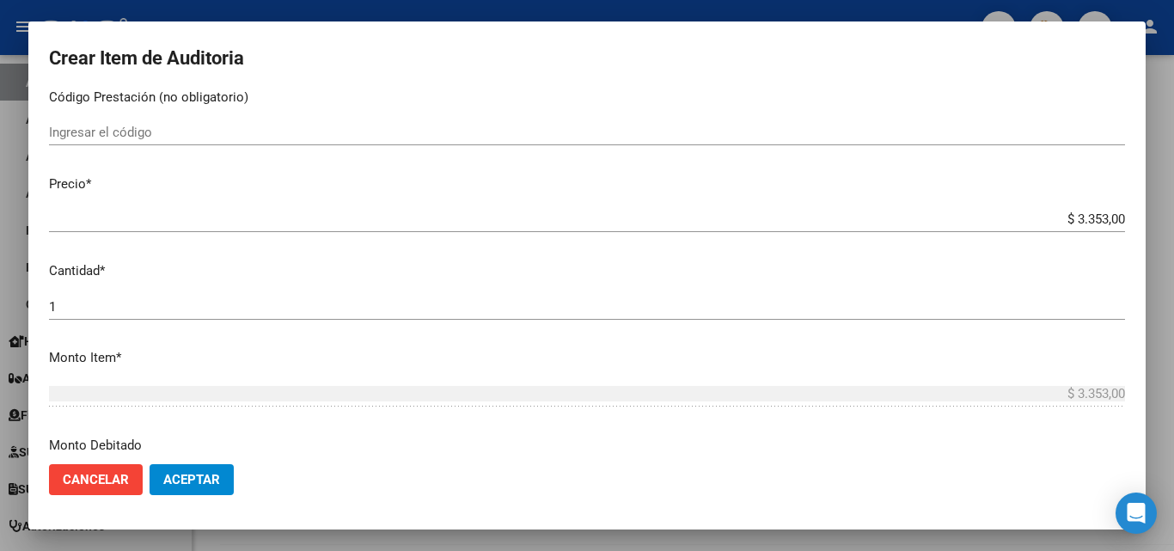
scroll to position [258, 0]
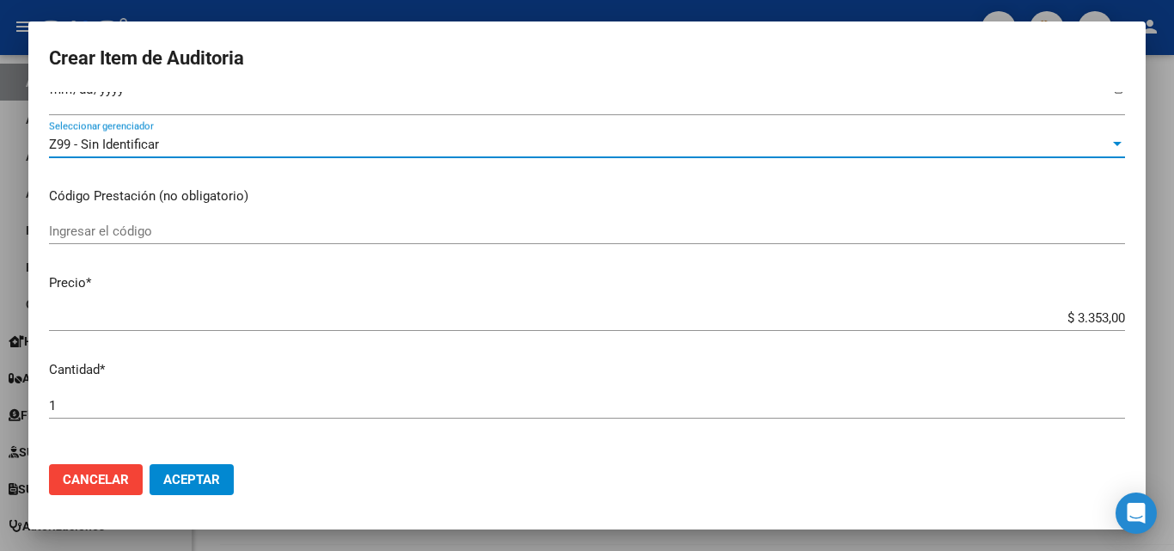
click at [104, 233] on input "Ingresar el código" at bounding box center [587, 230] width 1076 height 15
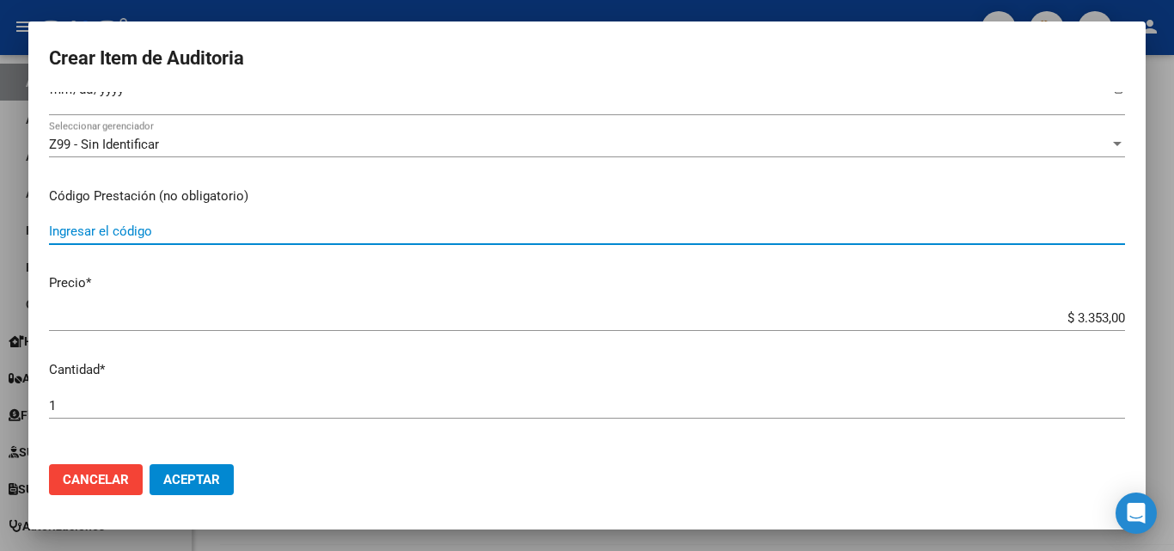
click at [180, 235] on input "Ingresar el código" at bounding box center [587, 230] width 1076 height 15
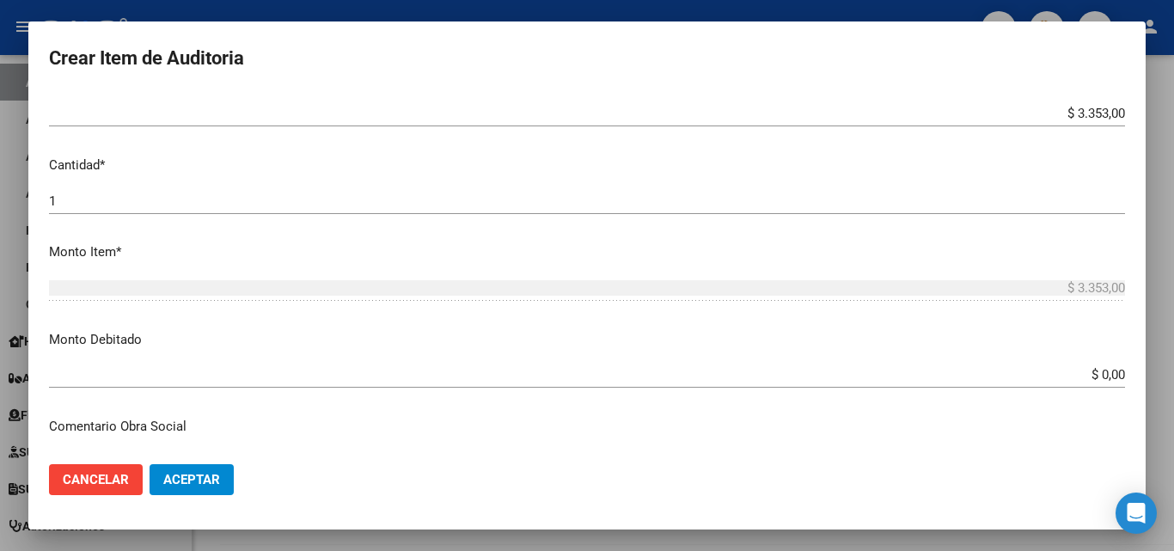
scroll to position [516, 0]
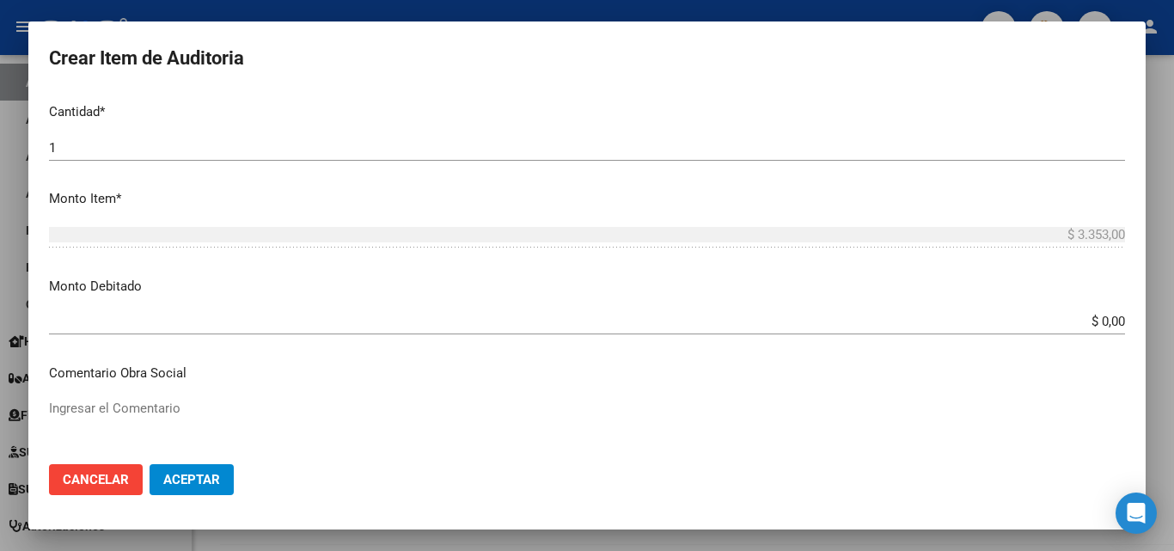
type input "LAB.01.64"
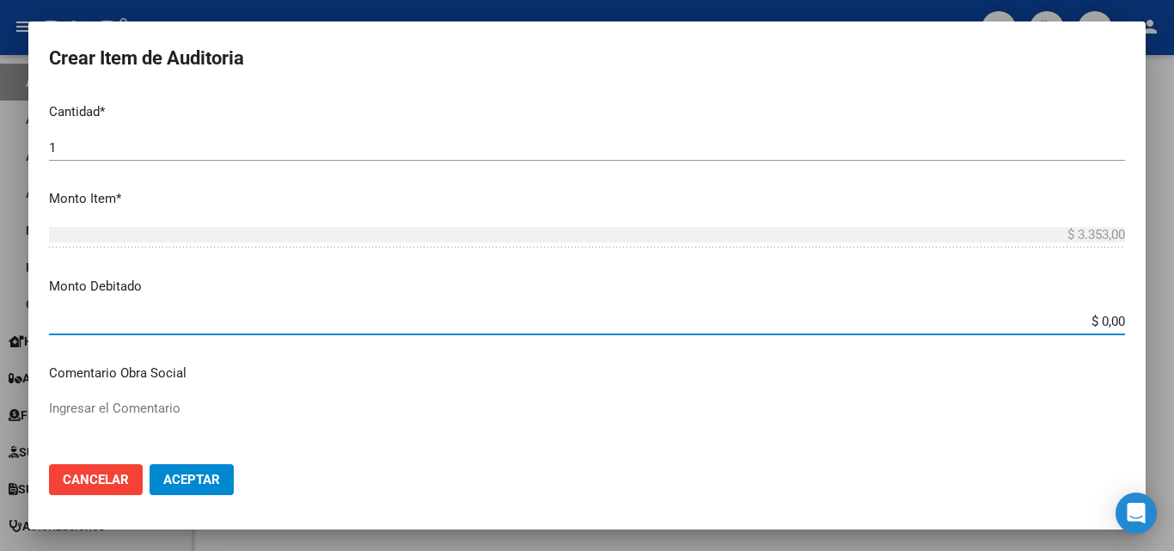
click at [1109, 324] on input "$ 0,00" at bounding box center [587, 321] width 1076 height 15
type input "$ 3.353,00"
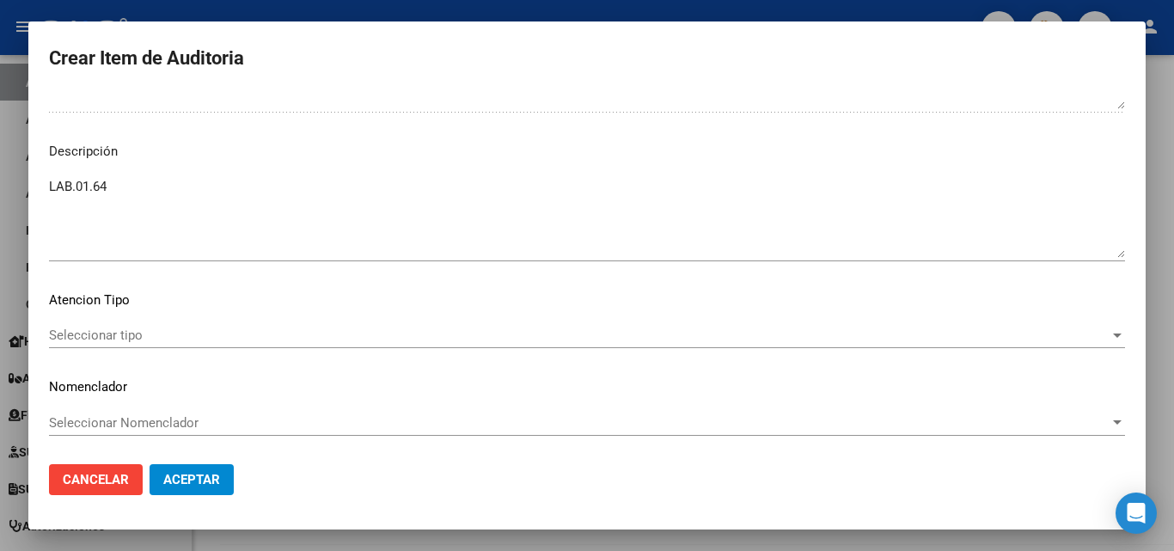
scroll to position [1185, 0]
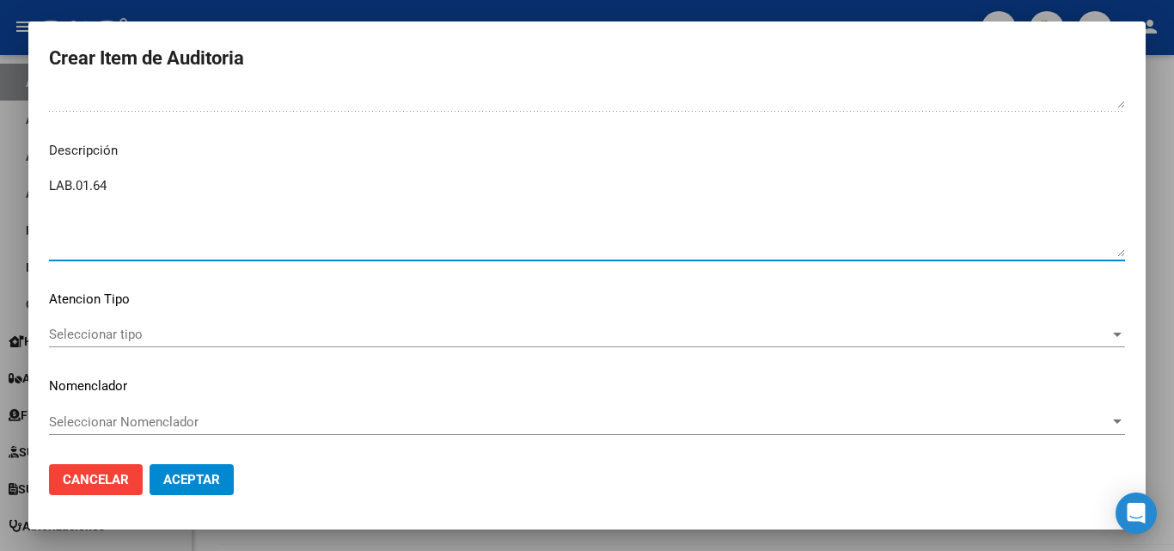
drag, startPoint x: 156, startPoint y: 197, endPoint x: 9, endPoint y: 180, distance: 147.0
click at [0, 186] on div "Crear Item de Auditoria 45043367 Nro Documento Masculino Sexo 20450433676 CUIL …" at bounding box center [587, 275] width 1174 height 551
paste textarea "FECHA DE BAJA [DATE]"
type textarea "FECHA DE BAJA [DATE]"
click at [196, 486] on span "Aceptar" at bounding box center [191, 479] width 57 height 15
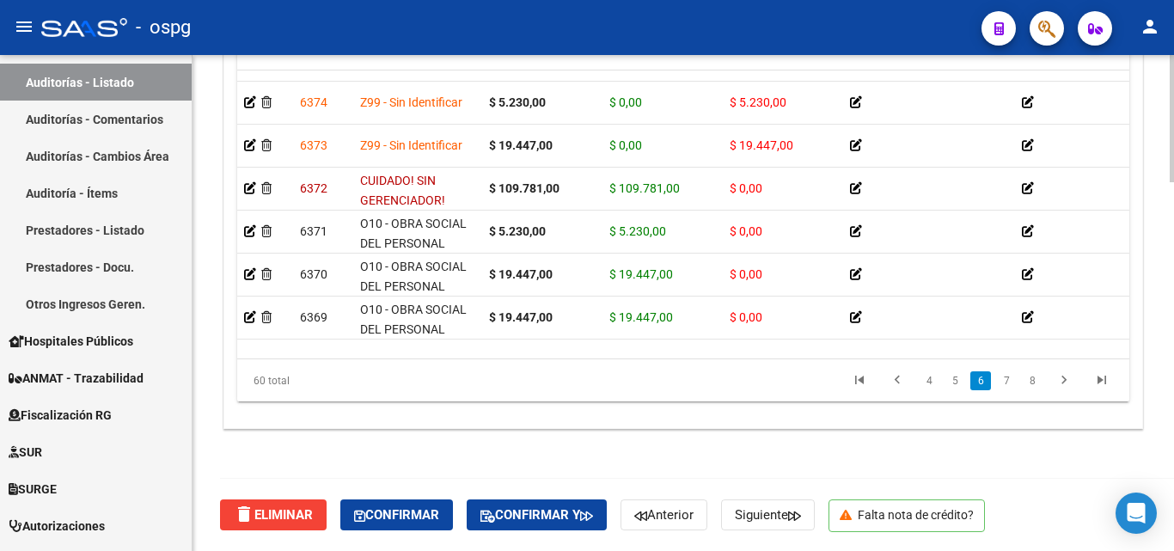
scroll to position [1536, 0]
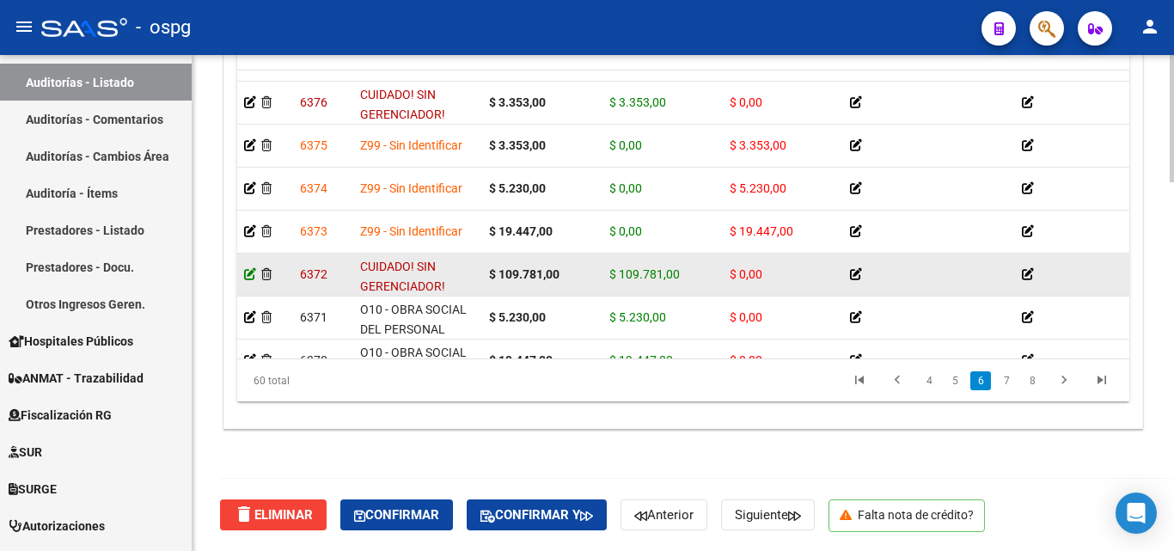
click at [250, 276] on icon at bounding box center [250, 274] width 12 height 12
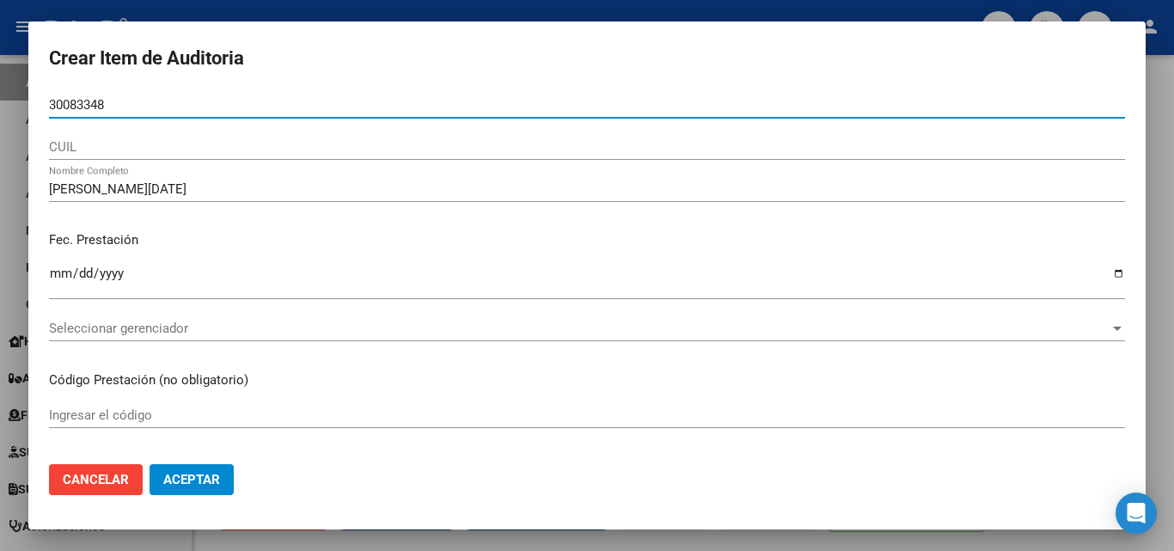
click at [315, 15] on div at bounding box center [587, 275] width 1174 height 551
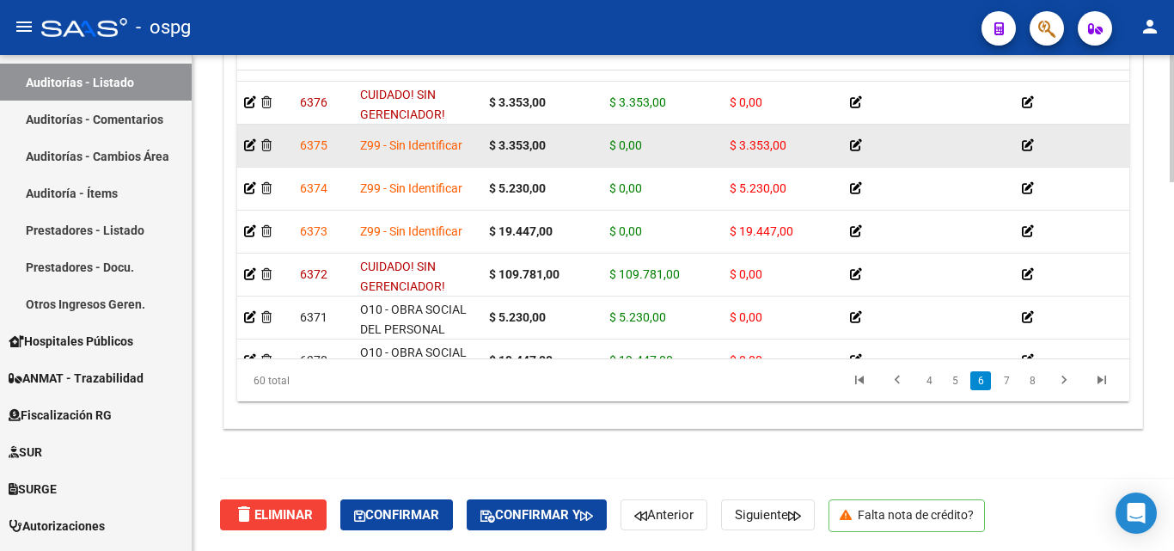
scroll to position [1450, 0]
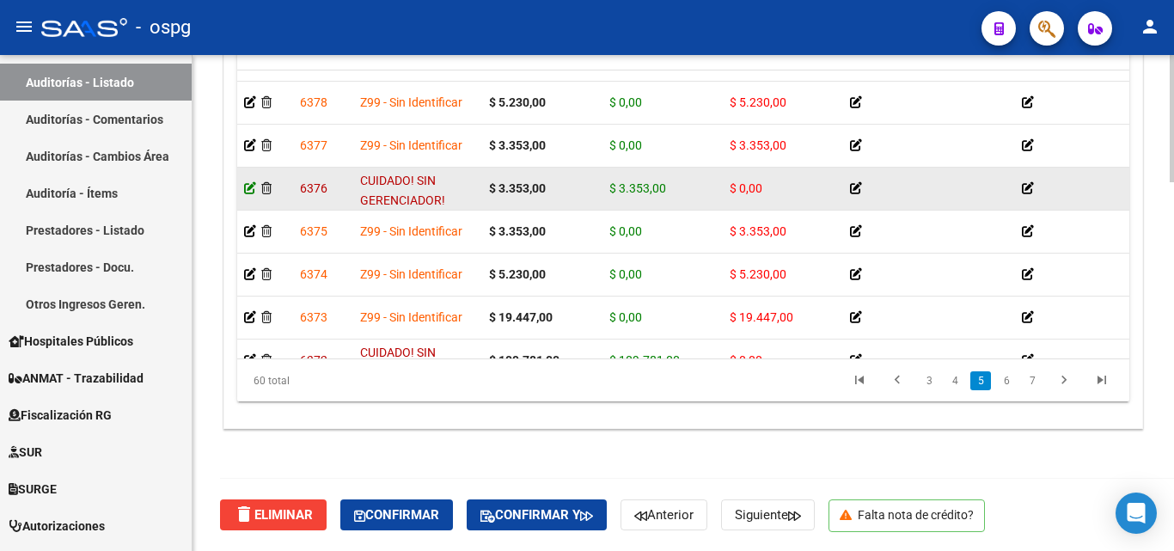
click at [252, 186] on icon at bounding box center [250, 188] width 12 height 12
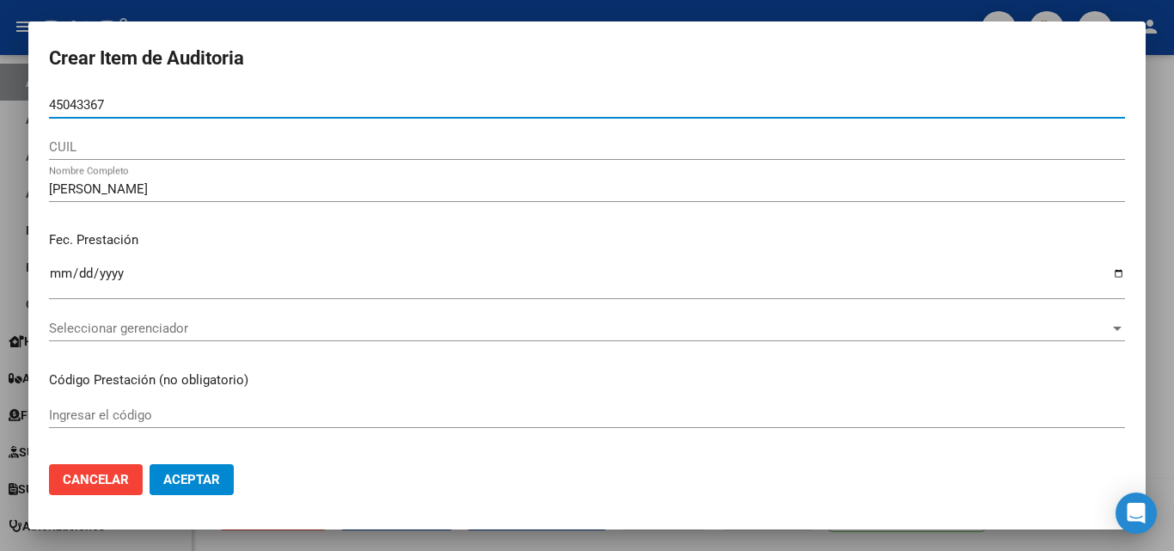
click at [53, 107] on input "45043367" at bounding box center [587, 104] width 1076 height 15
click at [50, 102] on input "45043367" at bounding box center [587, 104] width 1076 height 15
type input "45043367"
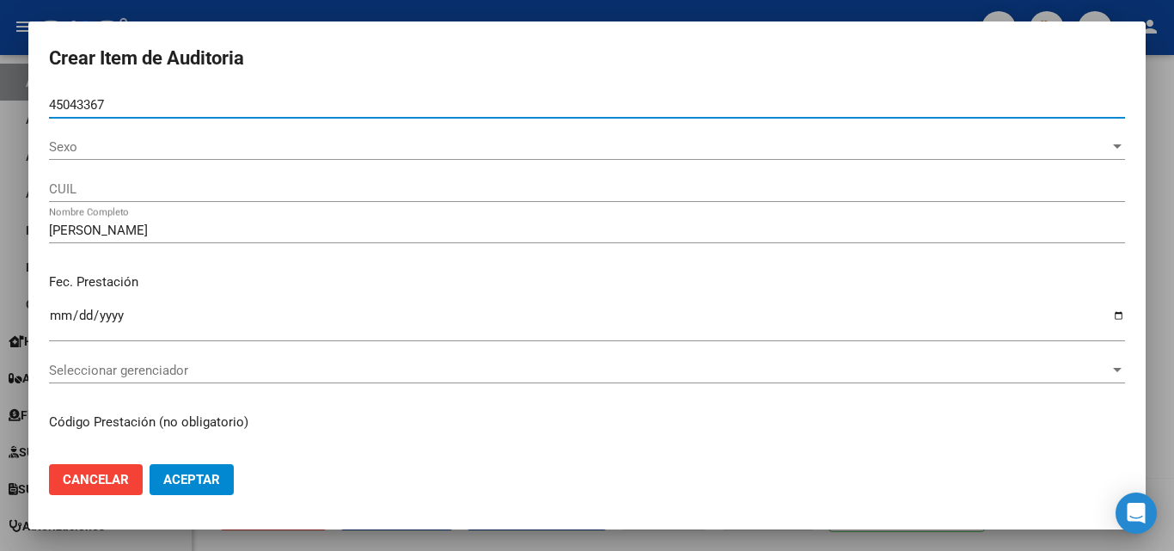
click at [128, 141] on span "Sexo" at bounding box center [579, 146] width 1061 height 15
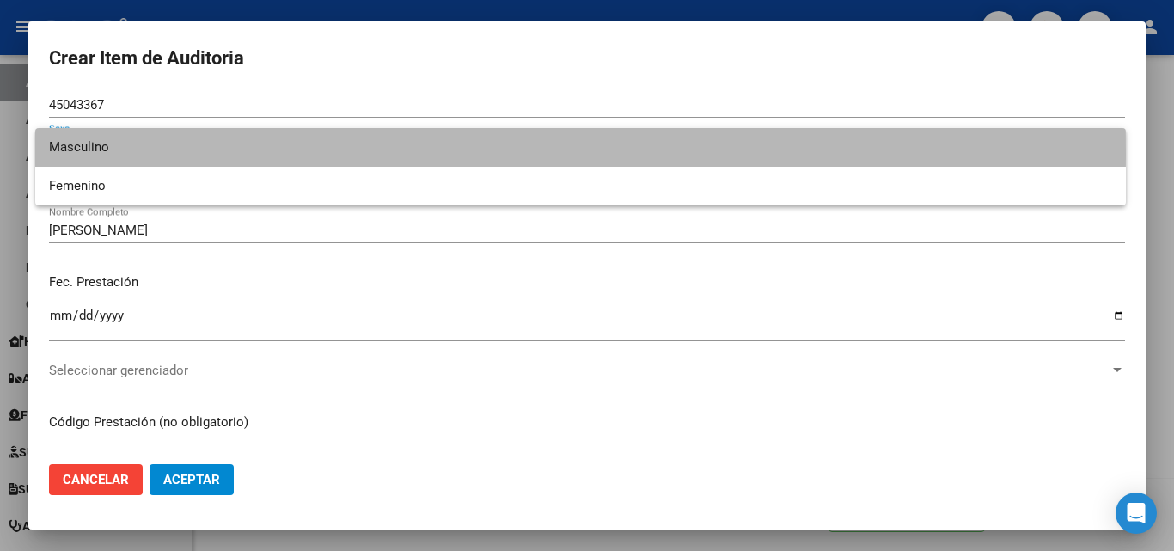
click at [108, 154] on span "Masculino" at bounding box center [580, 147] width 1063 height 39
type input "20450433676"
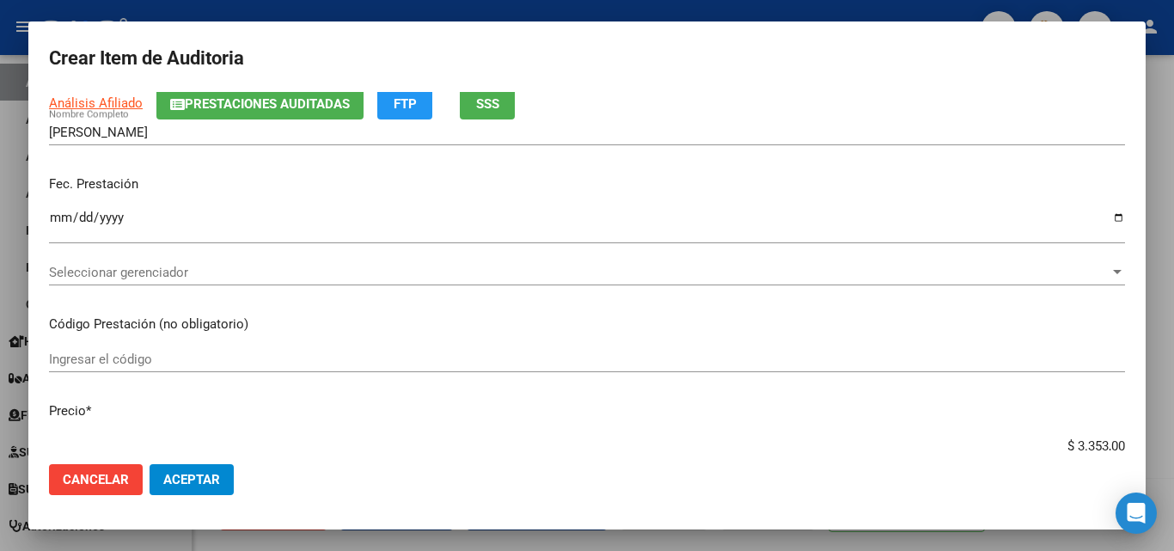
scroll to position [172, 0]
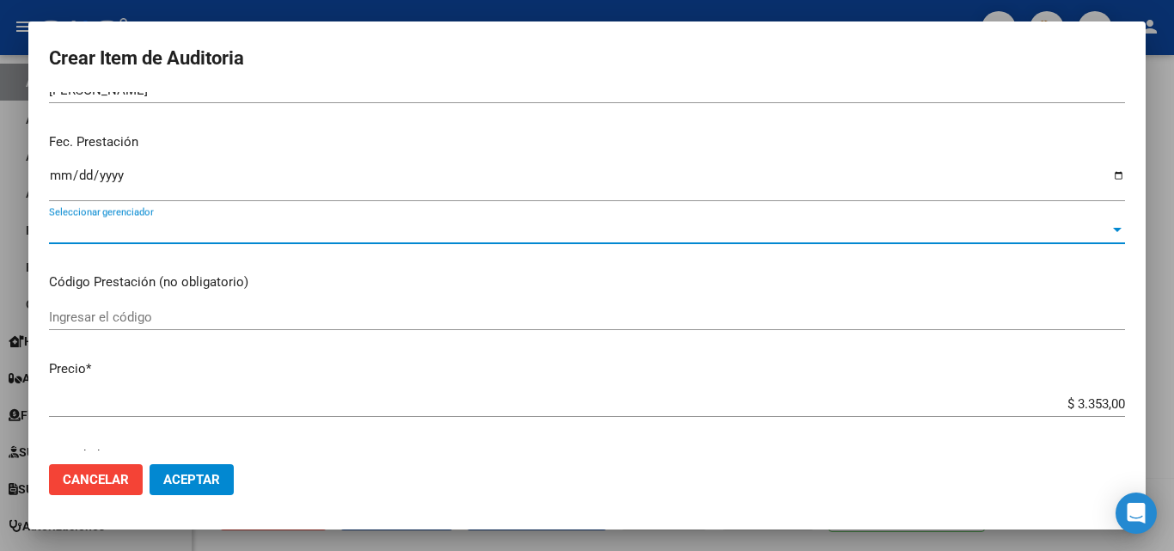
click at [94, 226] on span "Seleccionar gerenciador" at bounding box center [579, 230] width 1061 height 15
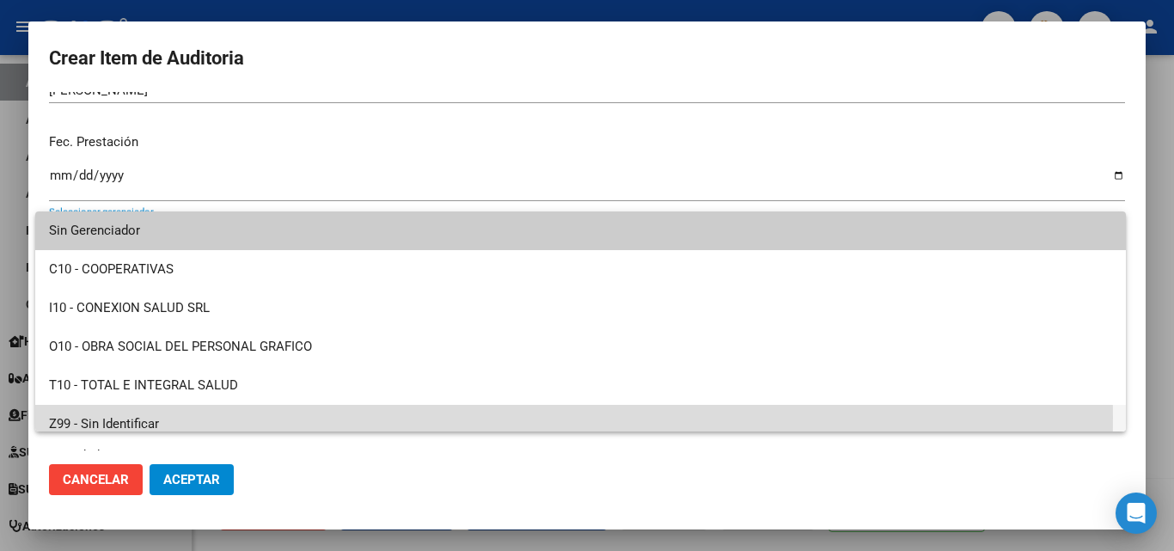
click at [98, 417] on span "Z99 - Sin Identificar" at bounding box center [580, 424] width 1063 height 39
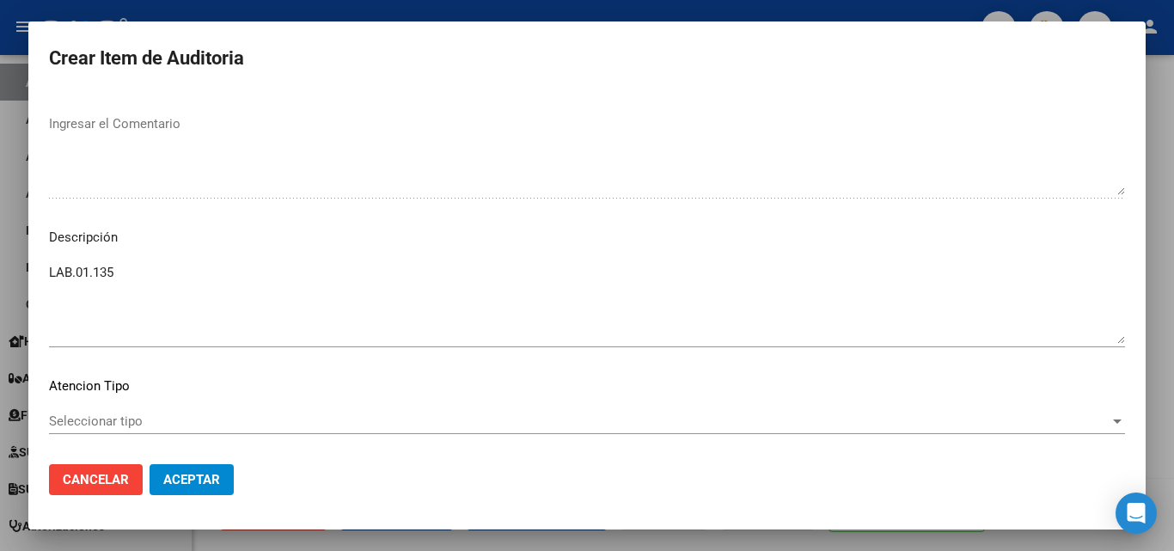
scroll to position [1099, 0]
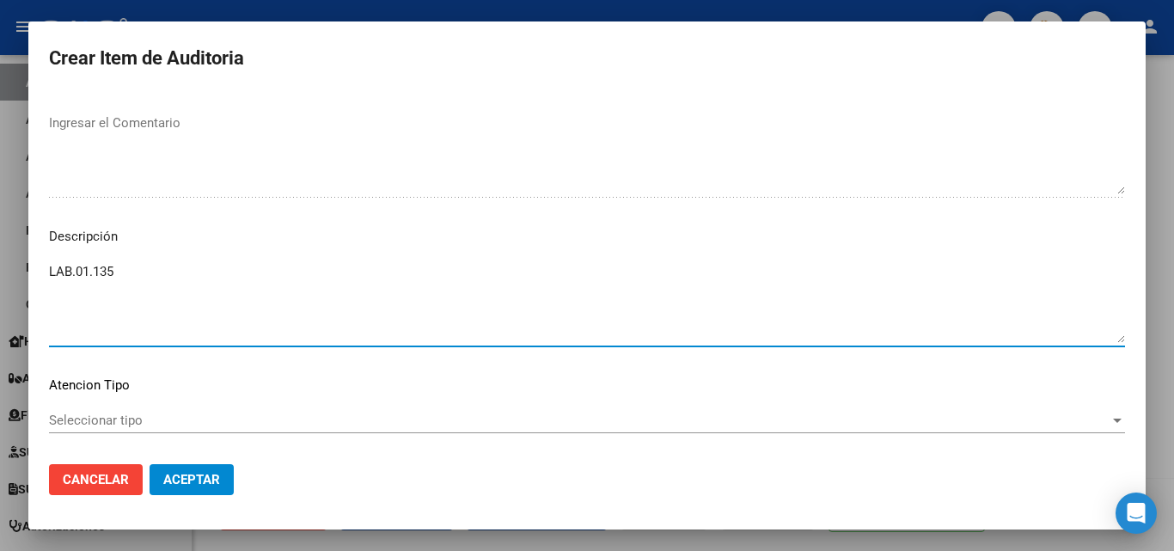
drag, startPoint x: 135, startPoint y: 269, endPoint x: 22, endPoint y: 272, distance: 112.6
click at [3, 267] on div "Crear Item de Auditoria 45043367 Nro Documento Masculino Sexo 20450433676 CUIL …" at bounding box center [587, 275] width 1174 height 551
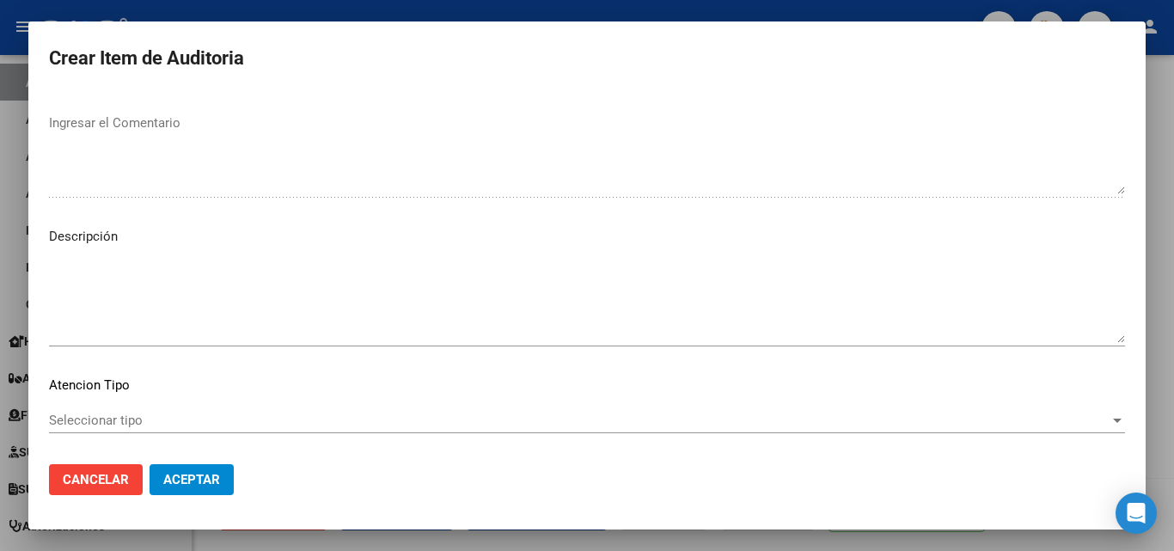
drag, startPoint x: 46, startPoint y: 278, endPoint x: 40, endPoint y: 291, distance: 15.0
click at [40, 291] on mat-dialog-content "45043367 Nro Documento Masculino Sexo 20450433676 CUIL Análisis Afiliado Presta…" at bounding box center [586, 271] width 1117 height 358
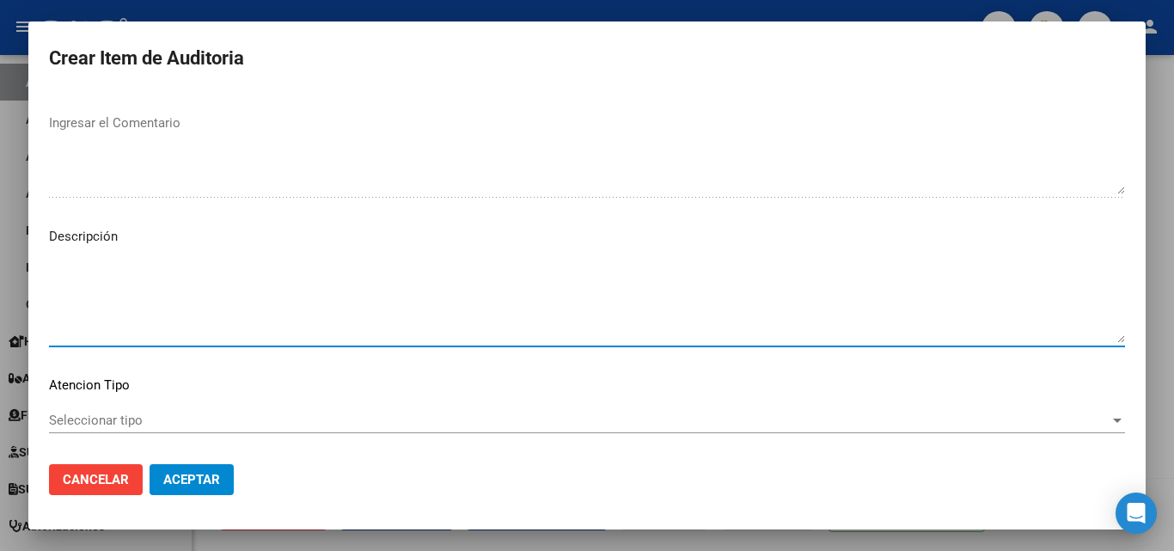
paste textarea "FECHA DE BAJA [DATE]"
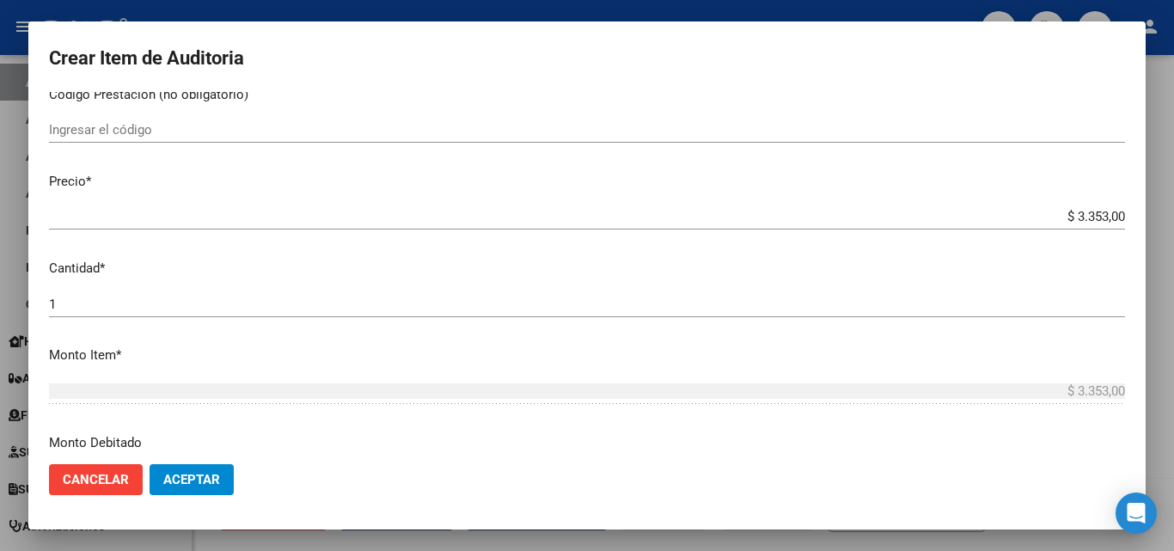
scroll to position [154, 0]
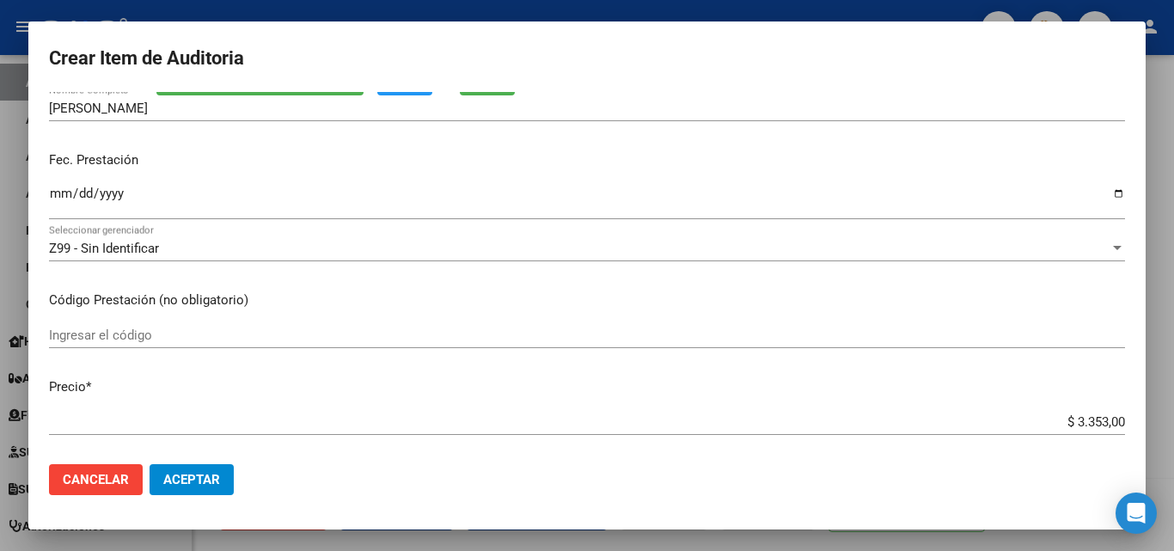
type textarea "FECHA DE BAJA [DATE]"
click at [132, 326] on div "Ingresar el código" at bounding box center [587, 335] width 1076 height 26
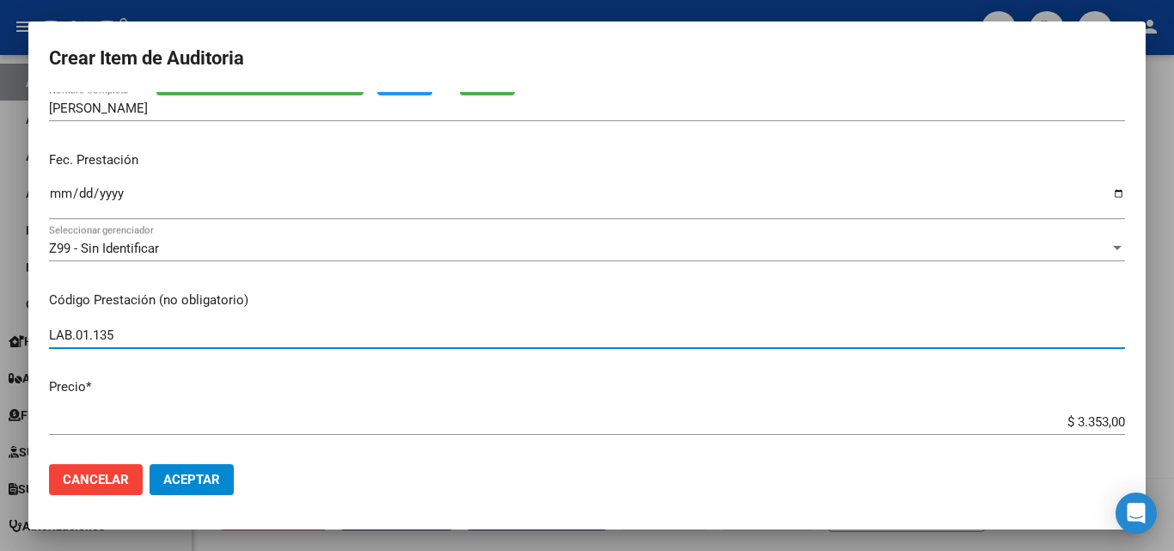
type input "LAB.01.135"
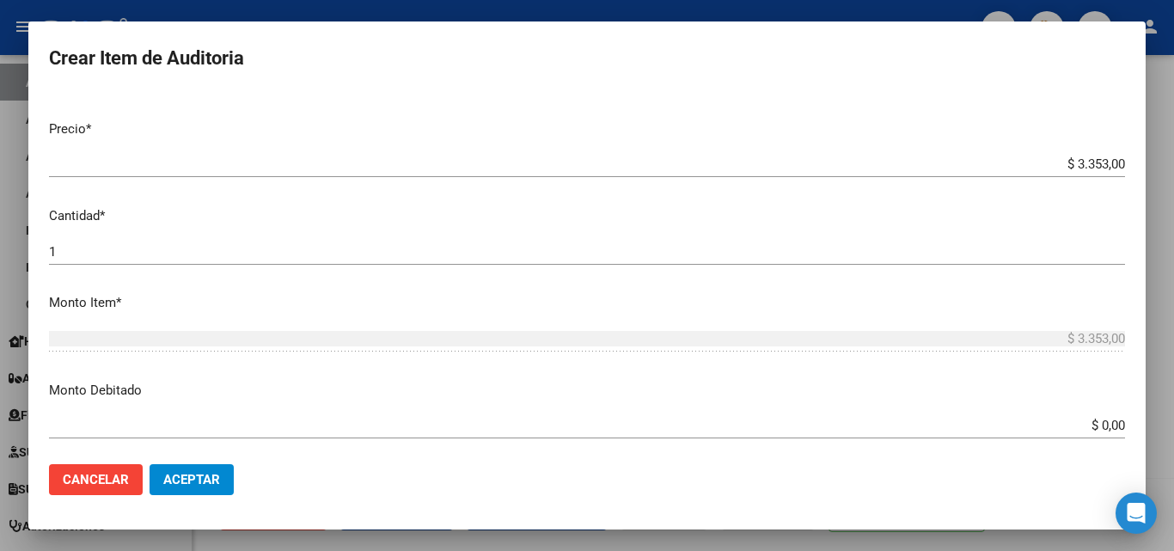
scroll to position [498, 0]
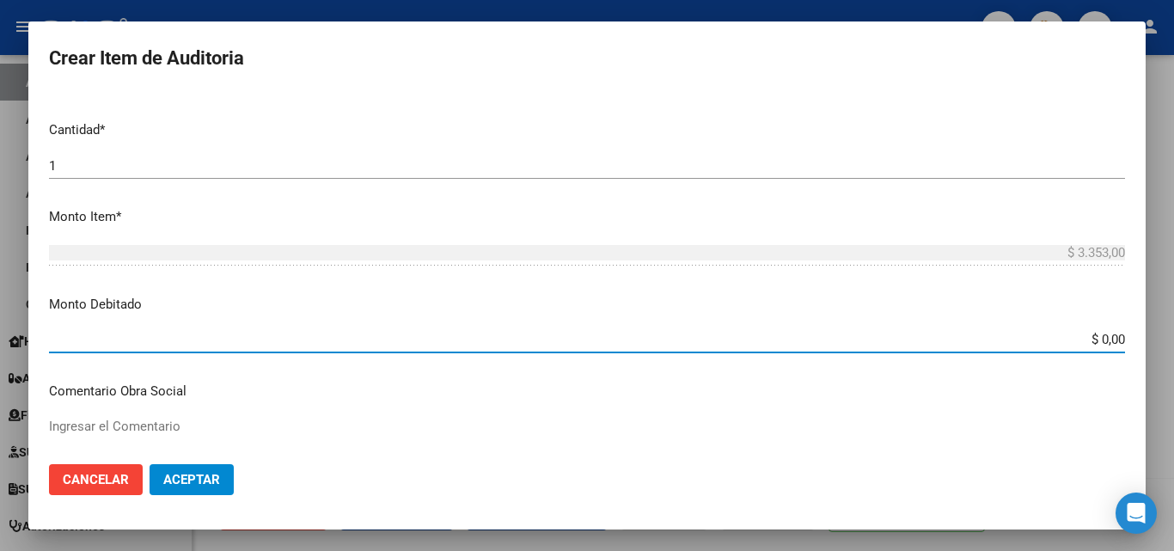
click at [1110, 341] on input "$ 0,00" at bounding box center [587, 339] width 1076 height 15
type input "$ 3.353,00"
click at [213, 475] on span "Aceptar" at bounding box center [191, 479] width 57 height 15
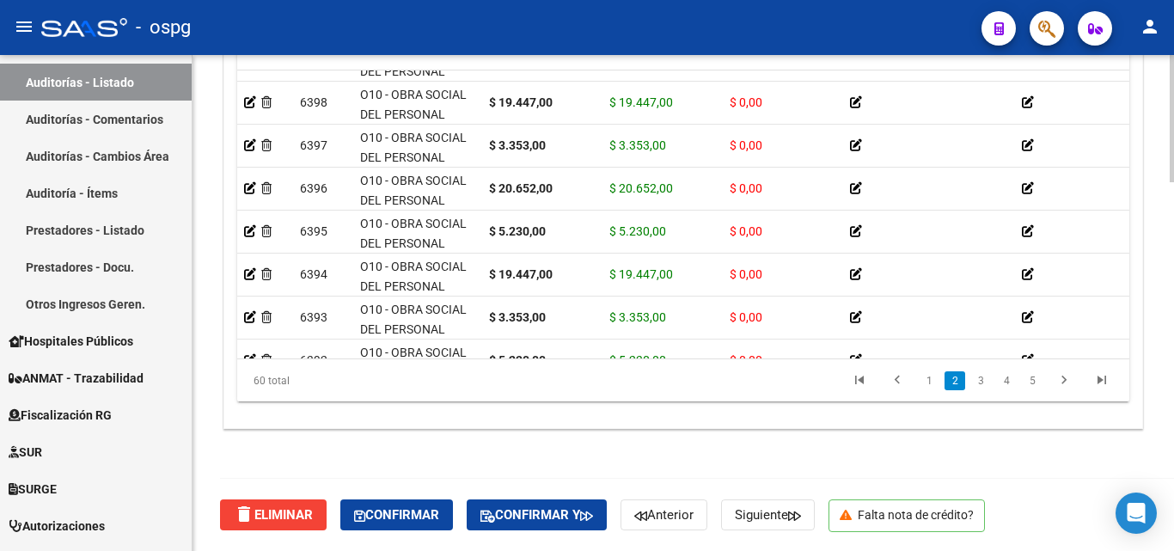
scroll to position [161, 0]
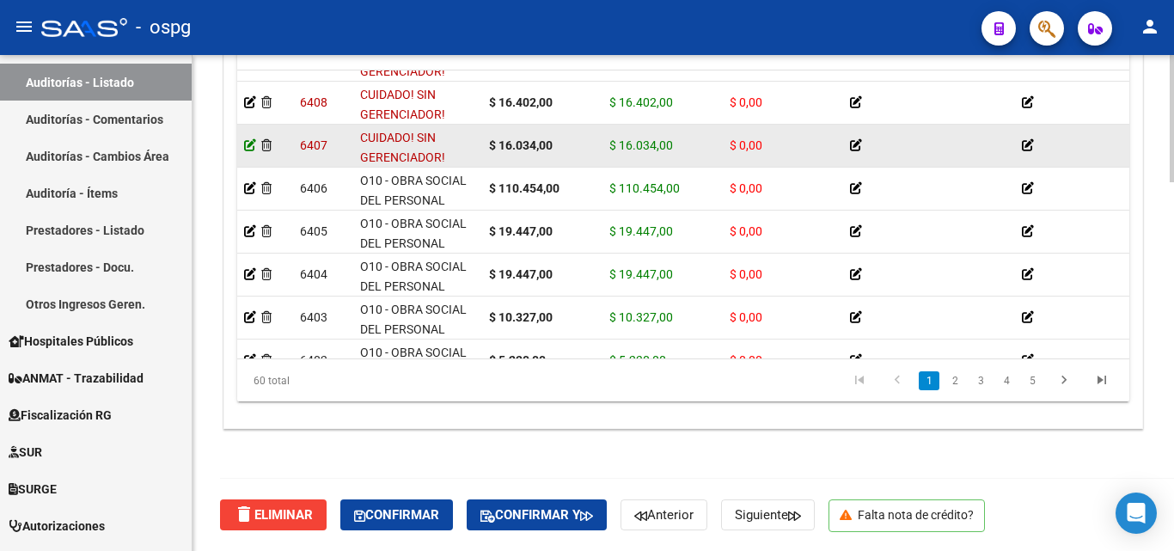
click at [250, 146] on icon at bounding box center [250, 145] width 12 height 12
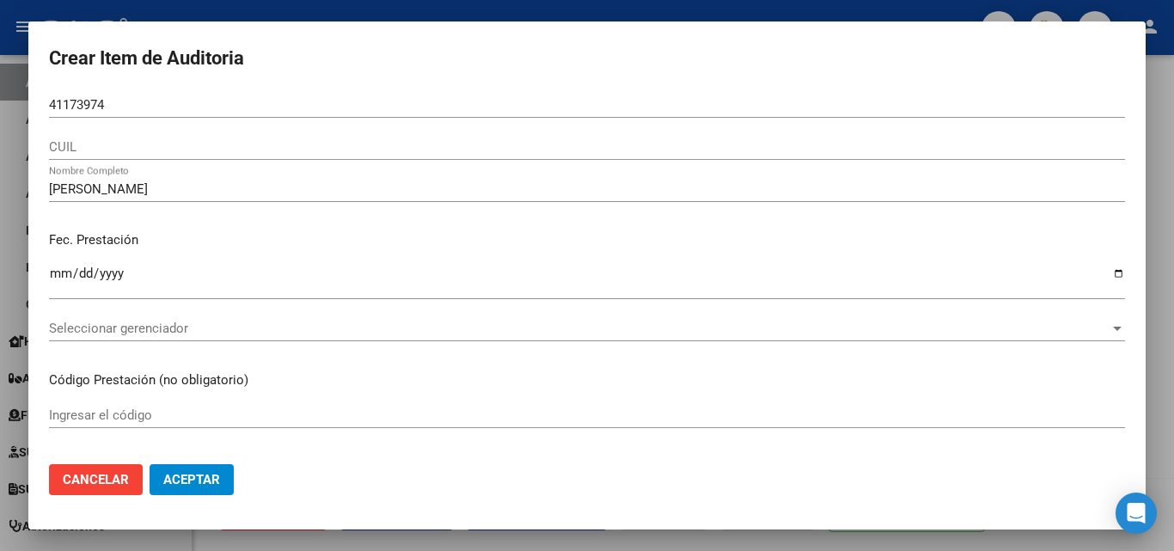
click at [392, 9] on div at bounding box center [587, 275] width 1174 height 551
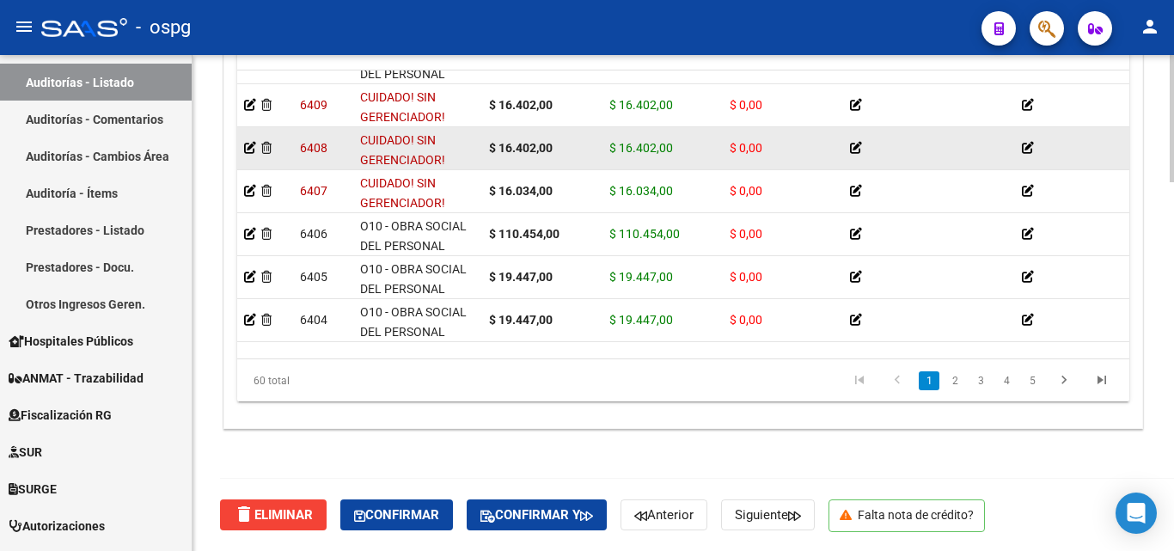
scroll to position [0, 0]
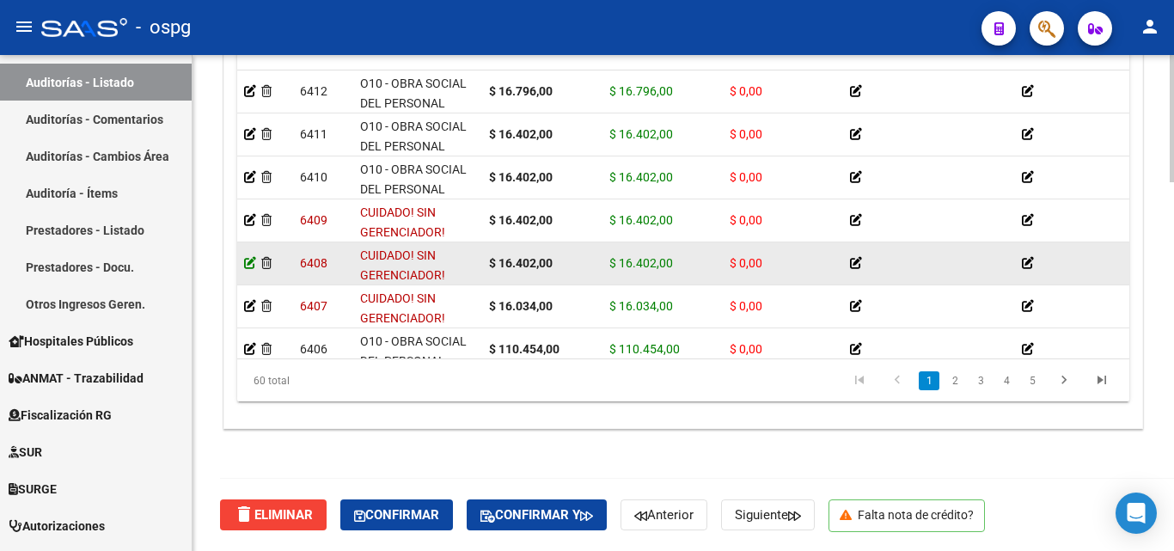
click at [254, 264] on icon at bounding box center [250, 263] width 12 height 12
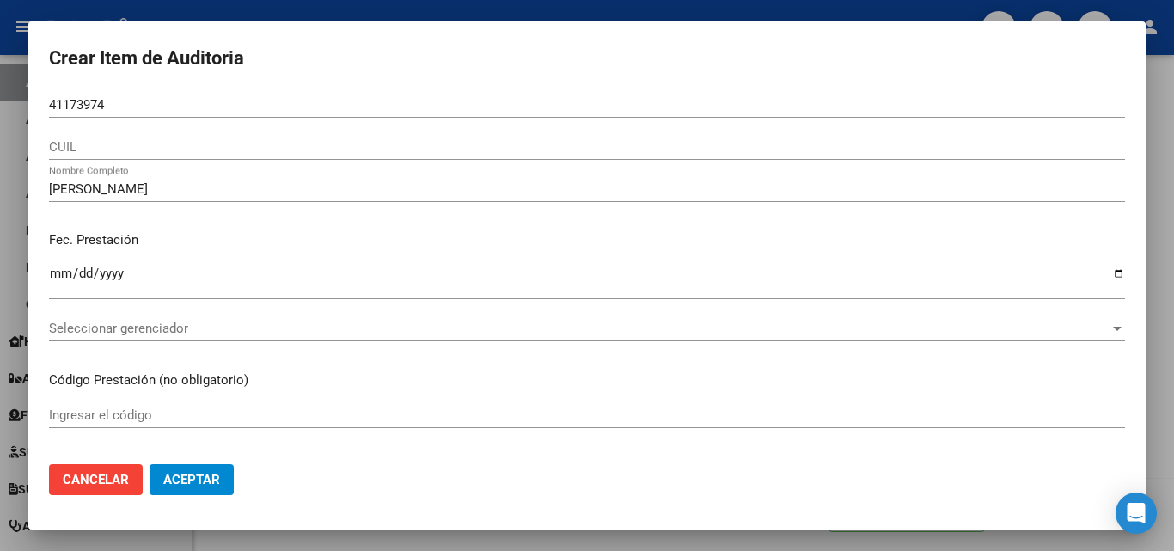
click at [305, 11] on div at bounding box center [587, 275] width 1174 height 551
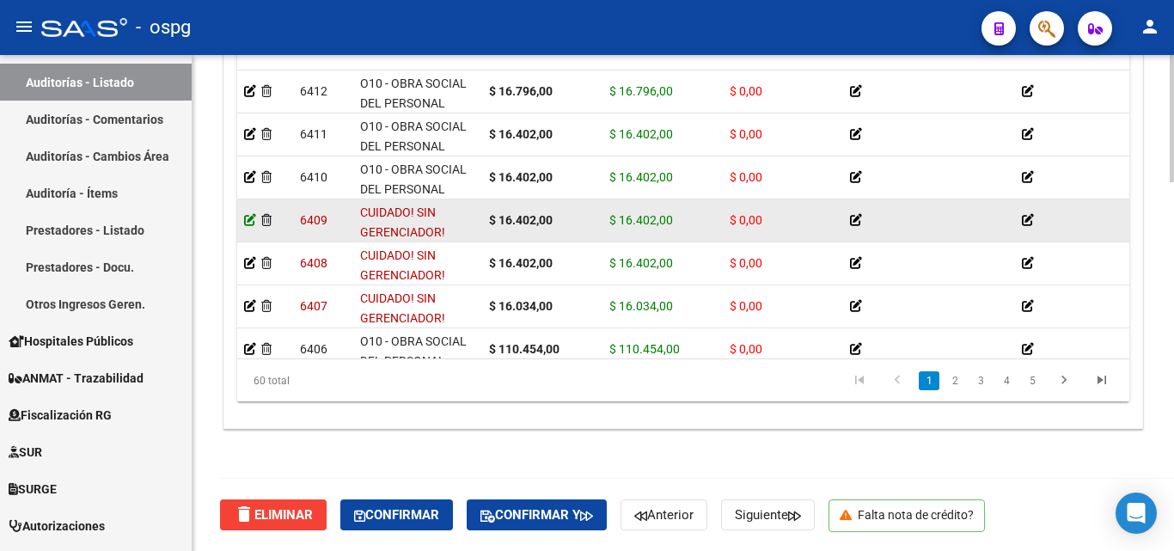
click at [250, 215] on icon at bounding box center [250, 220] width 12 height 12
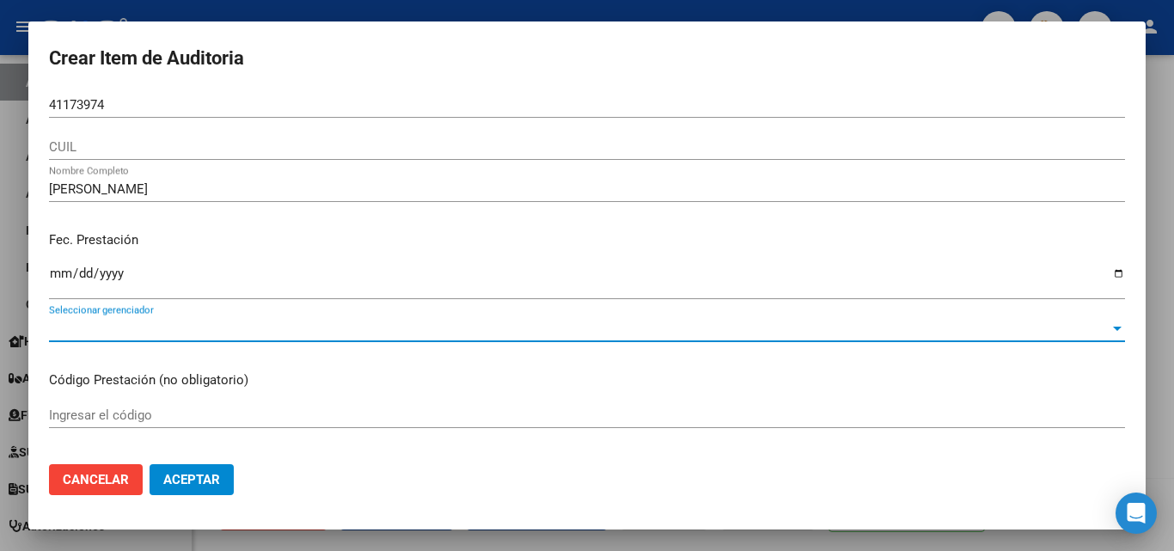
drag, startPoint x: 199, startPoint y: 336, endPoint x: 169, endPoint y: 380, distance: 53.2
click at [174, 376] on mat-dialog-content "41173974 Nro Documento CUIL [PERSON_NAME] Nombre Completo Fec. Prestación [DATE…" at bounding box center [586, 271] width 1117 height 358
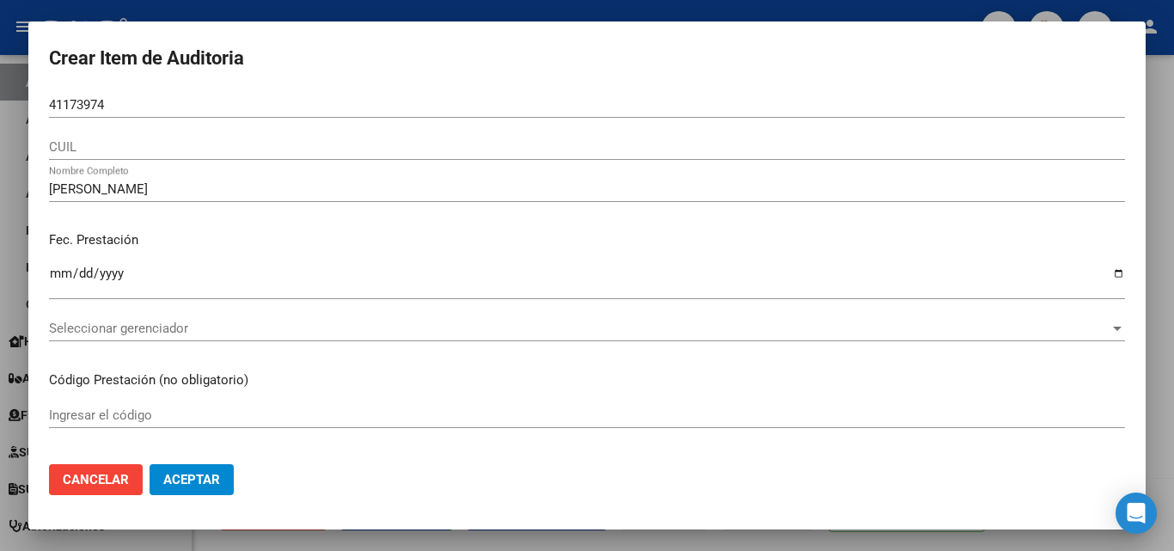
click at [197, 318] on div "Seleccionar gerenciador Seleccionar gerenciador" at bounding box center [587, 328] width 1076 height 26
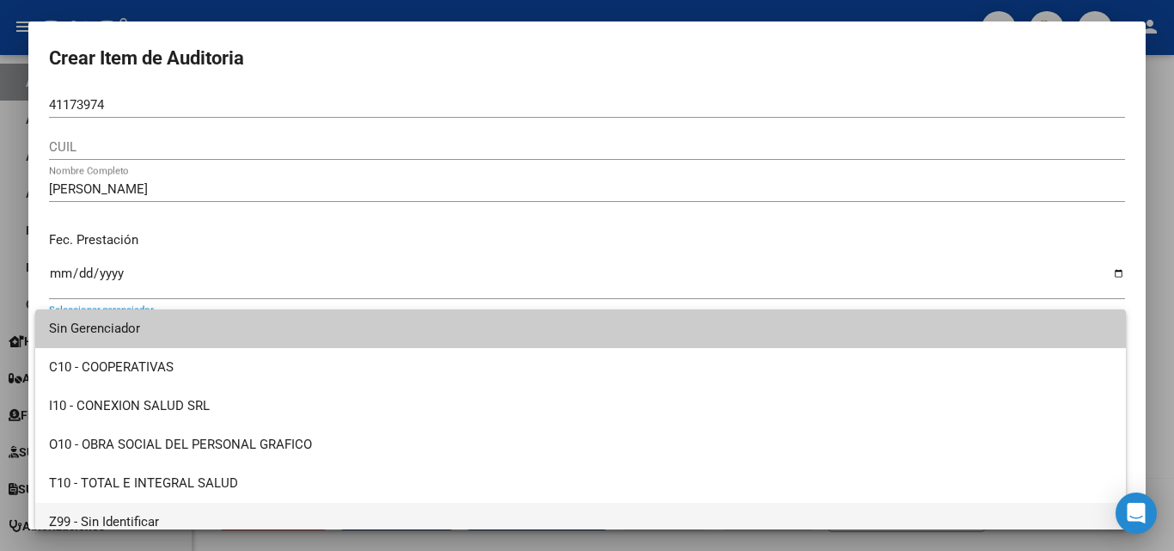
click at [162, 515] on span "Z99 - Sin Identificar" at bounding box center [580, 522] width 1063 height 39
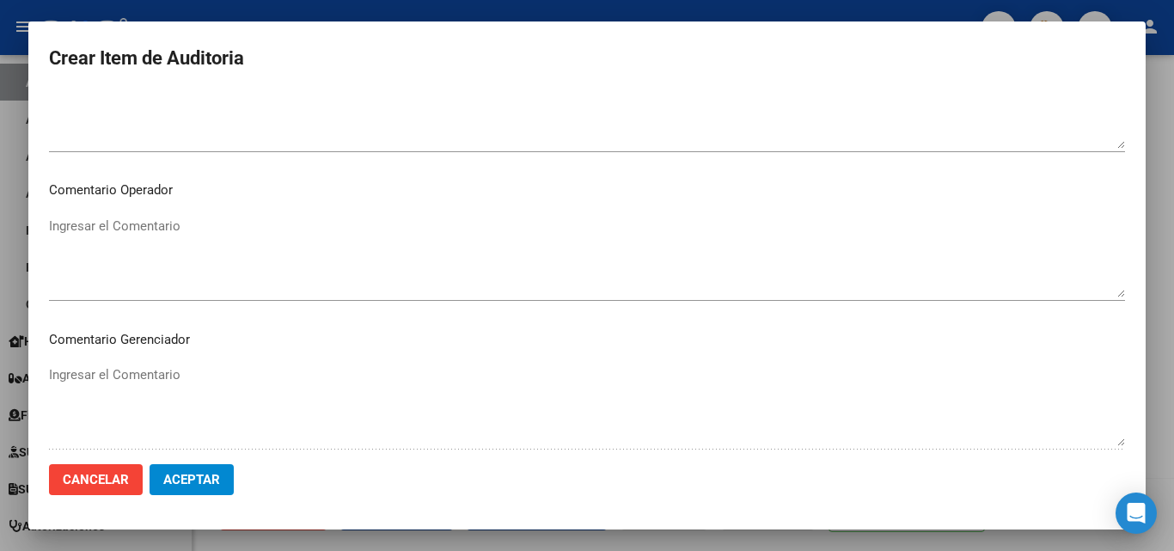
scroll to position [1112, 0]
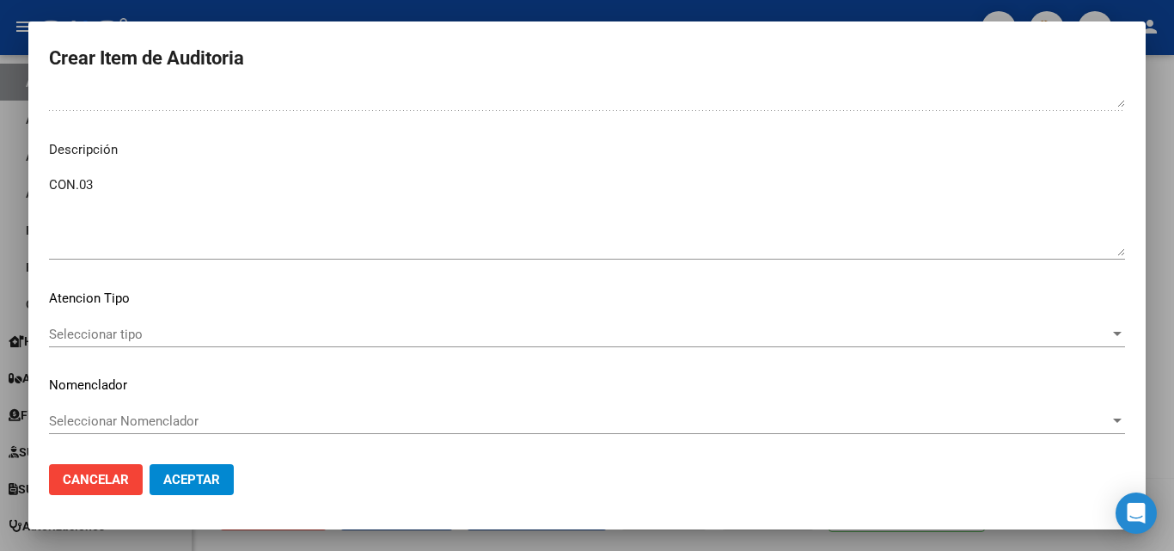
click at [176, 201] on textarea "CON.03" at bounding box center [587, 215] width 1076 height 81
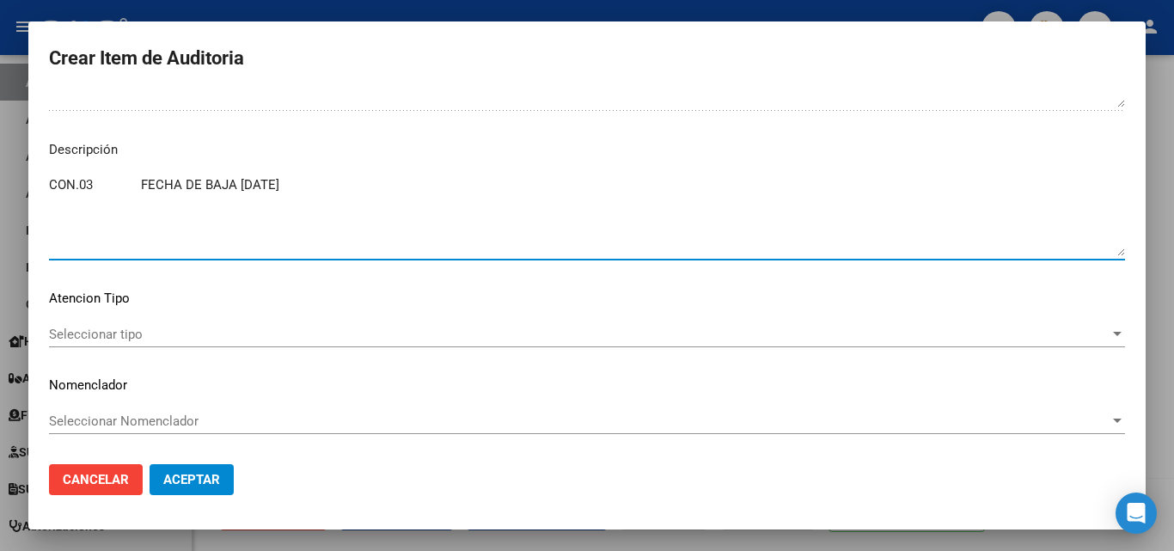
drag, startPoint x: 138, startPoint y: 180, endPoint x: 17, endPoint y: 216, distance: 125.4
click at [17, 216] on div "Crear Item de Auditoria 41173974 Nro Documento CUIL [PERSON_NAME] Nombre Comple…" at bounding box center [587, 275] width 1174 height 551
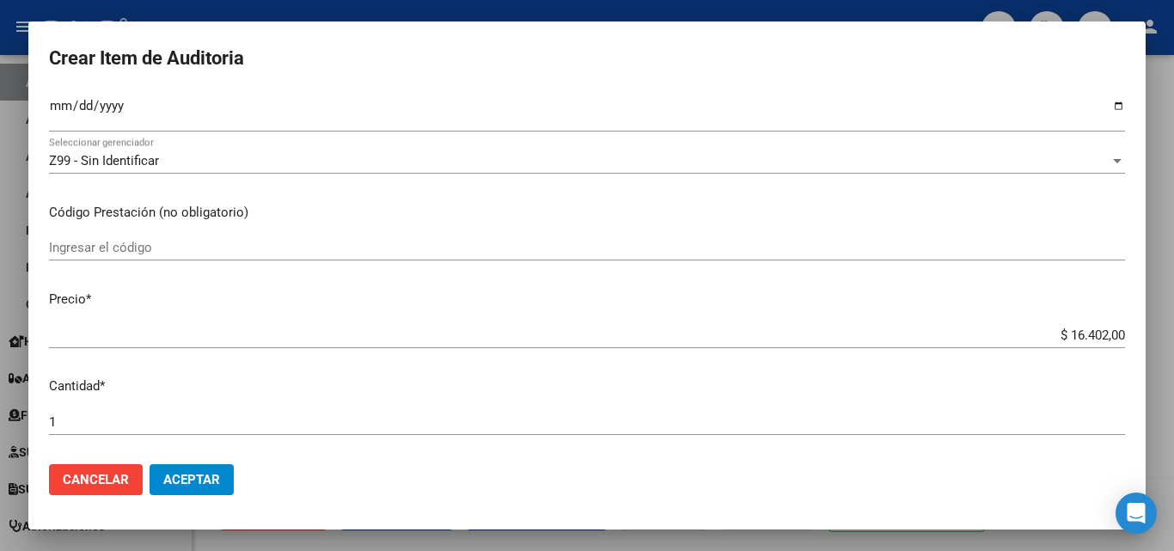
scroll to position [167, 0]
type textarea "FECHA DE BAJA [DATE]"
click at [143, 248] on input "Ingresar el código" at bounding box center [587, 248] width 1076 height 15
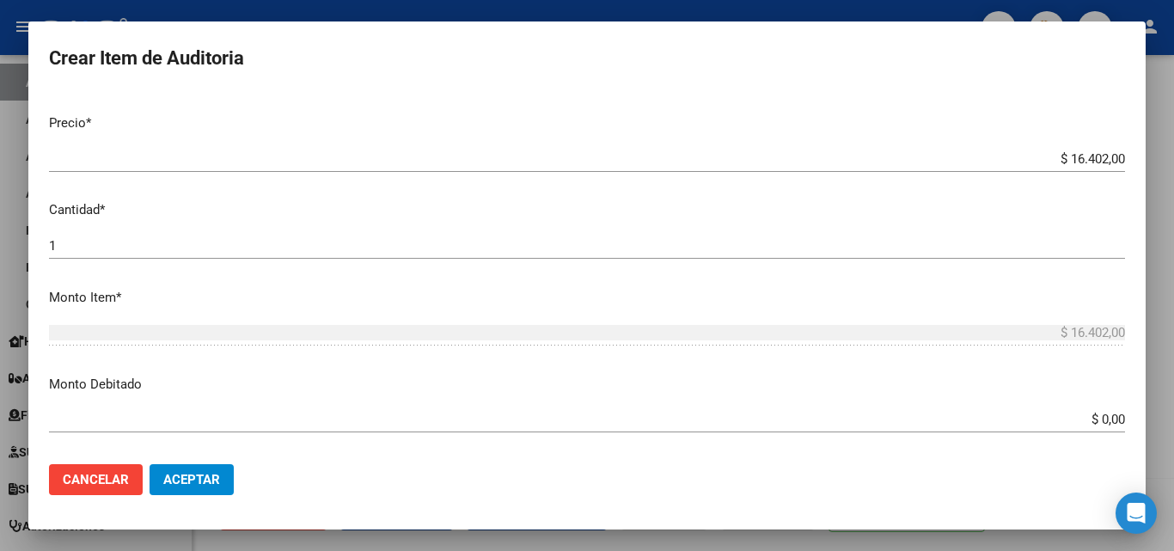
scroll to position [0, 0]
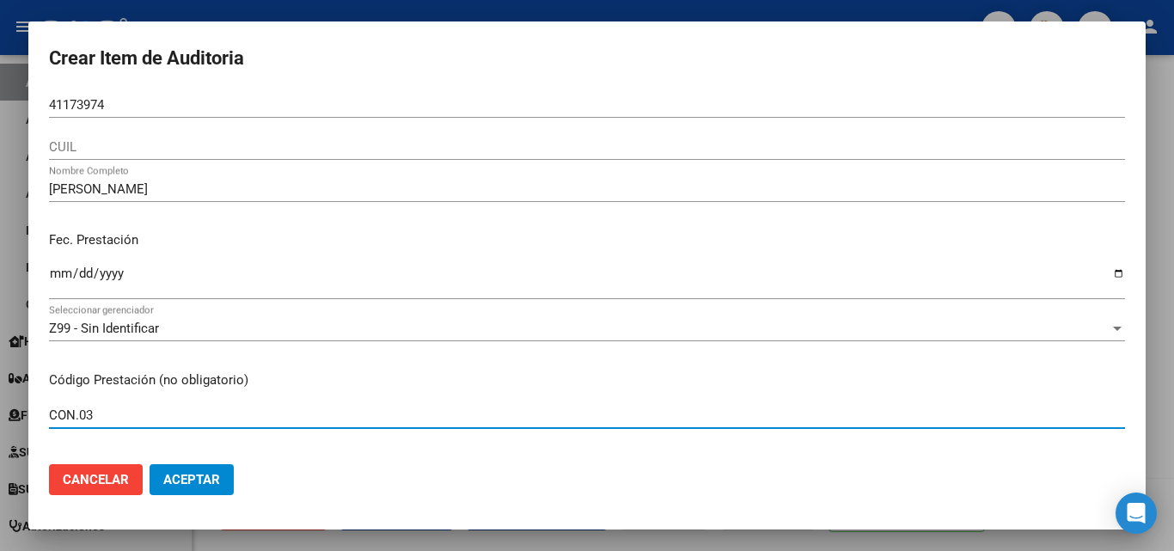
type input "CON.03"
click at [52, 105] on input "41173974" at bounding box center [587, 104] width 1076 height 15
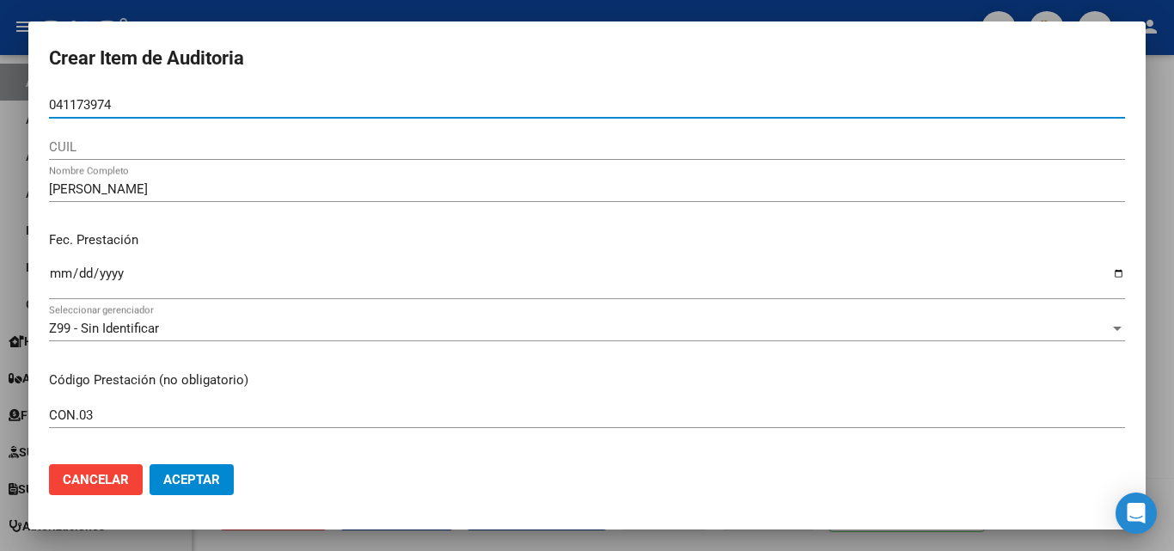
type input "41173974"
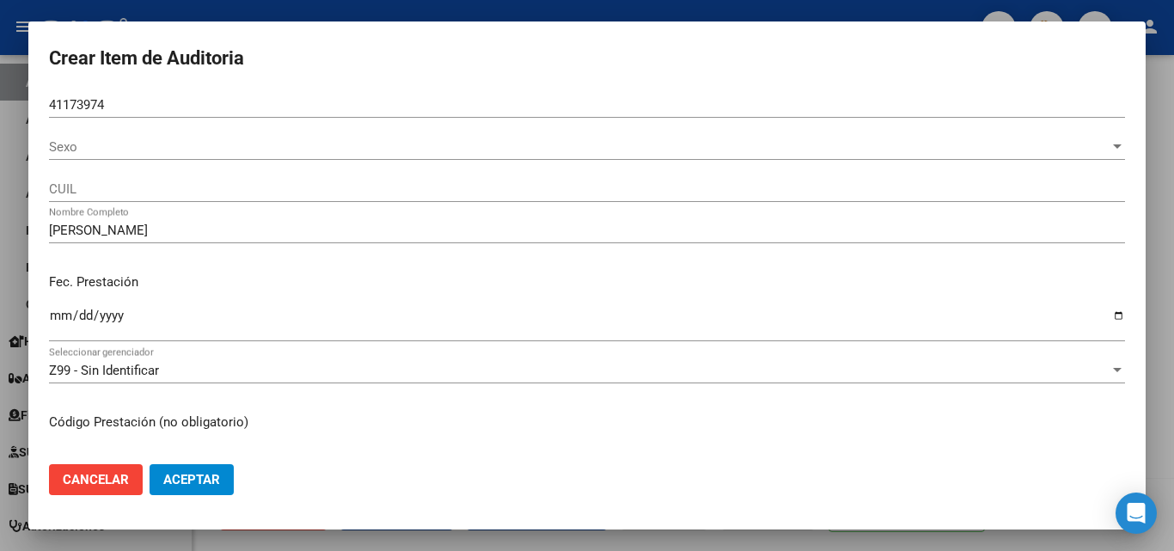
click at [128, 158] on div "Sexo Sexo" at bounding box center [587, 147] width 1076 height 26
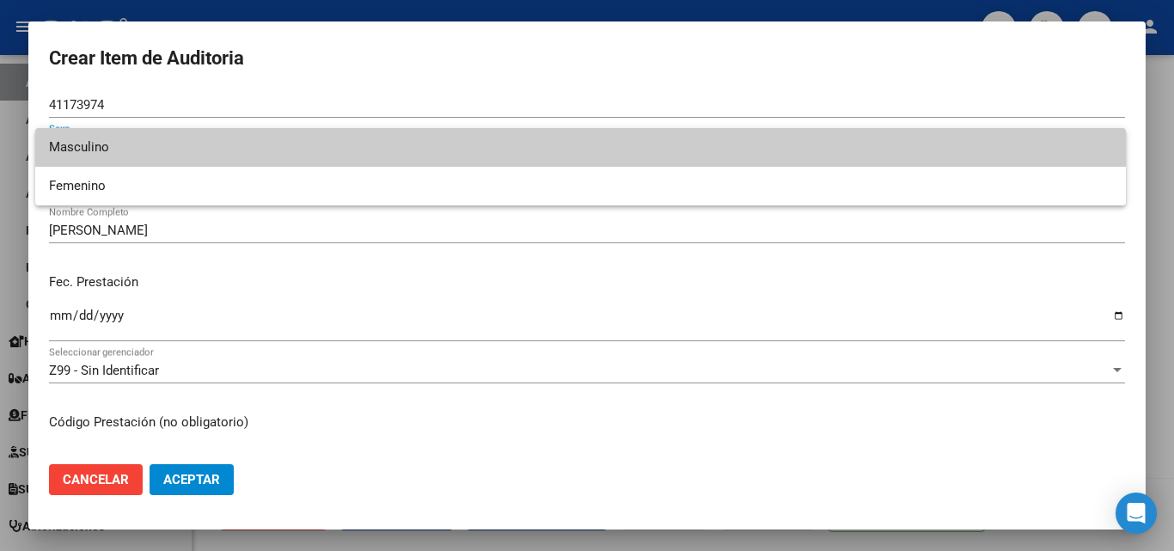
click at [119, 146] on span "Masculino" at bounding box center [580, 147] width 1063 height 39
type input "20411739741"
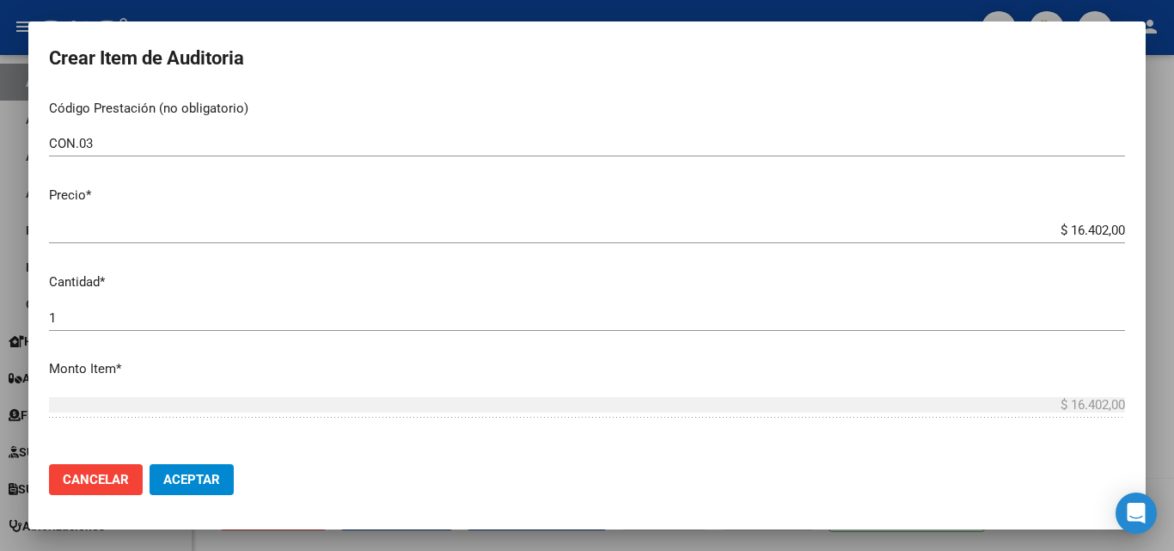
scroll to position [430, 0]
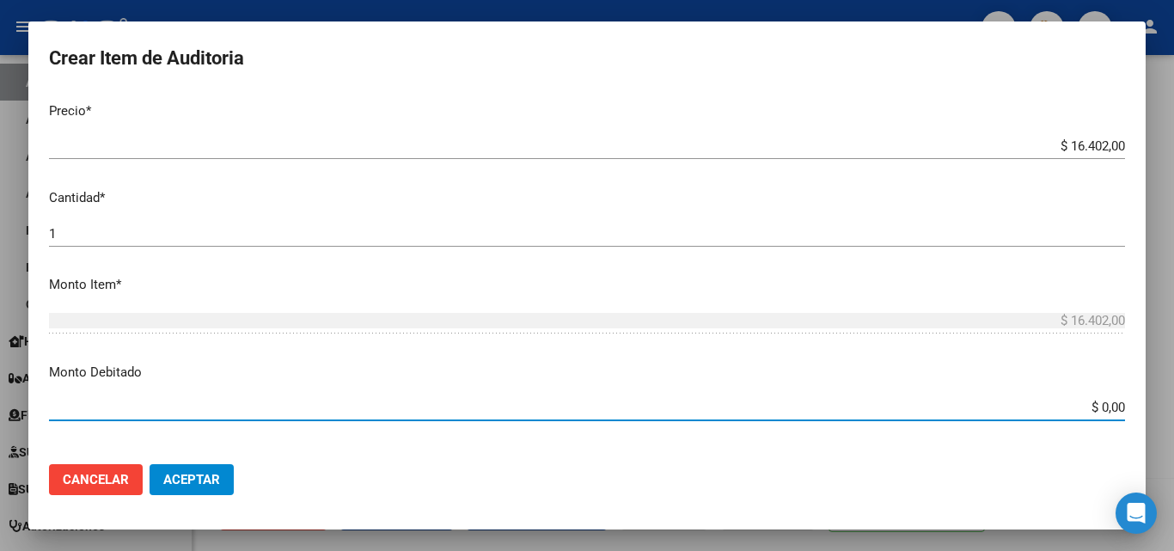
click at [1106, 407] on input "$ 0,00" at bounding box center [587, 407] width 1076 height 15
click at [1111, 406] on input "$ 0,00" at bounding box center [587, 407] width 1076 height 15
type input "$ 16.402,00"
click at [192, 480] on span "Aceptar" at bounding box center [191, 479] width 57 height 15
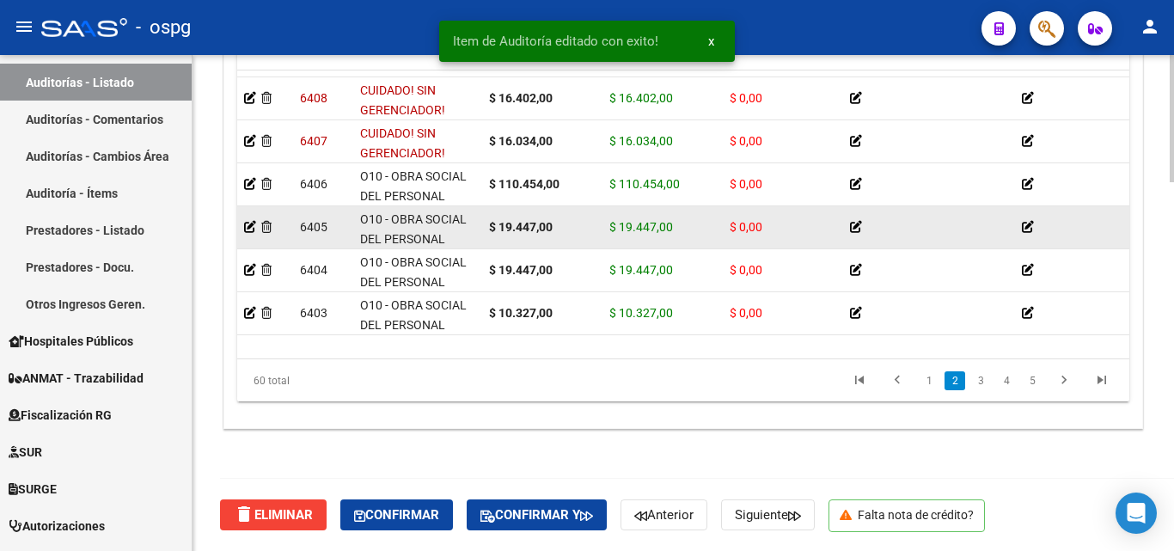
scroll to position [172, 0]
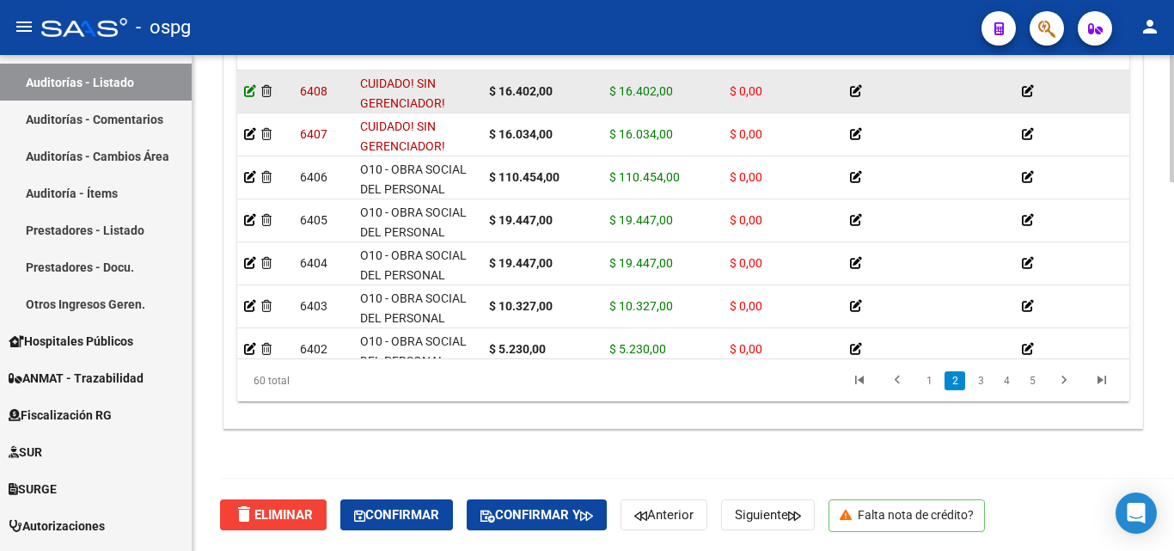
click at [251, 95] on icon at bounding box center [250, 91] width 12 height 12
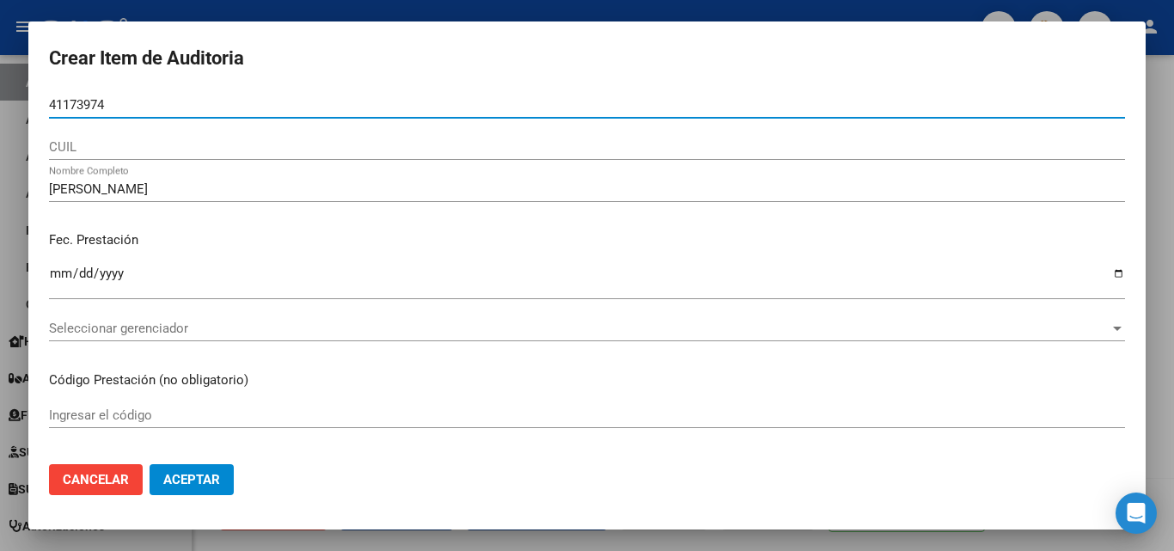
click at [52, 108] on input "41173974" at bounding box center [587, 104] width 1076 height 15
type input "41173974"
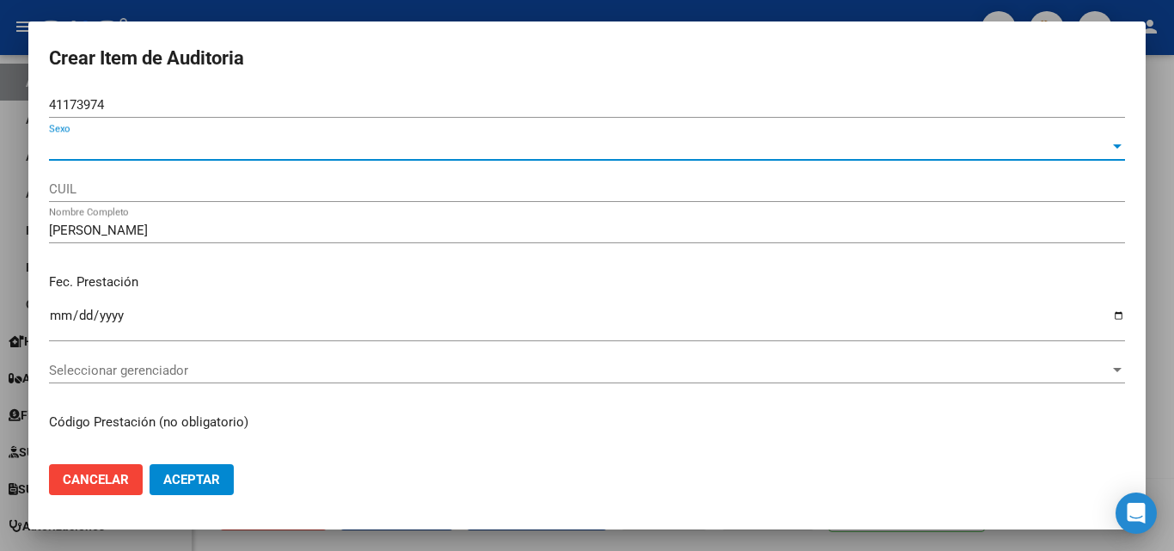
drag, startPoint x: 148, startPoint y: 139, endPoint x: 99, endPoint y: 157, distance: 52.2
click at [99, 162] on div "Sexo Sexo" at bounding box center [587, 155] width 1076 height 42
click at [101, 152] on span "Sexo" at bounding box center [579, 146] width 1061 height 15
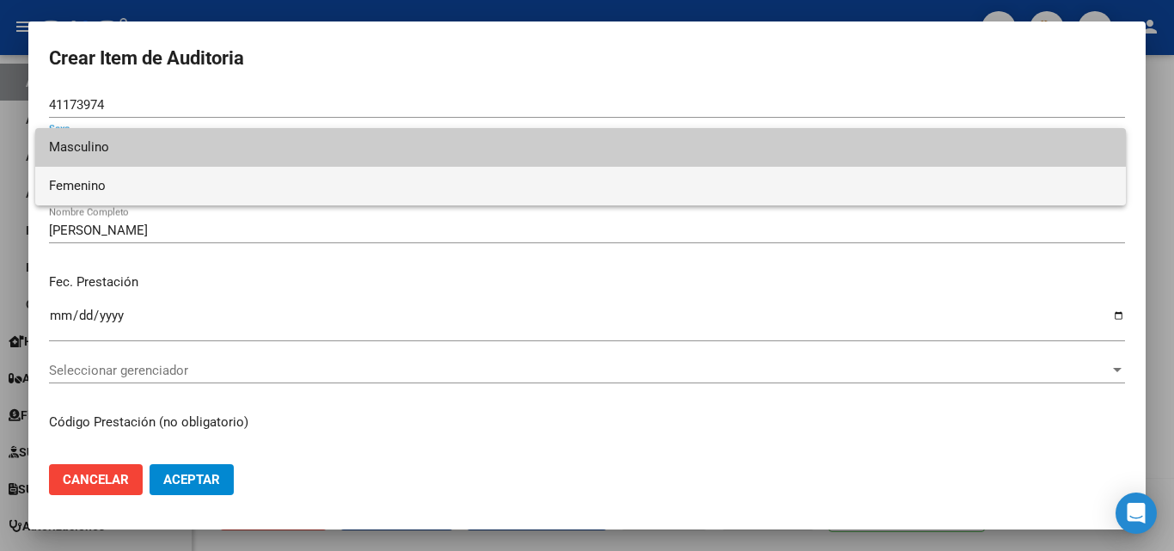
click at [98, 180] on span "Femenino" at bounding box center [580, 186] width 1063 height 39
type input "27411739746"
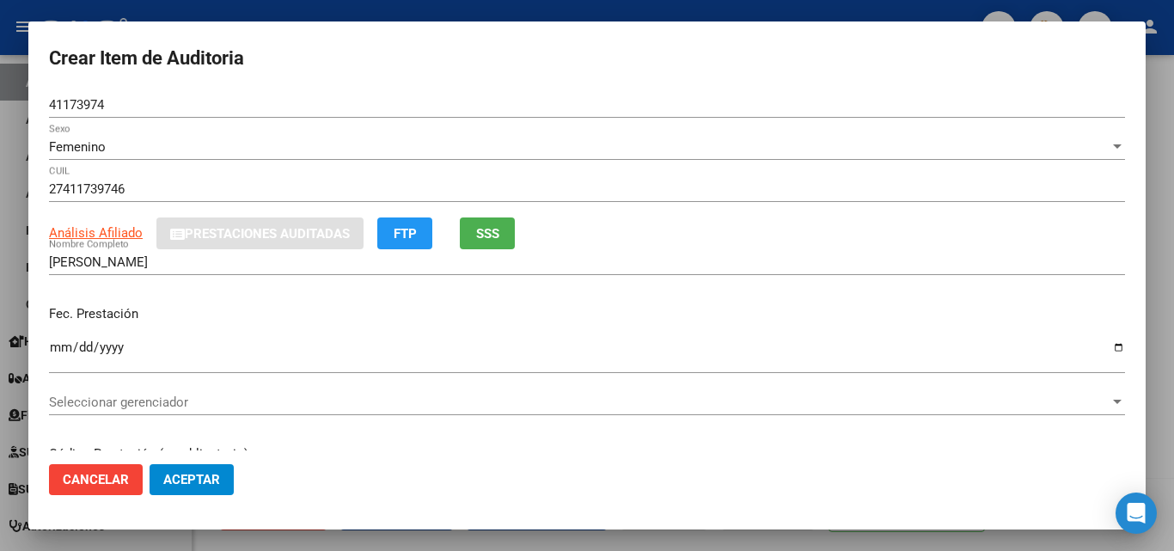
click at [83, 416] on div "Seleccionar gerenciador Seleccionar gerenciador" at bounding box center [587, 410] width 1076 height 42
click at [89, 406] on span "Seleccionar gerenciador" at bounding box center [579, 402] width 1061 height 15
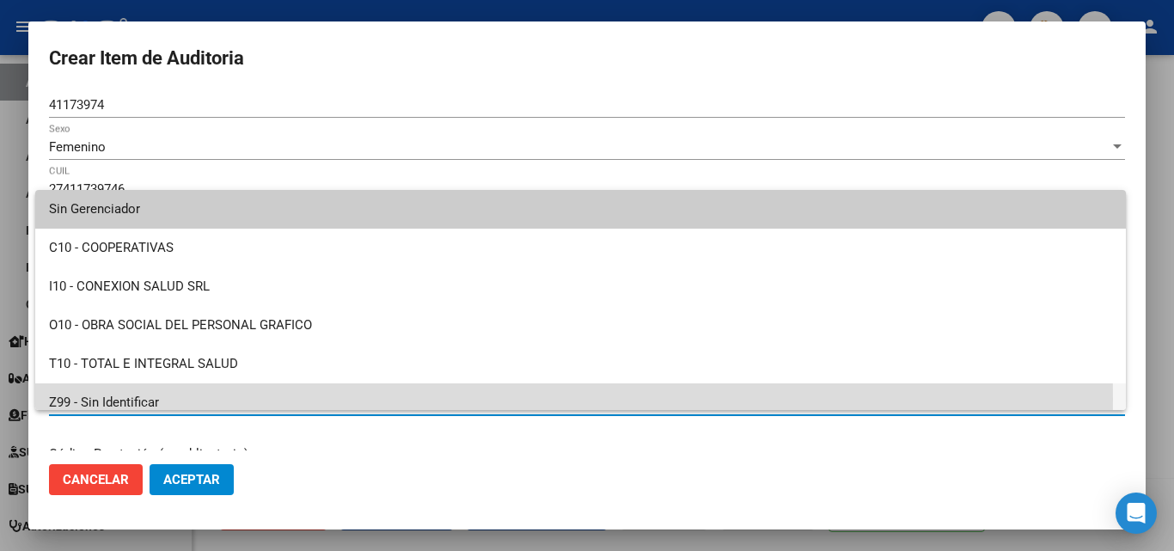
click at [90, 400] on span "Z99 - Sin Identificar" at bounding box center [580, 402] width 1063 height 39
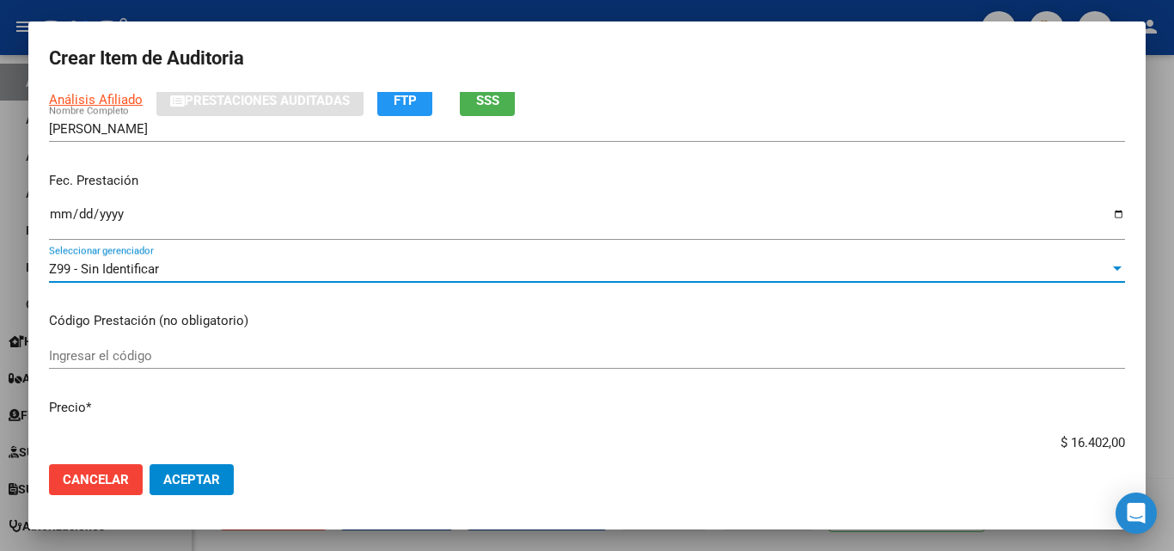
scroll to position [344, 0]
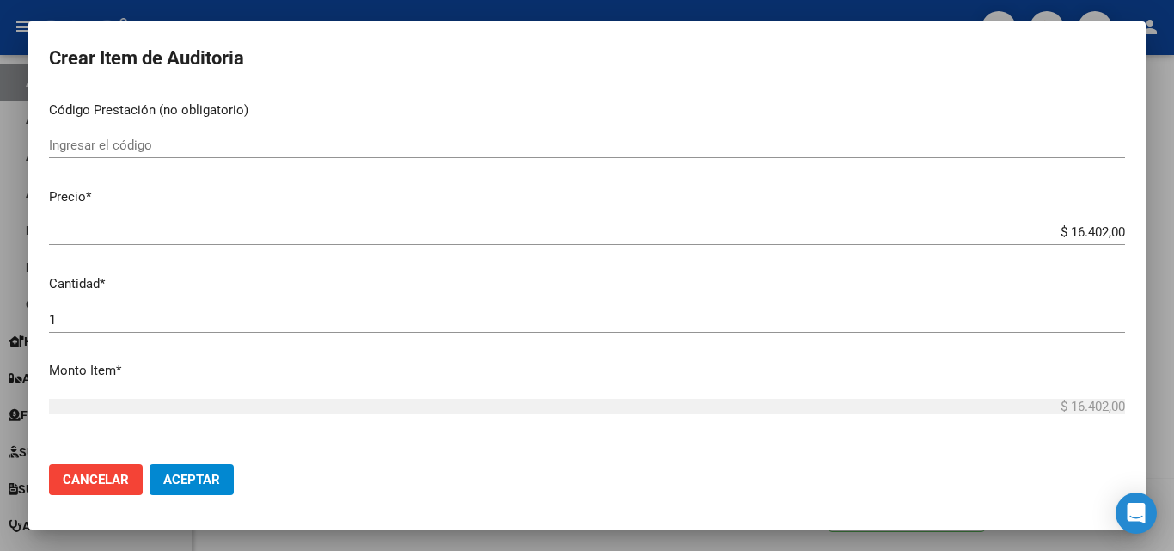
click at [963, 144] on input "Ingresar el código" at bounding box center [587, 145] width 1076 height 15
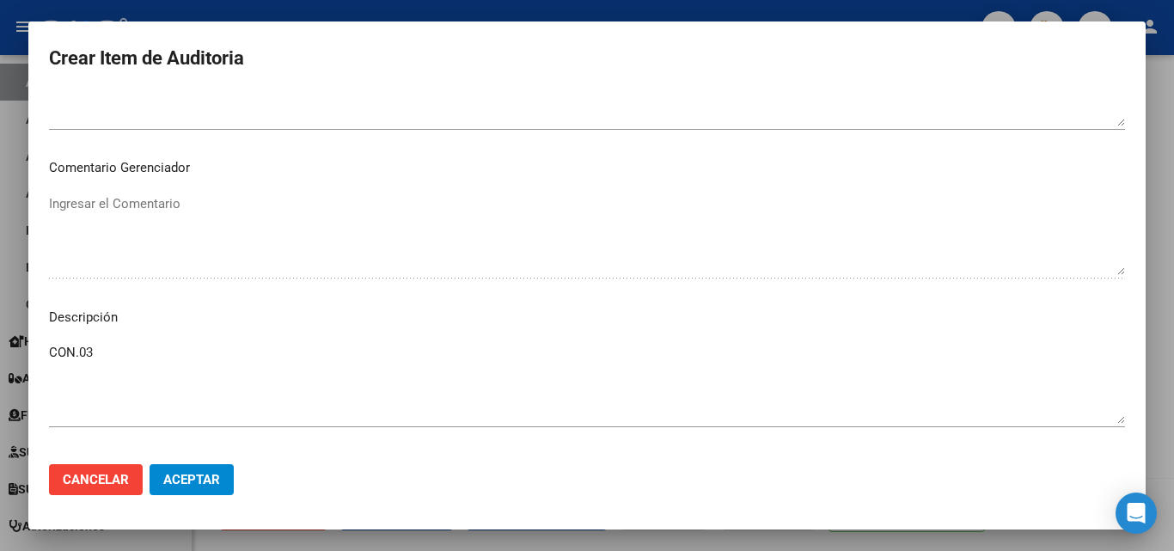
scroll to position [1185, 0]
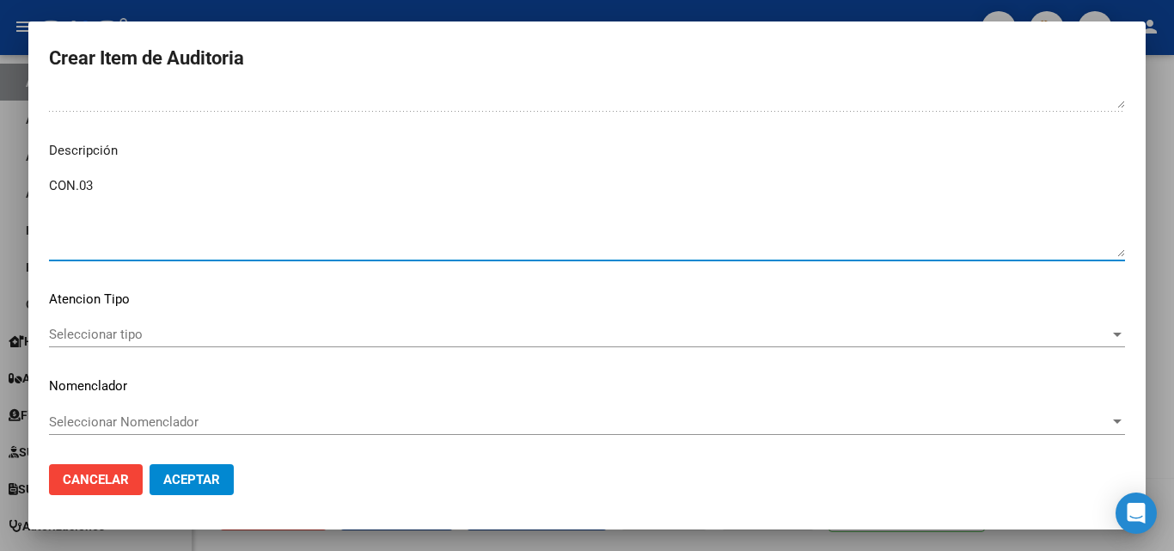
drag, startPoint x: 122, startPoint y: 198, endPoint x: 0, endPoint y: 169, distance: 125.3
click at [0, 169] on div "Crear Item de Auditoria 41173974 Nro Documento Femenino Sexo 27411739746 CUIL A…" at bounding box center [587, 275] width 1174 height 551
paste textarea "FECHA DE BAJA [DATE]"
type textarea "FECHA DE BAJA [DATE]"
drag, startPoint x: 232, startPoint y: 193, endPoint x: 0, endPoint y: 175, distance: 232.7
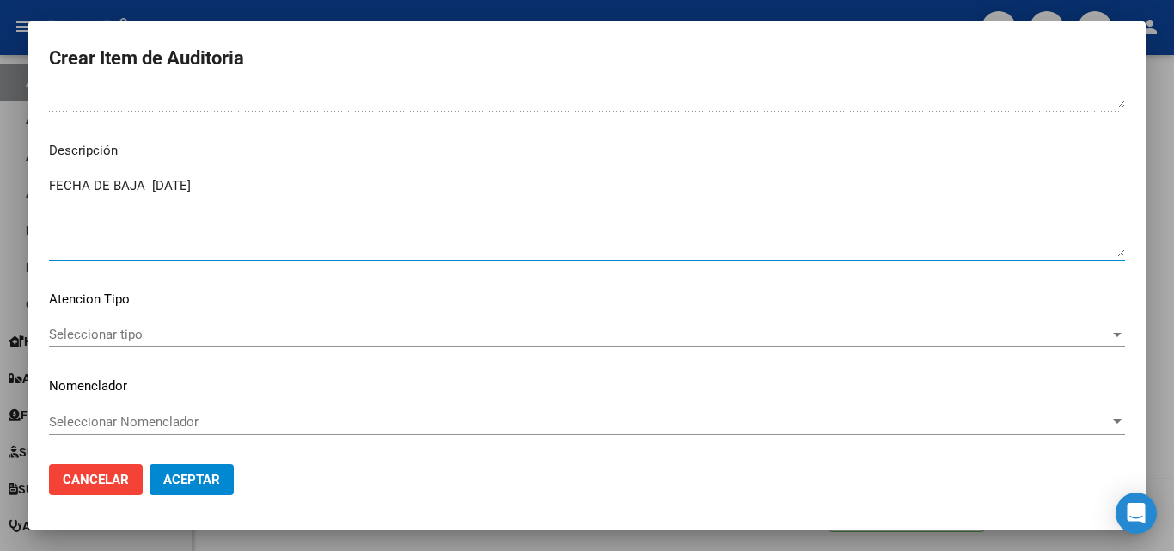
click at [0, 175] on div "Crear Item de Auditoria 41173974 Nro Documento Femenino Sexo 27411739746 CUIL A…" at bounding box center [587, 275] width 1174 height 551
drag, startPoint x: 246, startPoint y: 193, endPoint x: 24, endPoint y: 199, distance: 221.8
click at [24, 199] on div "Crear Item de Auditoria 41173974 Nro Documento Femenino Sexo 27411739746 CUIL A…" at bounding box center [587, 275] width 1174 height 551
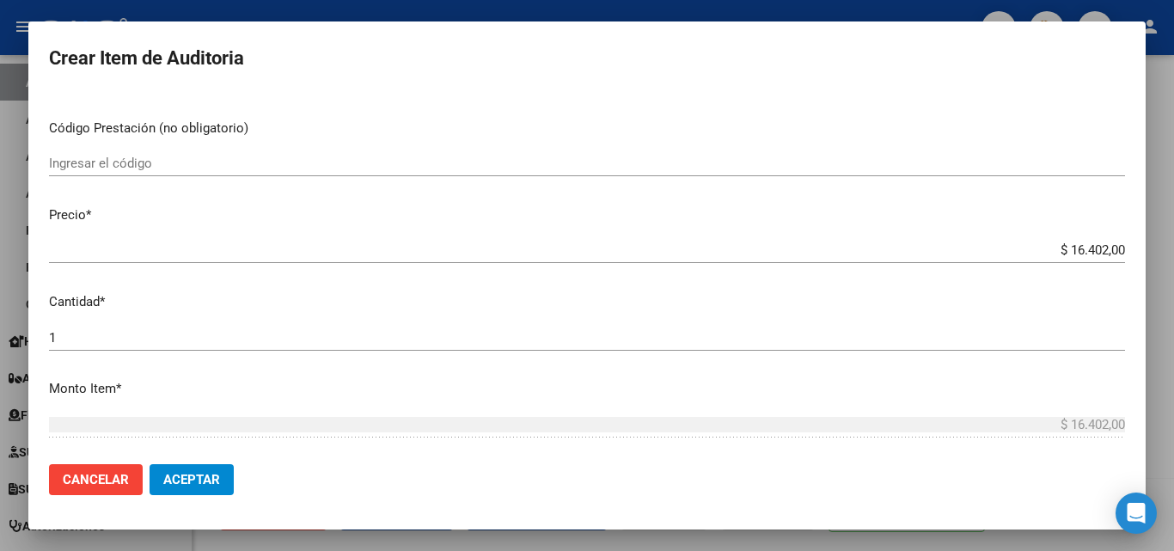
scroll to position [240, 0]
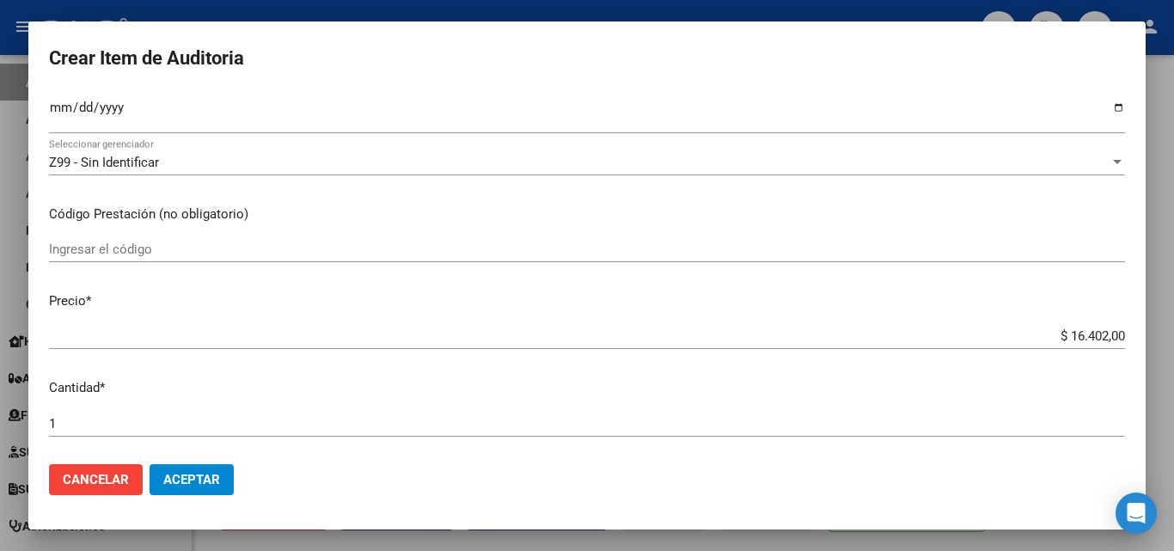
type textarea "FECHA DE BAJA [DATE]"
click at [108, 247] on input "Ingresar el código" at bounding box center [587, 249] width 1076 height 15
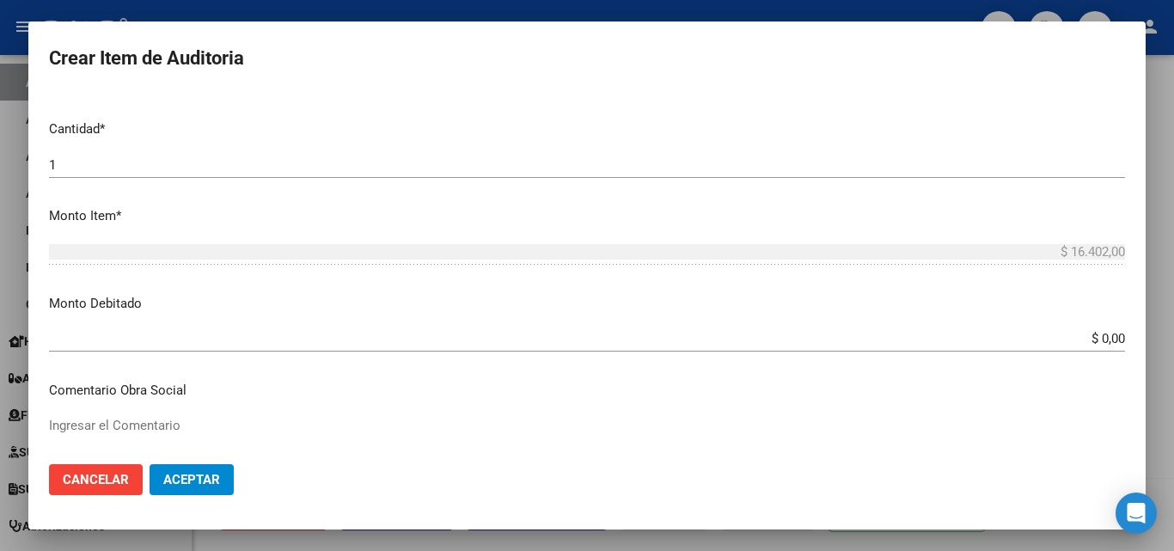
scroll to position [498, 0]
type input "CON.03"
click at [1110, 338] on input "$ 0,00" at bounding box center [587, 339] width 1076 height 15
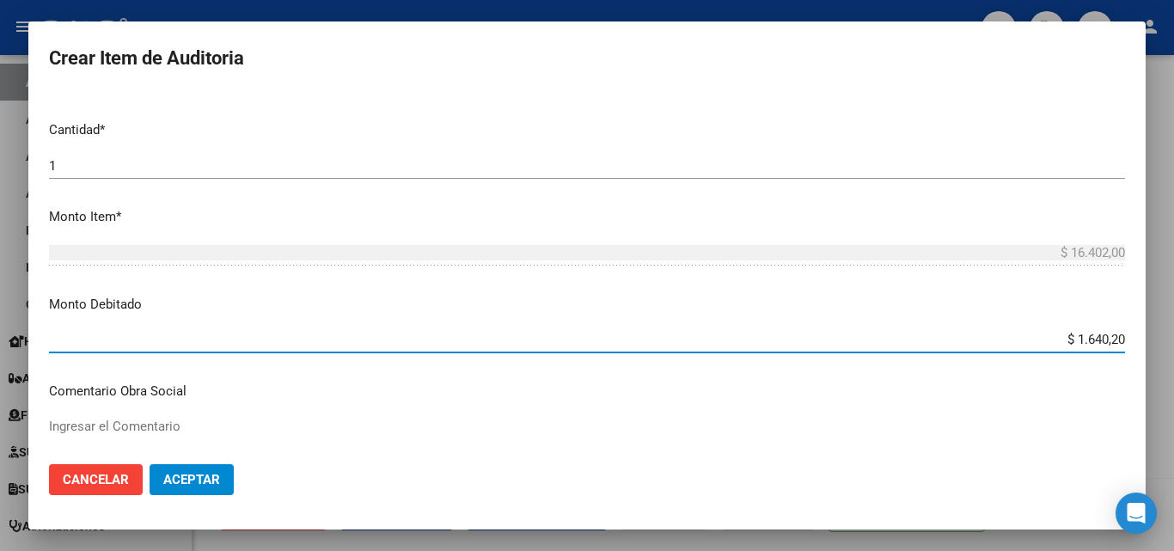
type input "$ 16.402,00"
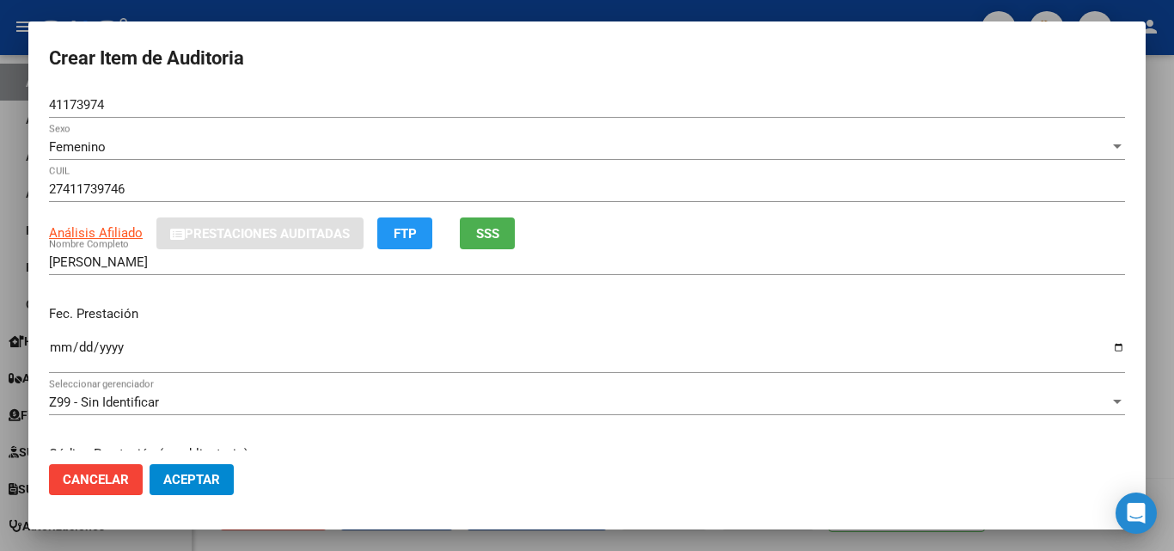
scroll to position [86, 0]
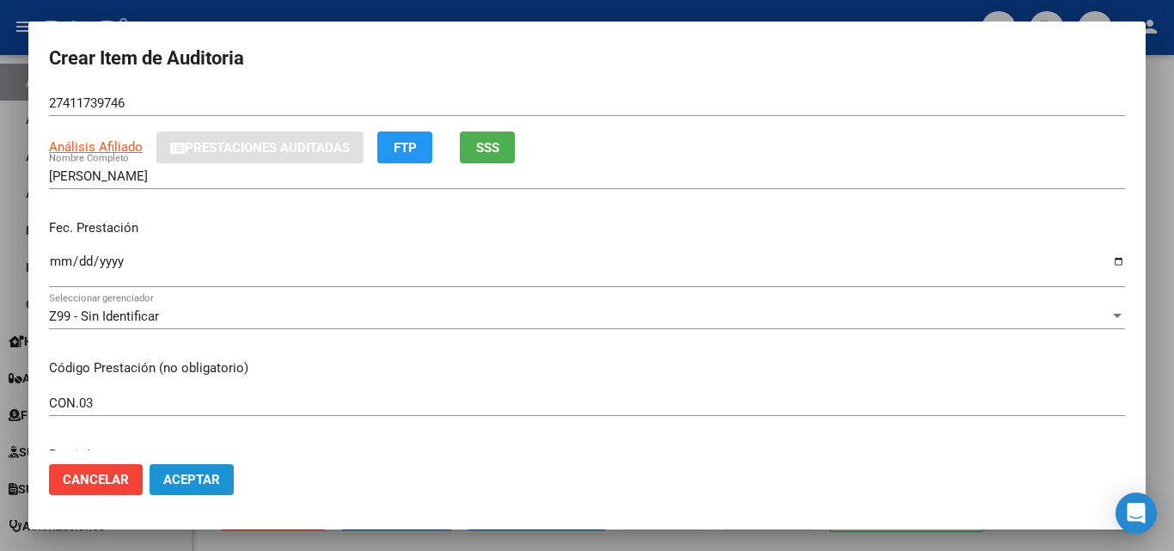
click at [175, 464] on button "Aceptar" at bounding box center [192, 479] width 84 height 31
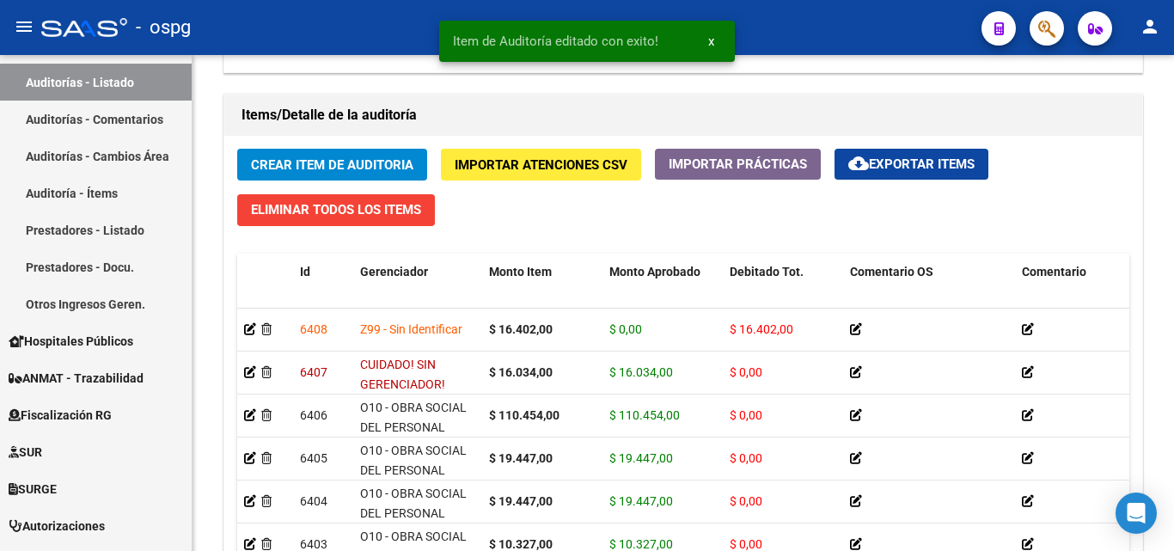
scroll to position [0, 0]
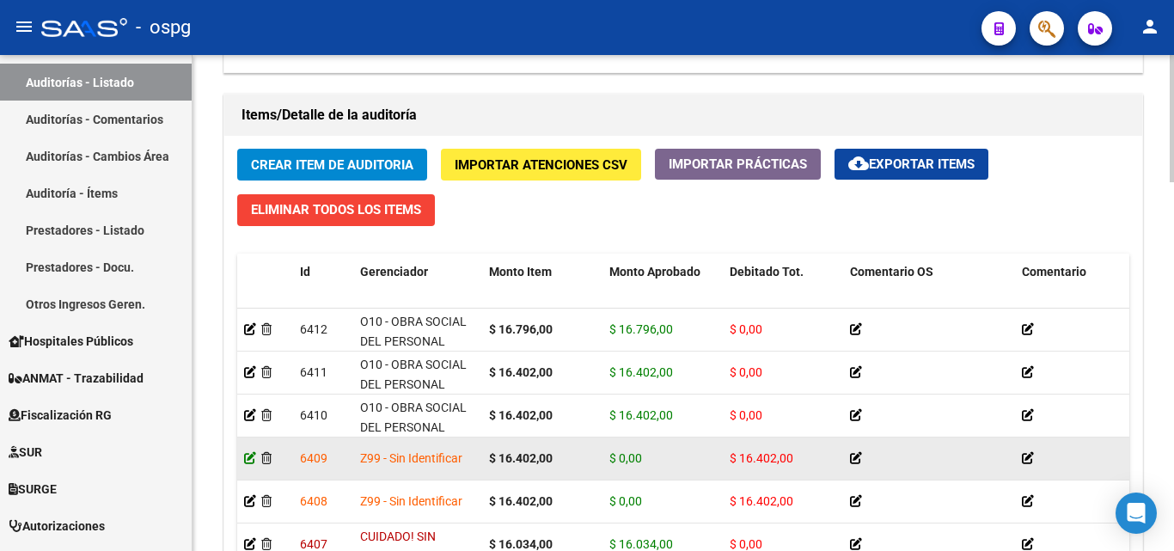
click at [245, 455] on icon at bounding box center [250, 458] width 12 height 12
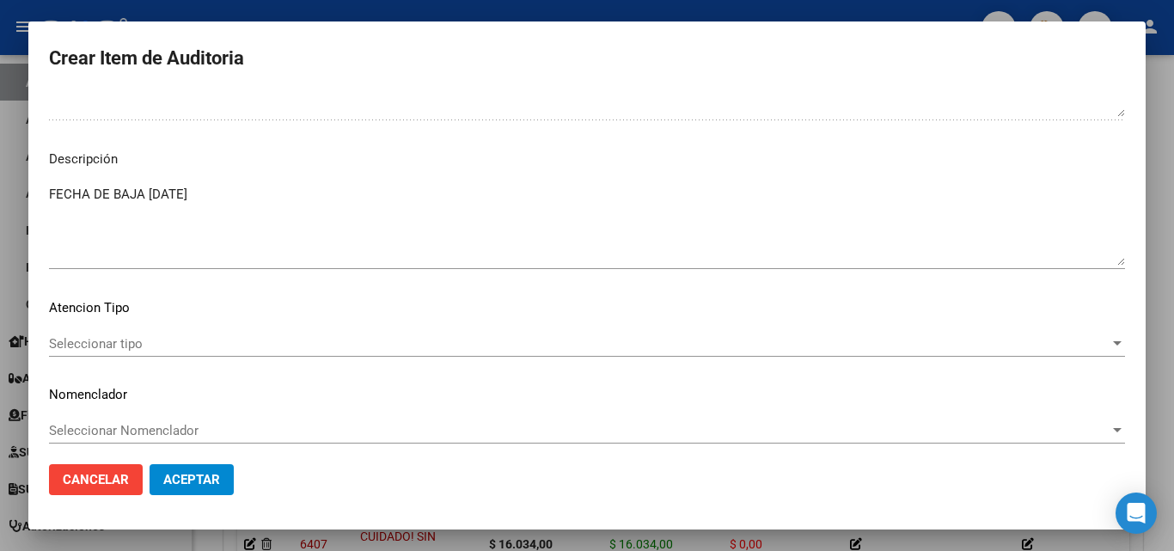
scroll to position [1112, 0]
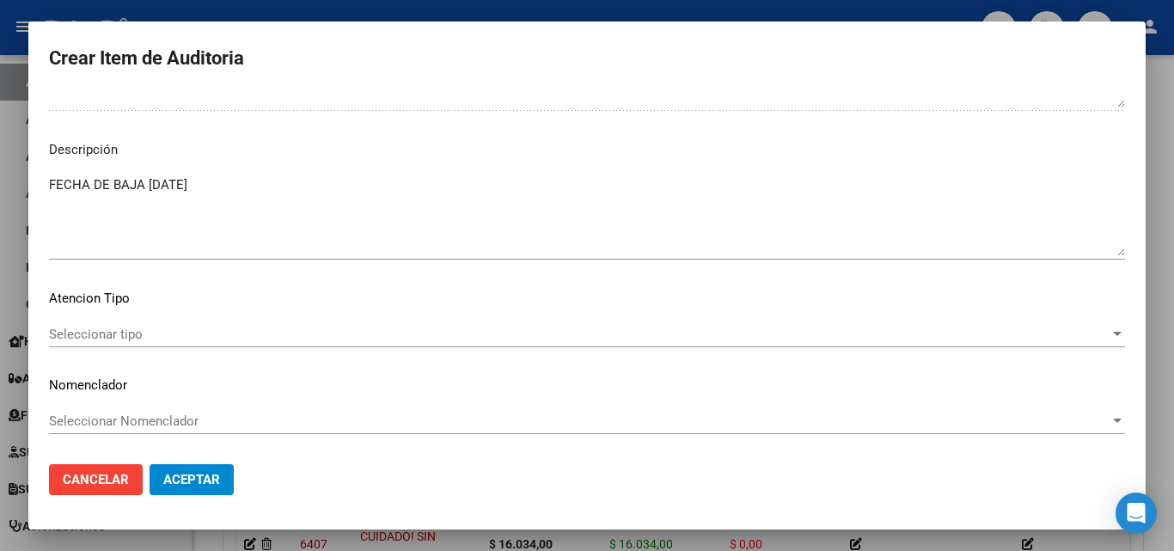
click at [381, 11] on div at bounding box center [587, 275] width 1174 height 551
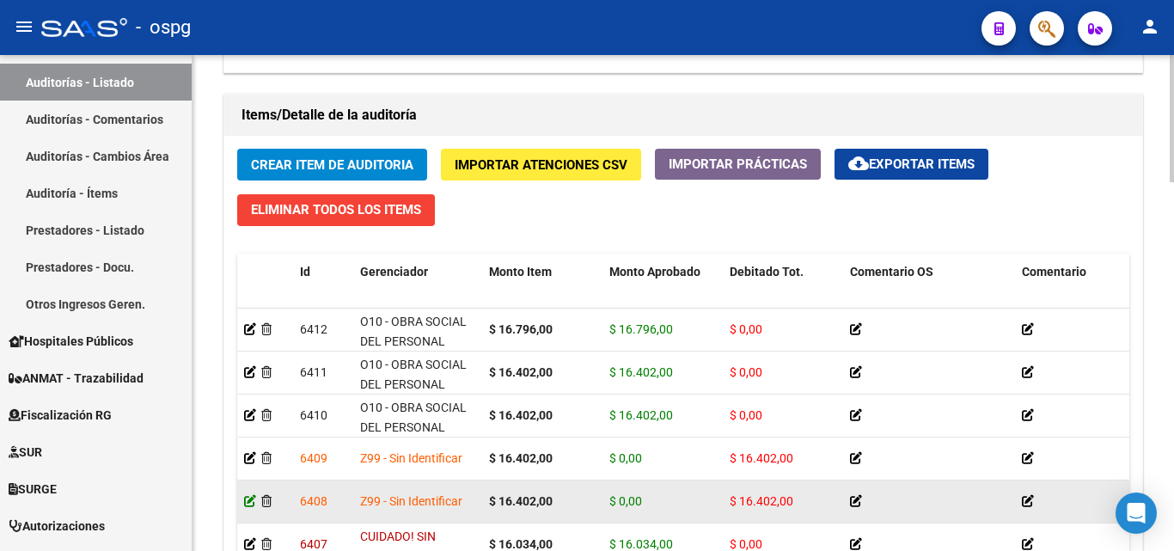
click at [255, 503] on icon at bounding box center [250, 501] width 12 height 12
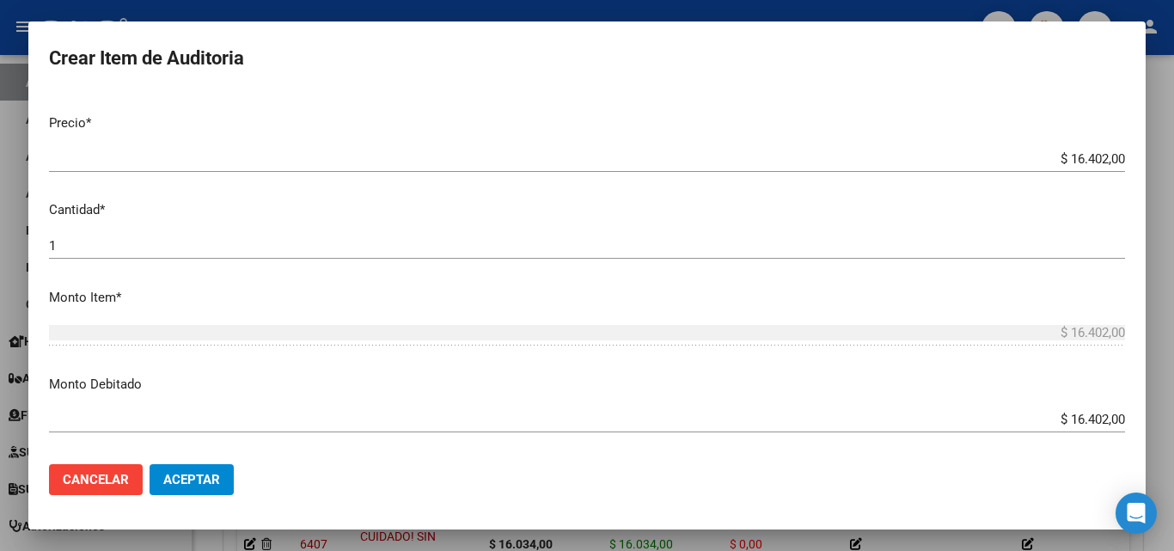
scroll to position [0, 0]
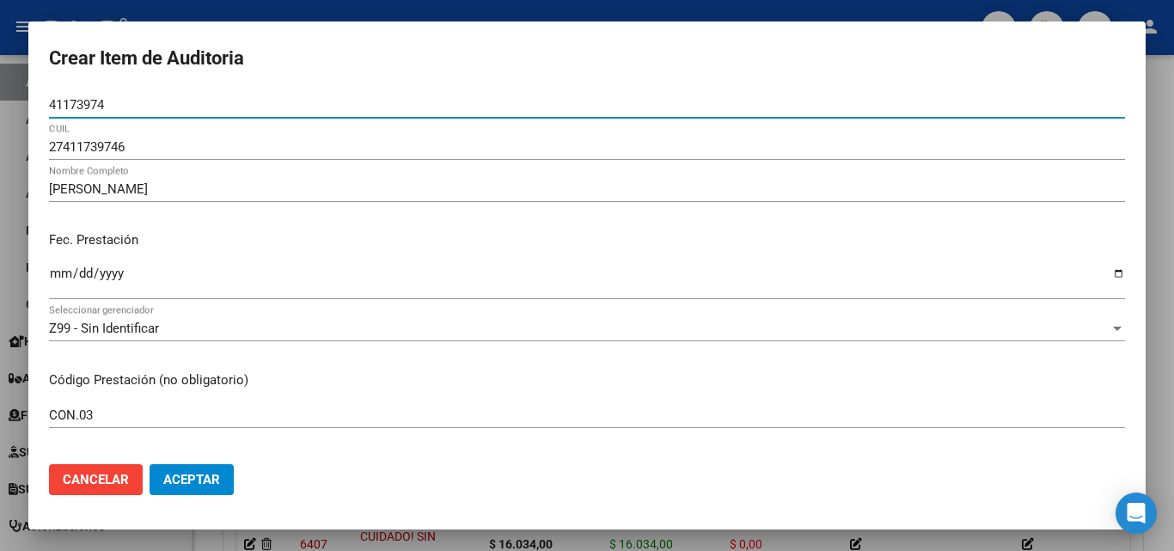
click at [340, 4] on div at bounding box center [587, 275] width 1174 height 551
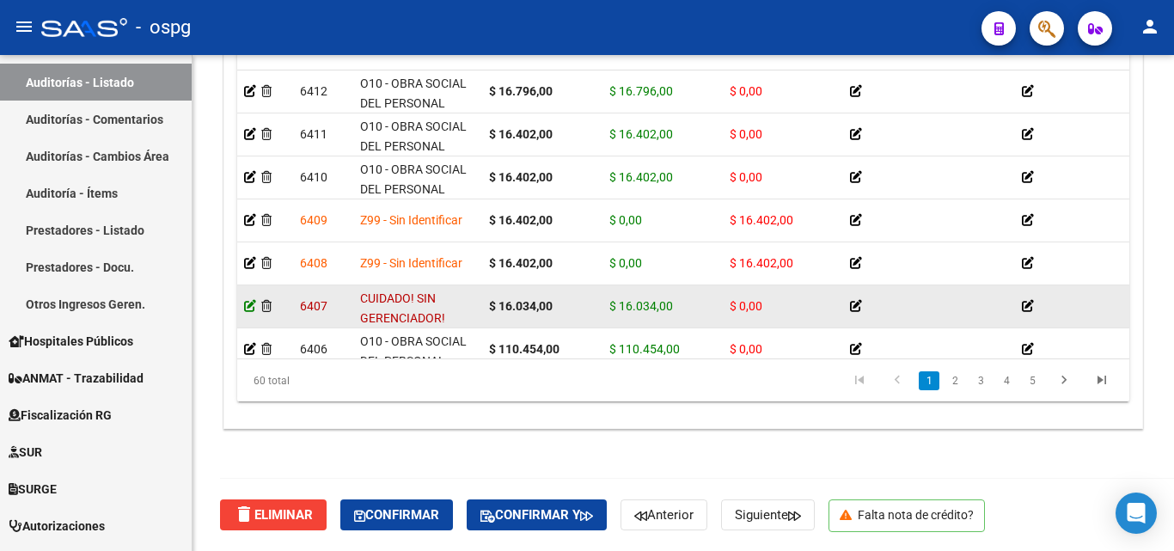
click at [251, 300] on icon at bounding box center [250, 306] width 12 height 12
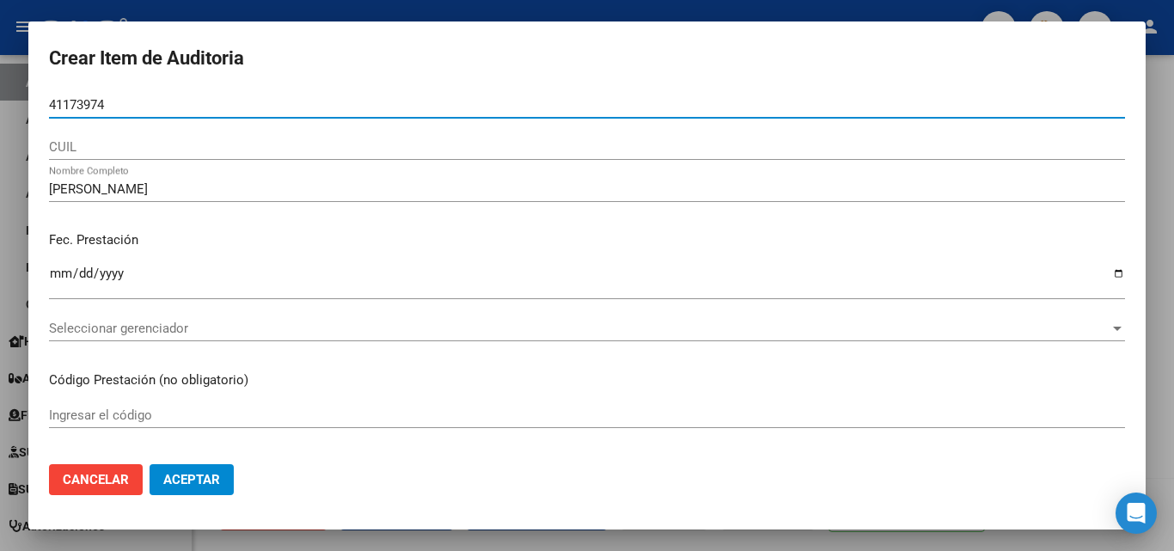
click at [51, 103] on input "41173974" at bounding box center [587, 104] width 1076 height 15
type input "41173974"
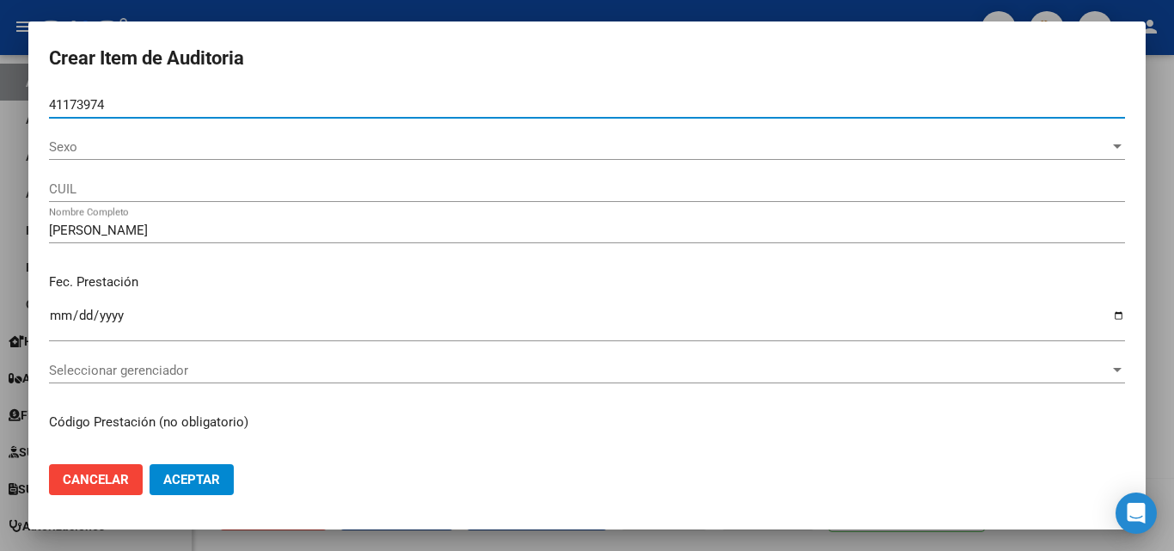
click at [56, 154] on span "Sexo" at bounding box center [579, 146] width 1061 height 15
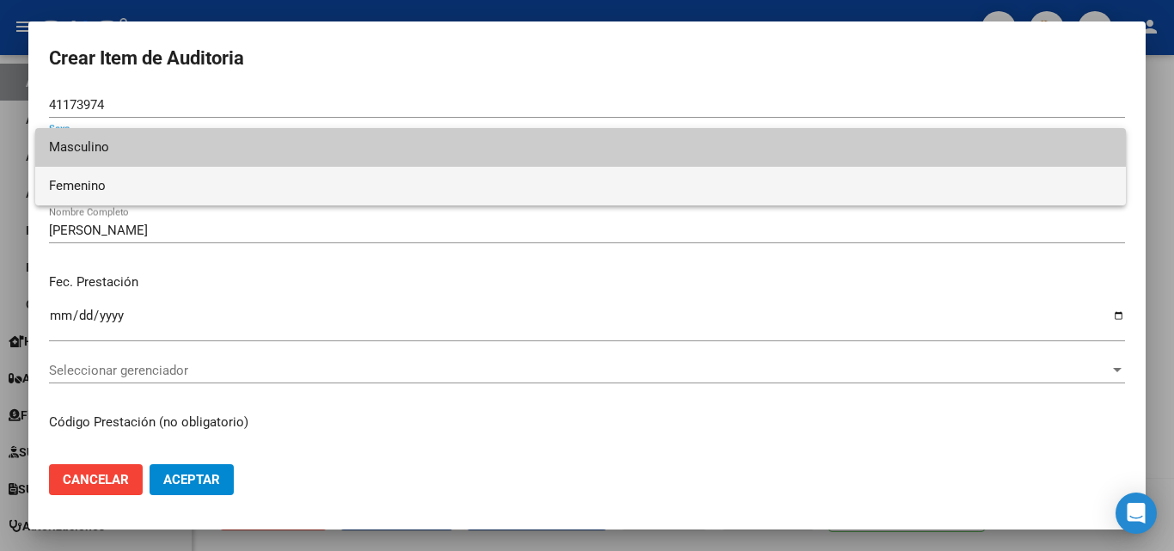
click at [66, 180] on span "Femenino" at bounding box center [580, 186] width 1063 height 39
type input "27411739746"
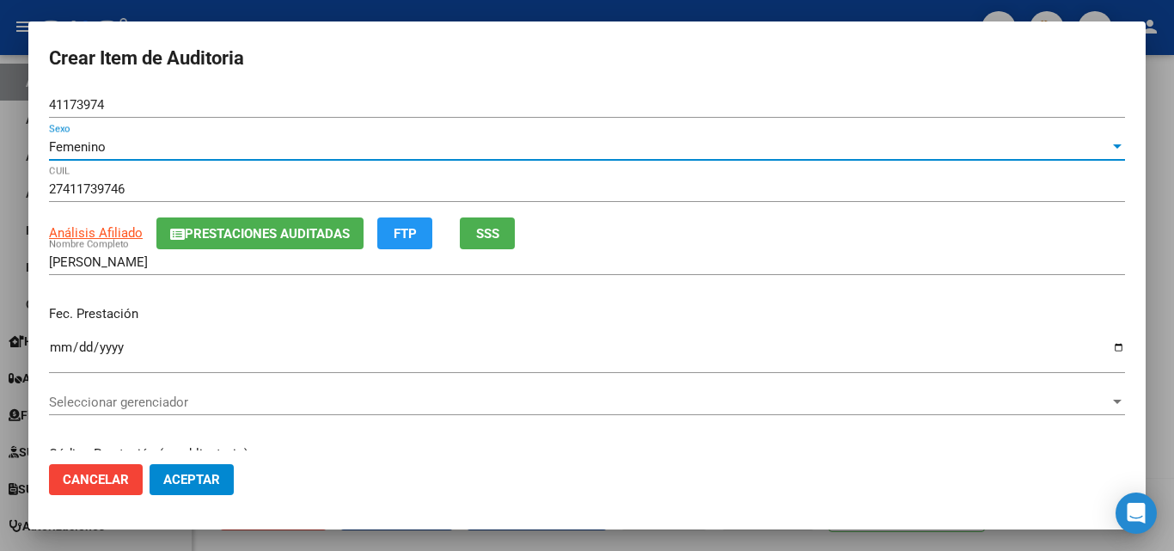
scroll to position [172, 0]
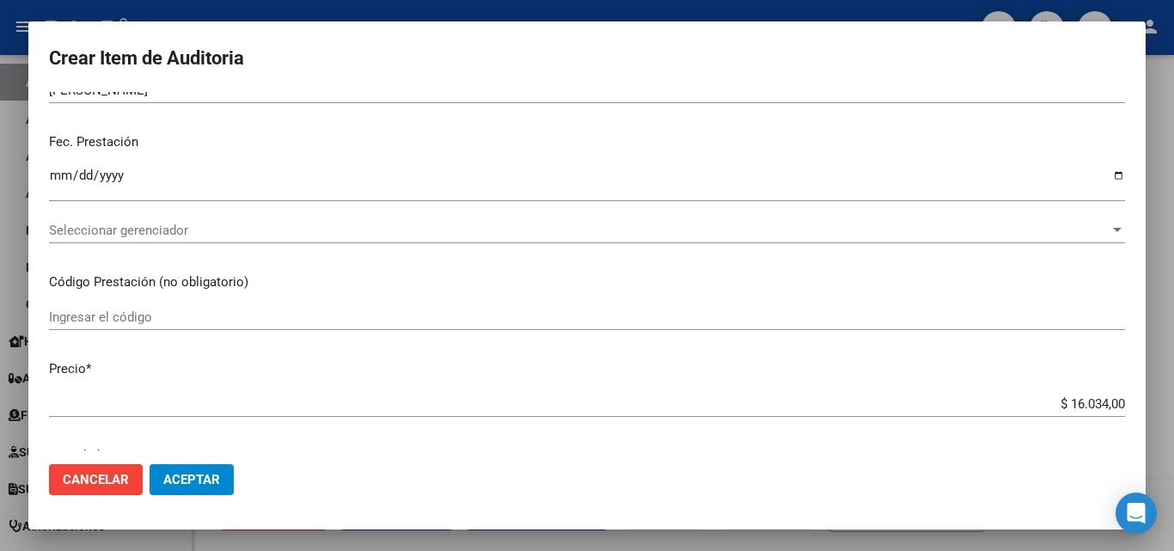
click at [181, 229] on span "Seleccionar gerenciador" at bounding box center [579, 230] width 1061 height 15
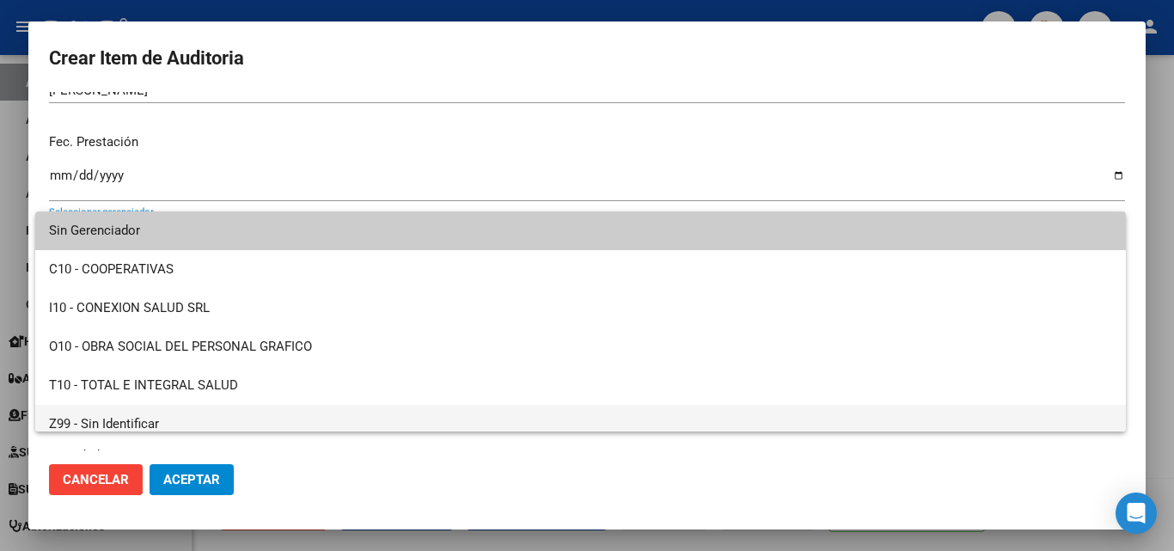
click at [110, 413] on span "Z99 - Sin Identificar" at bounding box center [580, 424] width 1063 height 39
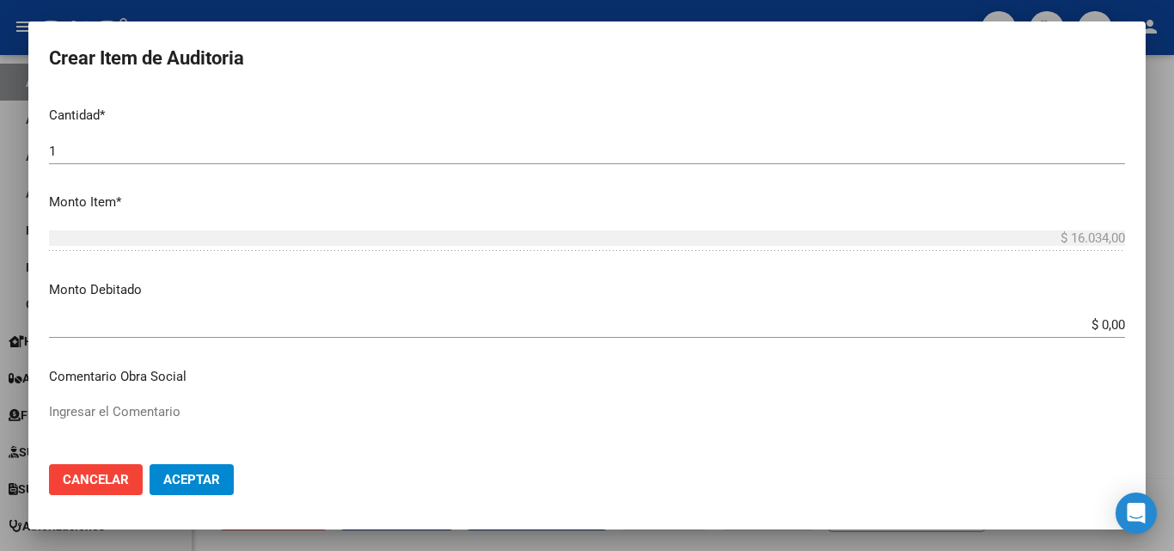
scroll to position [516, 0]
click at [1113, 321] on app-form-text-field "Monto Debitado $ 0,00 Ingresar el monto" at bounding box center [594, 303] width 1090 height 53
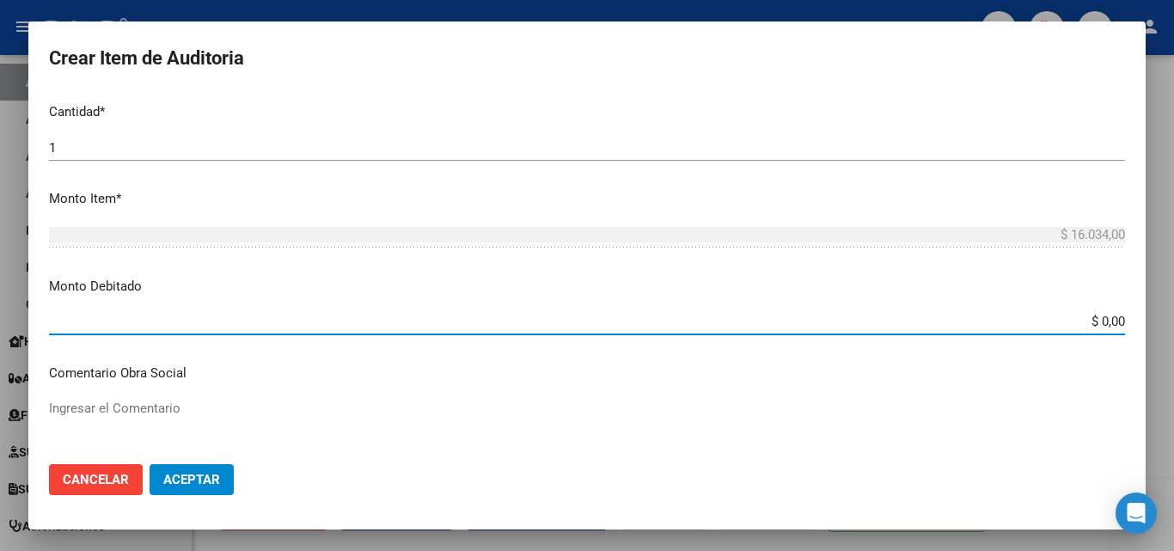
click at [1107, 320] on input "$ 0,00" at bounding box center [587, 321] width 1076 height 15
click at [1110, 319] on input "$ 0,00" at bounding box center [587, 321] width 1076 height 15
type input "$ 16.034,00"
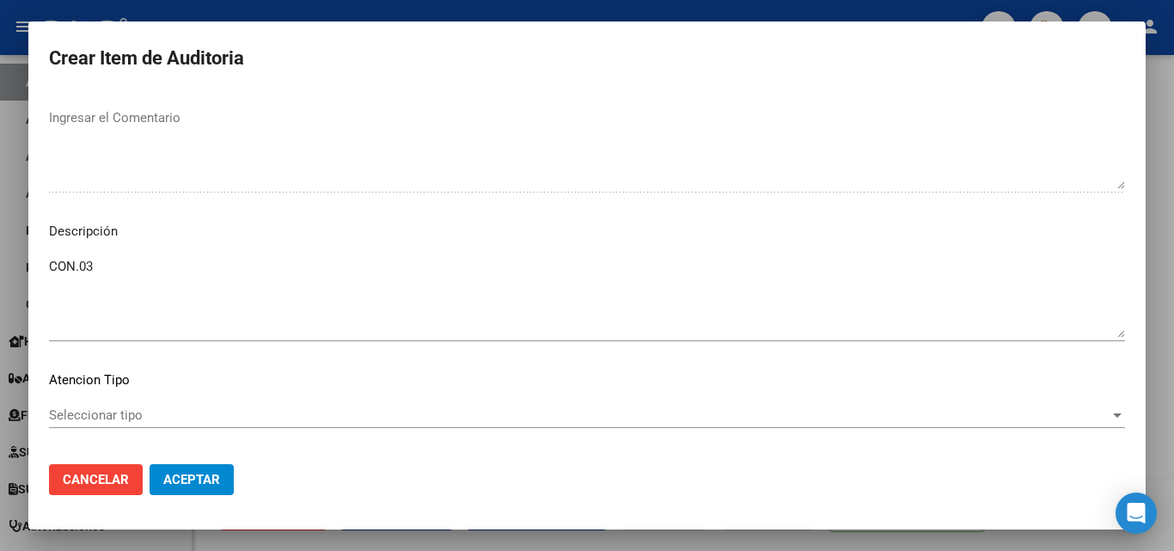
scroll to position [1117, 0]
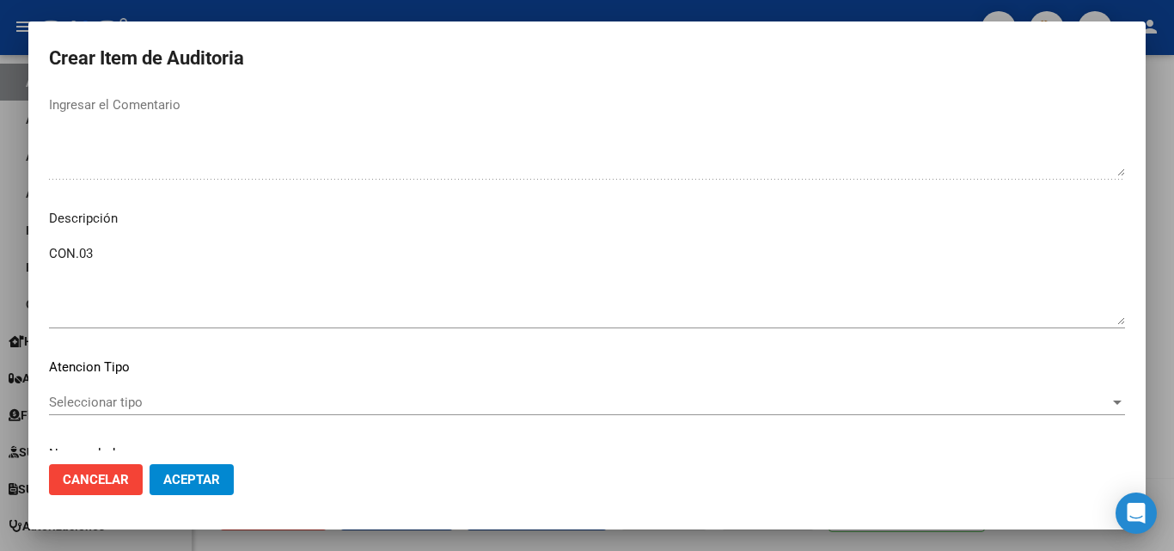
click at [121, 240] on mat-dialog-content "41173974 Nro Documento Femenino Sexo 27411739746 CUIL Análisis Afiliado Prestac…" at bounding box center [586, 271] width 1117 height 358
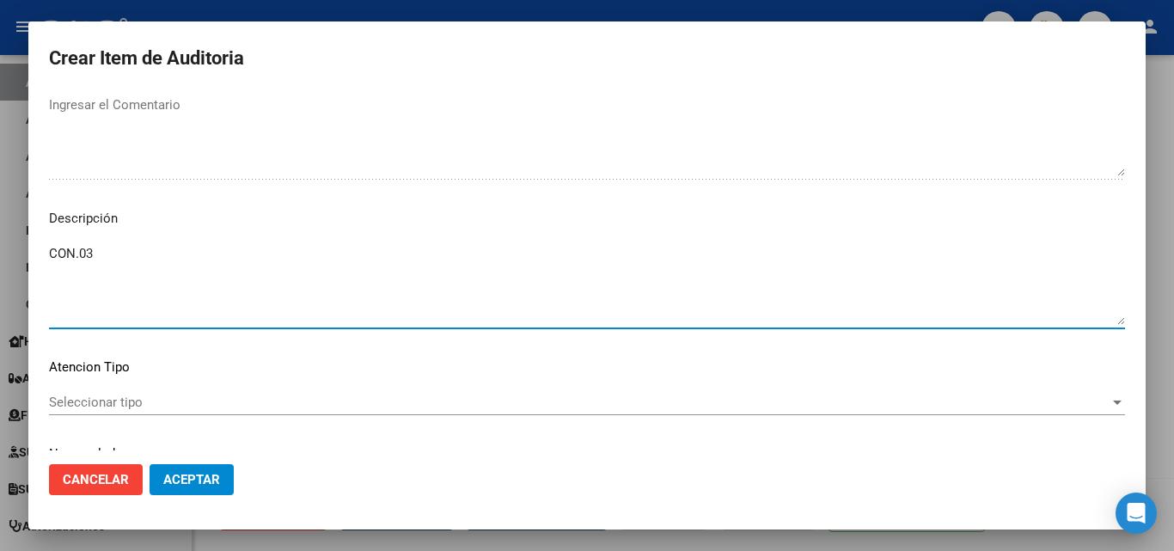
drag, startPoint x: 127, startPoint y: 250, endPoint x: 0, endPoint y: 247, distance: 127.3
click at [0, 247] on div "Crear Item de Auditoria 41173974 Nro Documento Femenino Sexo 27411739746 CUIL A…" at bounding box center [587, 275] width 1174 height 551
paste textarea "FECHA DE BAJA [DATE]"
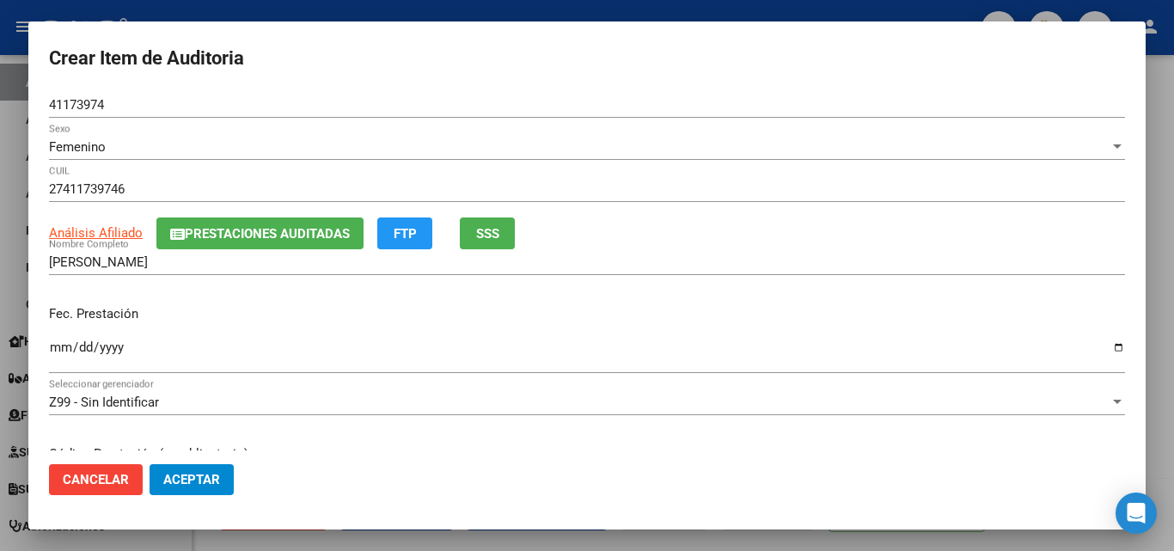
scroll to position [172, 0]
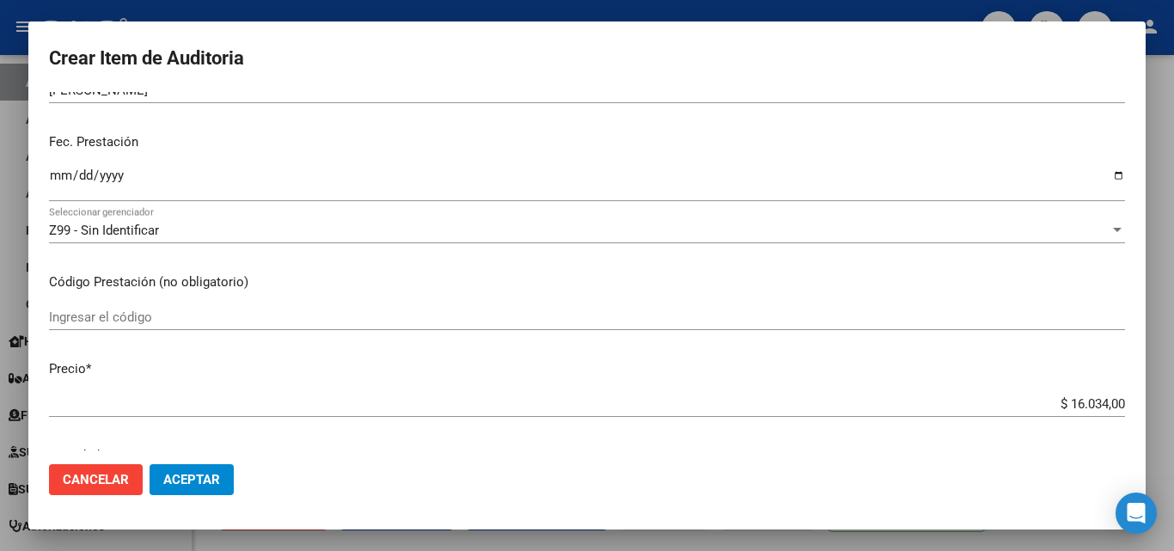
type textarea "FECHA DE BAJA [DATE]"
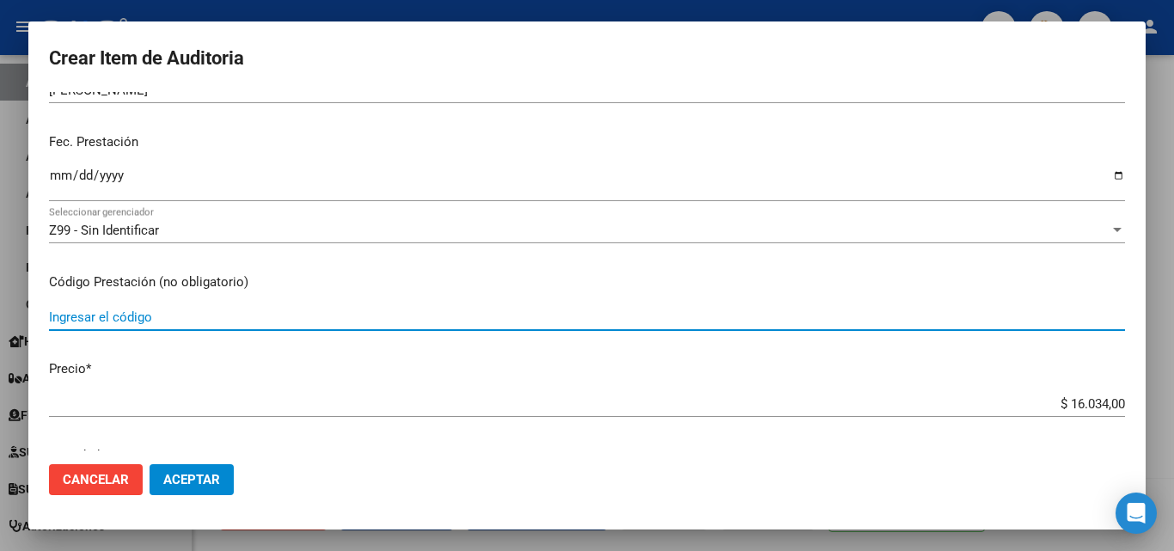
click at [161, 317] on input "Ingresar el código" at bounding box center [587, 316] width 1076 height 15
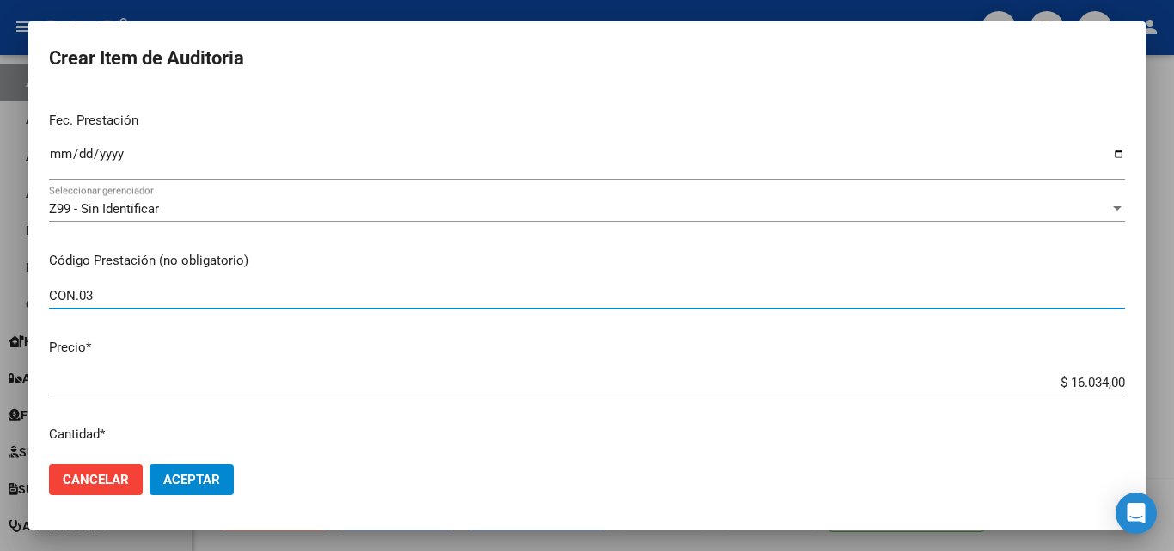
type input "CON.03"
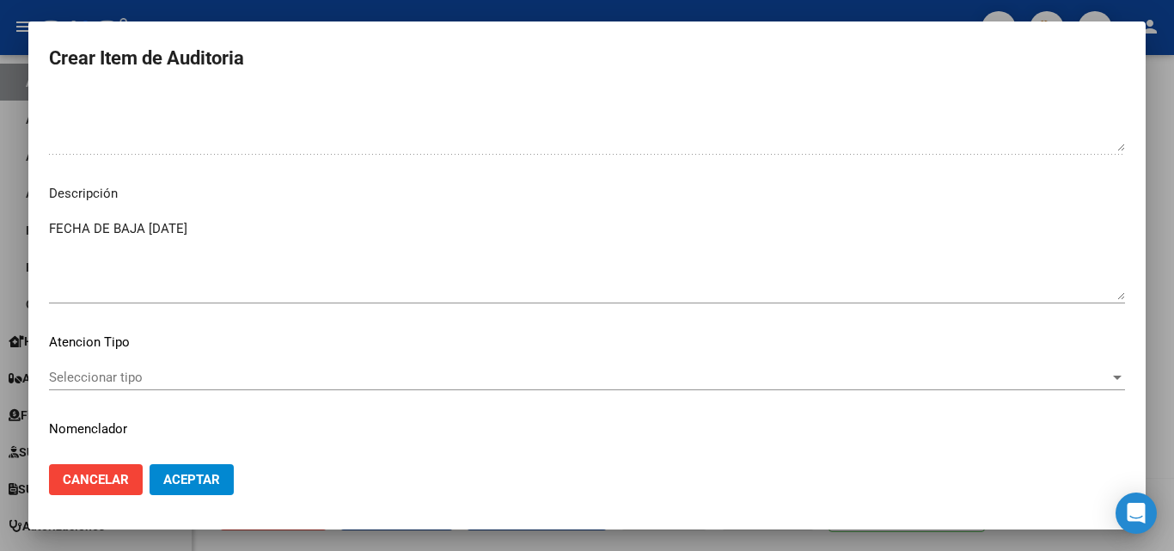
scroll to position [1185, 0]
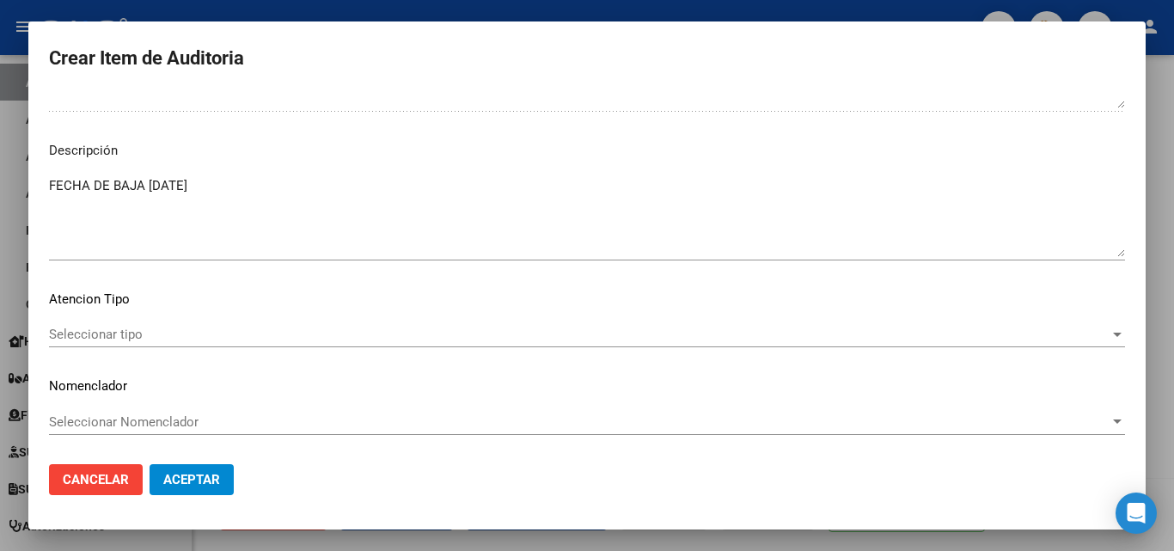
click at [195, 472] on span "Aceptar" at bounding box center [191, 479] width 57 height 15
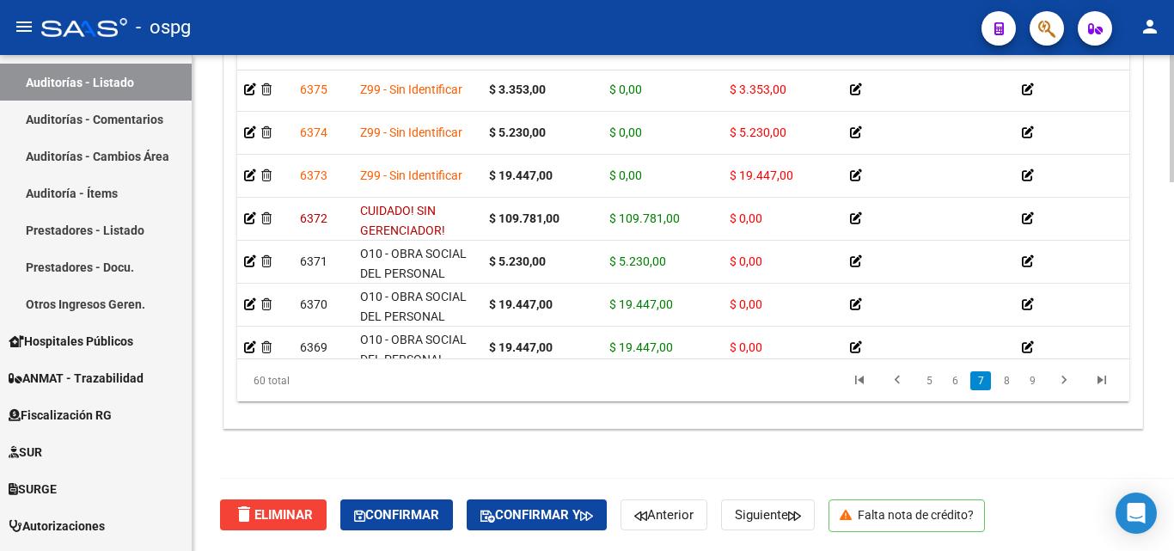
scroll to position [1622, 0]
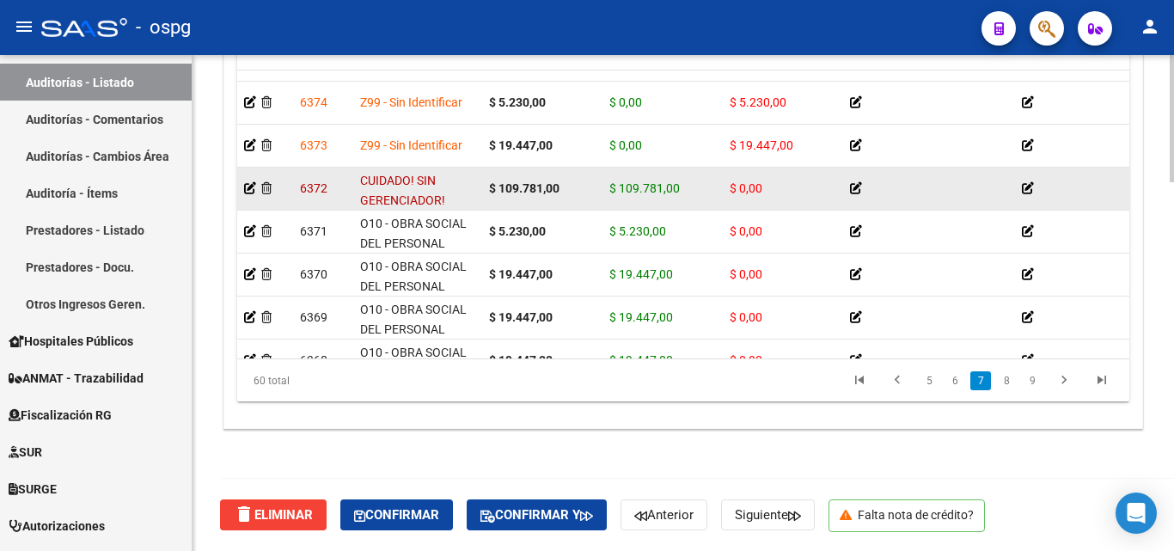
click at [243, 188] on datatable-body-cell at bounding box center [265, 189] width 56 height 42
click at [248, 189] on icon at bounding box center [250, 188] width 12 height 12
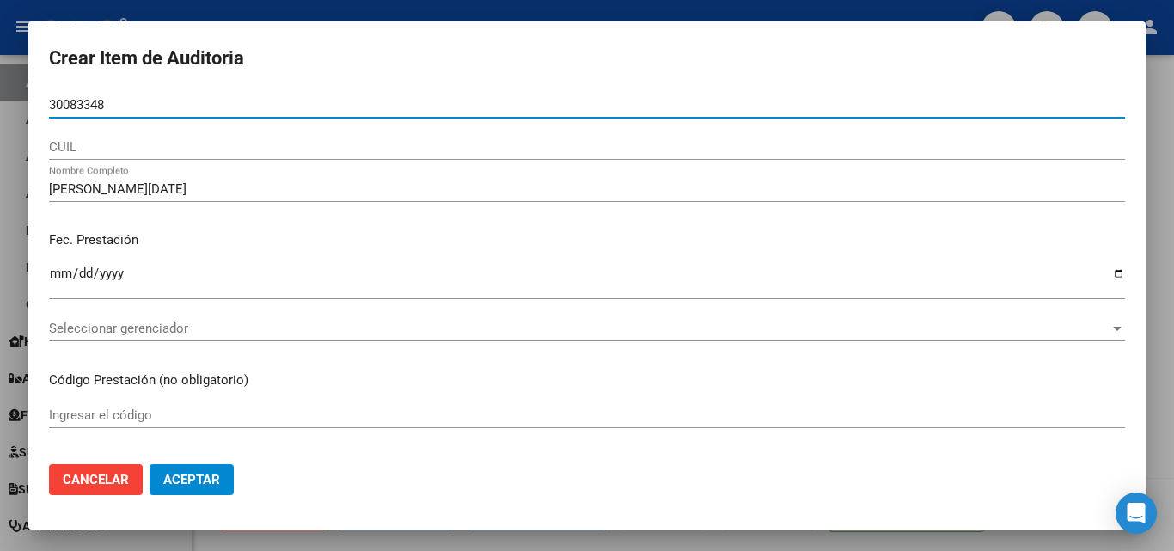
click at [50, 104] on input "30083348" at bounding box center [587, 104] width 1076 height 15
type input "30083348"
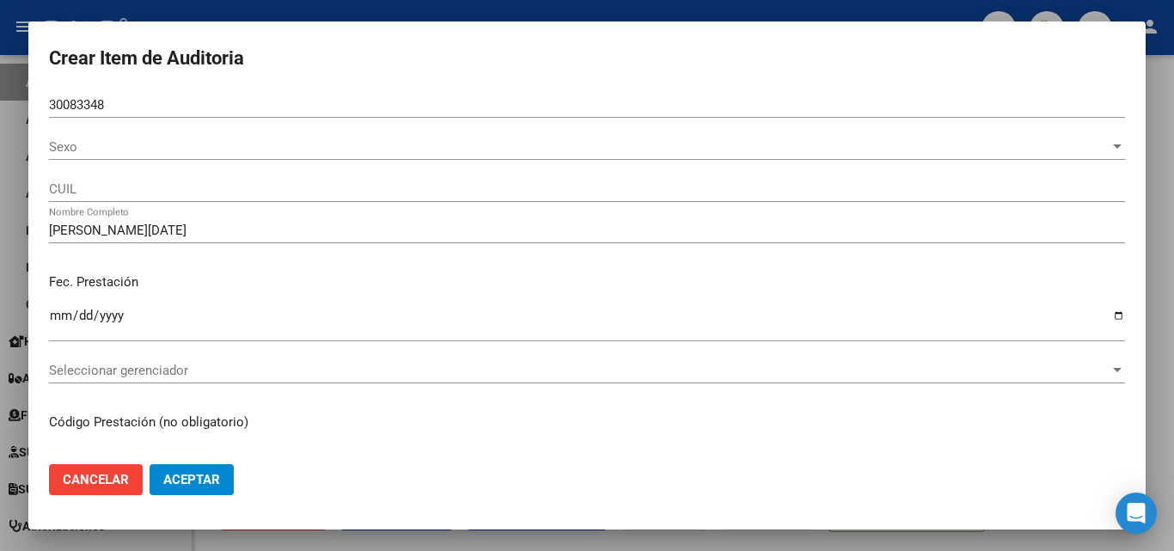
drag, startPoint x: 107, startPoint y: 146, endPoint x: 76, endPoint y: 157, distance: 32.9
click at [76, 157] on div "Sexo Sexo" at bounding box center [587, 147] width 1076 height 26
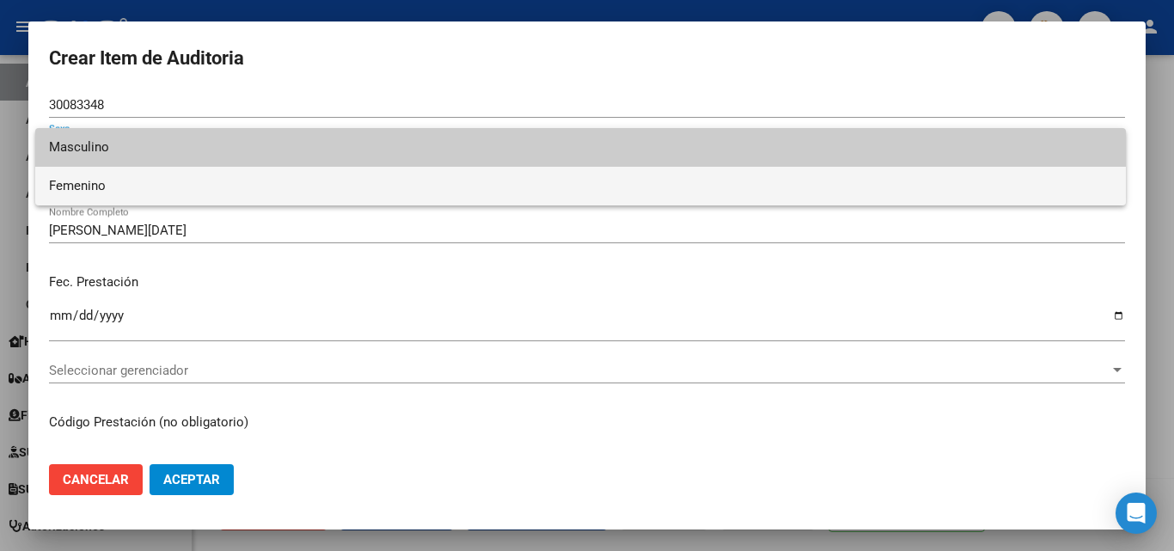
click at [82, 172] on span "Femenino" at bounding box center [580, 186] width 1063 height 39
type input "27300833484"
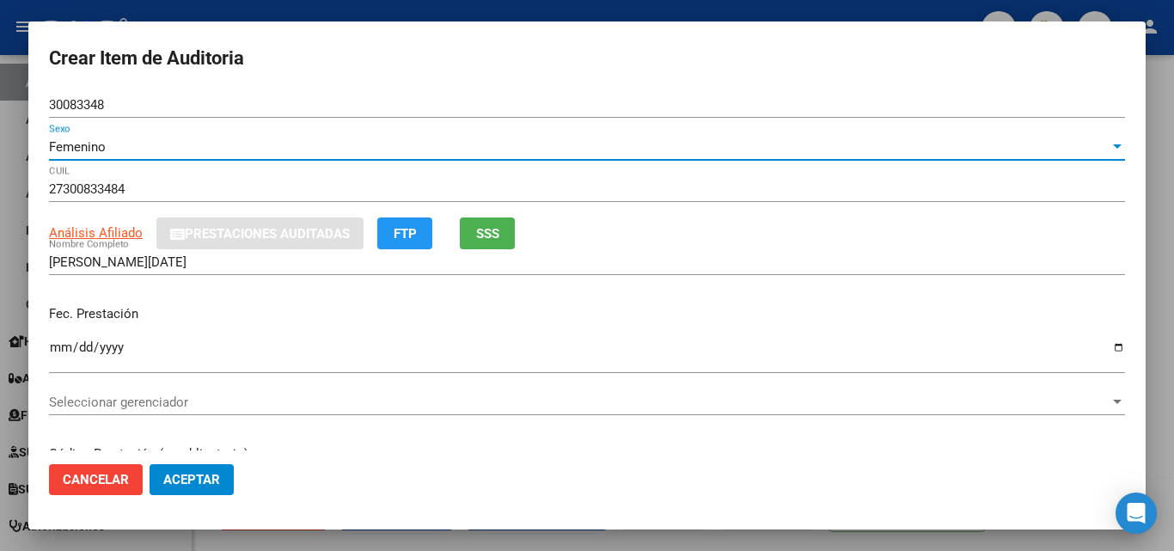
click at [85, 399] on span "Seleccionar gerenciador" at bounding box center [579, 402] width 1061 height 15
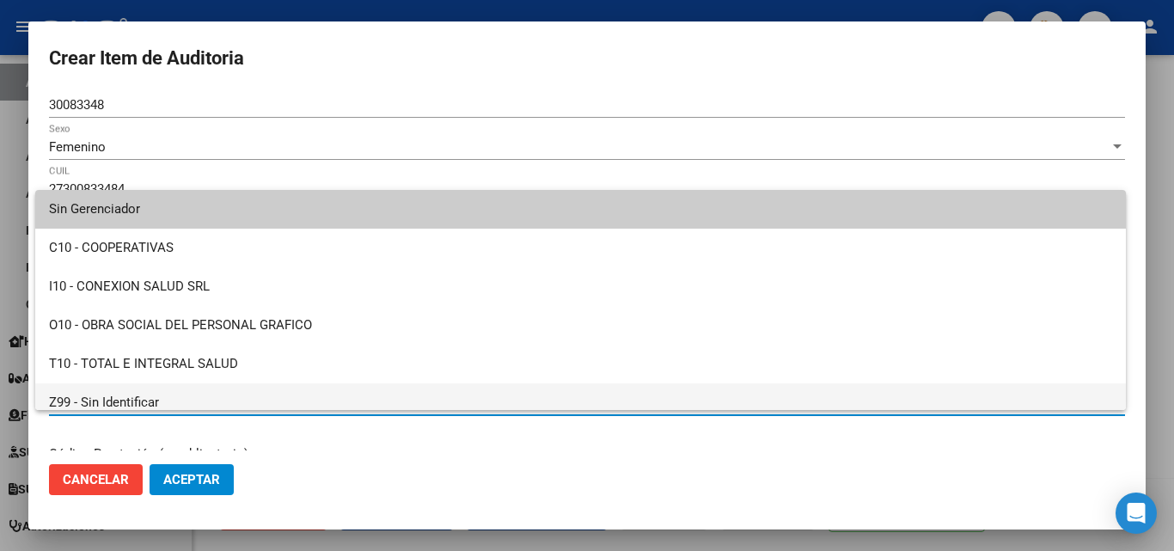
click at [109, 398] on span "Z99 - Sin Identificar" at bounding box center [580, 402] width 1063 height 39
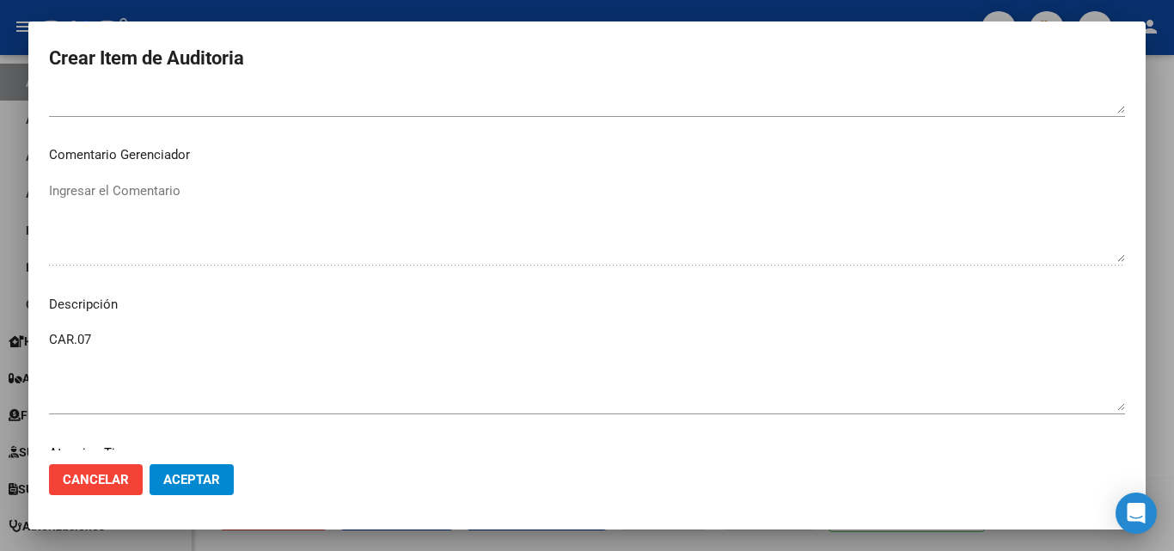
scroll to position [1117, 0]
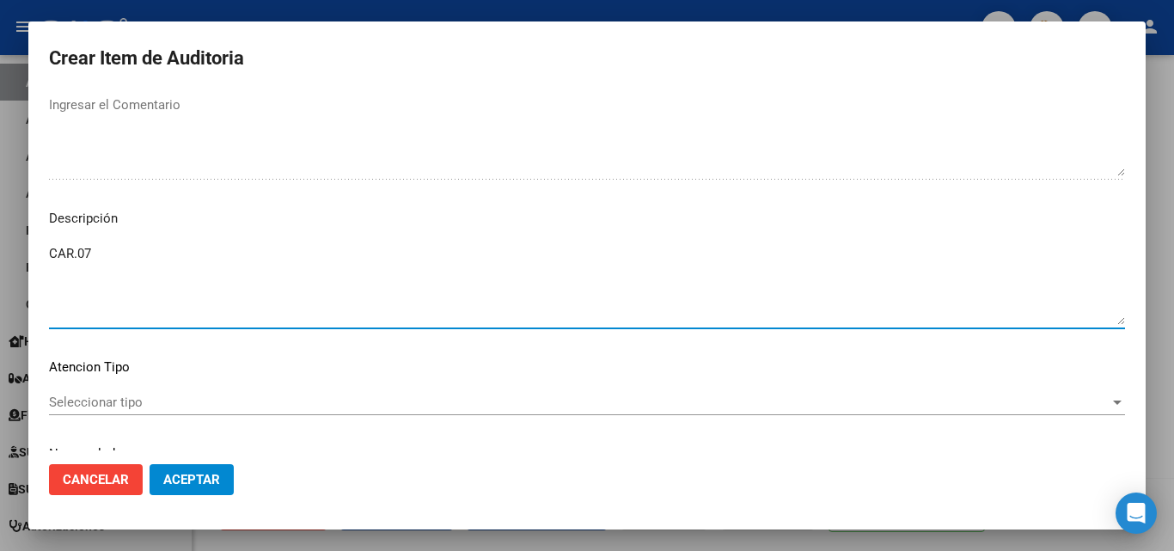
drag, startPoint x: 152, startPoint y: 258, endPoint x: 0, endPoint y: 184, distance: 169.1
click at [0, 184] on div "Crear Item de Auditoria 30083348 Nro Documento Femenino Sexo 27300833484 CUIL A…" at bounding box center [587, 275] width 1174 height 551
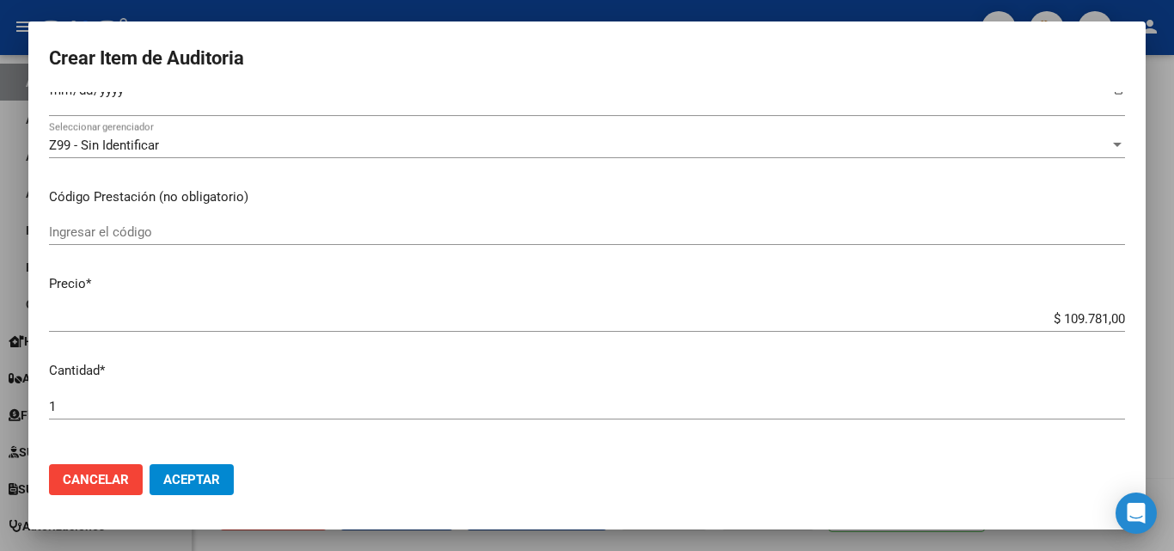
scroll to position [258, 0]
click at [102, 215] on mat-dialog-content "30083348 Nro Documento Femenino Sexo 27300833484 CUIL Análisis Afiliado Prestac…" at bounding box center [586, 271] width 1117 height 358
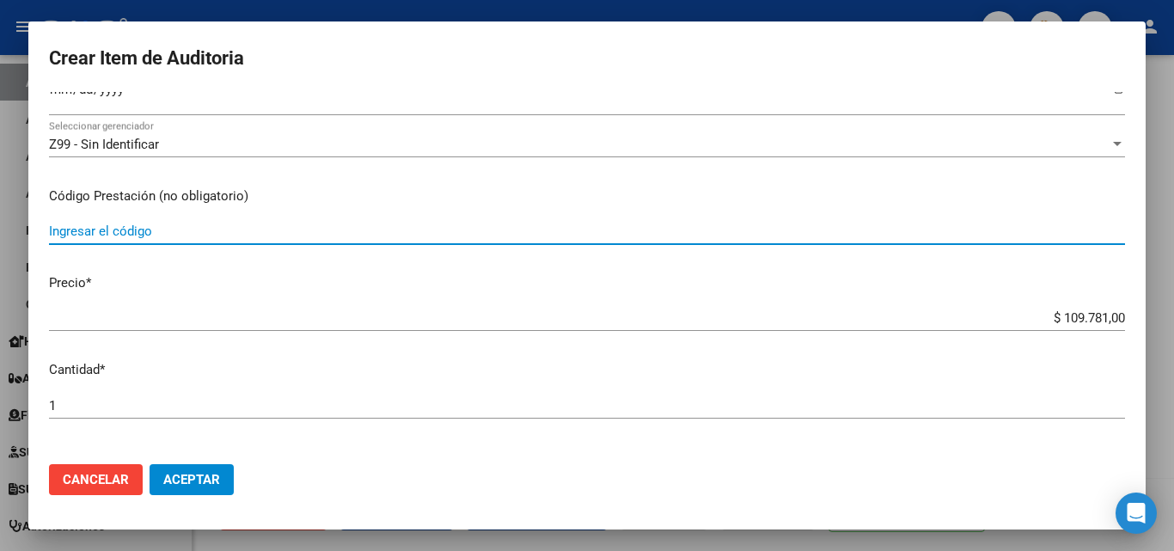
click at [102, 224] on input "Ingresar el código" at bounding box center [587, 230] width 1076 height 15
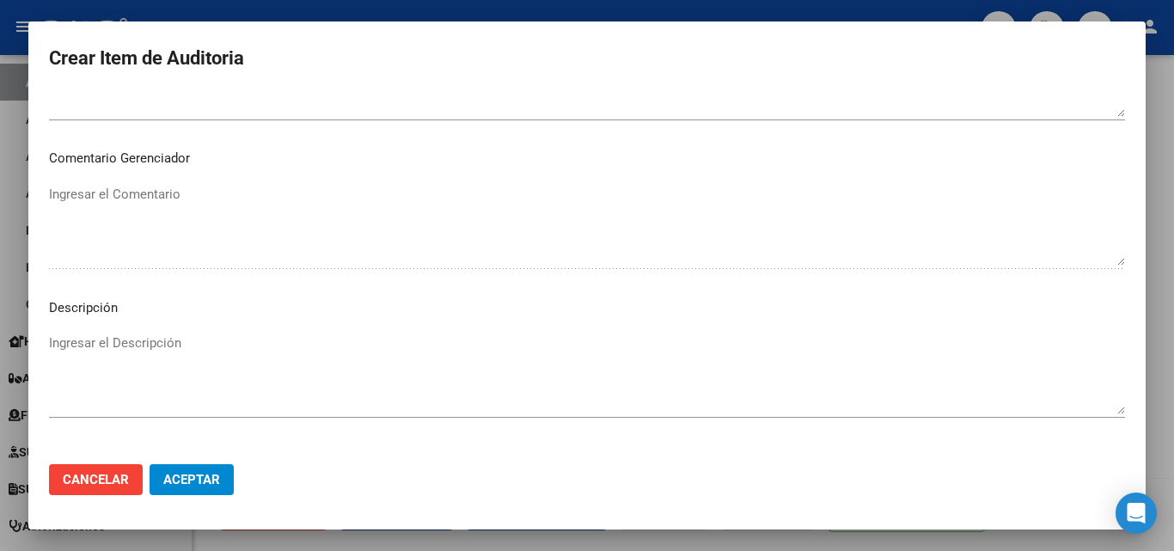
scroll to position [1185, 0]
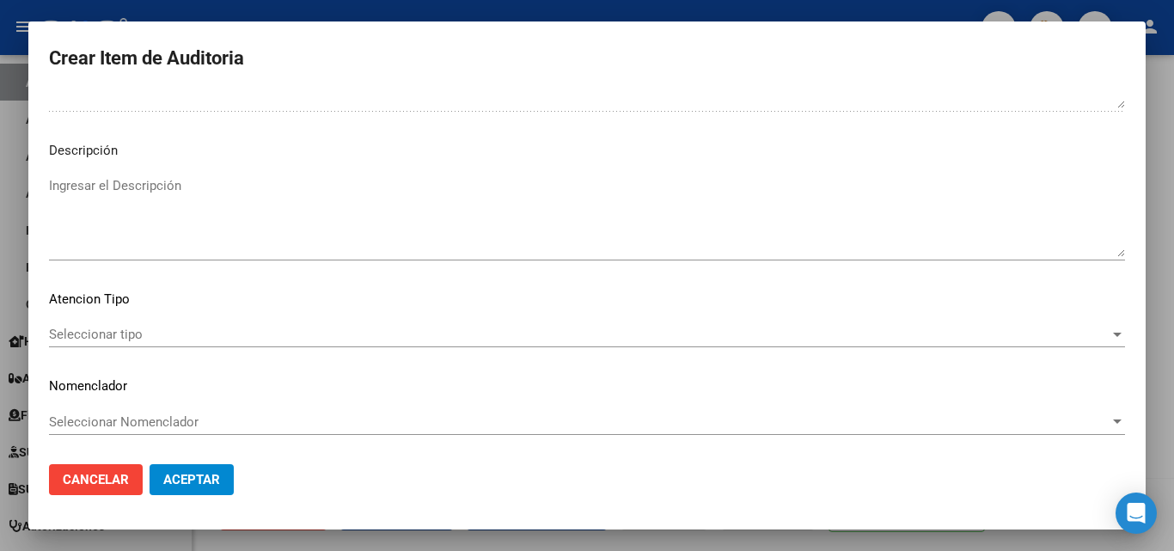
type input "CAR.07"
click at [217, 240] on textarea "Ingresar el Descripción" at bounding box center [587, 216] width 1076 height 81
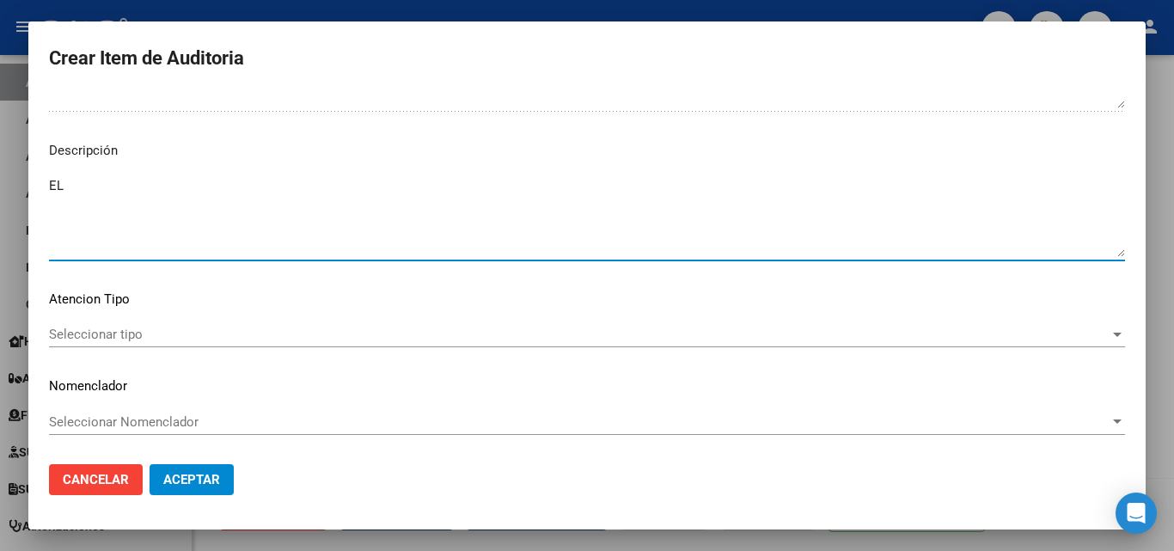
type textarea "E"
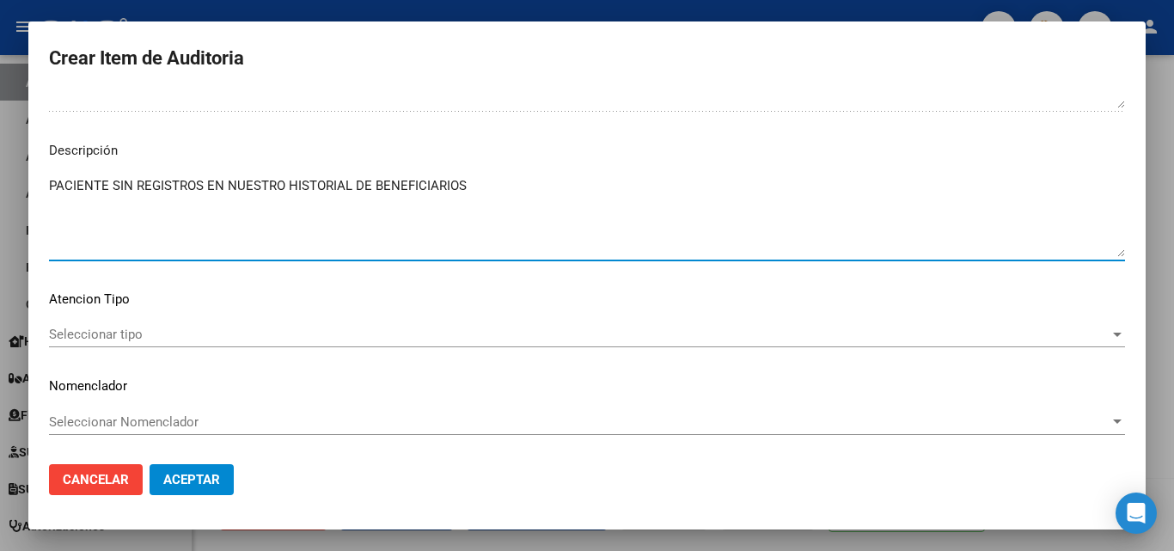
click at [311, 223] on textarea "PACIENTE SIN REGISTROS EN NUESTRO HISTORIAL DE BENEFICIARIOS" at bounding box center [587, 216] width 1076 height 81
click at [323, 210] on textarea "PACIENTE SIN REGISTROS EN NUESTRO HISTORIAL DE BENEFICIARIOS" at bounding box center [587, 216] width 1076 height 81
click at [301, 200] on textarea "PACIENTE SIN REGISTROS EN NUESTRO HISTORIAL DE BENEFICIARIOS" at bounding box center [587, 216] width 1076 height 81
click at [183, 181] on textarea "PACIENTE SIN REGISTROS EN NUESTRO HISTORIAL DE BENEFICIARIOS" at bounding box center [587, 216] width 1076 height 81
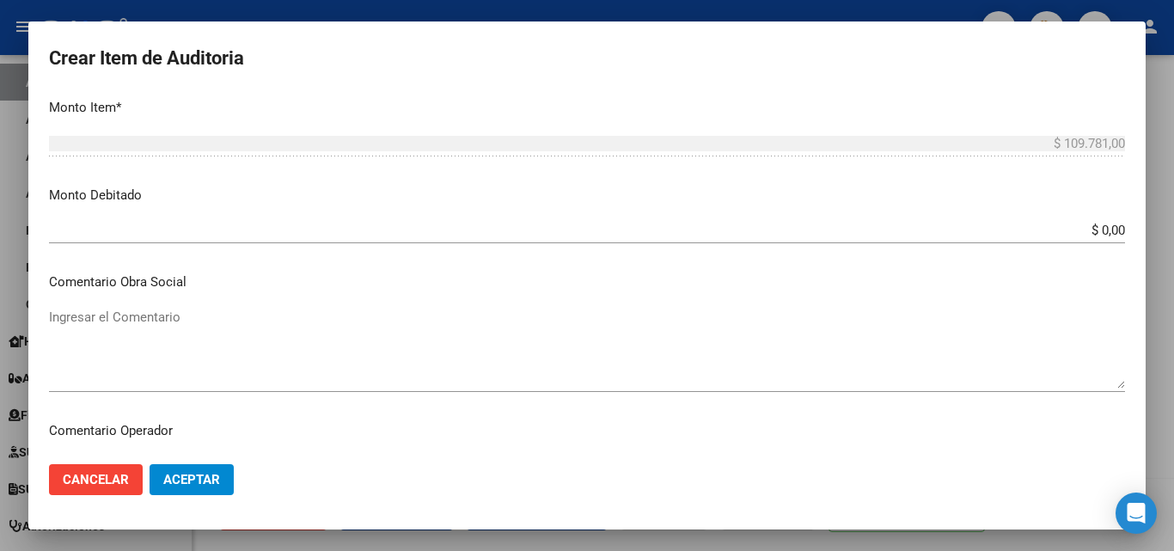
scroll to position [584, 0]
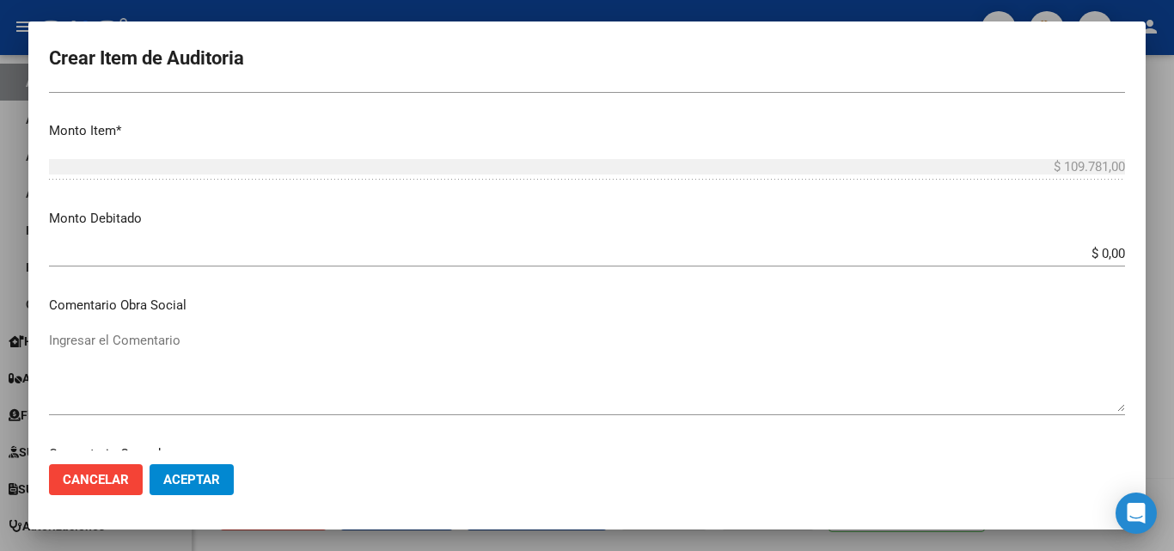
type textarea "PACIENTE SIN REGISTROS EN NUESTRO HISTORIAL DE BENEFICIARIOS"
click at [1115, 267] on mat-dialog-content "30083348 Nro Documento Femenino Sexo 27300833484 CUIL Análisis Afiliado Prestac…" at bounding box center [586, 271] width 1117 height 358
click at [1110, 254] on input "$ 0,00" at bounding box center [587, 253] width 1076 height 15
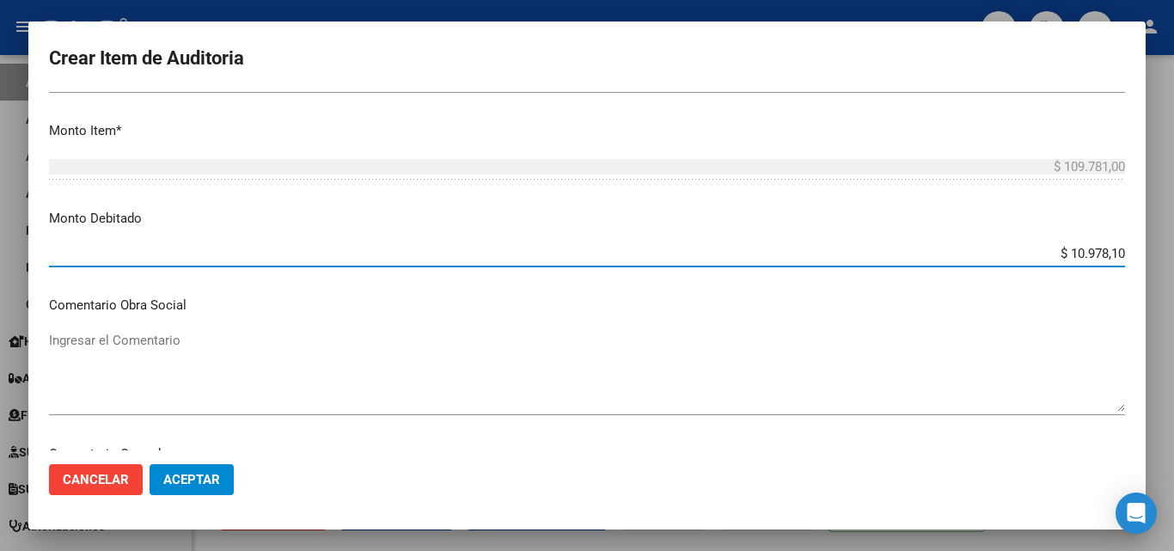
type input "$ 109.781,00"
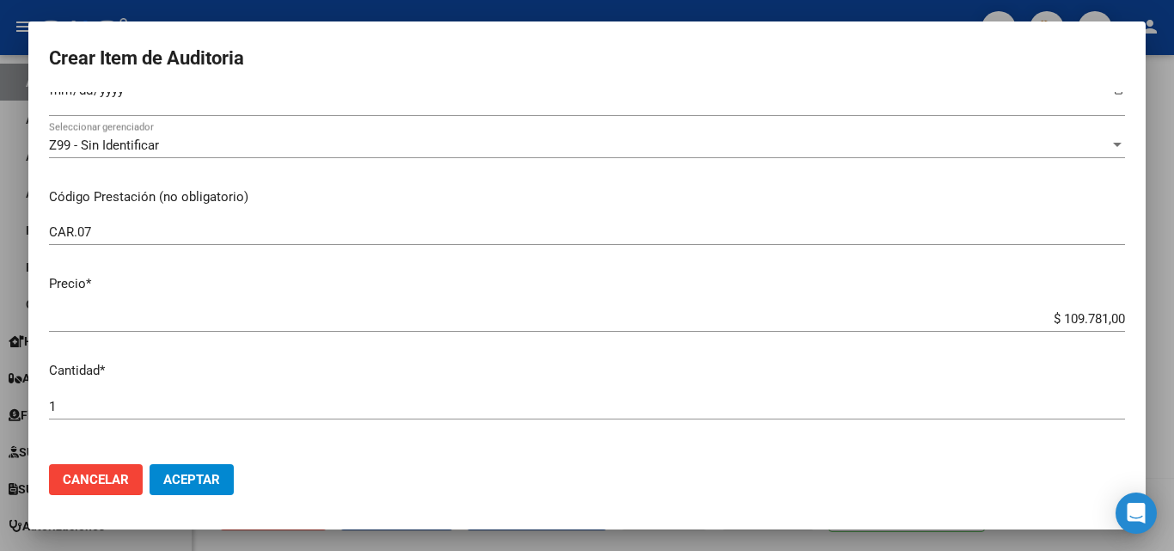
scroll to position [154, 0]
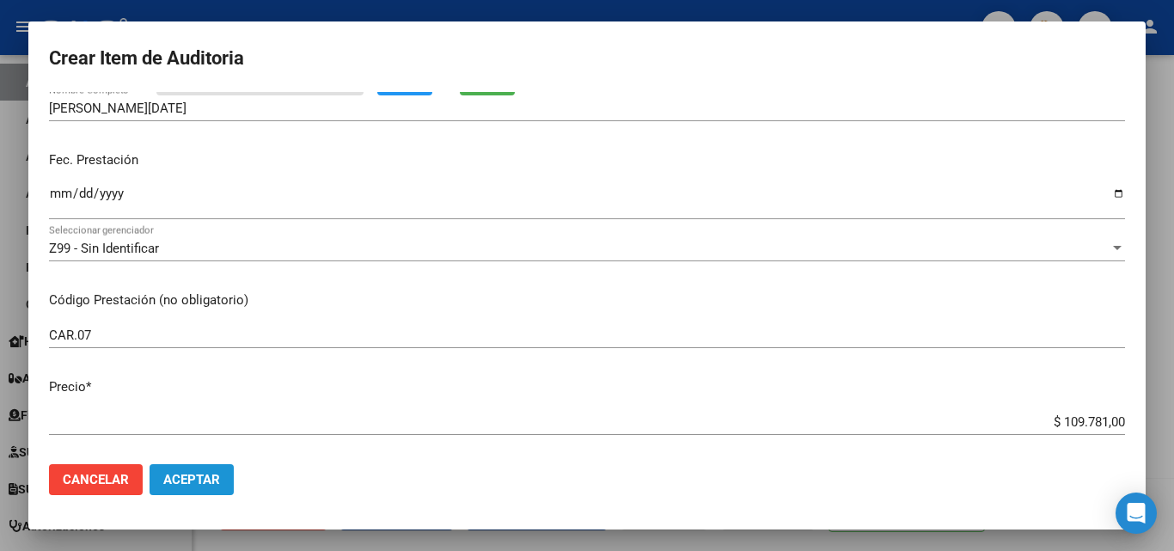
click at [232, 486] on button "Aceptar" at bounding box center [192, 479] width 84 height 31
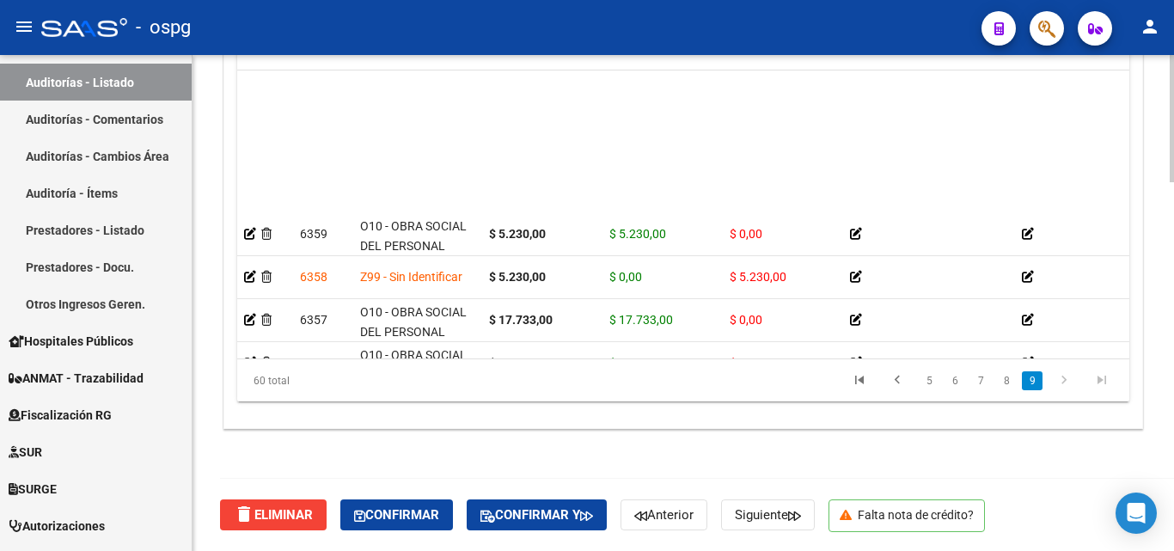
scroll to position [2309, 0]
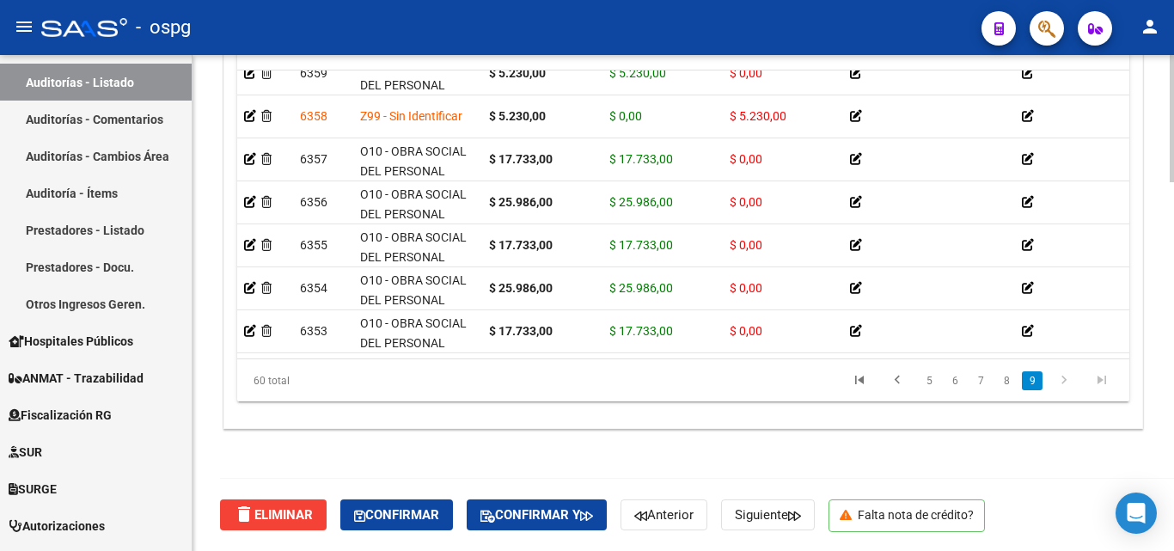
click at [747, 547] on div "delete Eliminar Confirmar Confirmar y Anterior Siguiente Falta nota de crédito?" at bounding box center [690, 515] width 941 height 72
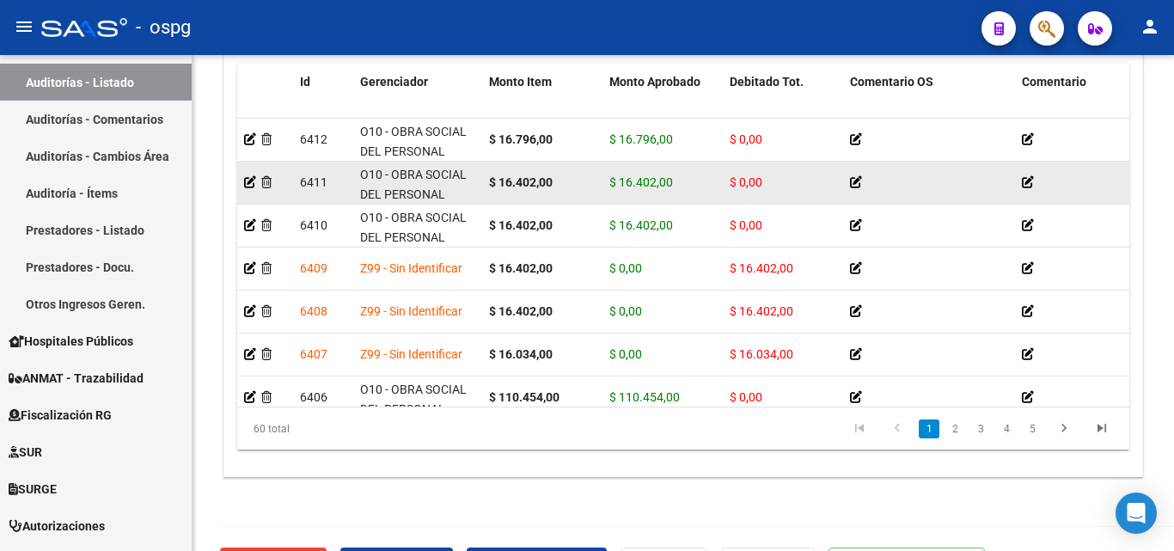
scroll to position [1355, 0]
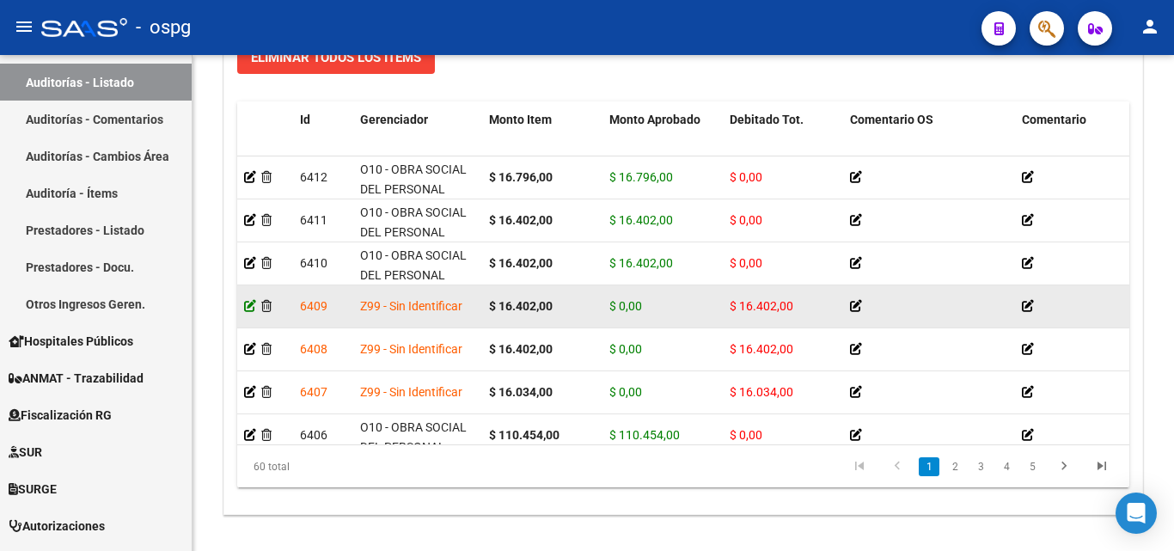
click at [252, 300] on icon at bounding box center [250, 306] width 12 height 12
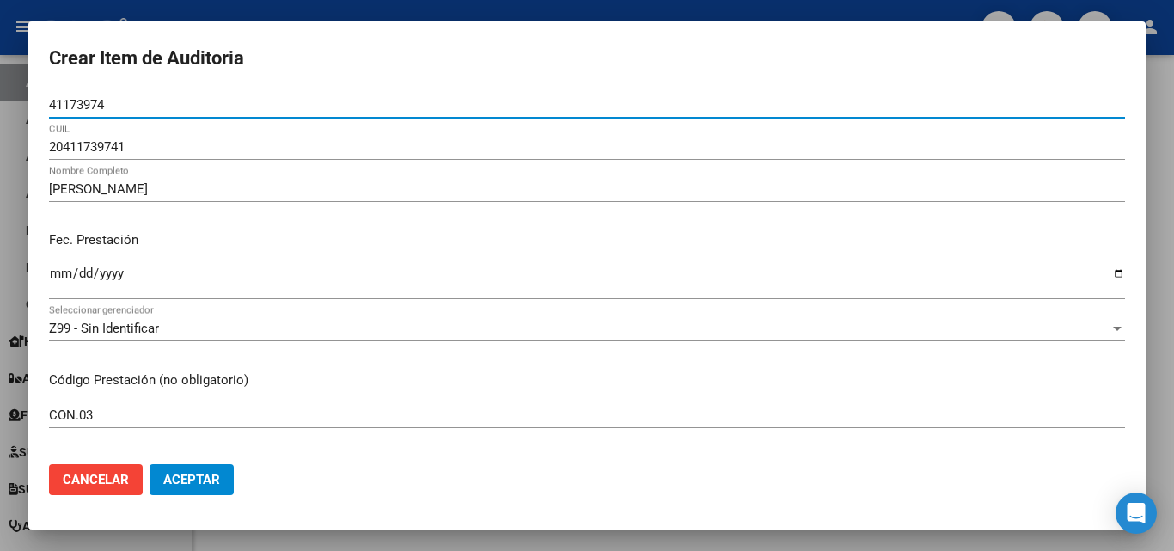
click at [395, 15] on div at bounding box center [587, 275] width 1174 height 551
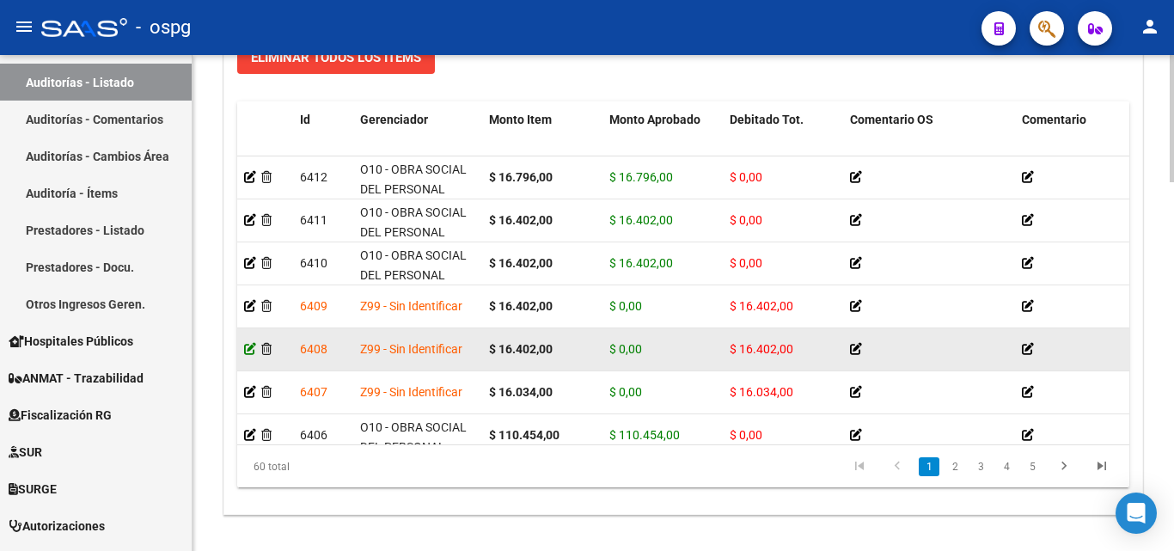
click at [254, 348] on icon at bounding box center [250, 349] width 12 height 12
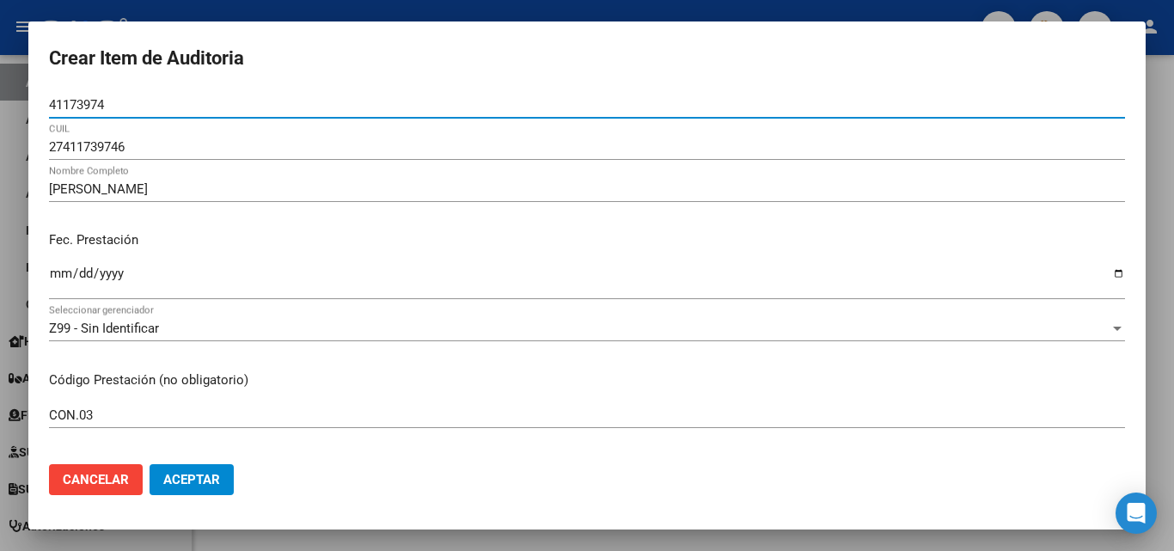
click at [349, 9] on div at bounding box center [587, 275] width 1174 height 551
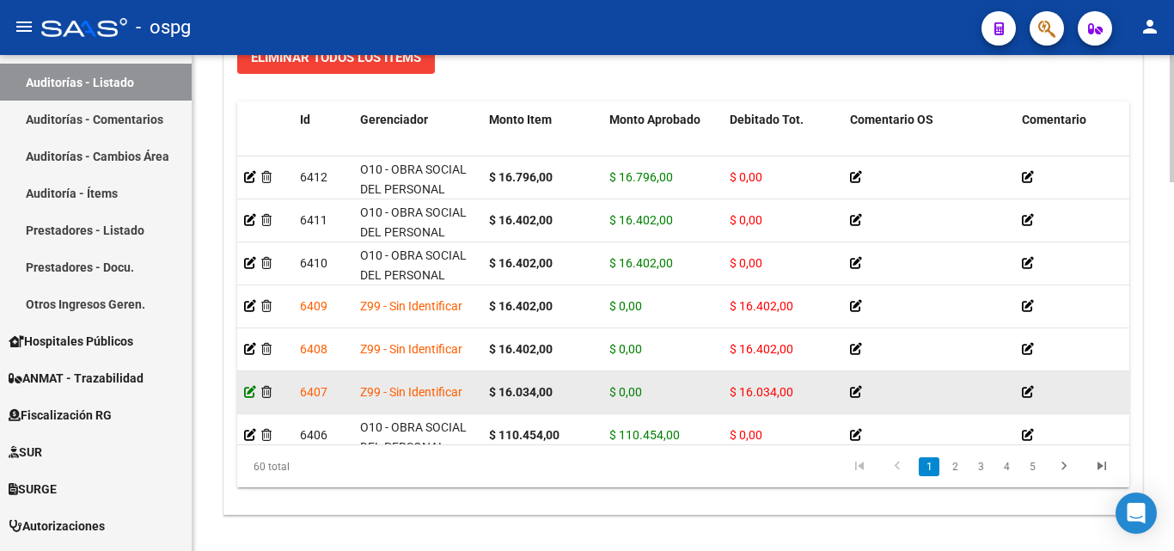
click at [246, 392] on icon at bounding box center [250, 392] width 12 height 12
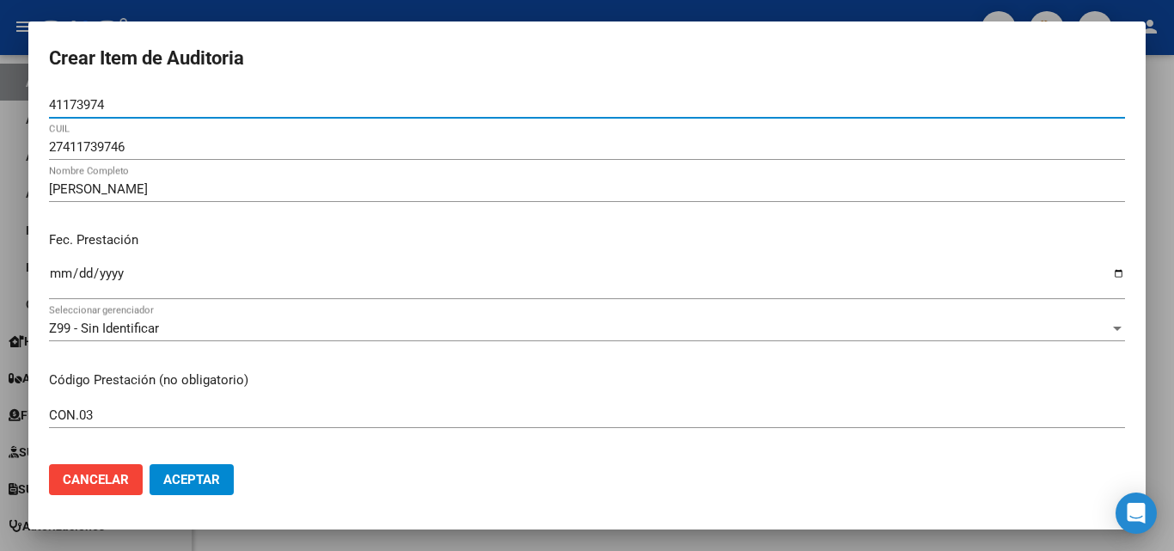
click at [369, 9] on div at bounding box center [587, 275] width 1174 height 551
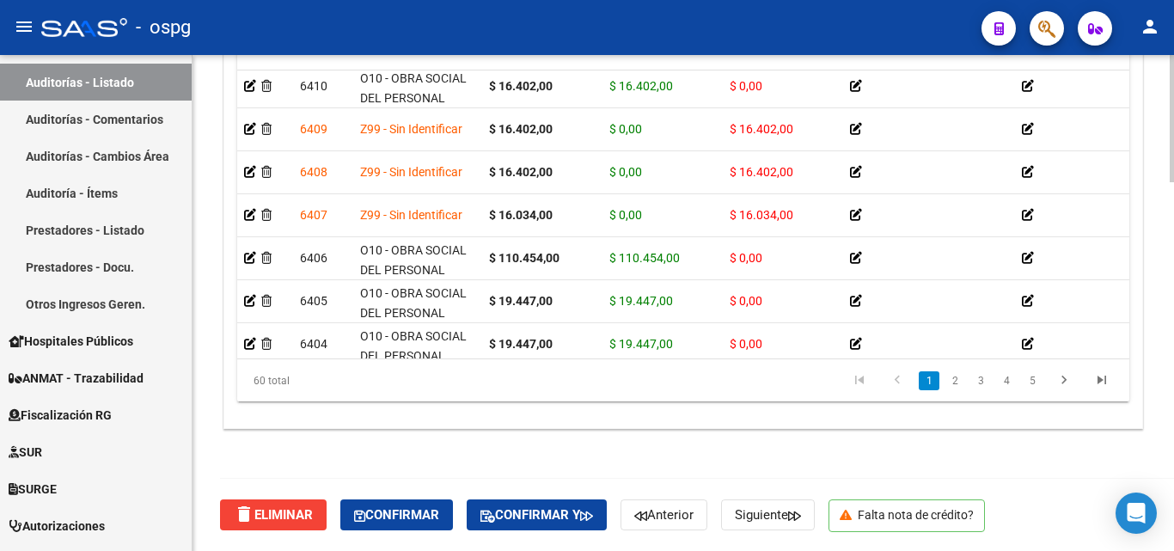
scroll to position [75, 0]
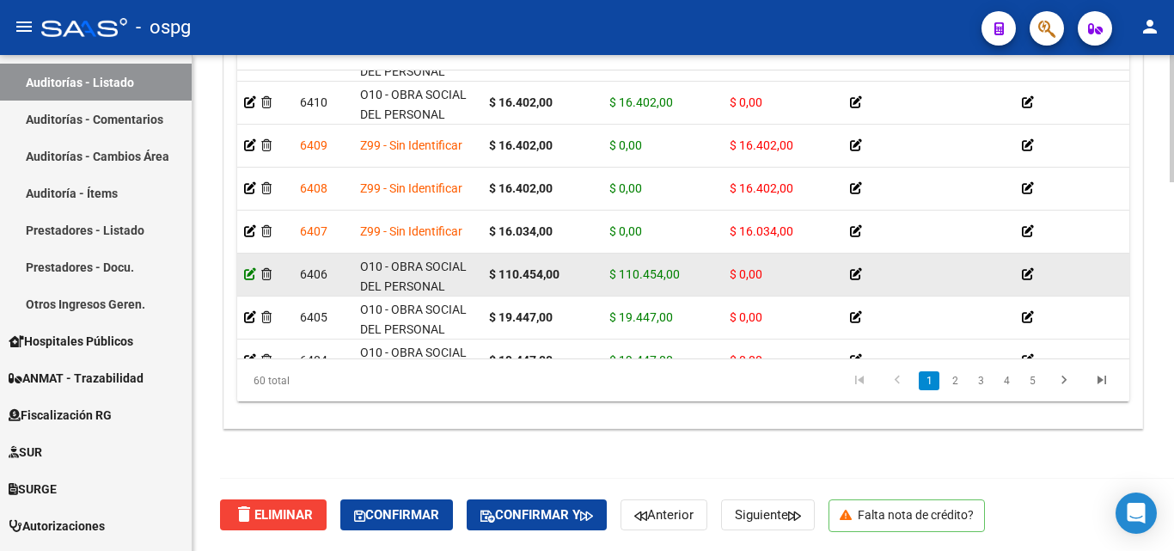
click at [251, 272] on icon at bounding box center [250, 274] width 12 height 12
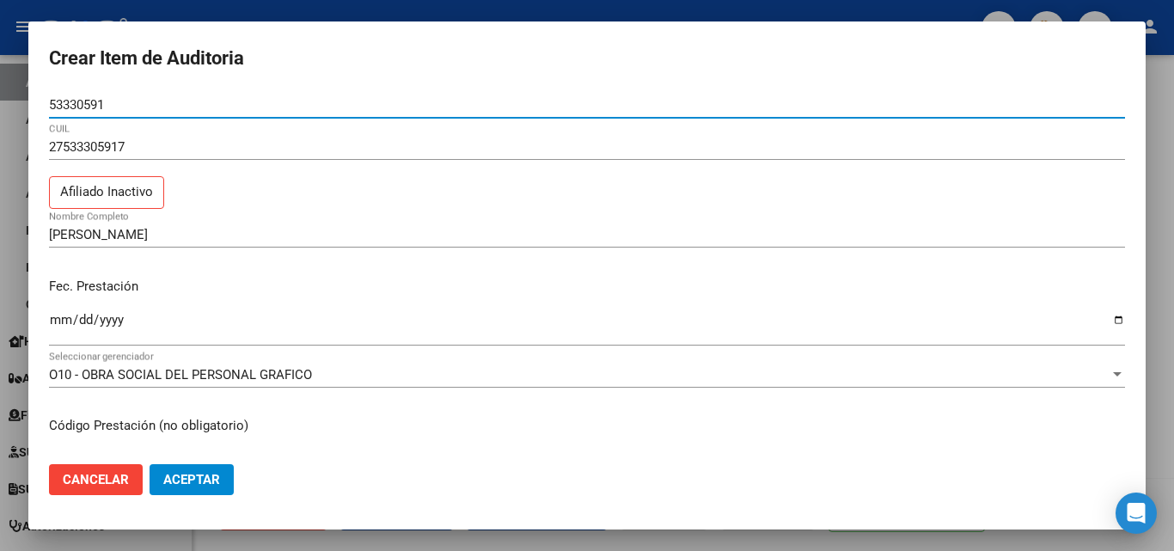
click at [53, 103] on input "53330591" at bounding box center [587, 104] width 1076 height 15
click at [48, 107] on mat-dialog-content "53330591 Nro Documento 27533305917 CUIL Afiliado Inactivo [PERSON_NAME] Nombre …" at bounding box center [586, 271] width 1117 height 358
click at [55, 103] on input "53330591" at bounding box center [587, 104] width 1076 height 15
click at [52, 105] on input "53330591" at bounding box center [587, 104] width 1076 height 15
type input "53330591"
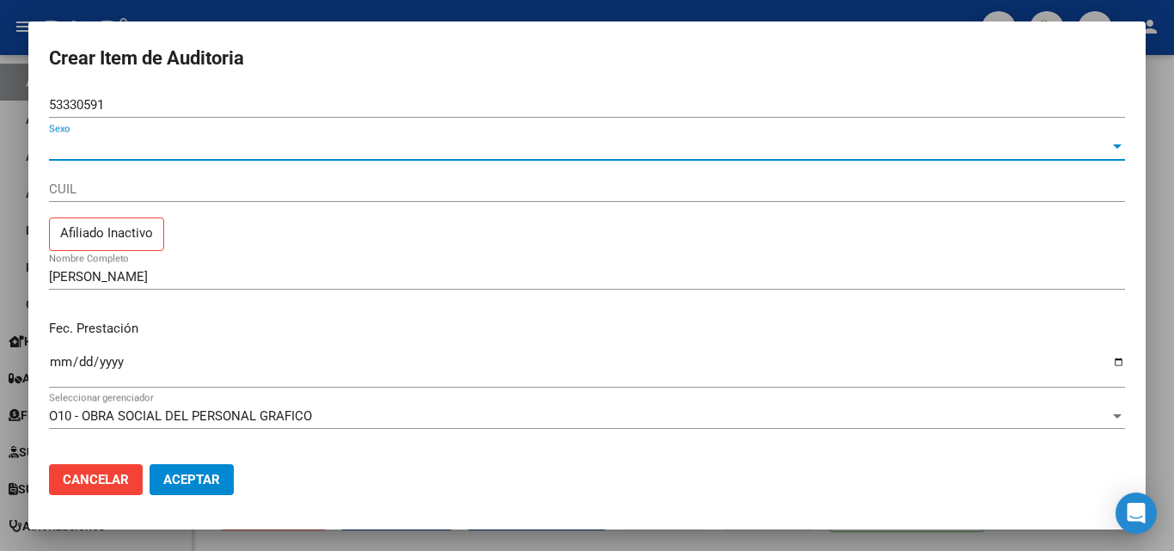
click at [131, 149] on span "Sexo" at bounding box center [579, 146] width 1061 height 15
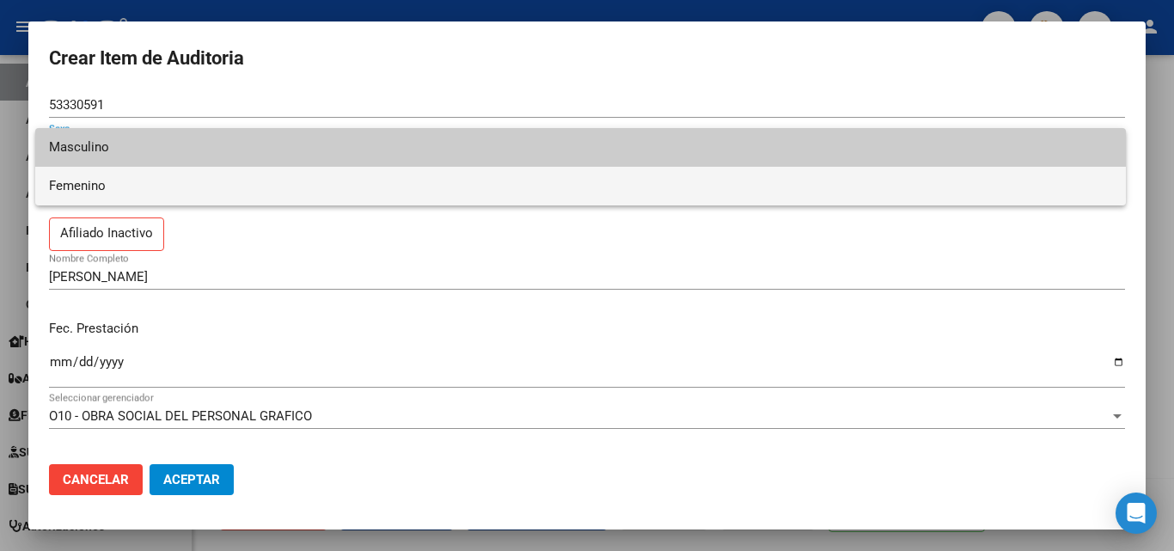
click at [112, 182] on span "Femenino" at bounding box center [580, 186] width 1063 height 39
type input "27533305917"
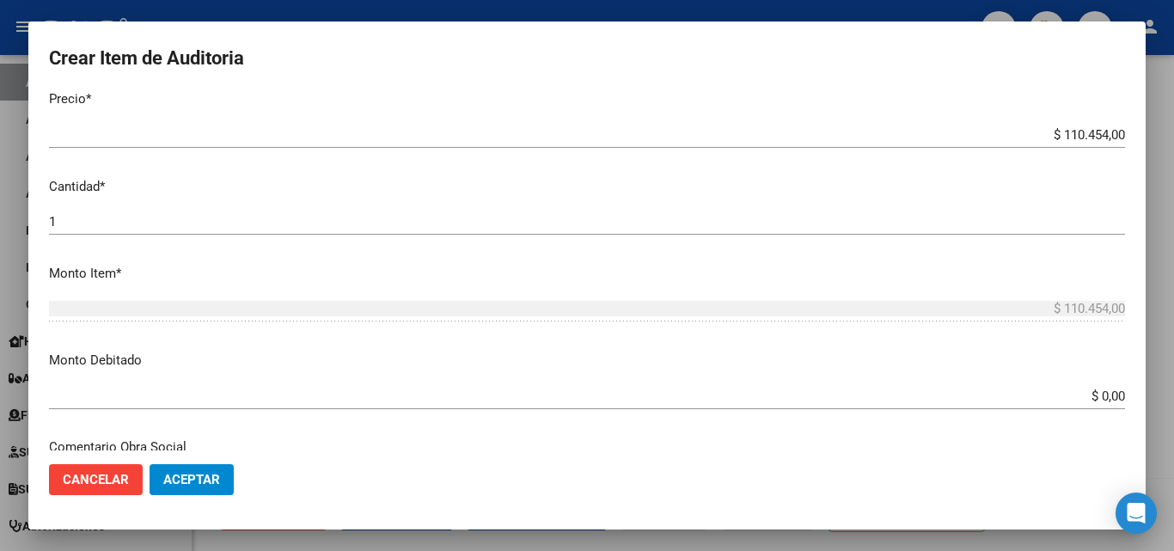
scroll to position [258, 0]
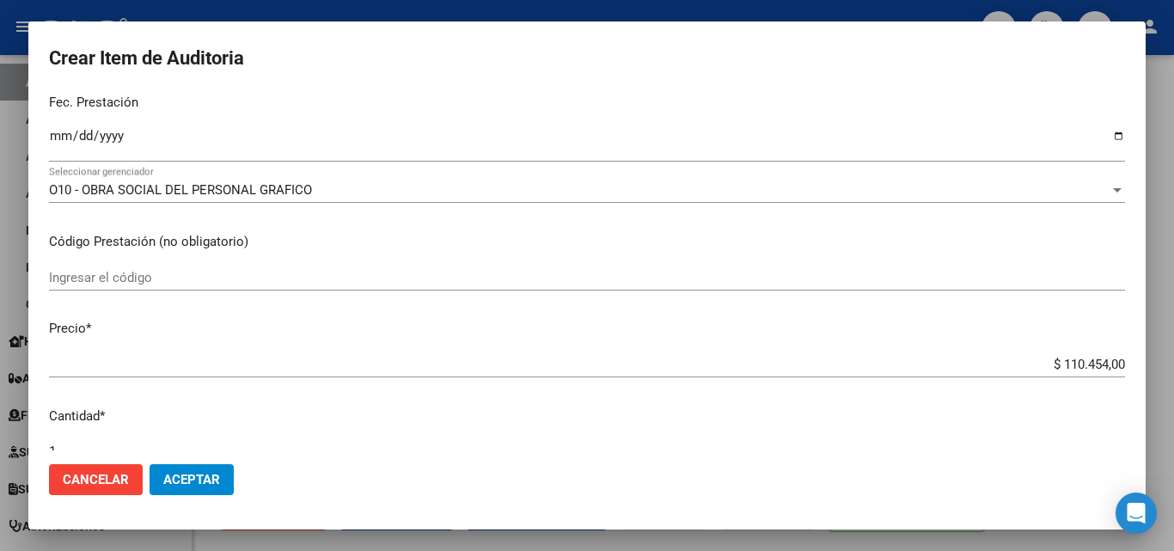
click at [76, 275] on input "Ingresar el código" at bounding box center [587, 277] width 1076 height 15
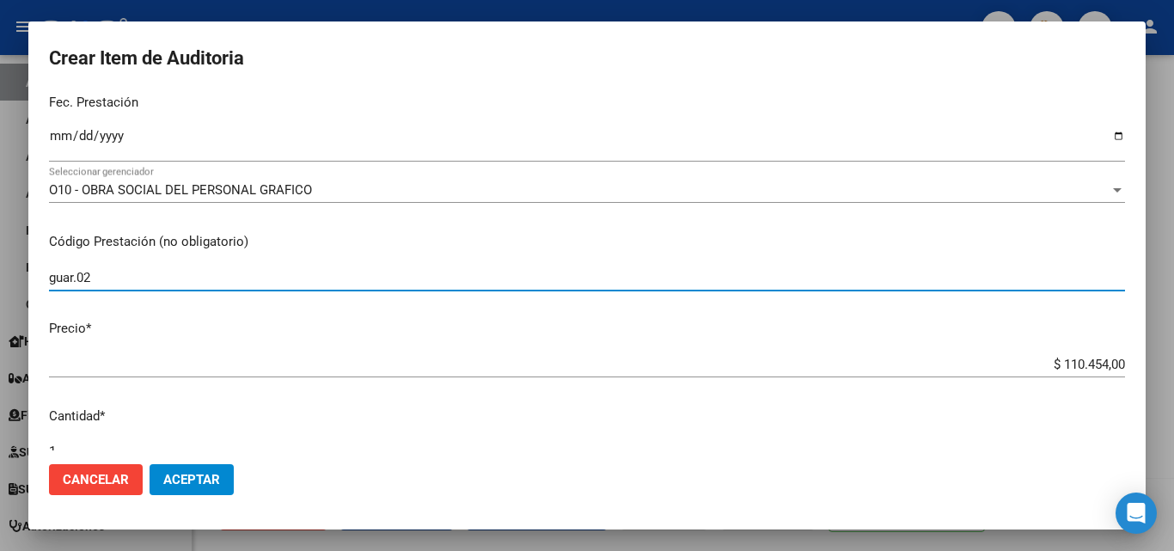
drag, startPoint x: 124, startPoint y: 276, endPoint x: 0, endPoint y: 256, distance: 125.3
click at [0, 256] on div "Crear Item de Auditoria 53330591 Nro Documento Femenino Sexo 27533305917 CUIL A…" at bounding box center [587, 275] width 1174 height 551
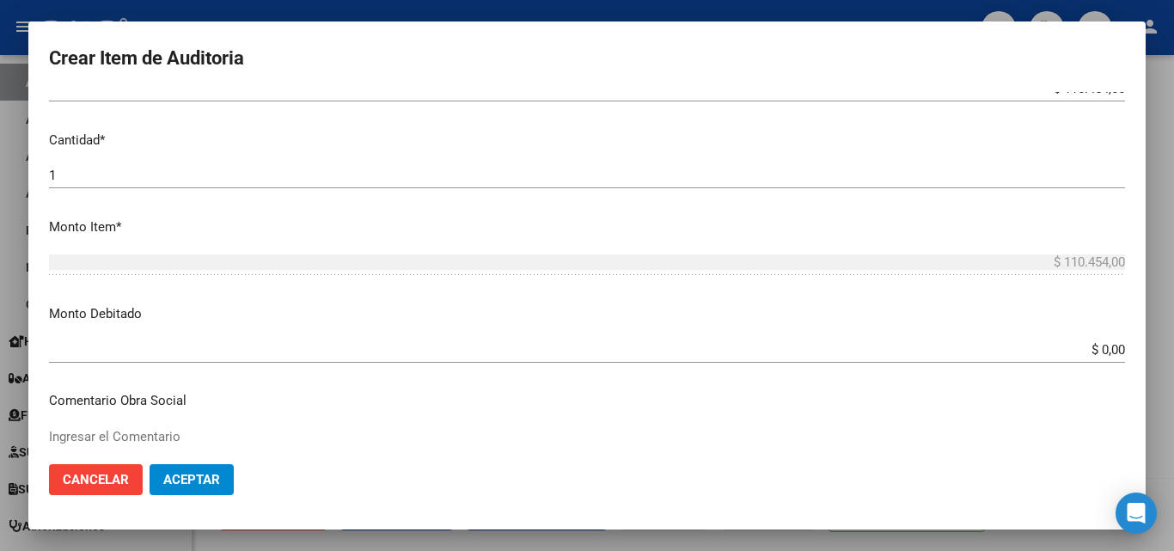
scroll to position [688, 0]
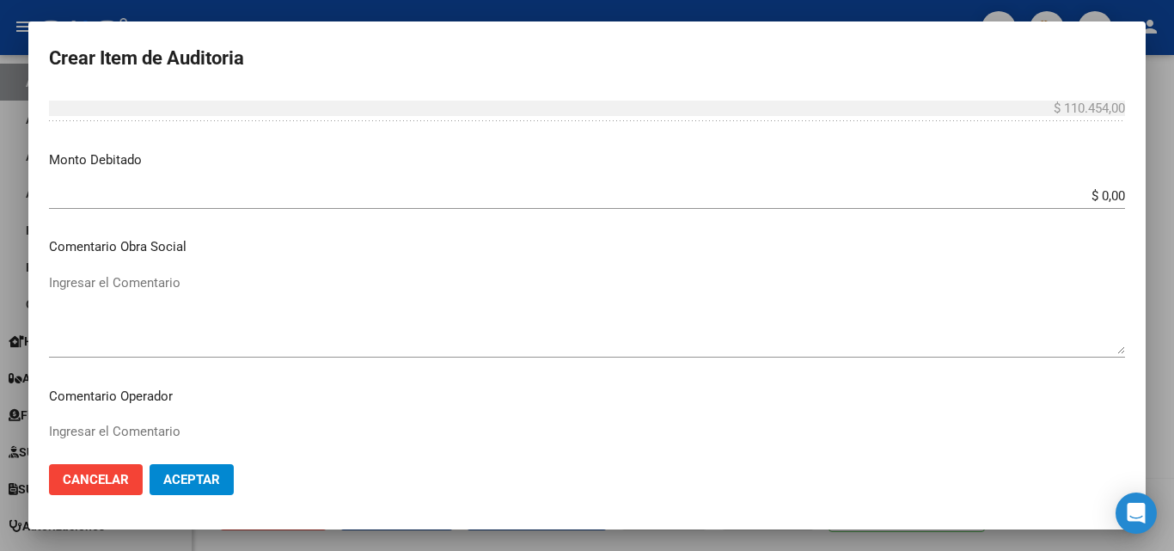
type input "GUAR.02"
click at [1108, 198] on input "$ 0,00" at bounding box center [587, 195] width 1076 height 15
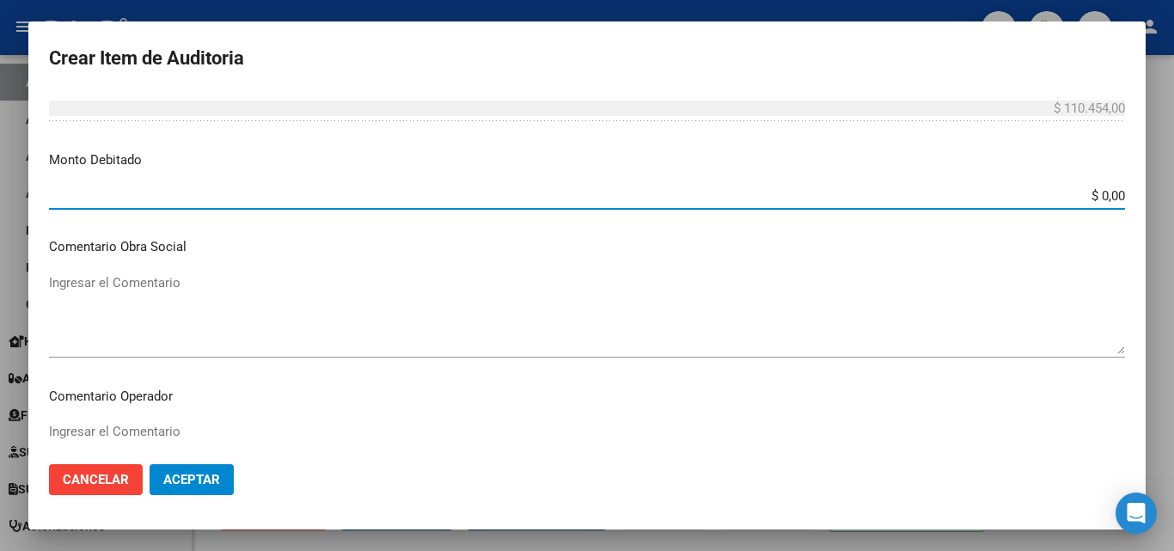
click at [1110, 197] on input "$ 0,00" at bounding box center [587, 195] width 1076 height 15
type input "$ 110.454,00"
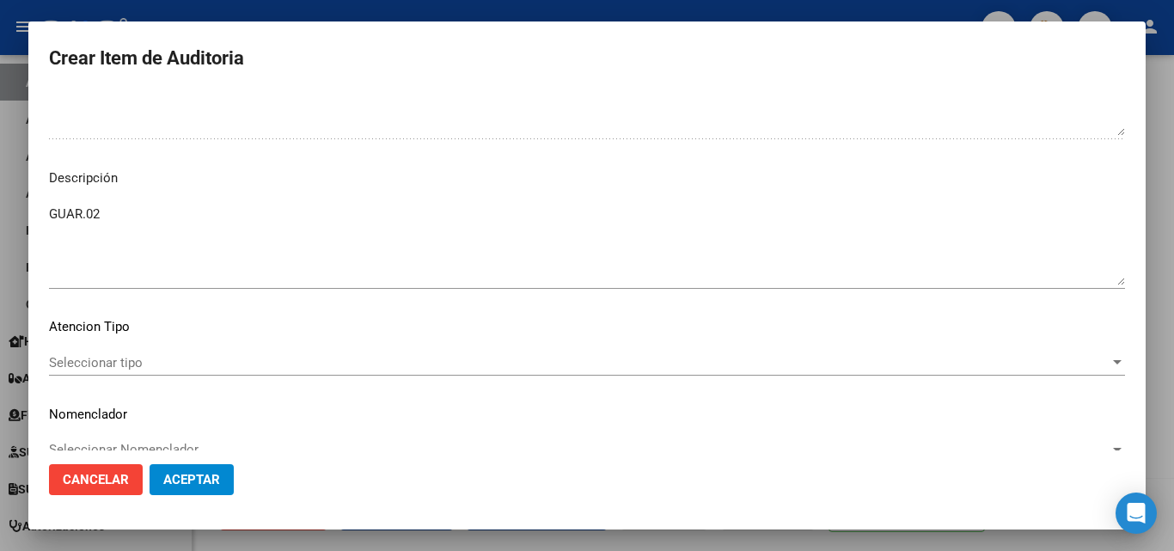
scroll to position [1232, 0]
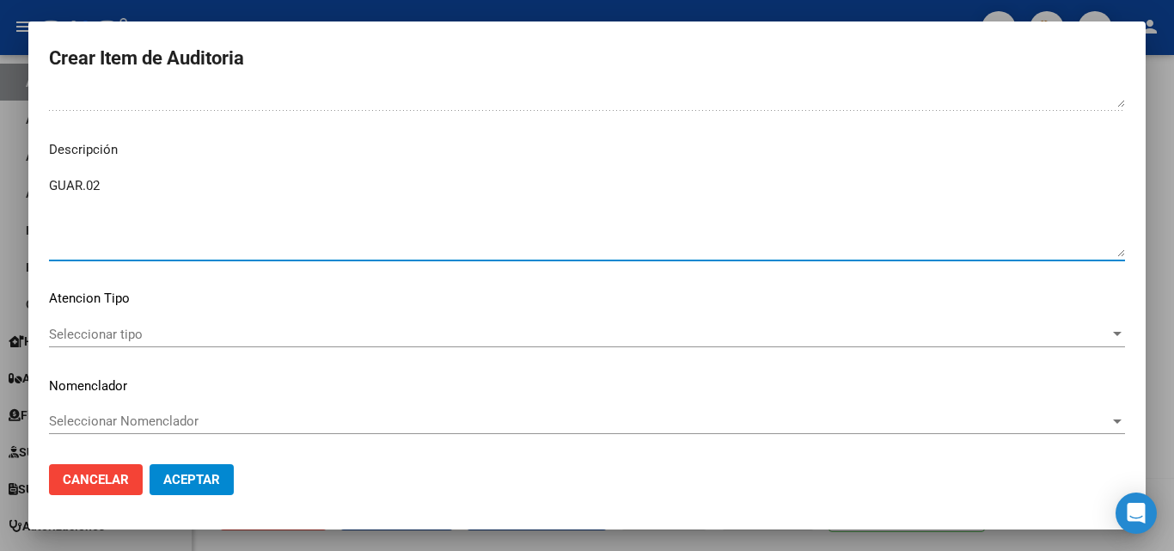
drag, startPoint x: 153, startPoint y: 192, endPoint x: 0, endPoint y: 164, distance: 155.4
click at [0, 164] on div "Crear Item de Auditoria 53330591 Nro Documento Femenino Sexo 27533305917 CUIL A…" at bounding box center [587, 275] width 1174 height 551
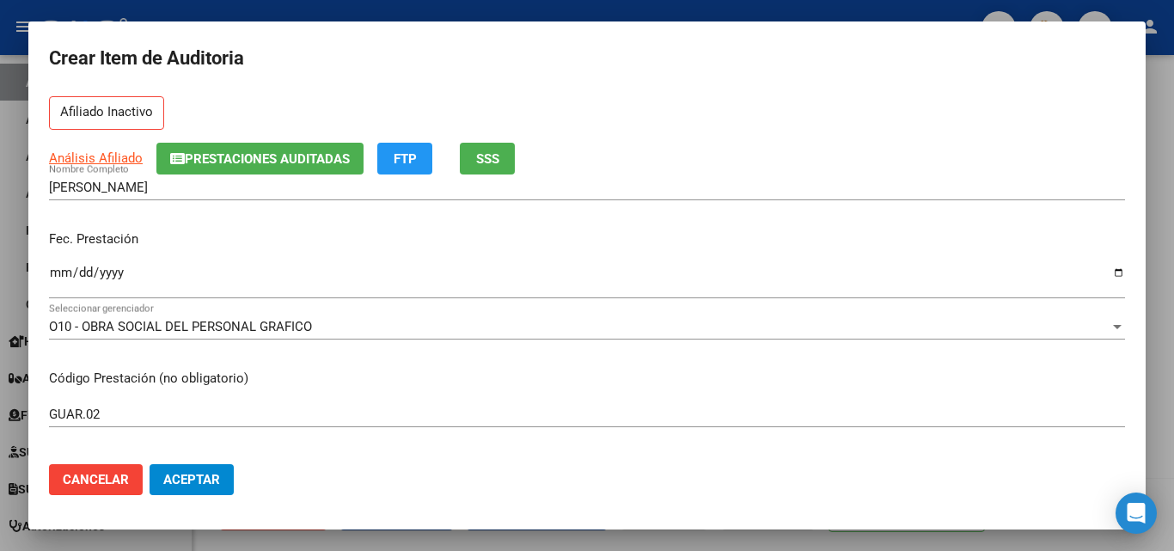
scroll to position [114, 0]
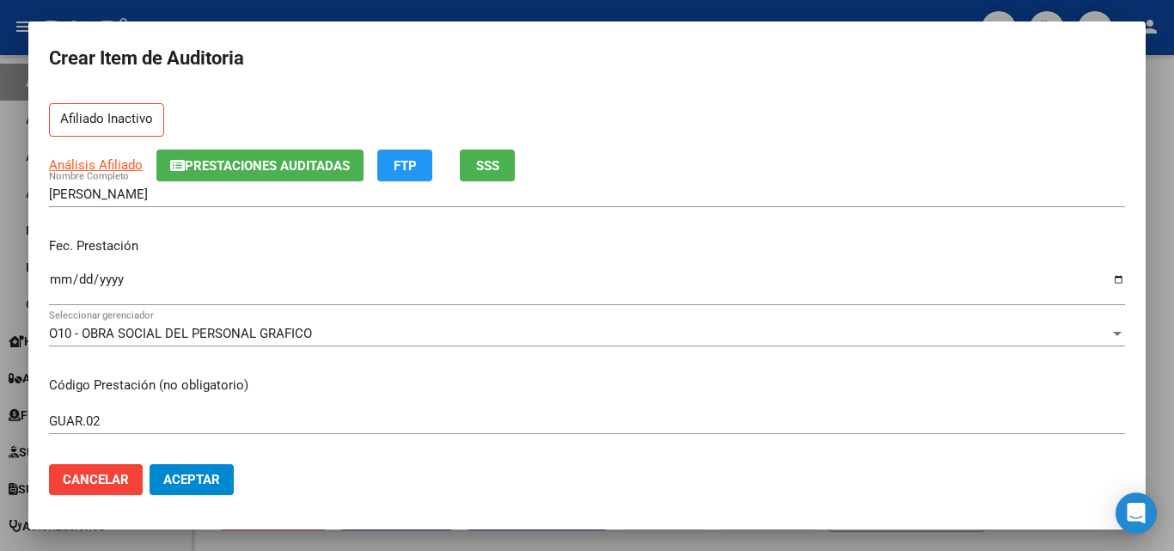
type textarea "FECHA DE BAJA [DATE]"
click at [228, 487] on button "Aceptar" at bounding box center [192, 479] width 84 height 31
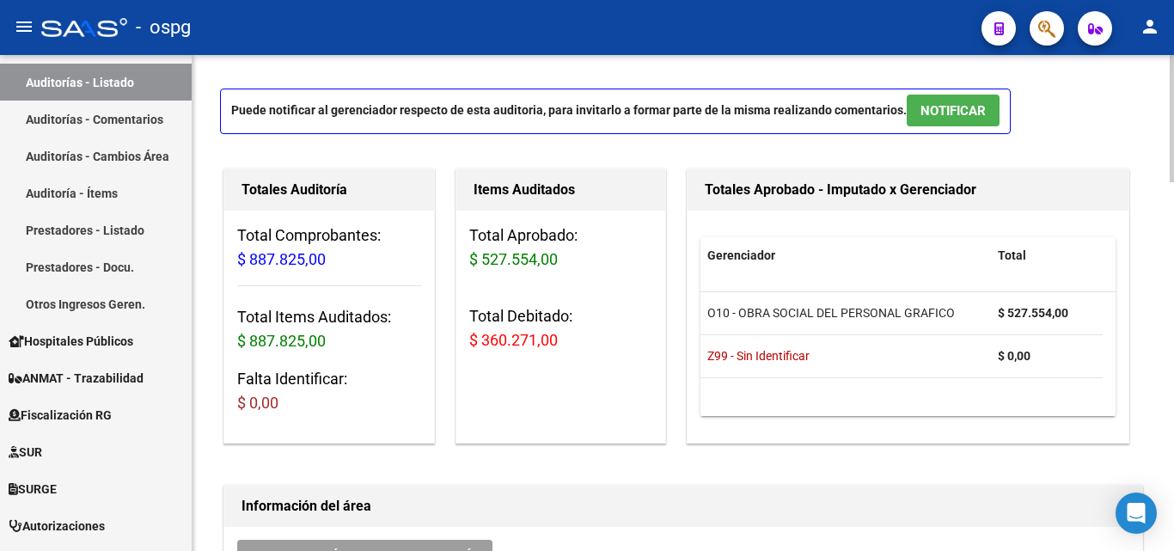
scroll to position [66, 0]
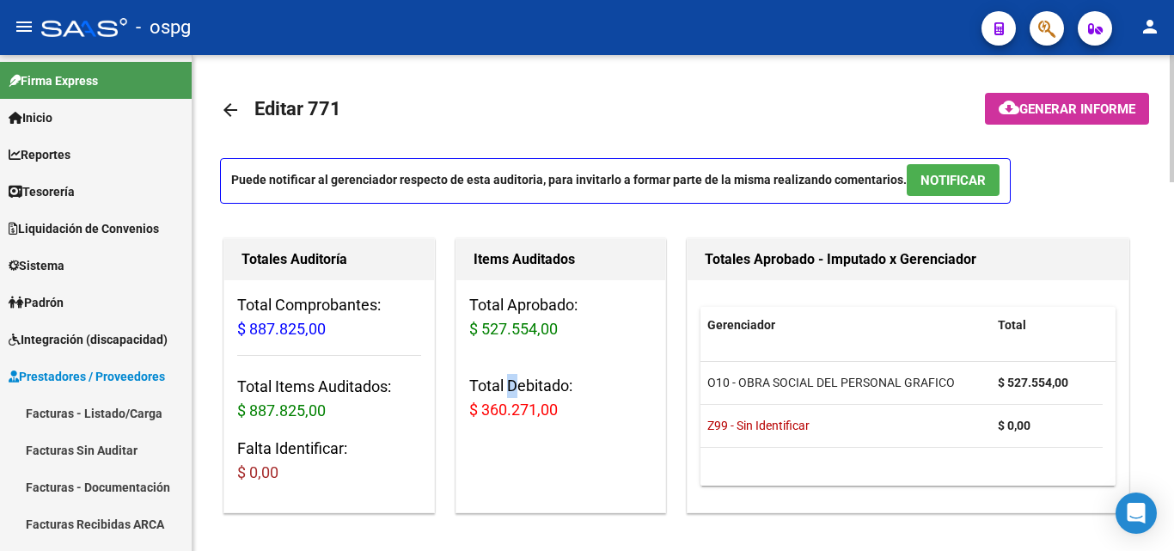
click at [521, 407] on h3 "Total Debitado: $ 360.271,00" at bounding box center [561, 398] width 184 height 48
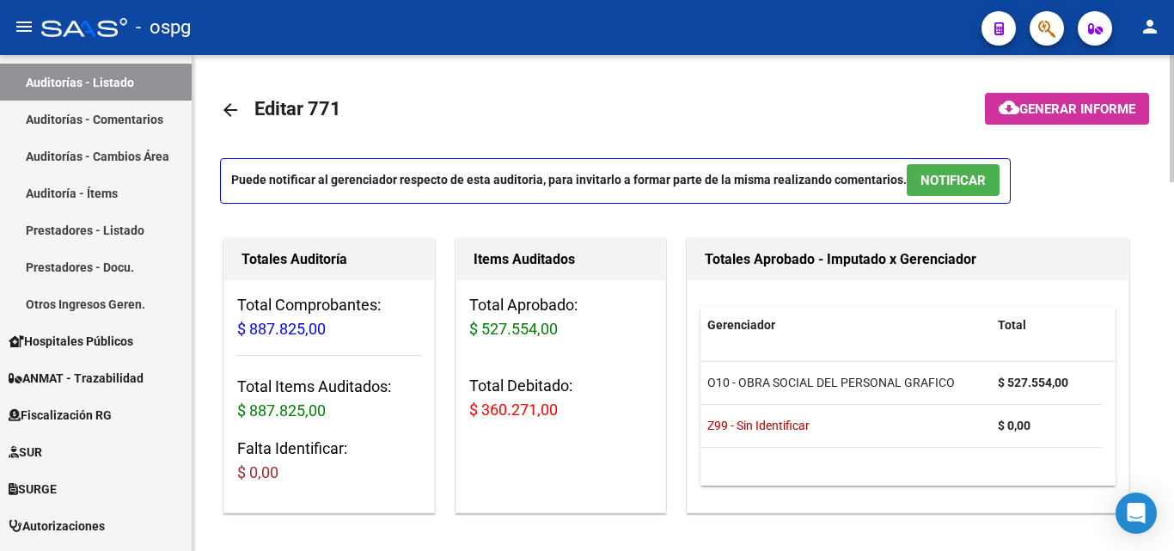
click at [572, 341] on h3 "Total Aprobado: $ 527.554,00" at bounding box center [561, 317] width 184 height 48
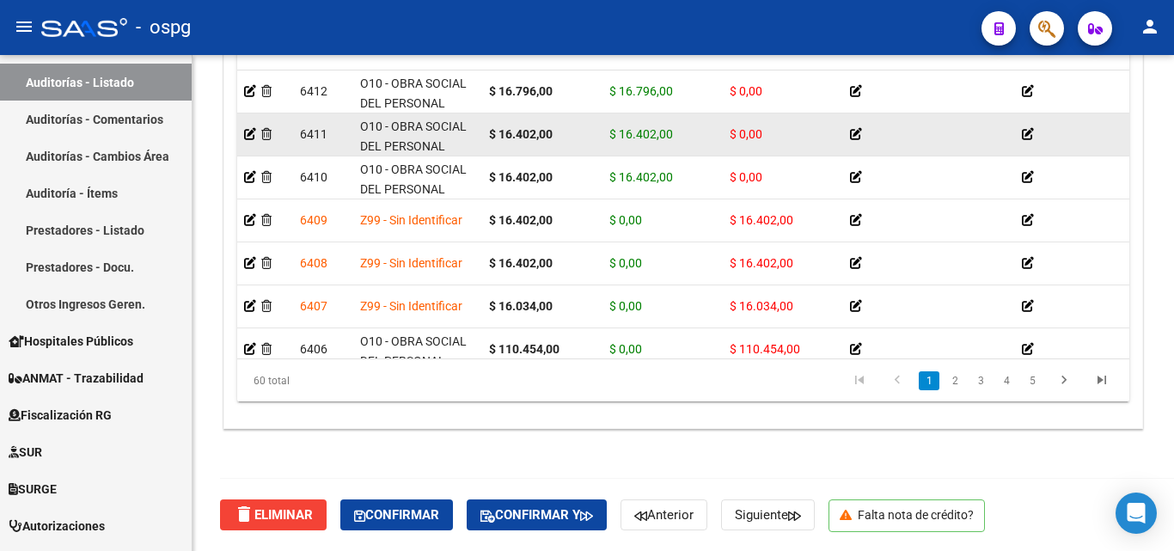
scroll to position [86, 0]
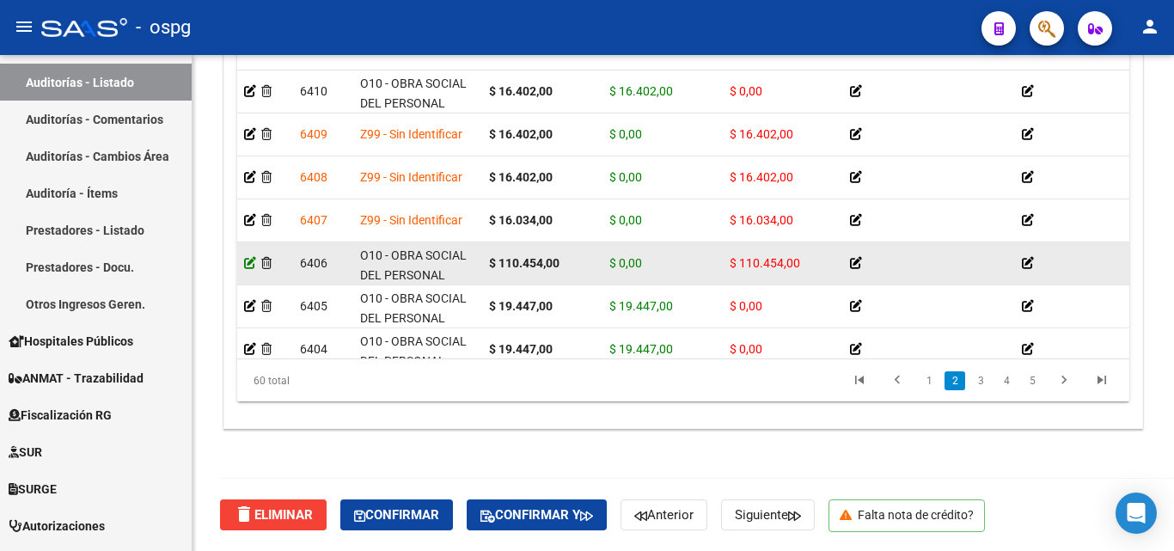
click at [251, 260] on icon at bounding box center [250, 263] width 12 height 12
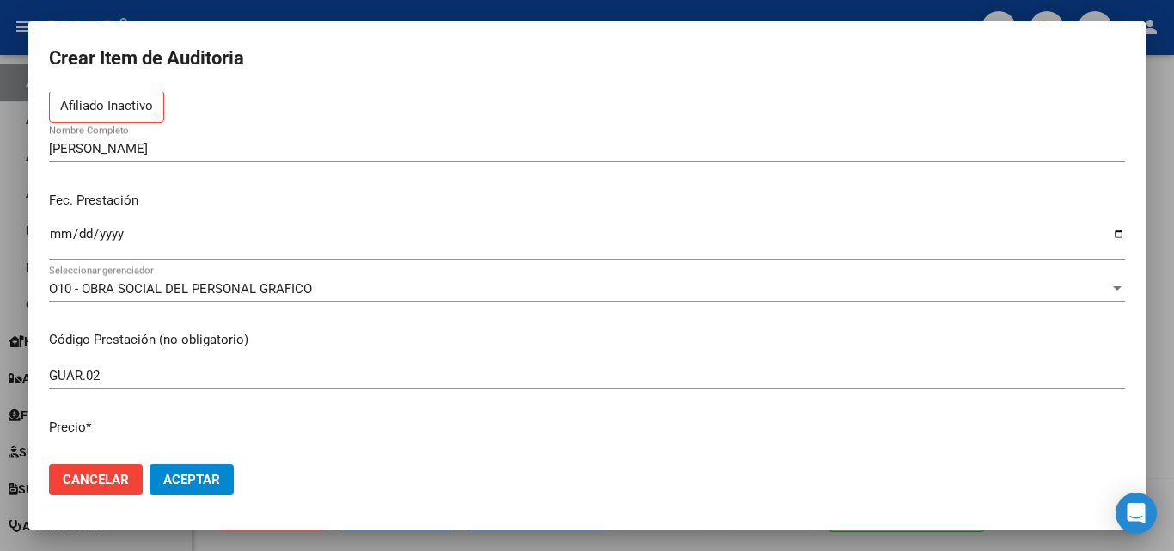
scroll to position [0, 0]
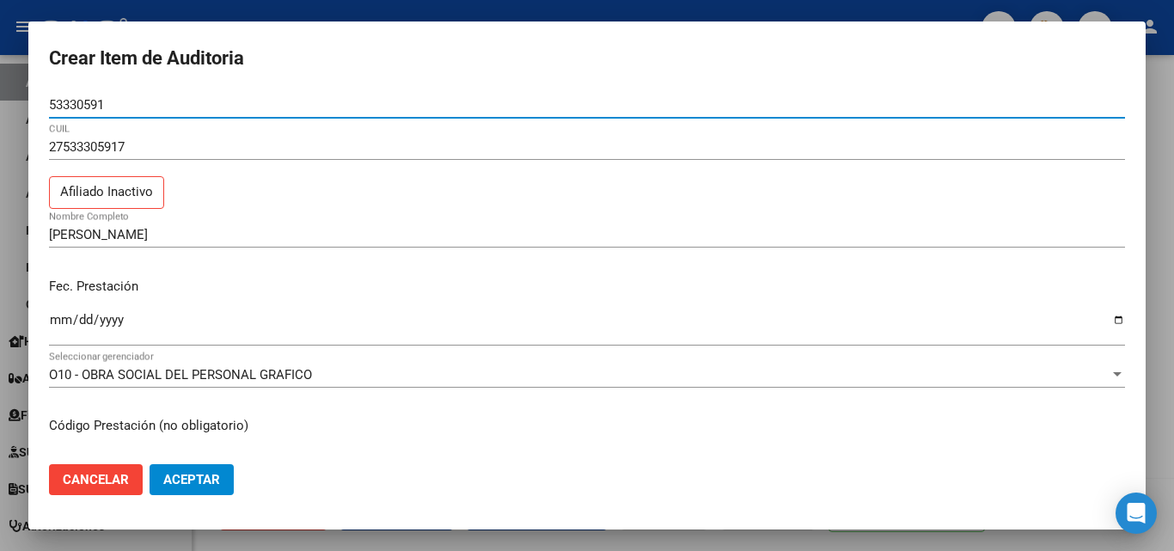
click at [220, 362] on div "O10 - OBRA SOCIAL DEL PERSONAL GRAFICO Seleccionar gerenciador" at bounding box center [587, 375] width 1076 height 26
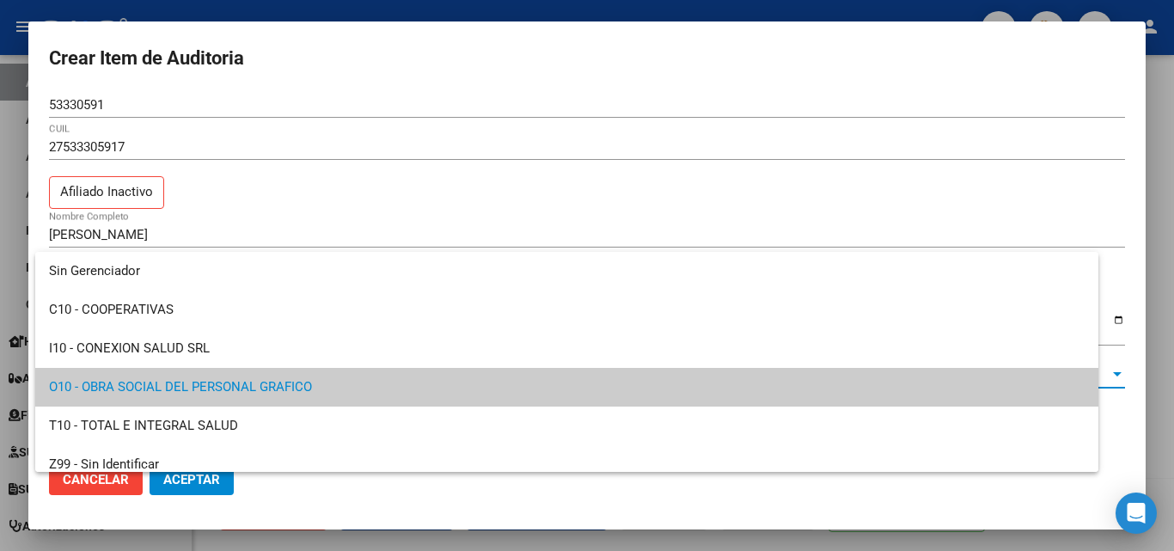
scroll to position [12, 0]
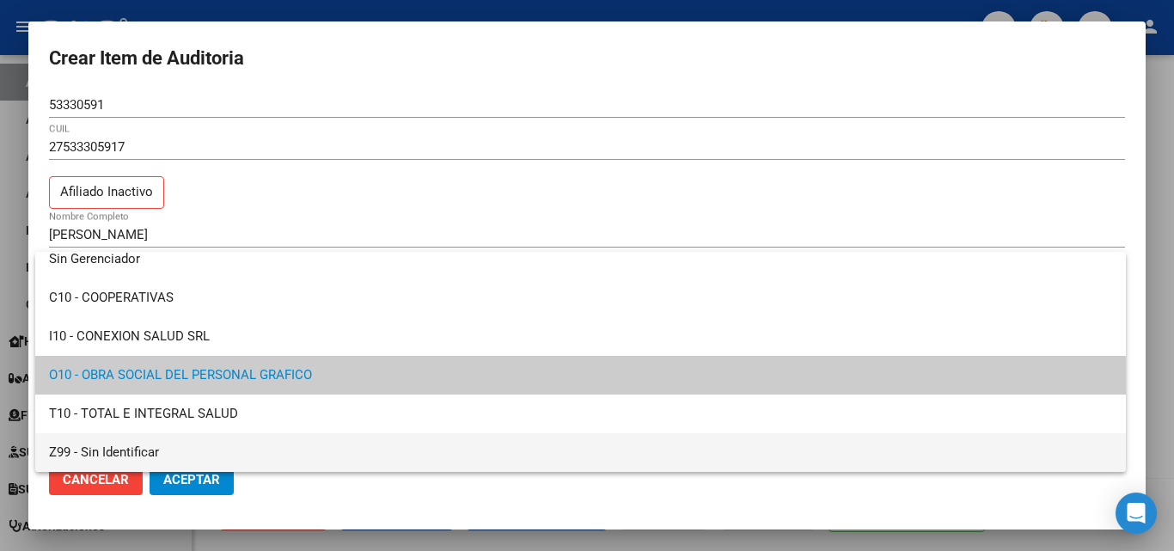
click at [172, 442] on span "Z99 - Sin Identificar" at bounding box center [580, 452] width 1063 height 39
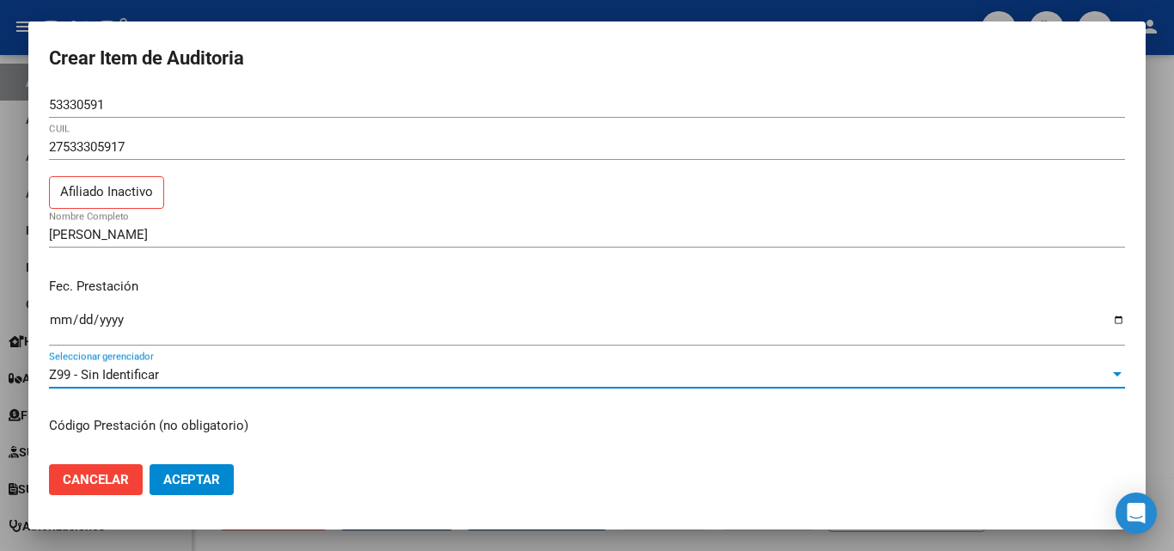
click at [195, 480] on span "Aceptar" at bounding box center [191, 479] width 57 height 15
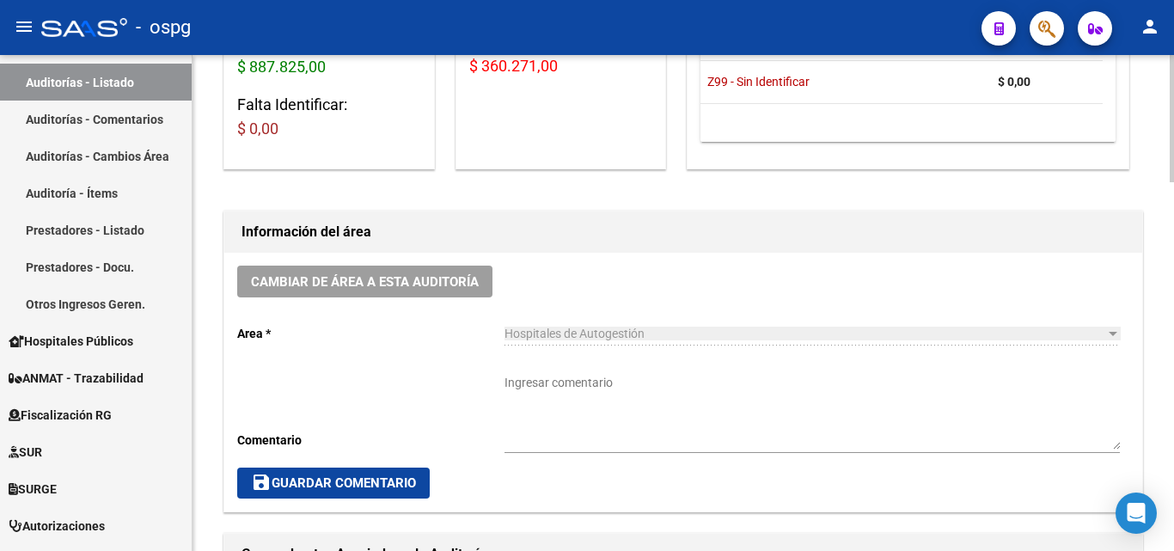
scroll to position [0, 0]
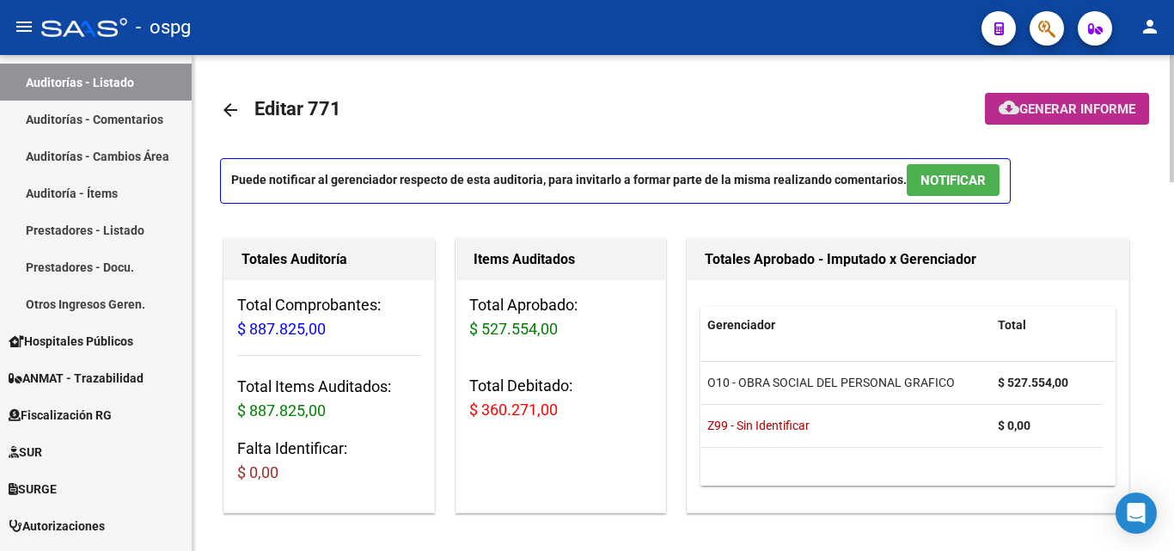
click at [1098, 115] on span "Generar informe" at bounding box center [1077, 108] width 116 height 15
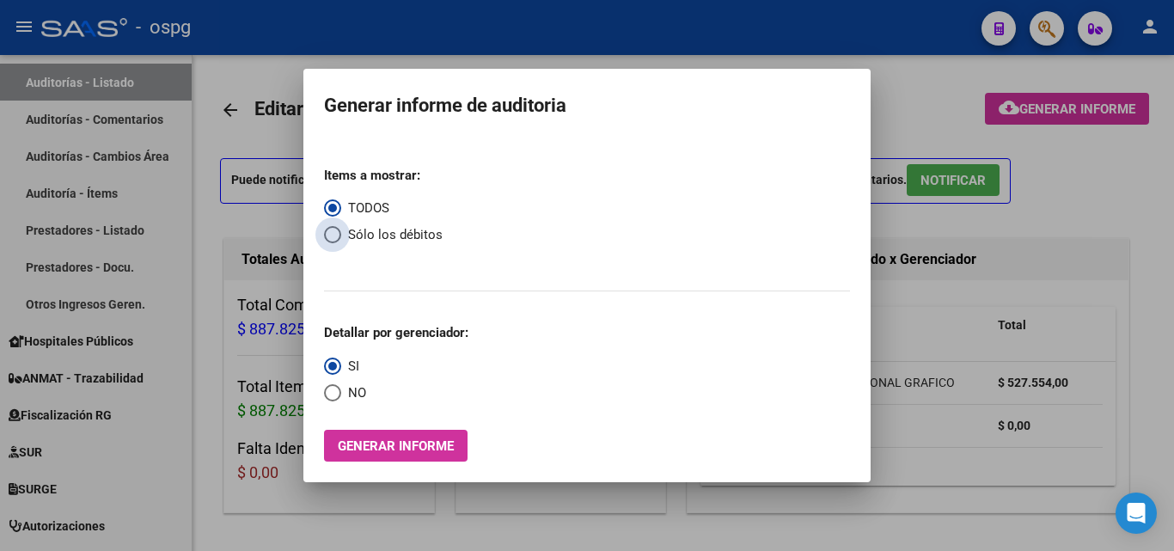
click at [359, 230] on span "Sólo los débitos" at bounding box center [391, 235] width 101 height 20
click at [341, 230] on input "Sólo los débitos" at bounding box center [332, 234] width 17 height 17
radio input "true"
click at [401, 452] on span "Generar informe" at bounding box center [396, 445] width 116 height 15
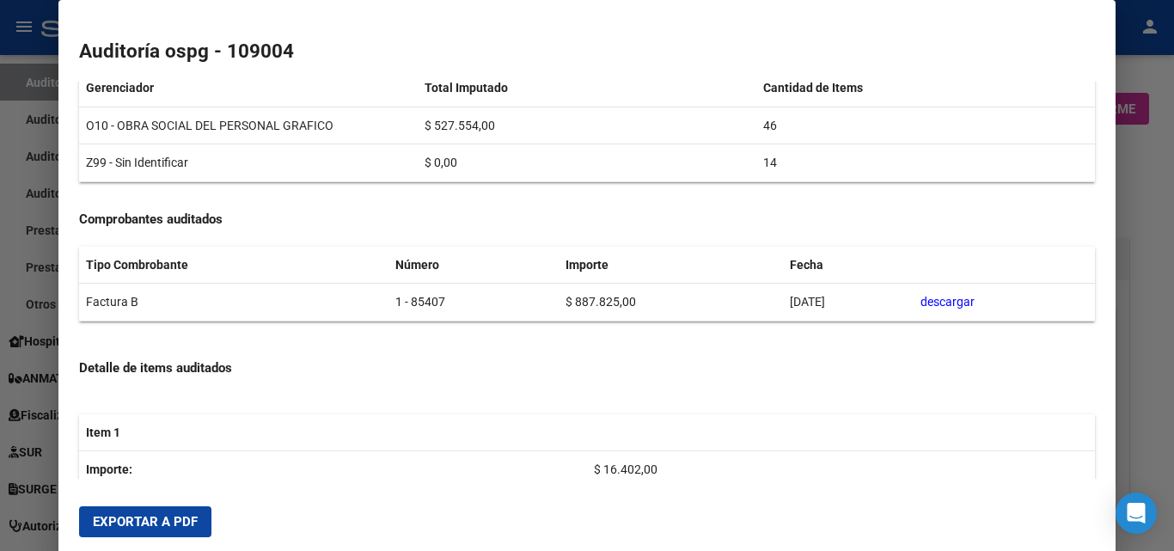
scroll to position [430, 0]
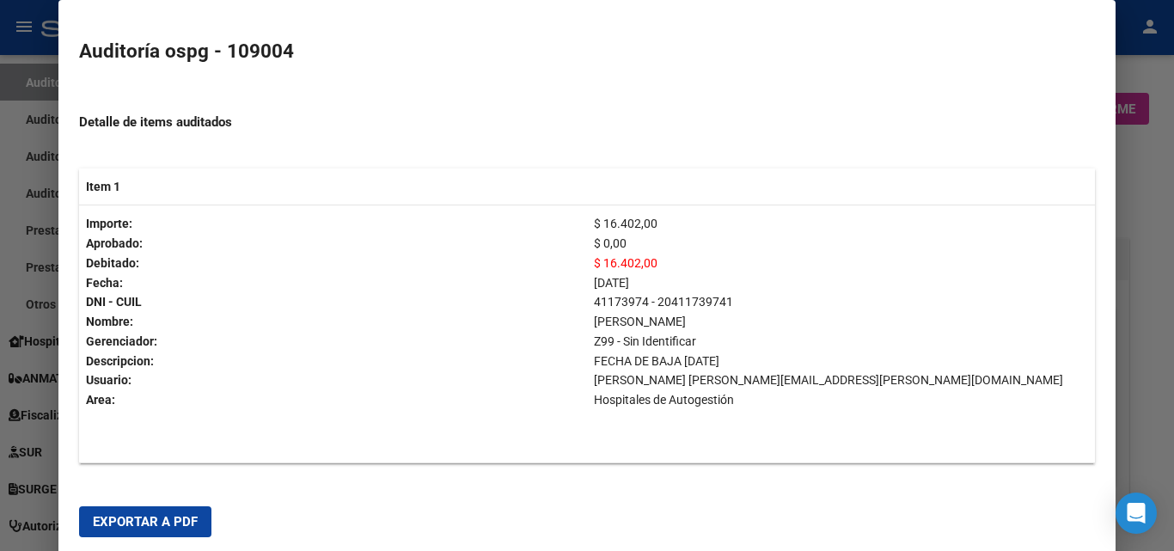
click at [159, 511] on button "Exportar a PDF" at bounding box center [145, 521] width 132 height 31
